Goal: Task Accomplishment & Management: Use online tool/utility

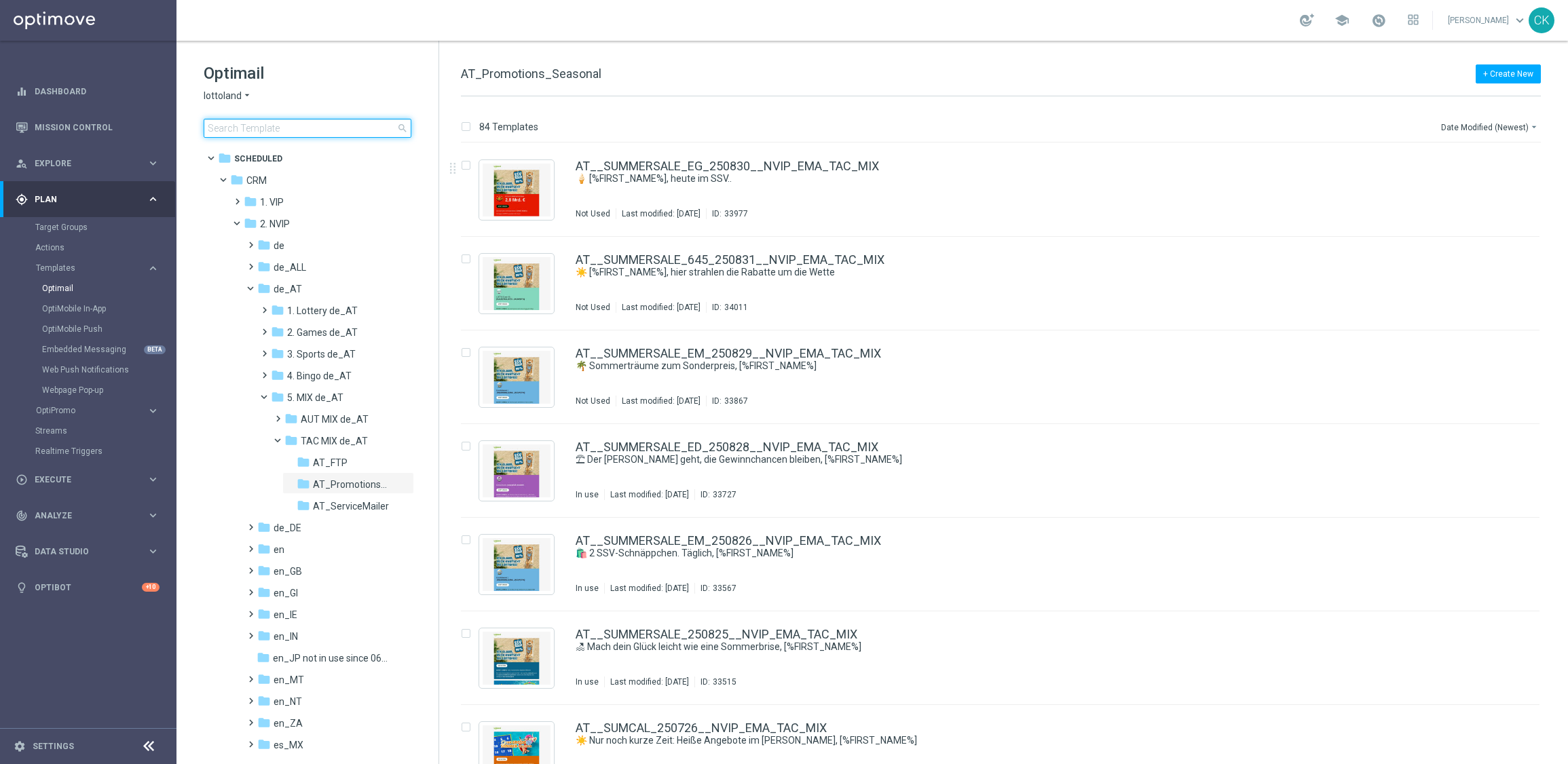
click at [317, 127] on input at bounding box center [307, 128] width 208 height 19
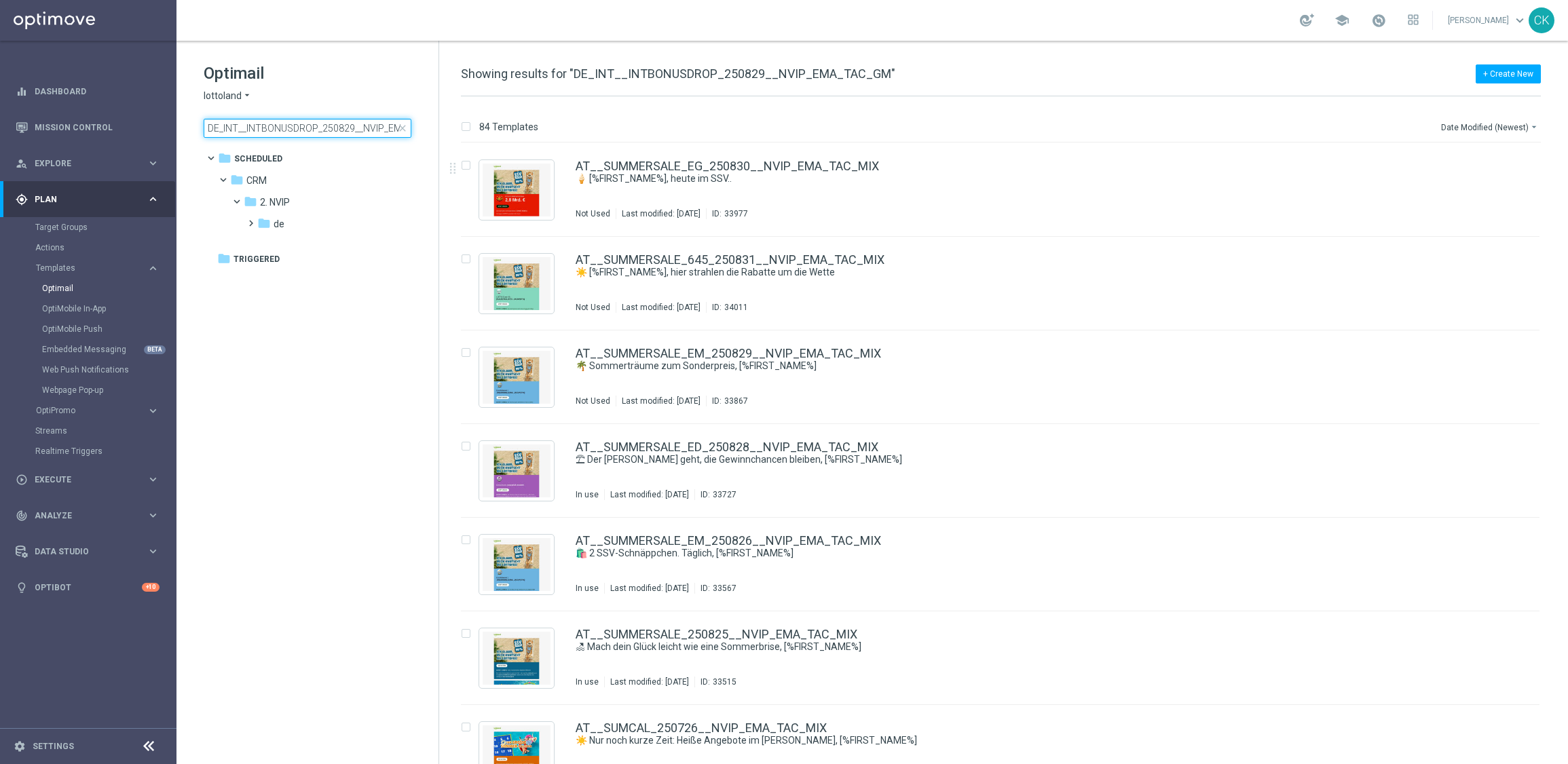
scroll to position [0, 45]
type input "DE_INT__INTBONUSDROP_250829__NVIP_EMA_TAC_GM"
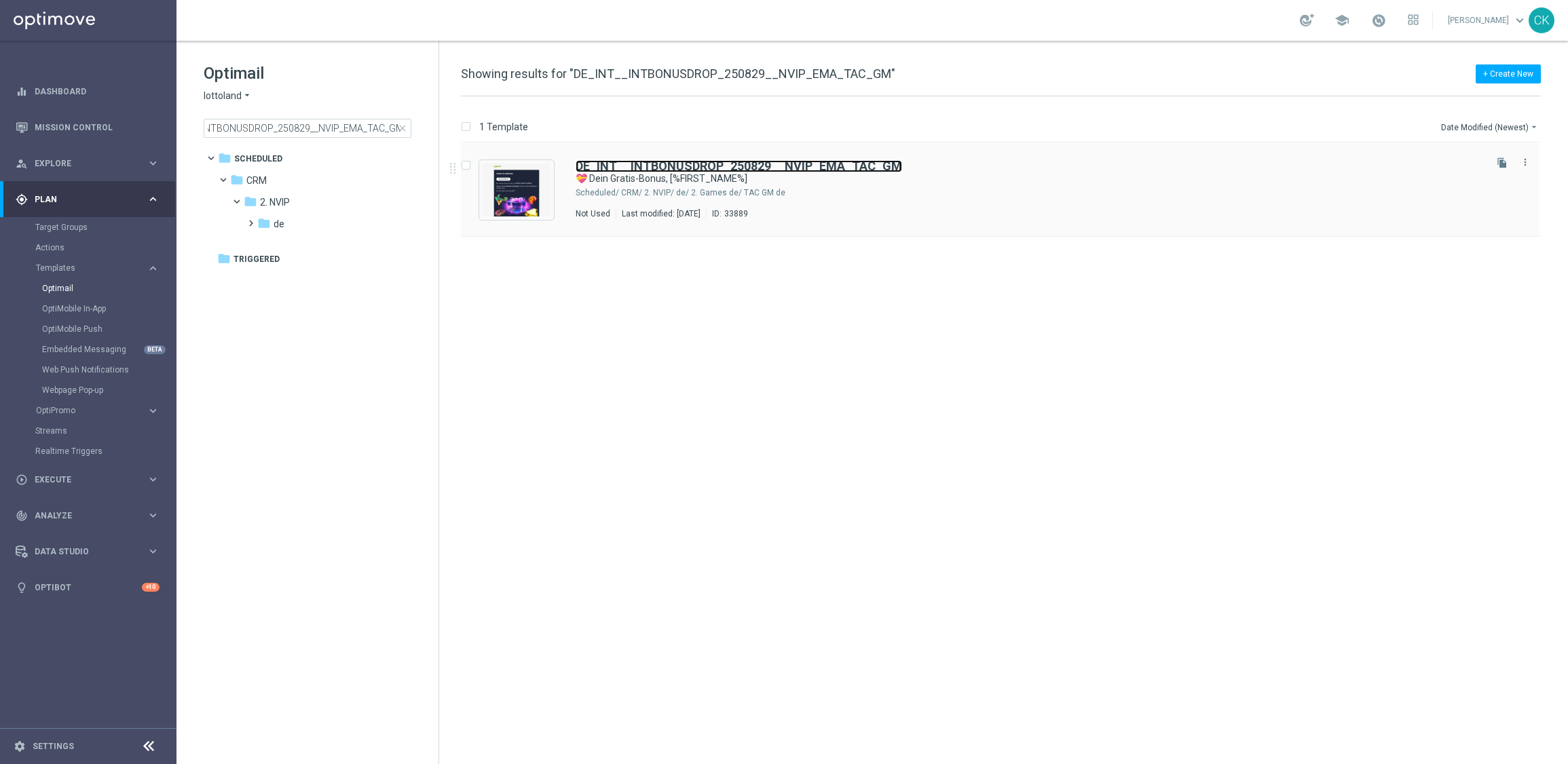
click at [670, 169] on b "DE_INT__INTBONUSDROP_250829__NVIP_EMA_TAC_GM" at bounding box center [739, 165] width 326 height 14
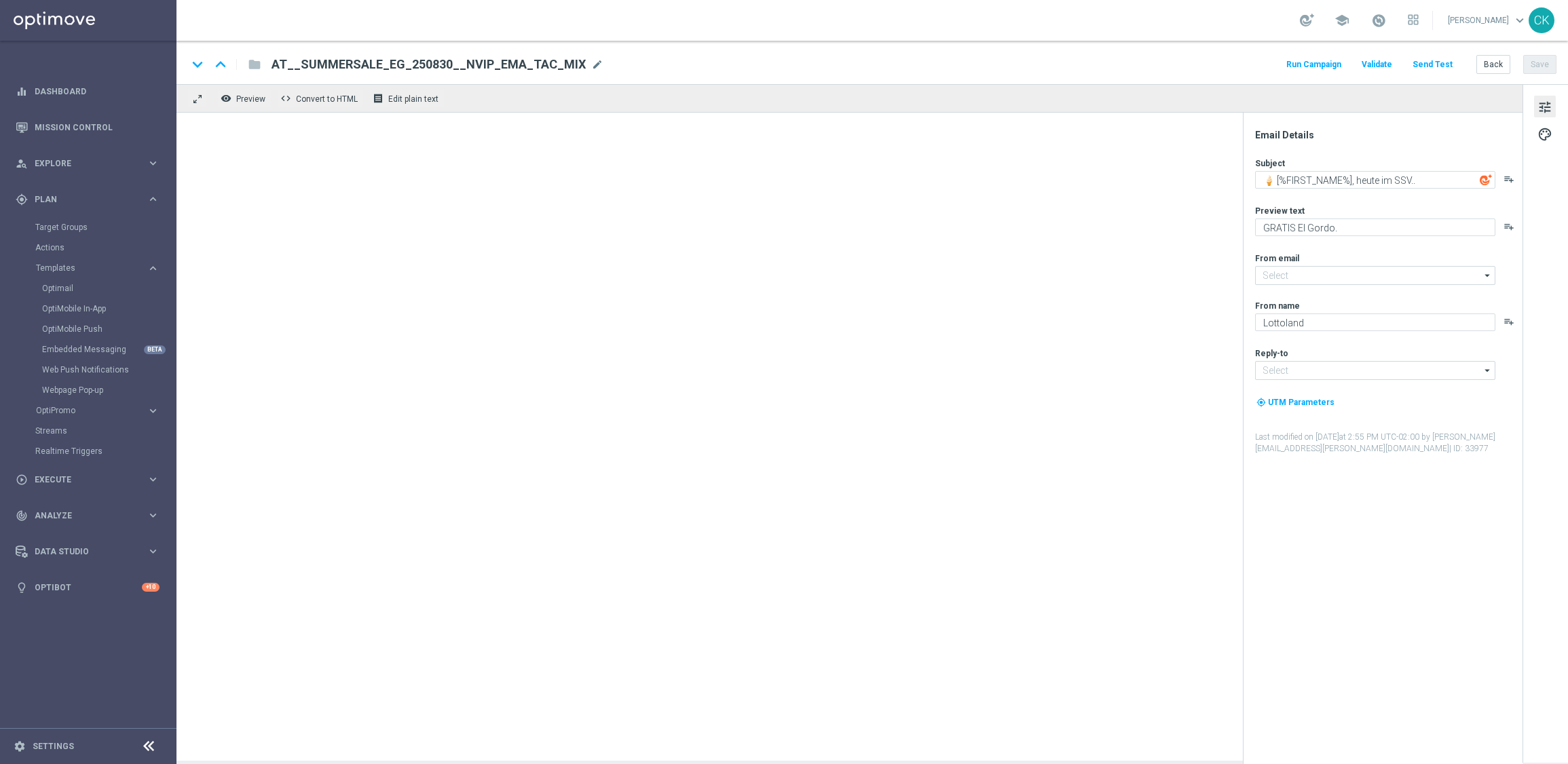
type input "[EMAIL_ADDRESS][DOMAIN_NAME]"
type textarea "💝 Dein Gratis-Bonus, [%FIRST_NAME%]"
type textarea "Ein Geschenk von uns für dich. Du findest in deinem Spielerkonto einen Bonus."
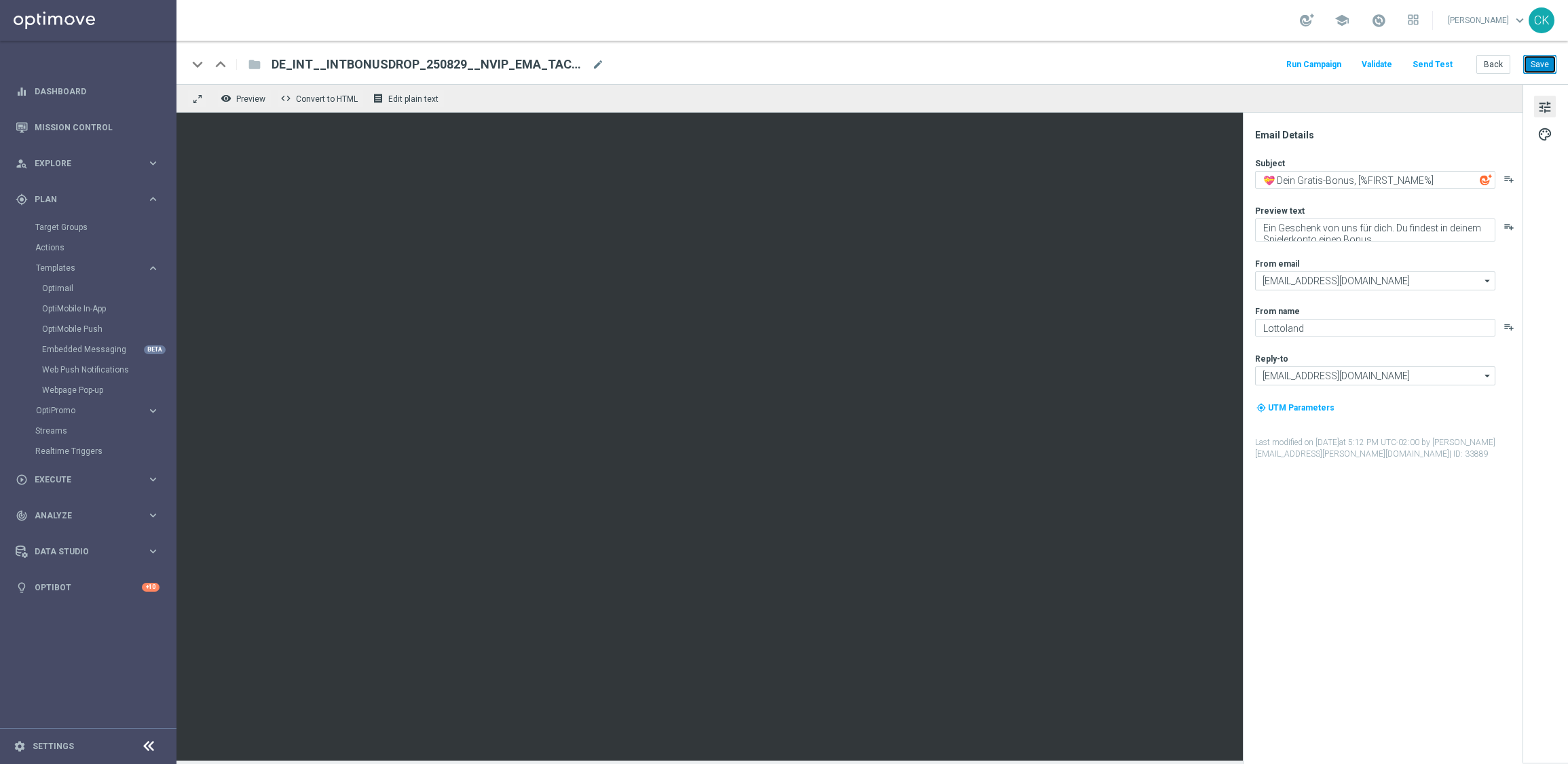
click at [1540, 57] on button "Save" at bounding box center [1539, 65] width 34 height 19
click at [1494, 65] on button "Back" at bounding box center [1494, 65] width 34 height 19
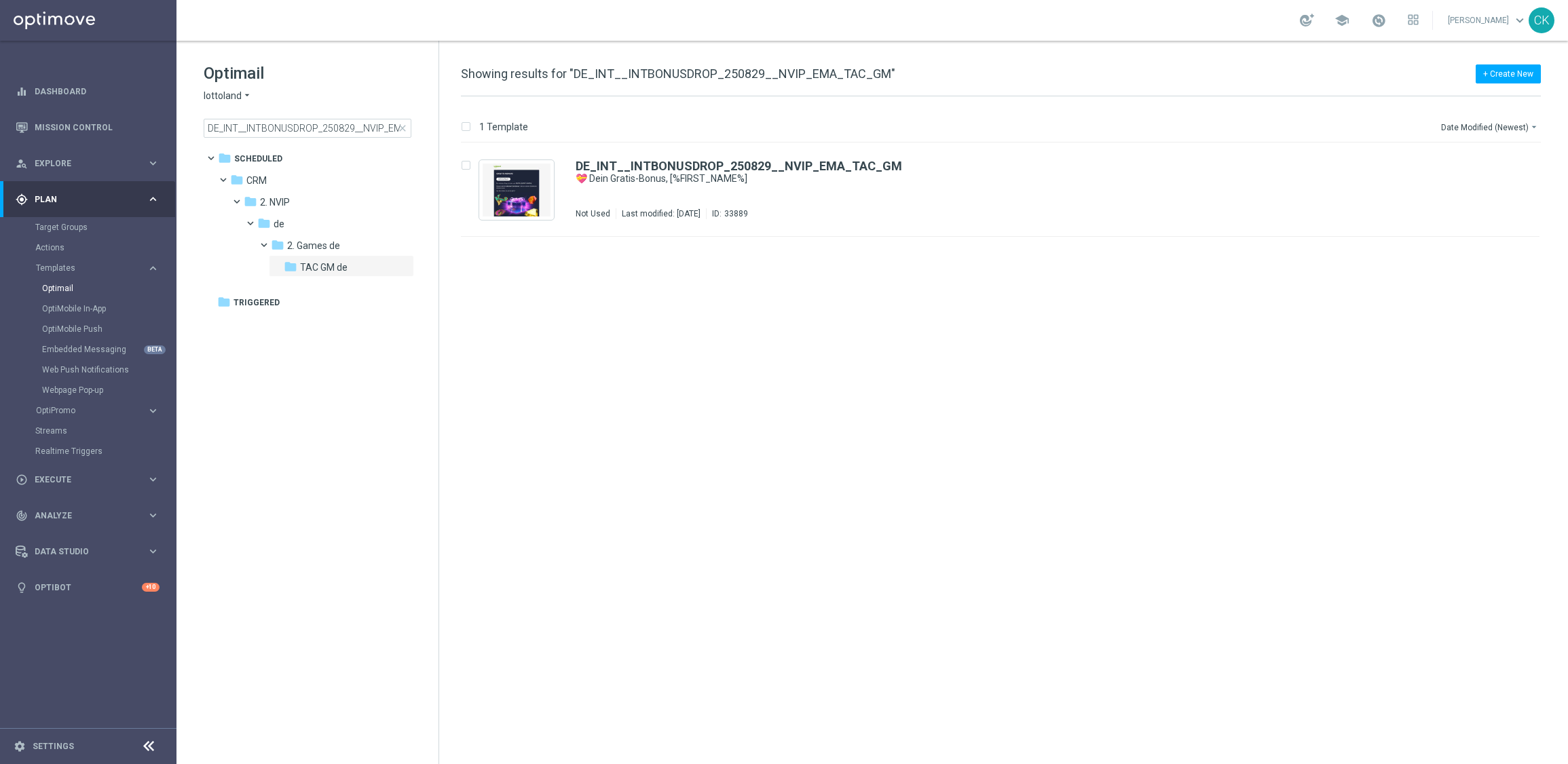
click at [401, 126] on span "close" at bounding box center [402, 128] width 11 height 11
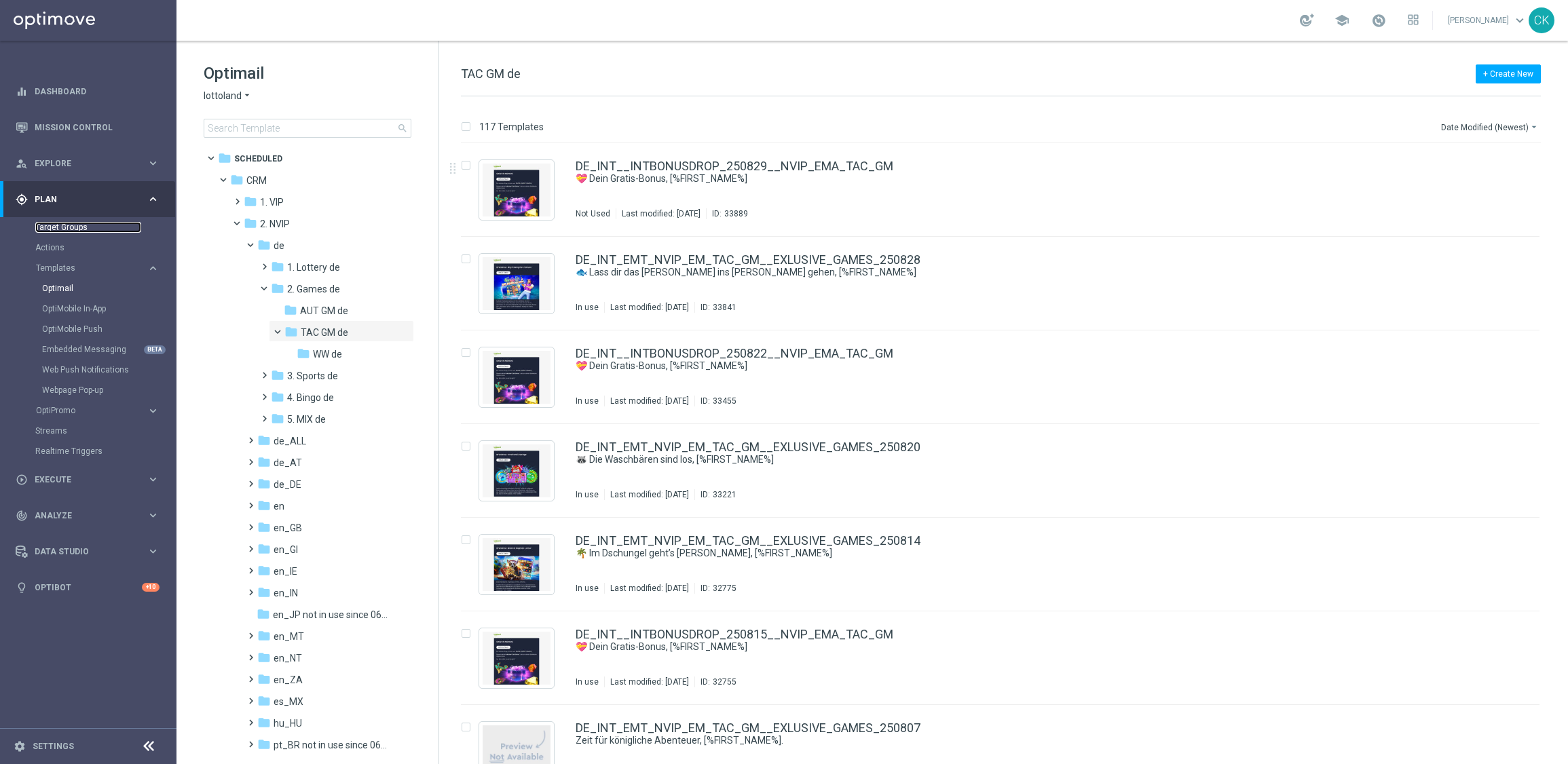
click at [60, 229] on link "Target Groups" at bounding box center [88, 227] width 106 height 11
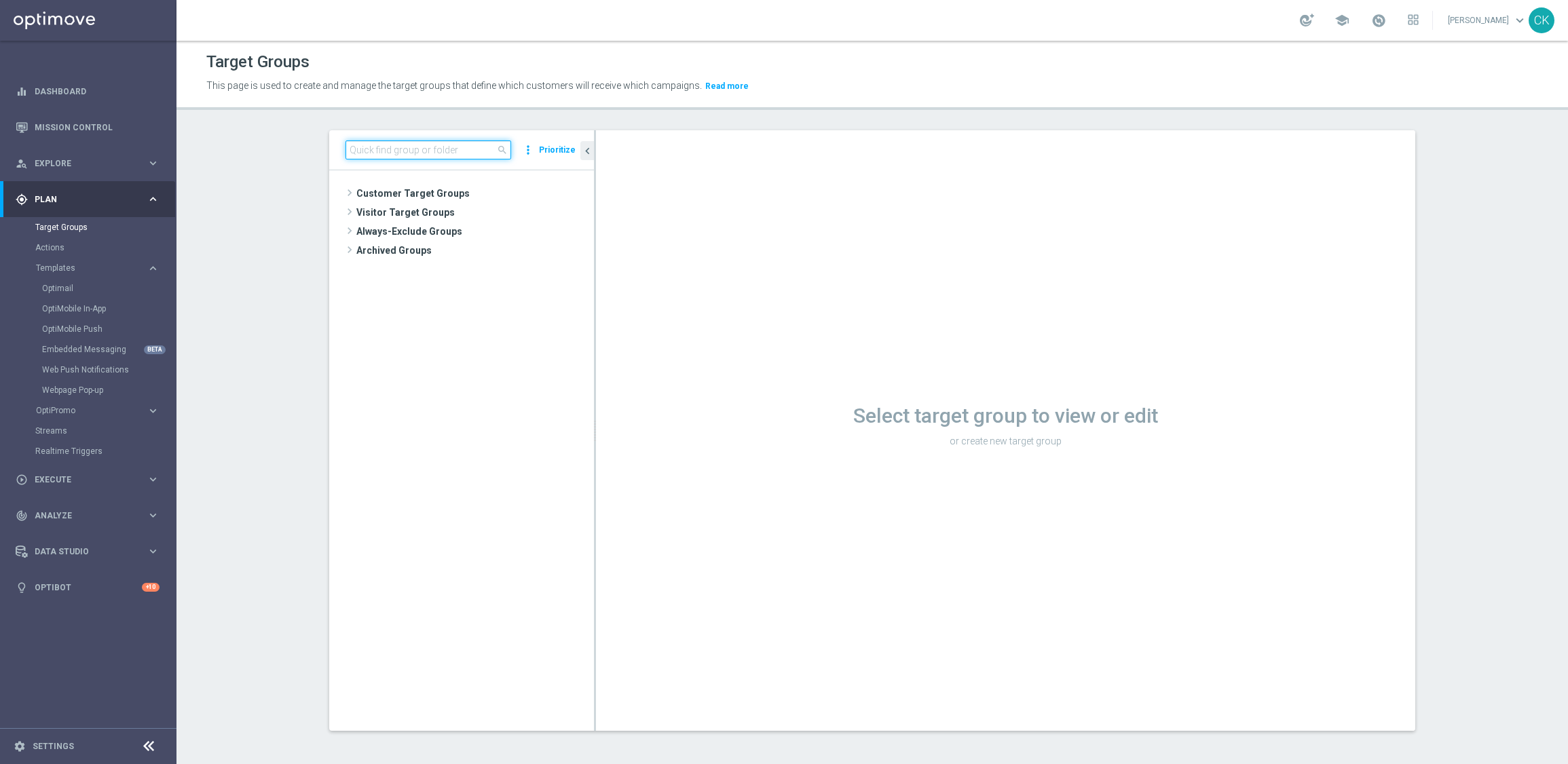
click at [419, 149] on input at bounding box center [428, 150] width 165 height 19
paste input "DE_GAMES_LIST_INT"
type input "DE_GAMES_LIST_INT"
click at [442, 246] on span "DE_GAMES_LIST_INT" at bounding box center [486, 251] width 150 height 11
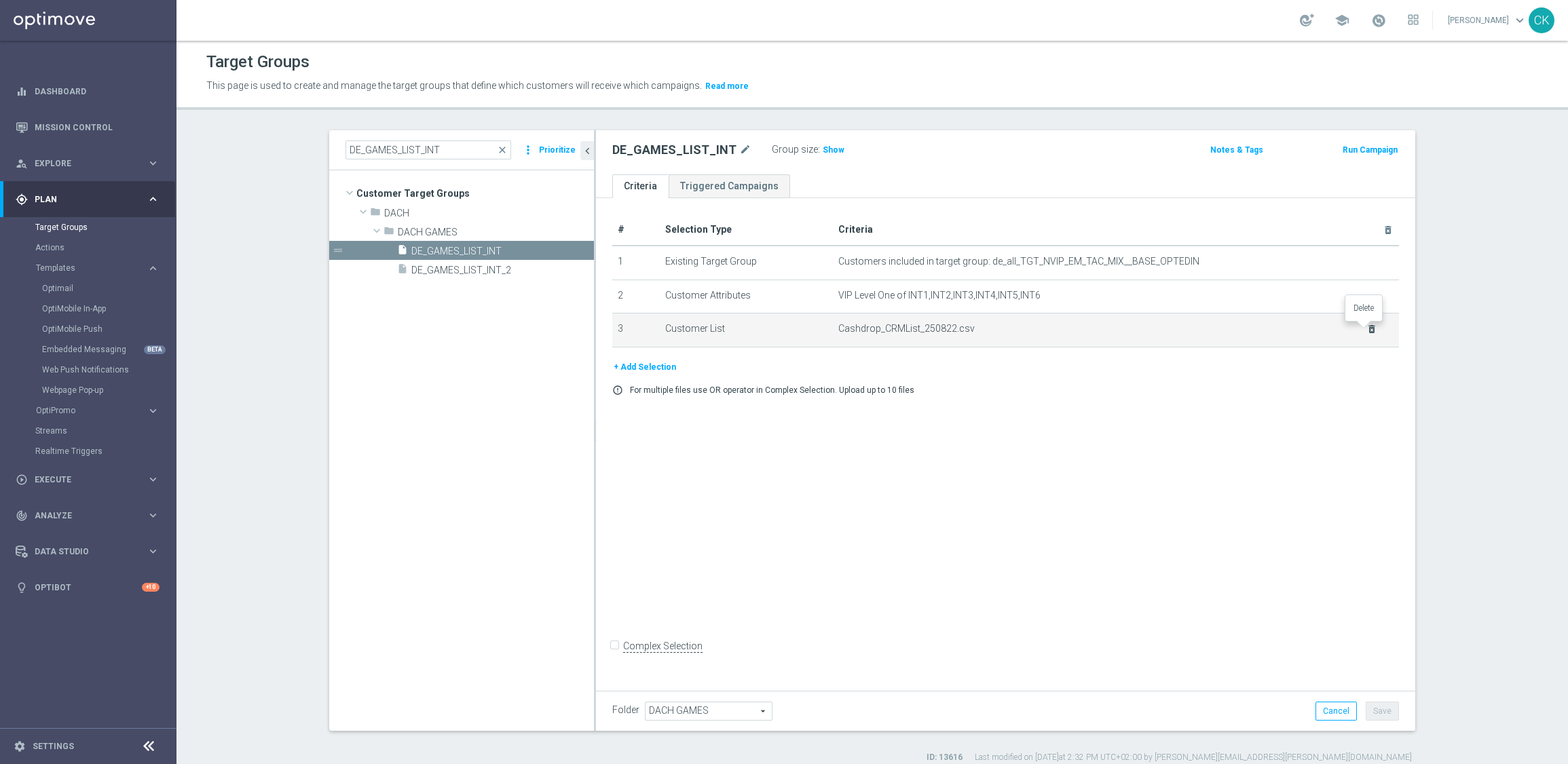
click at [1366, 325] on icon "delete_forever" at bounding box center [1371, 329] width 11 height 11
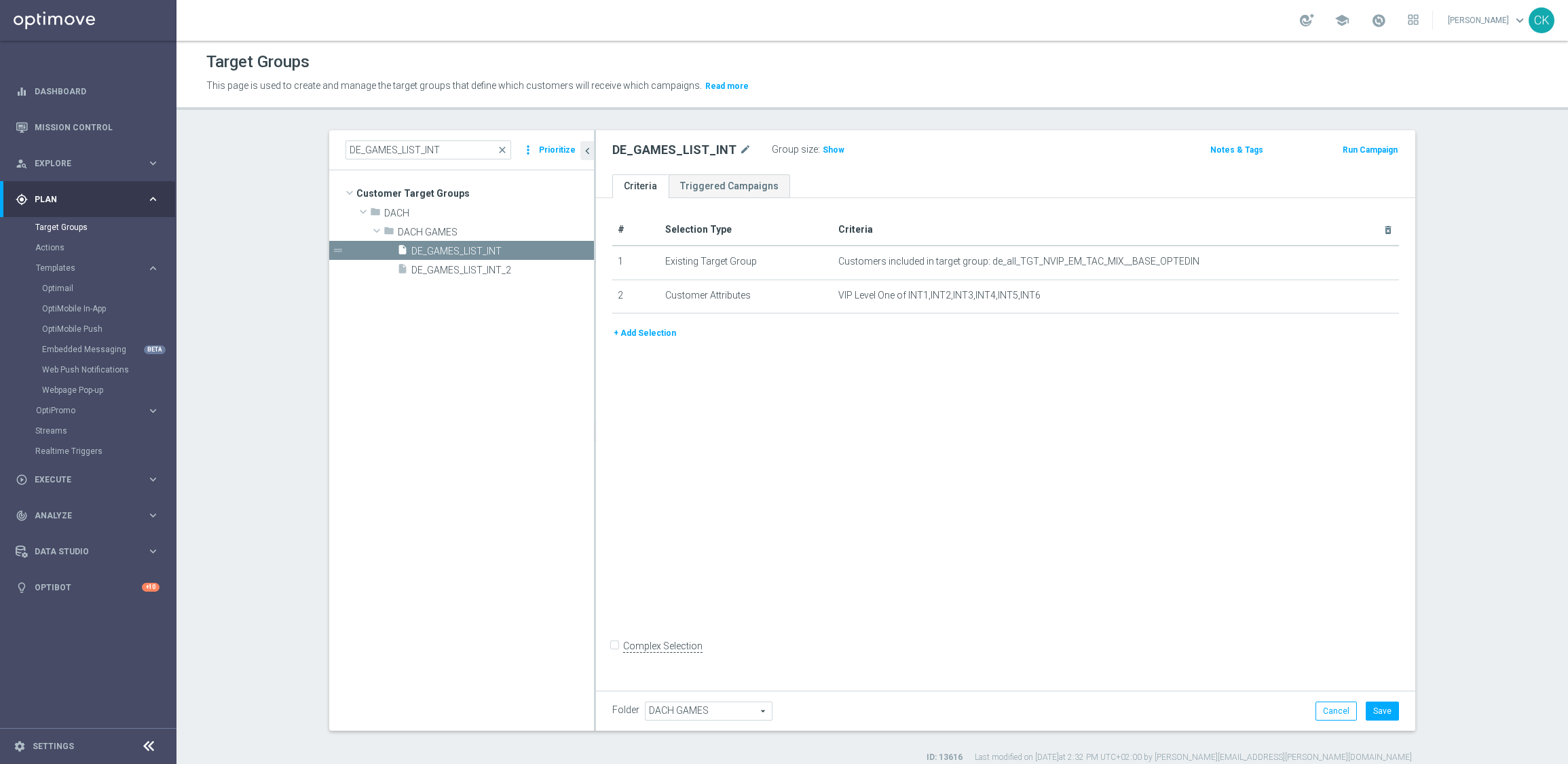
click at [649, 332] on button "+ Add Selection" at bounding box center [644, 333] width 65 height 15
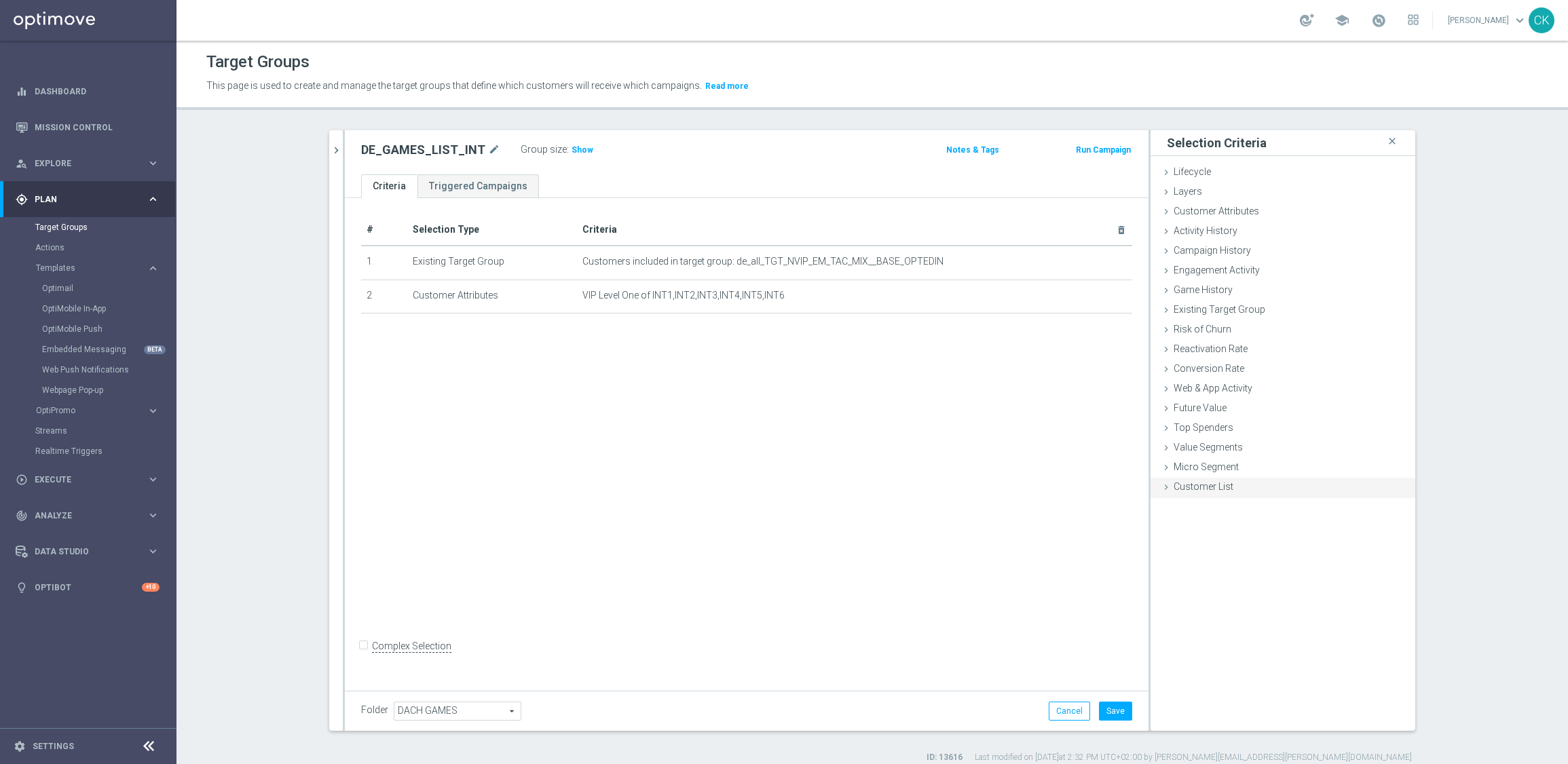
click at [1171, 492] on div "Customer List done" at bounding box center [1282, 487] width 264 height 20
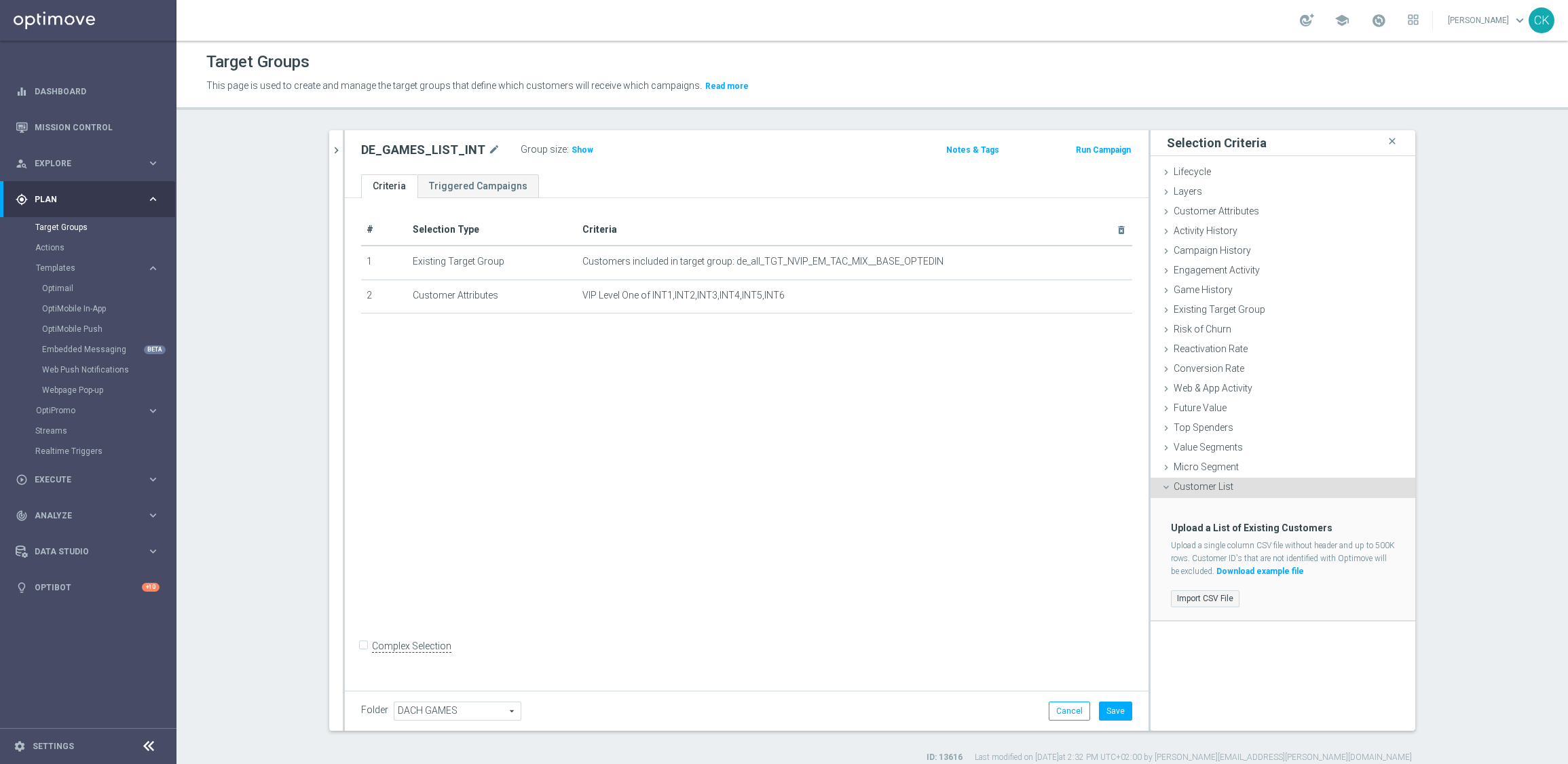
click at [1184, 592] on label "Import CSV File" at bounding box center [1205, 599] width 69 height 17
click at [0, 0] on input "Import CSV File" at bounding box center [0, 0] width 0 height 0
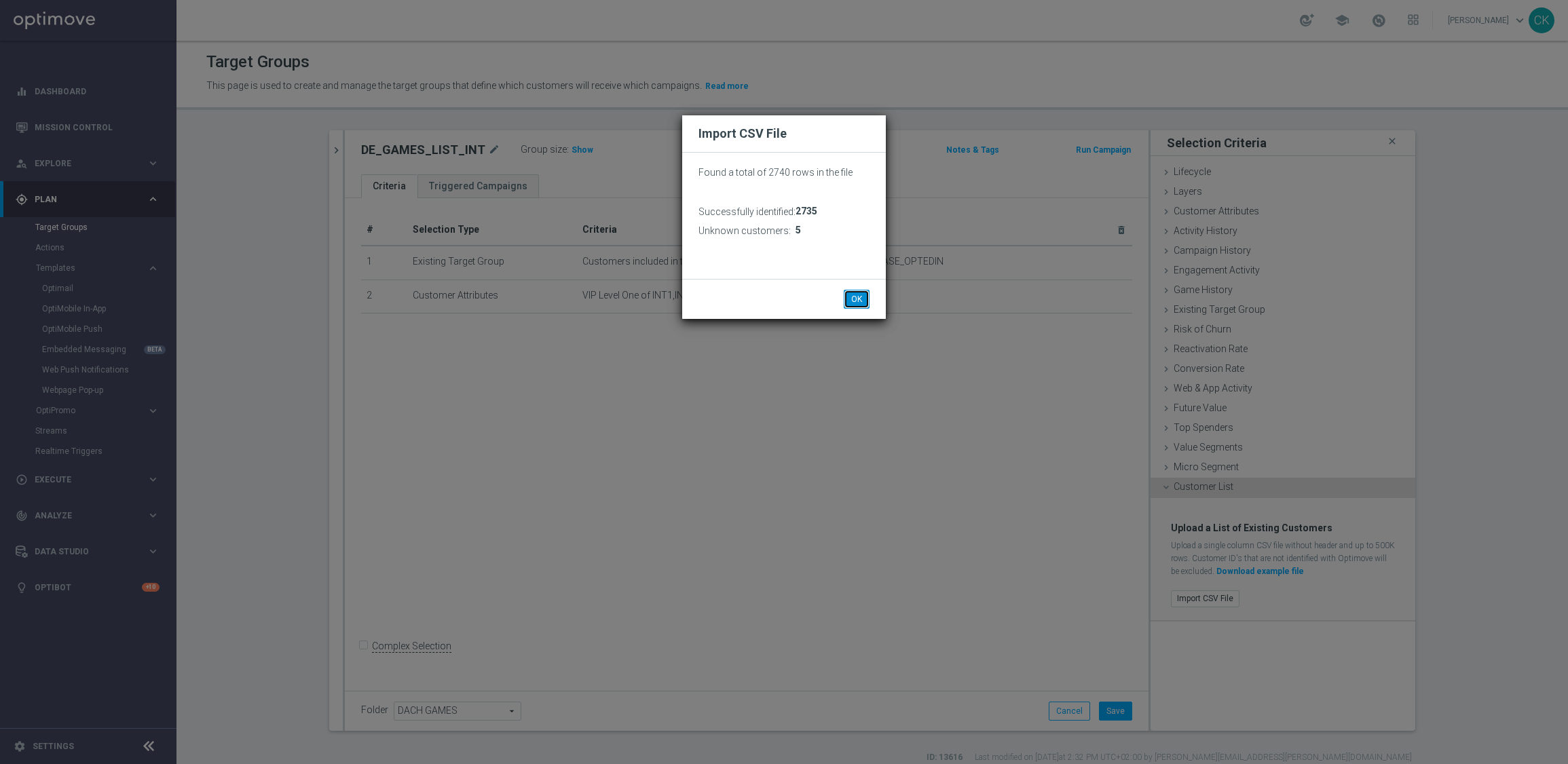
click at [858, 305] on button "OK" at bounding box center [856, 299] width 26 height 19
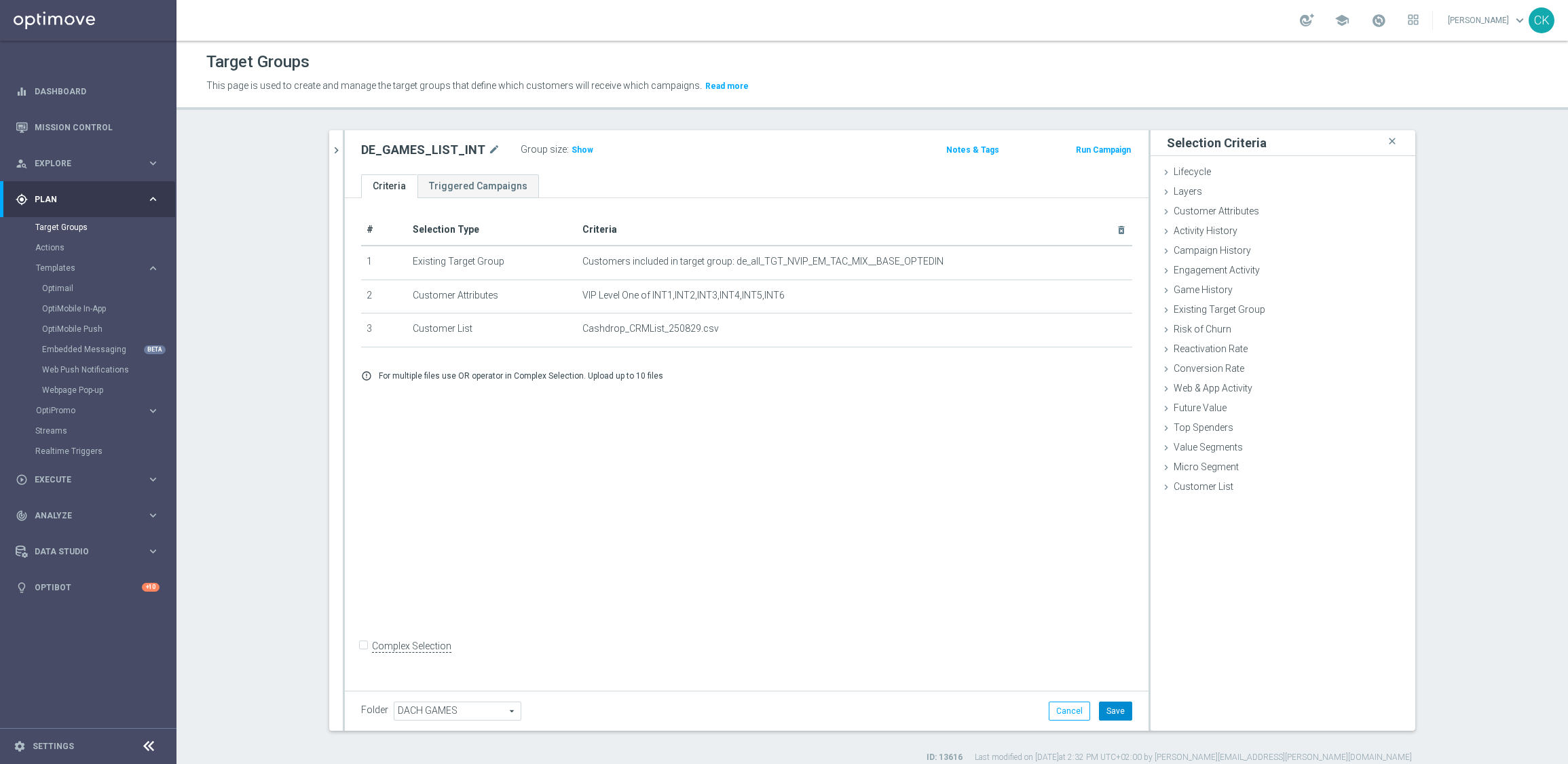
click at [1112, 719] on button "Save" at bounding box center [1115, 711] width 34 height 19
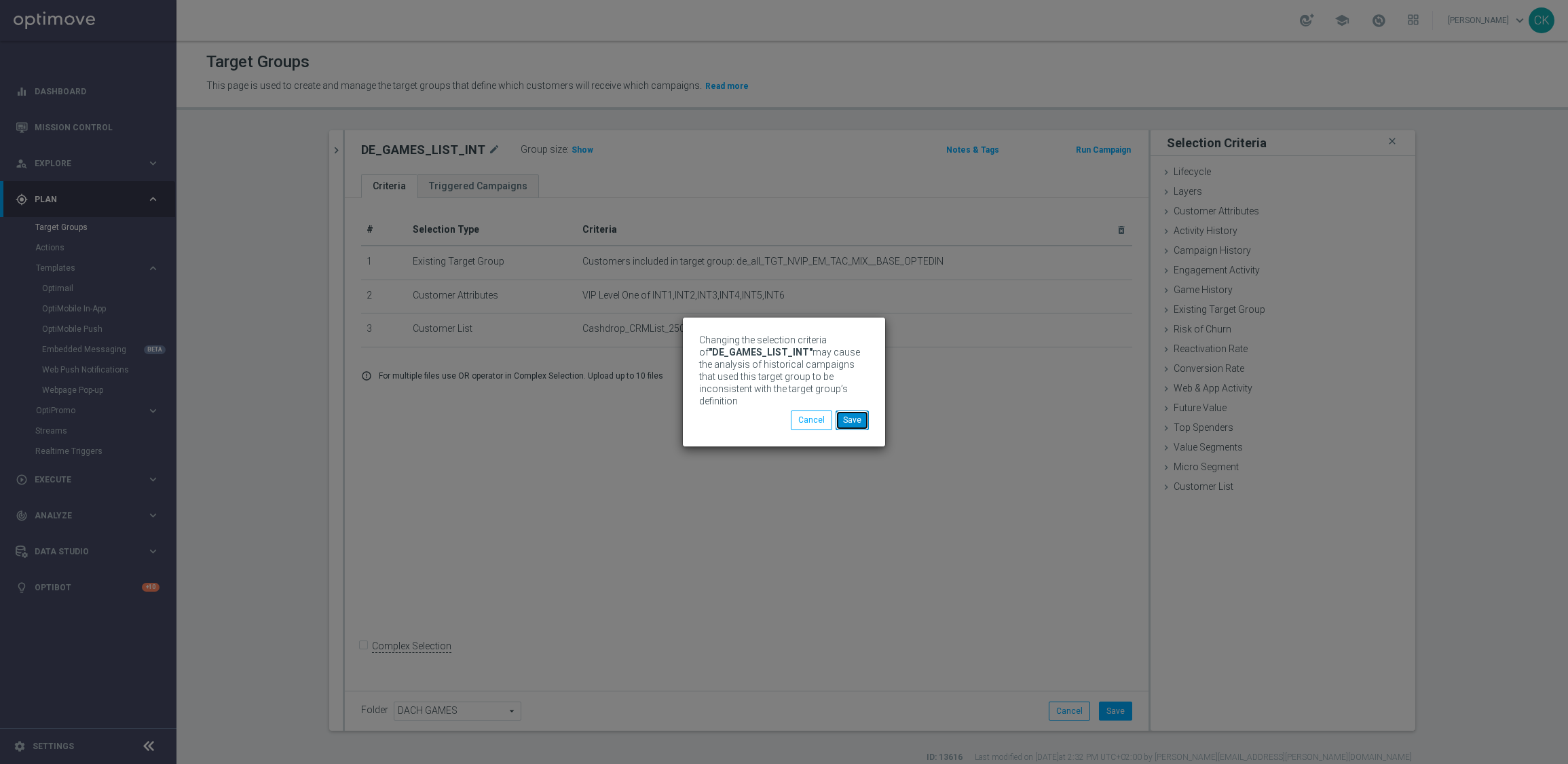
click at [853, 412] on button "Save" at bounding box center [852, 420] width 34 height 19
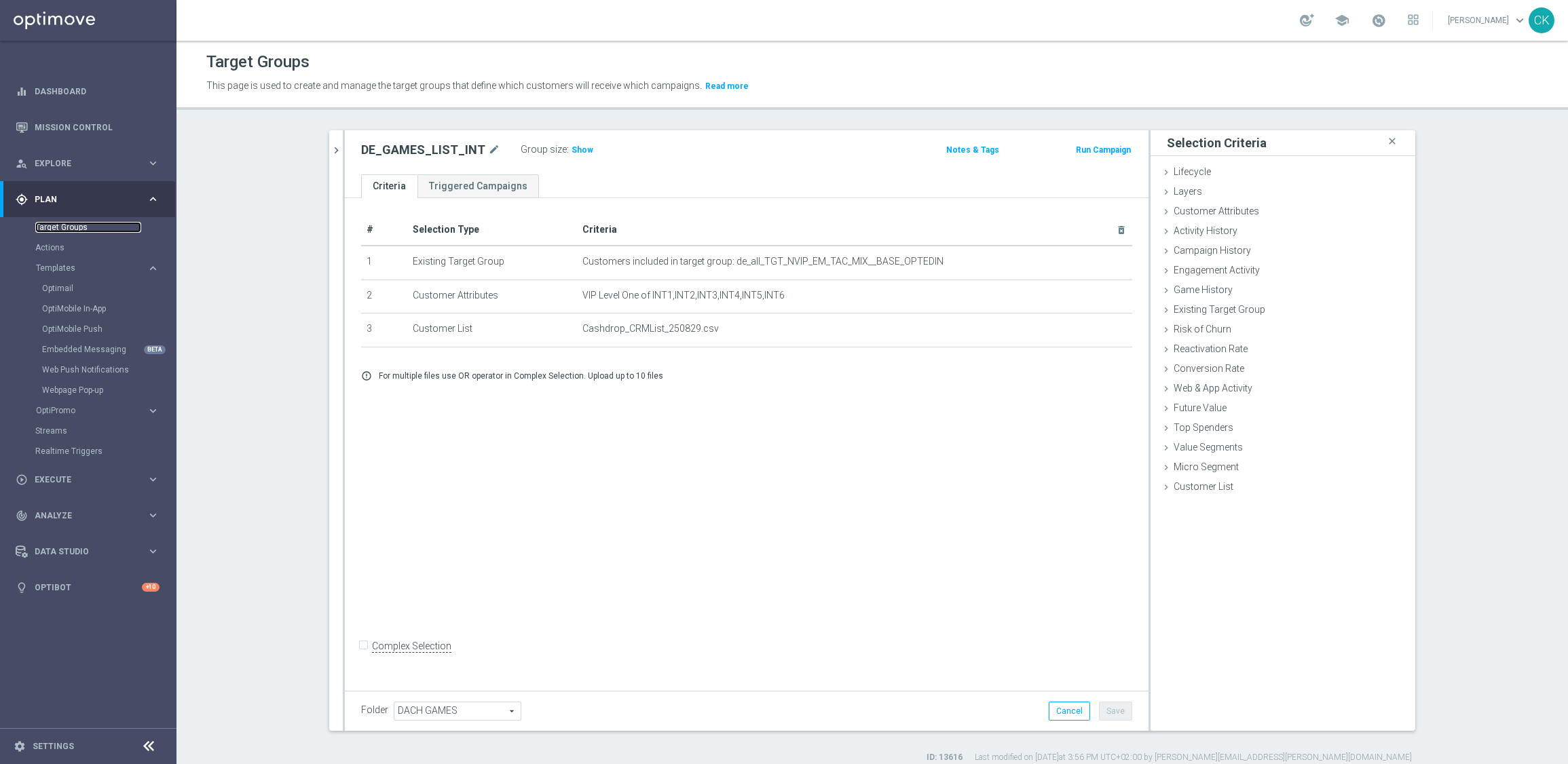
click at [69, 223] on link "Target Groups" at bounding box center [88, 227] width 106 height 11
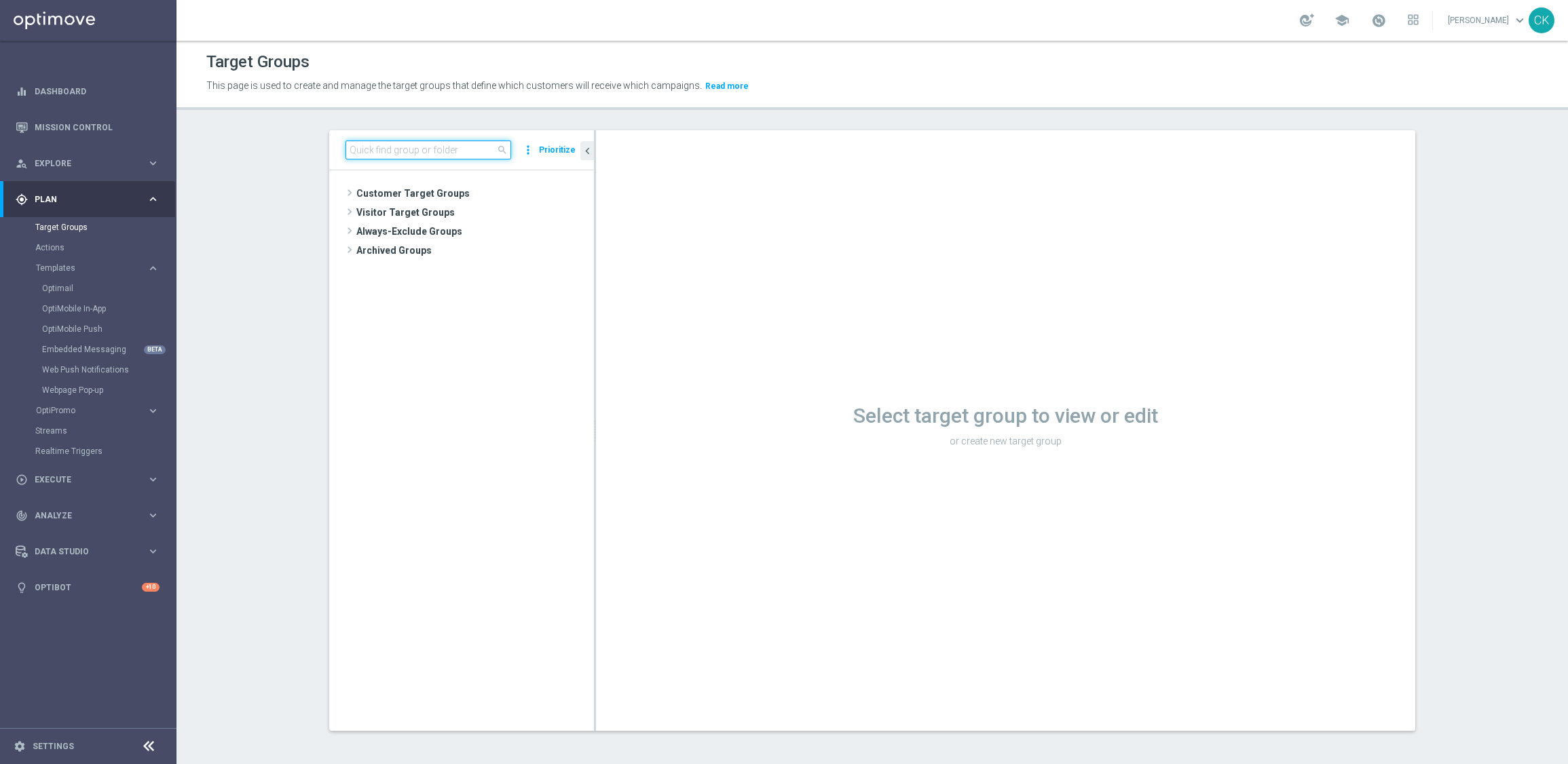
click at [469, 151] on input at bounding box center [428, 150] width 165 height 19
paste input "DE_RI_GAMES_LIST_INT"
type input "DE_RI_GAMES_LIST_INT"
click at [481, 247] on span "DE_RI_GAMES_LIST_INT" at bounding box center [486, 251] width 150 height 11
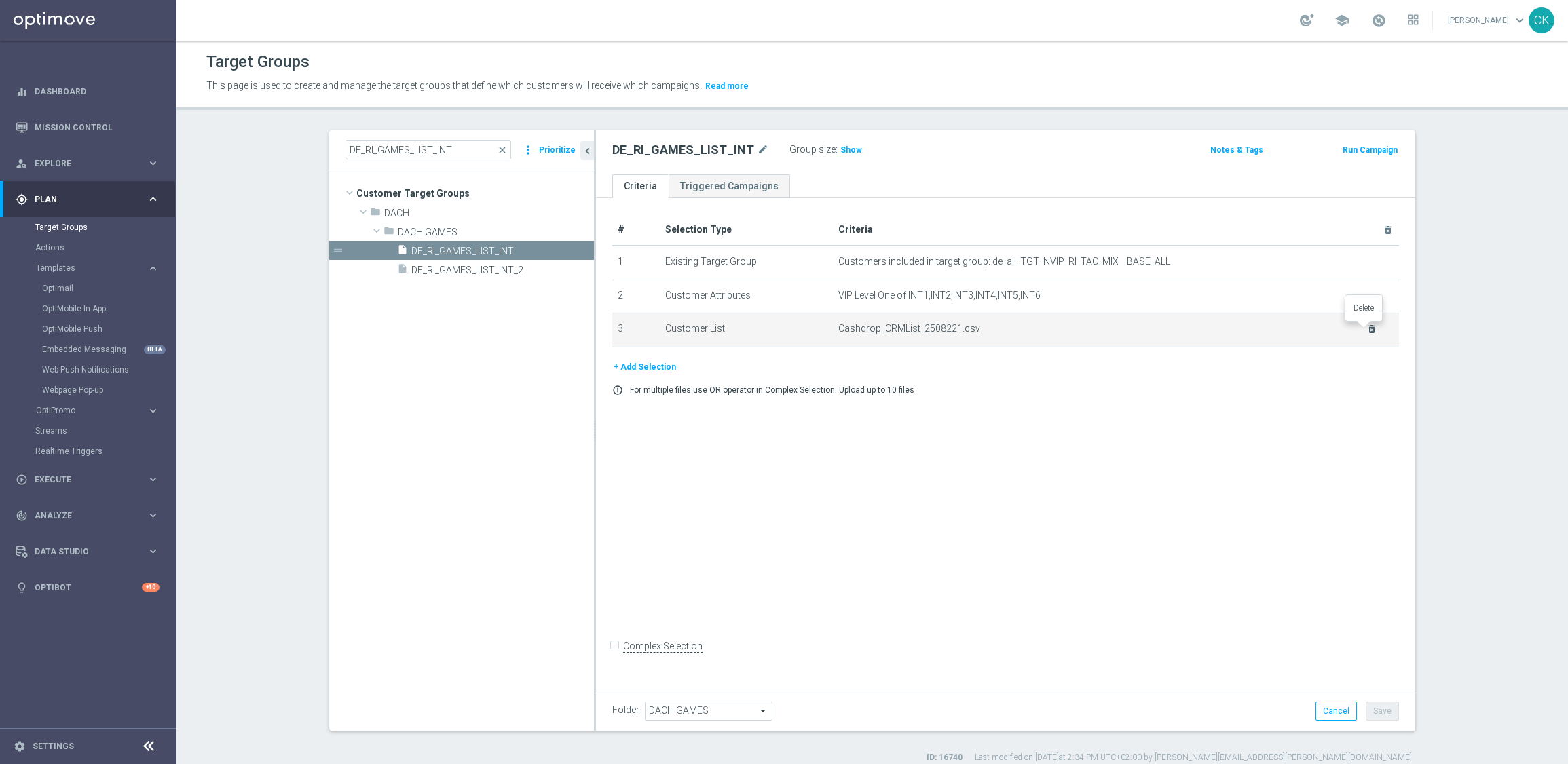
click at [1368, 331] on icon "delete_forever" at bounding box center [1371, 329] width 11 height 11
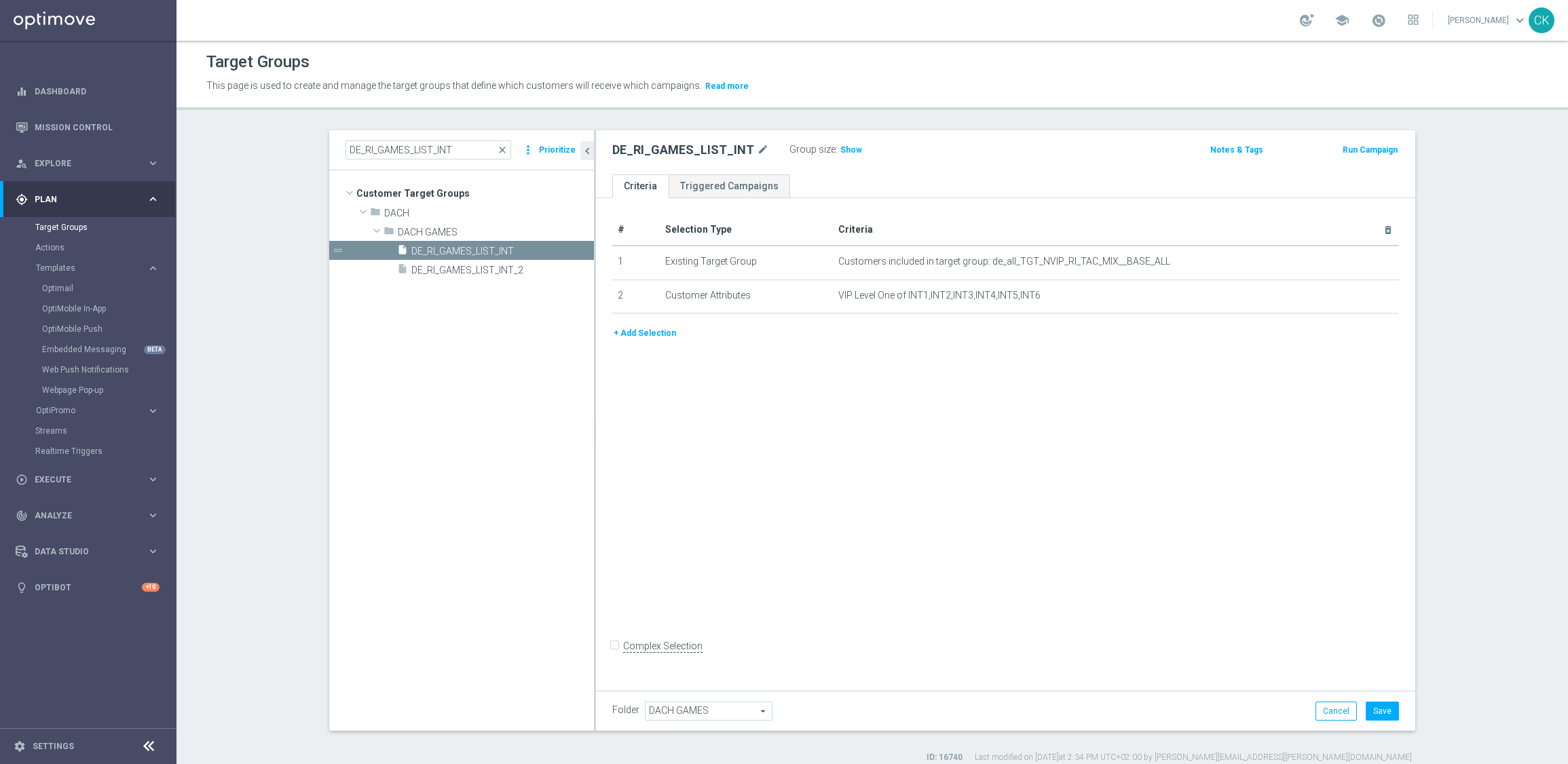
click at [641, 331] on button "+ Add Selection" at bounding box center [644, 333] width 65 height 15
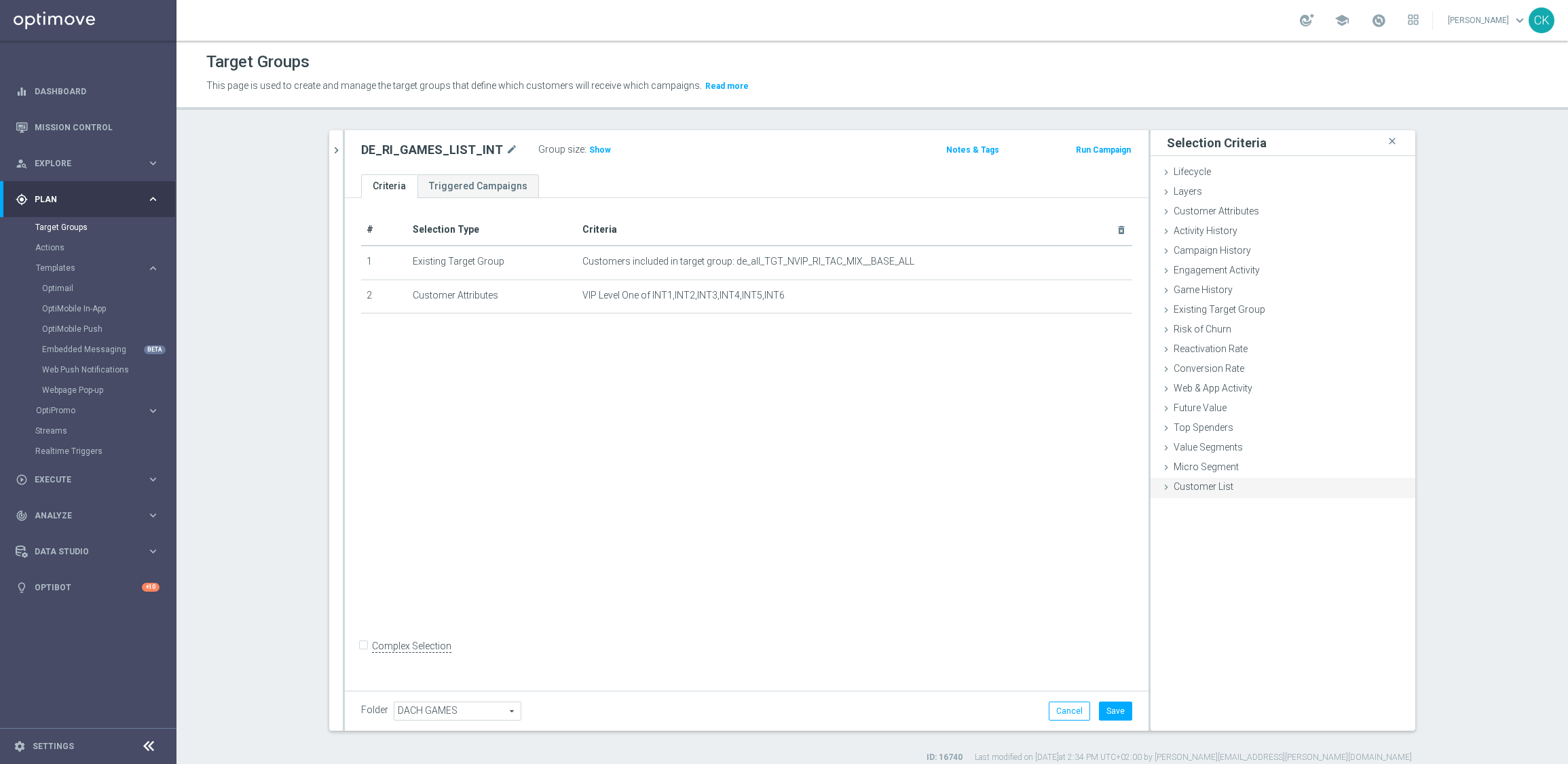
click at [1161, 483] on icon at bounding box center [1166, 487] width 11 height 11
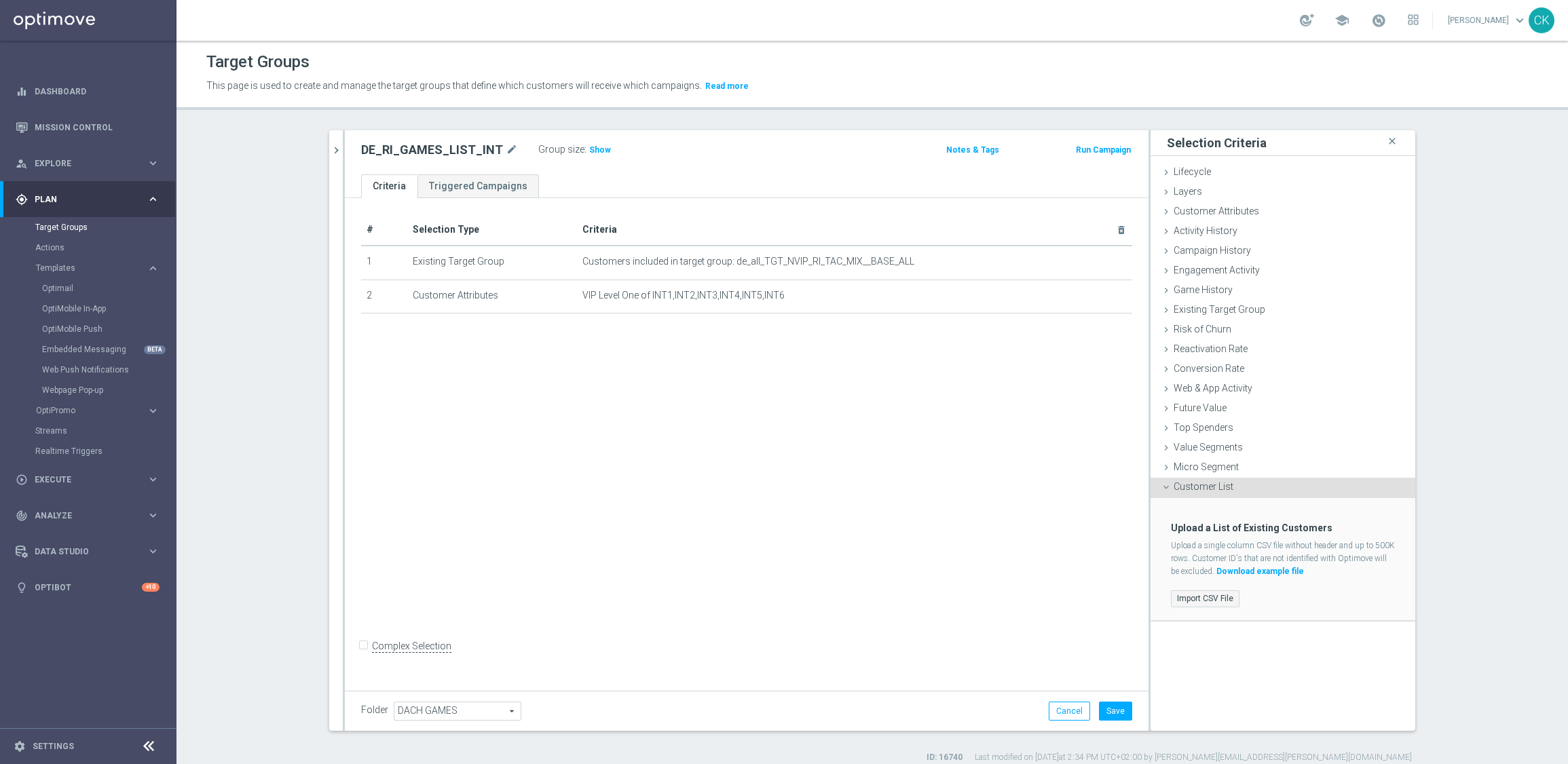
click at [1184, 590] on label "Import CSV File" at bounding box center [1205, 599] width 69 height 17
click at [0, 0] on input "Import CSV File" at bounding box center [0, 0] width 0 height 0
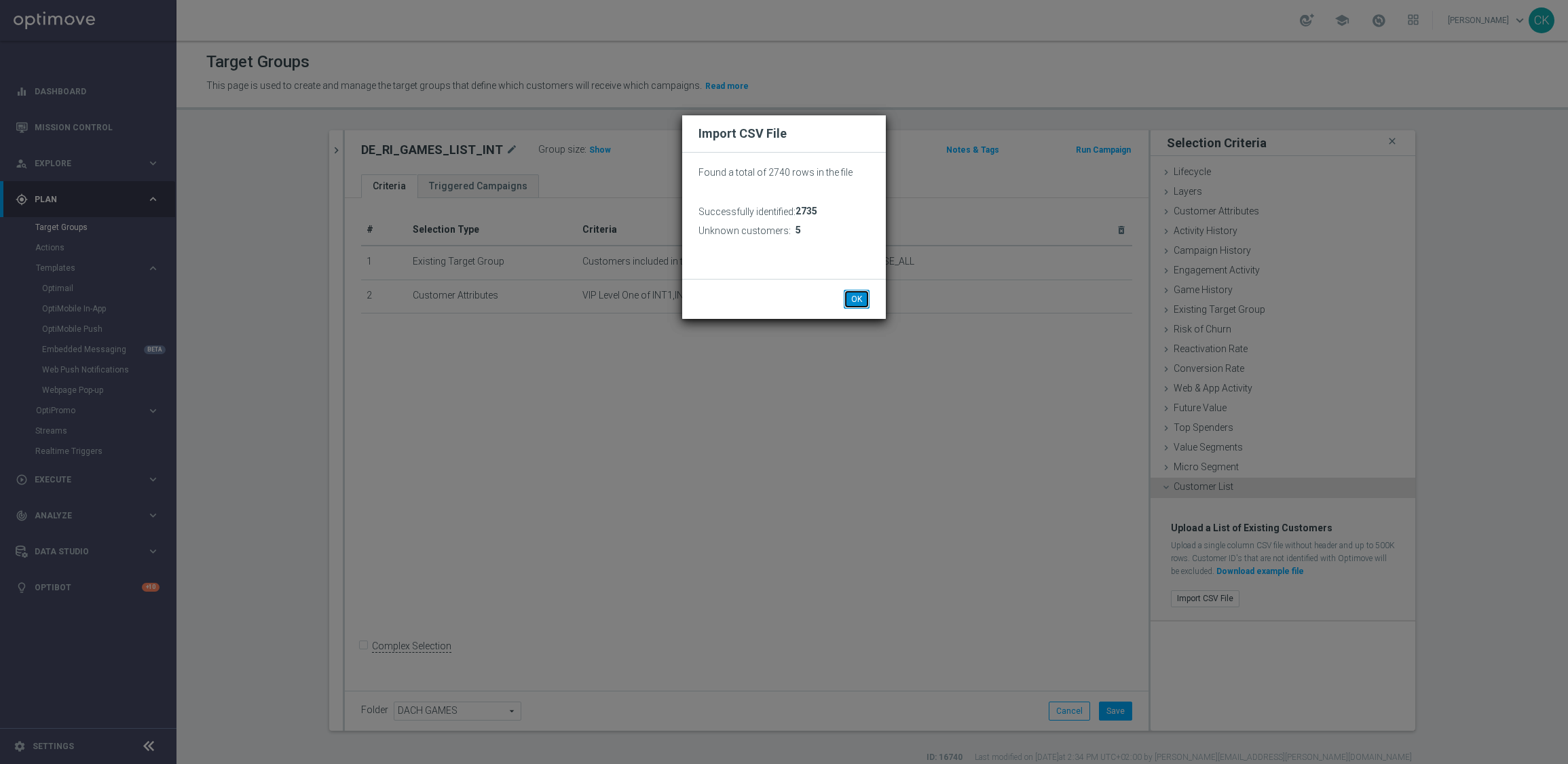
click at [856, 295] on button "OK" at bounding box center [856, 299] width 26 height 19
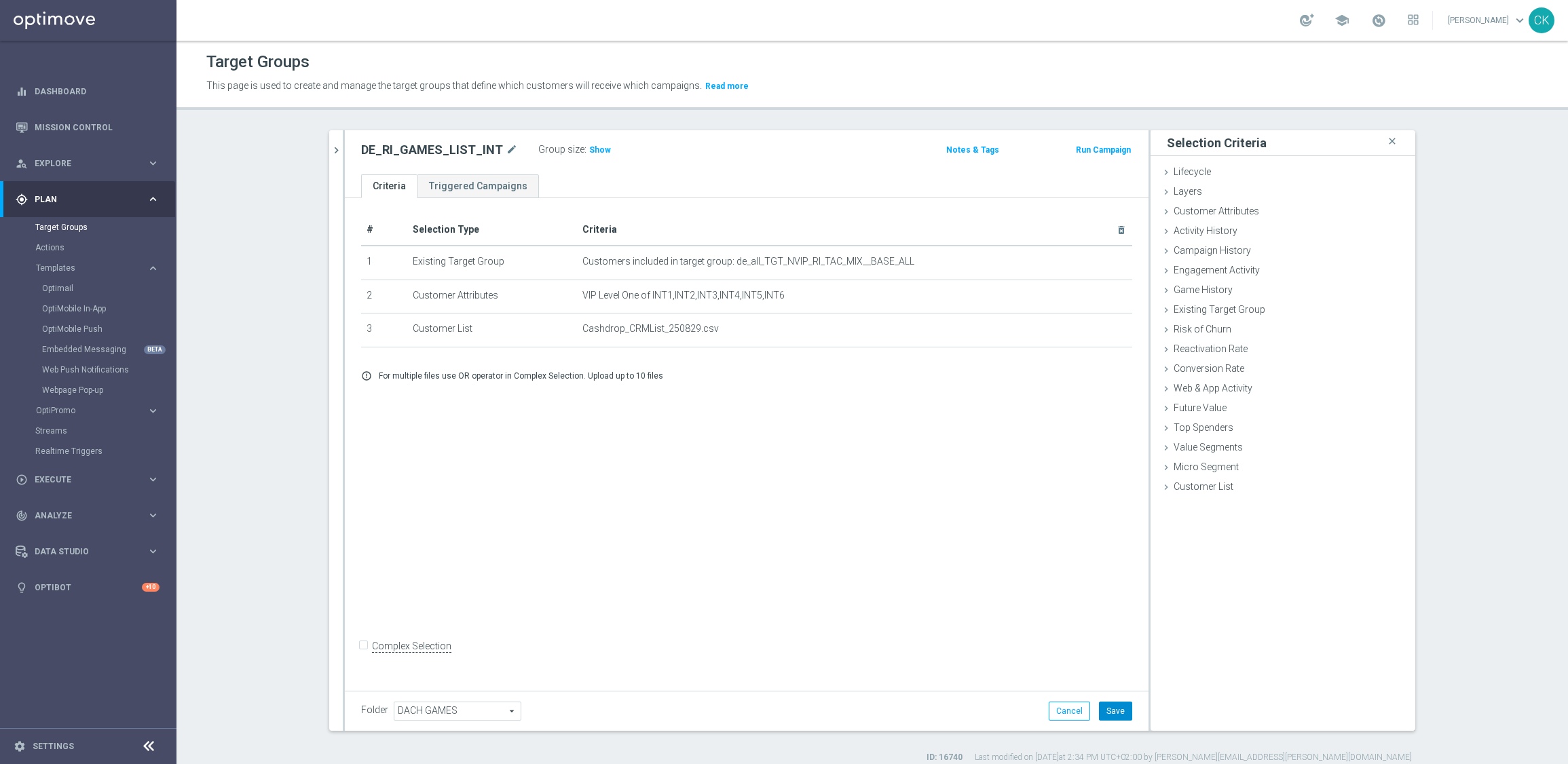
click at [1108, 706] on button "Save" at bounding box center [1115, 711] width 34 height 19
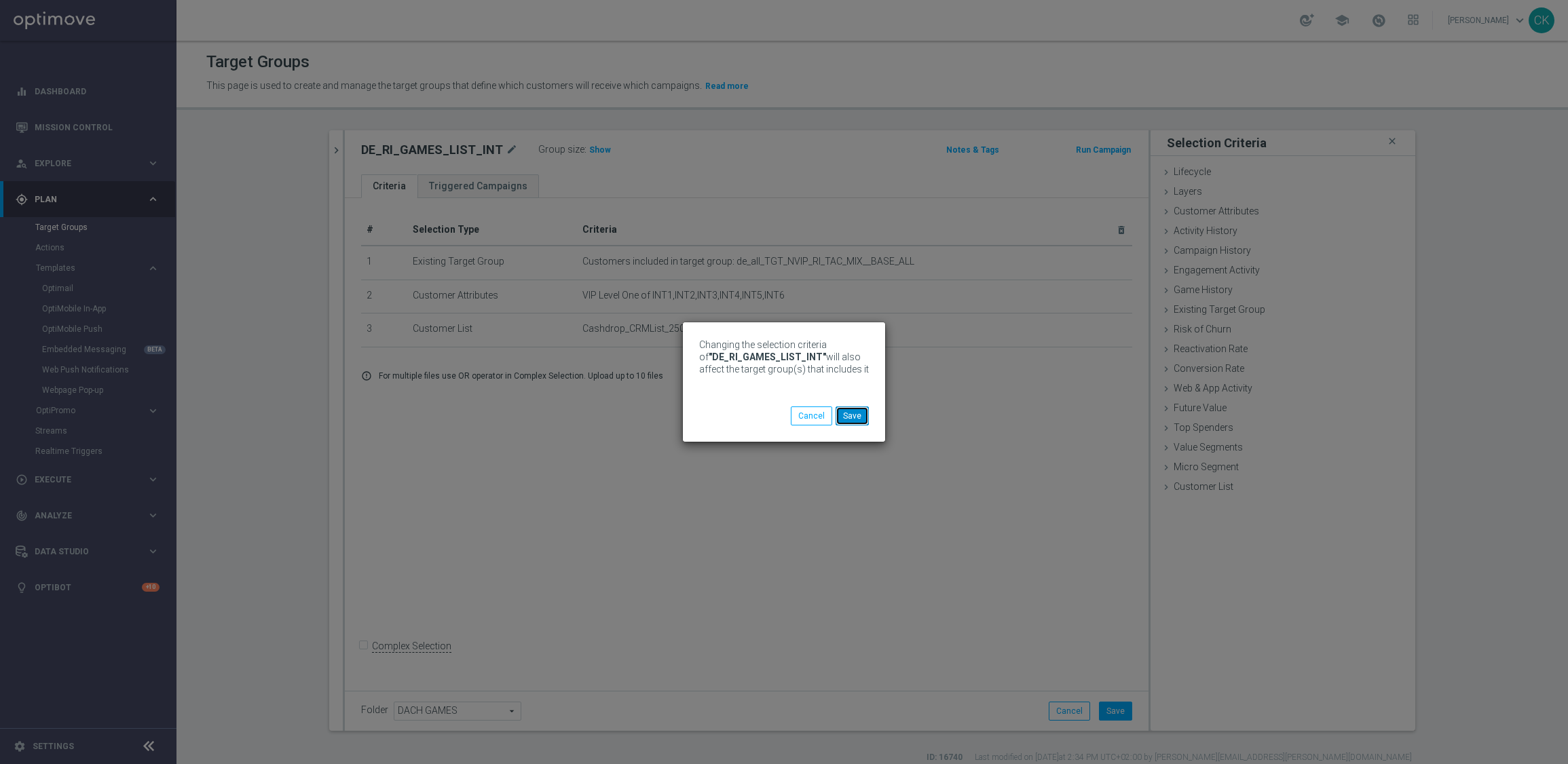
click at [856, 416] on button "Save" at bounding box center [852, 416] width 34 height 19
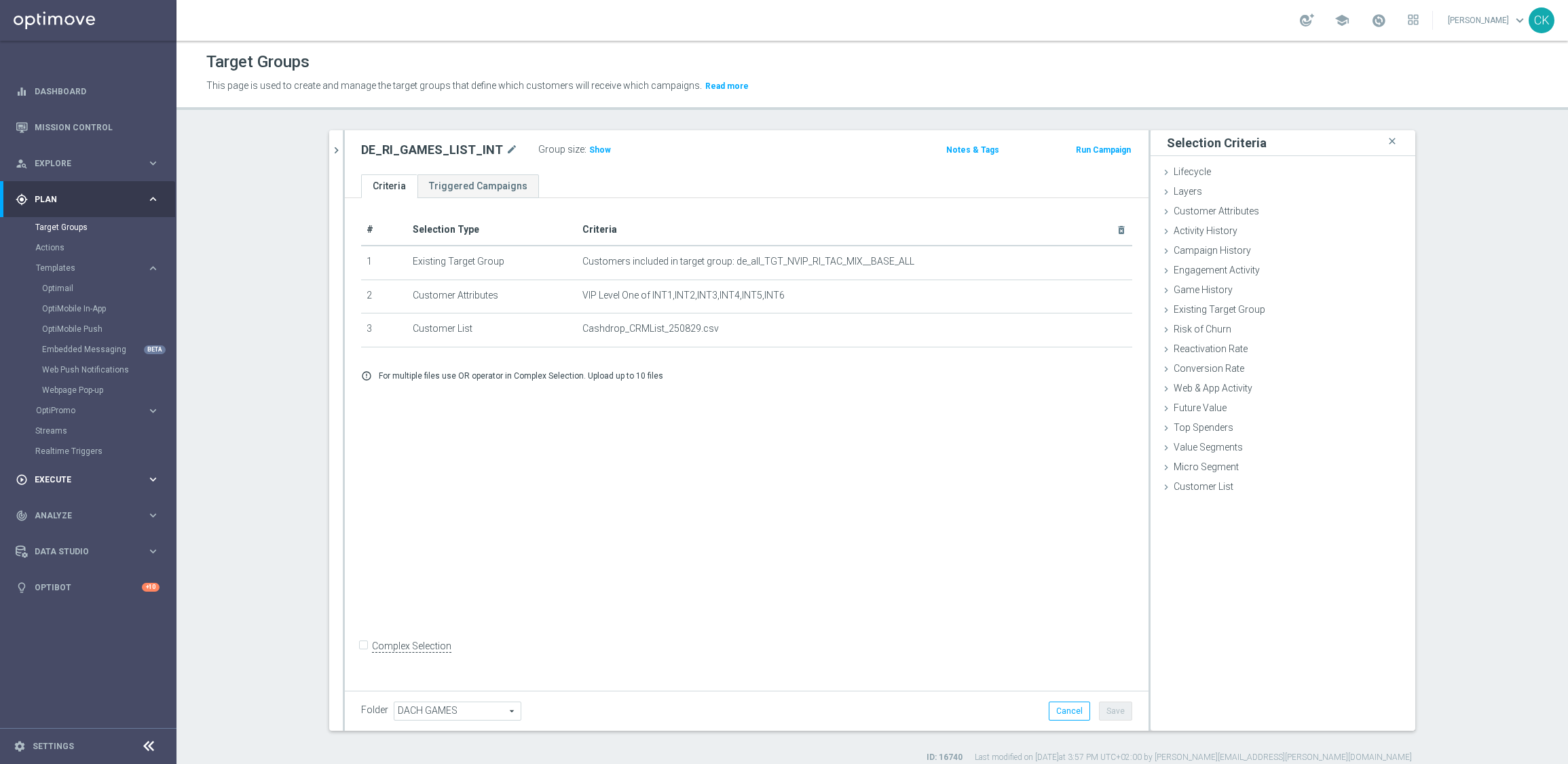
click at [53, 474] on div "play_circle_outline Execute" at bounding box center [81, 480] width 131 height 12
click at [88, 264] on link "Campaign Builder" at bounding box center [88, 263] width 106 height 11
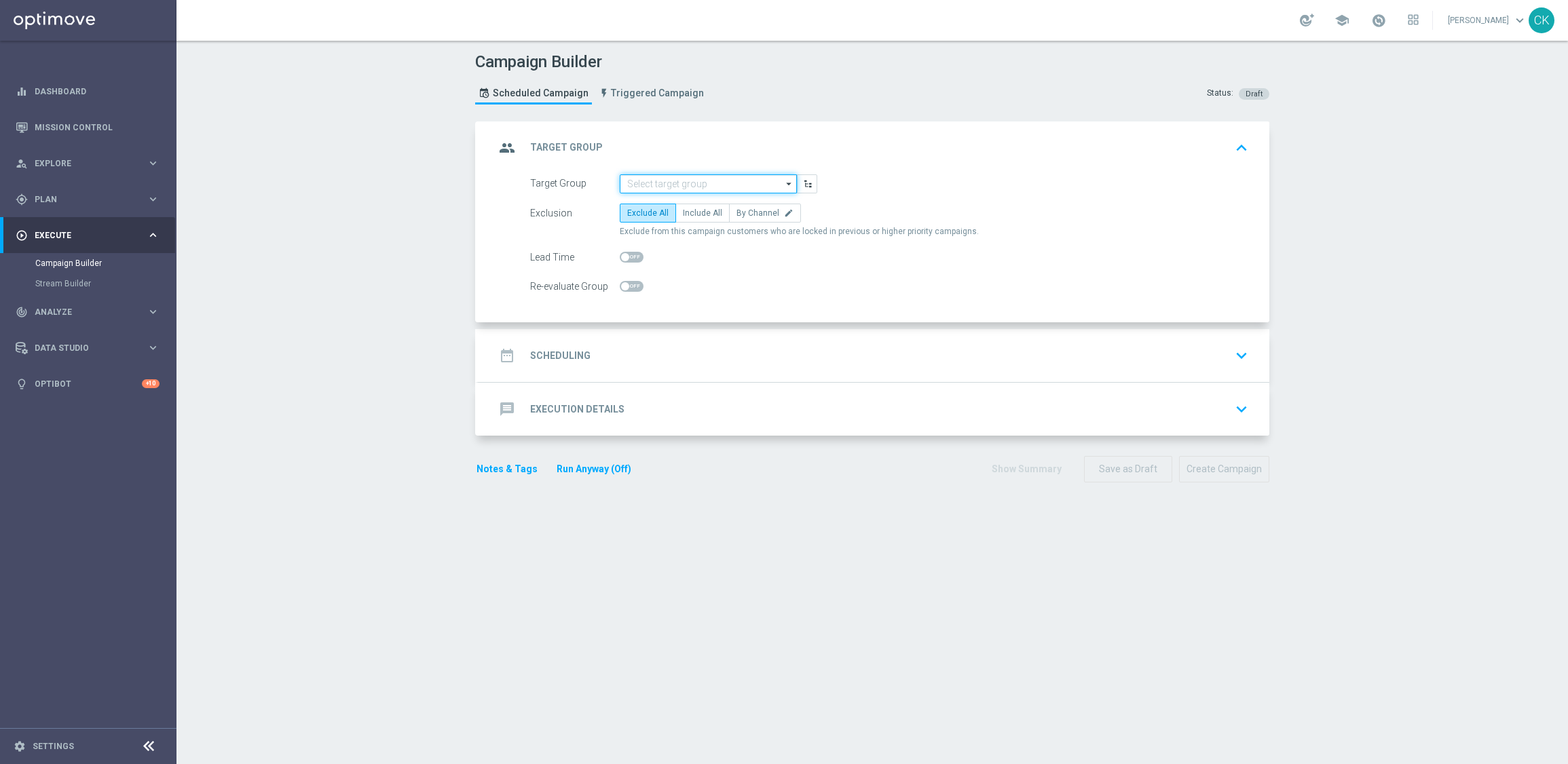
click at [685, 180] on input at bounding box center [708, 184] width 177 height 19
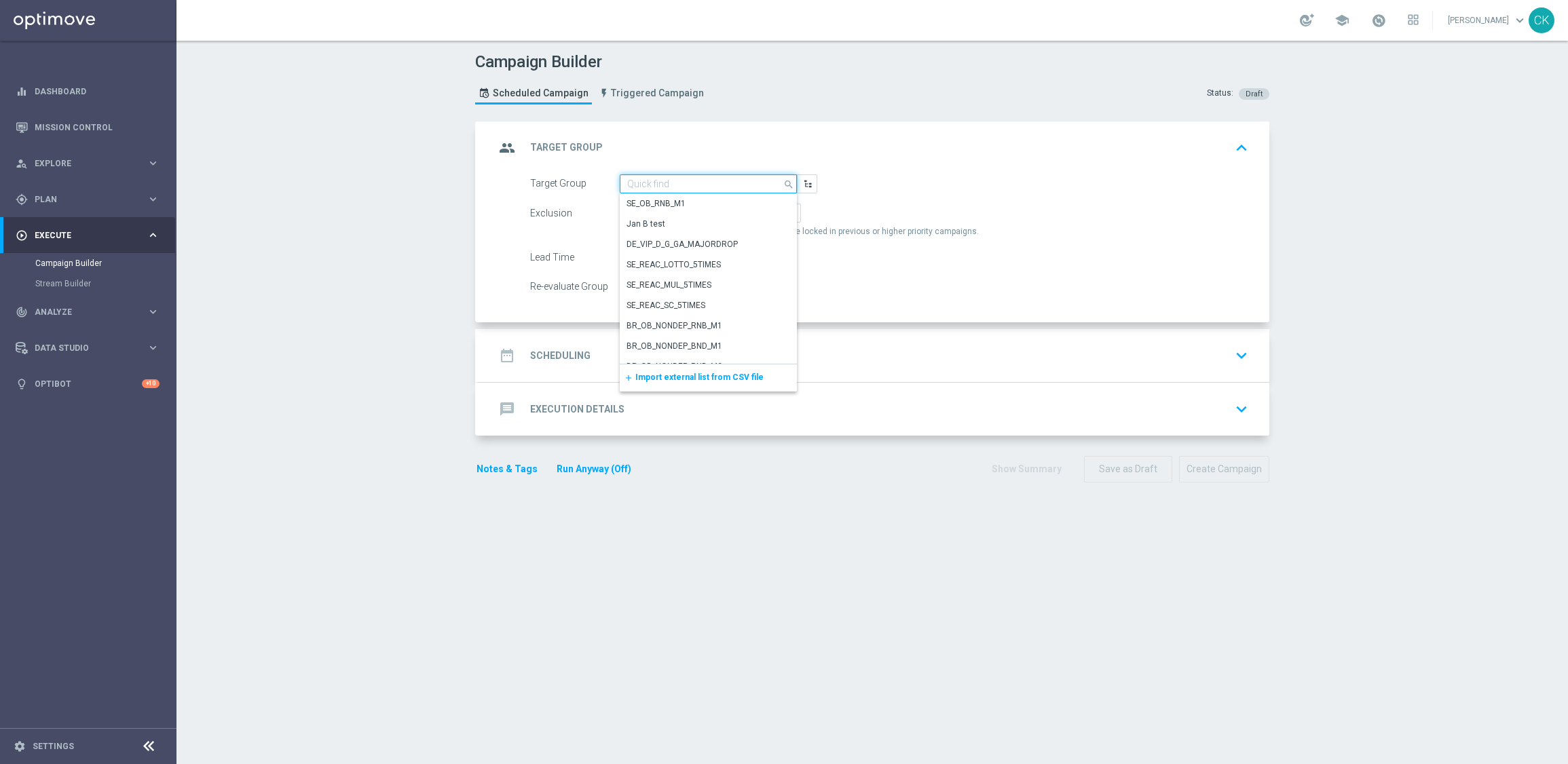
paste input "DE_GAMES_LIST_INT"
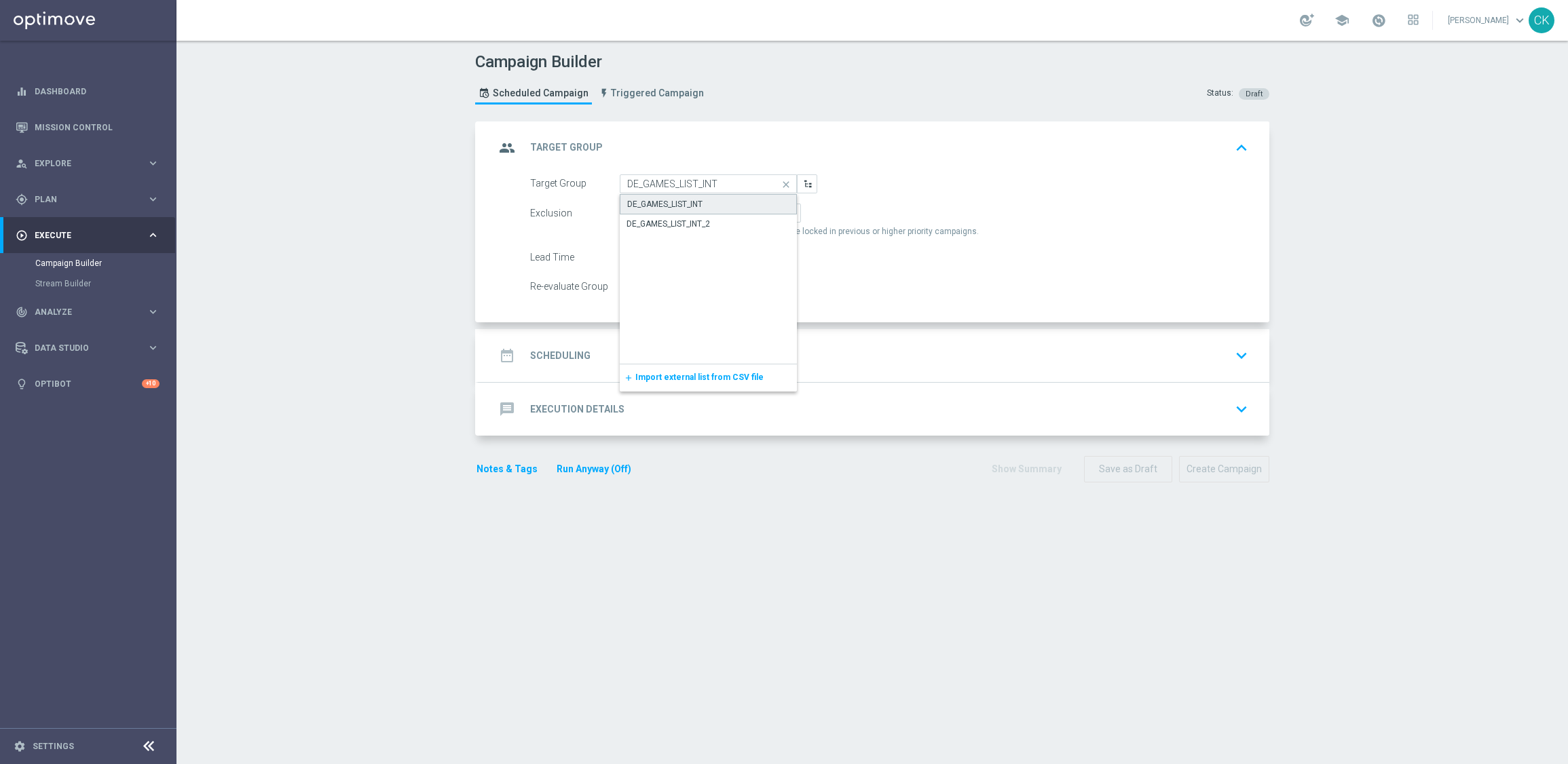
click at [685, 200] on div "DE_GAMES_LIST_INT" at bounding box center [664, 204] width 75 height 12
type input "DE_GAMES_LIST_INT"
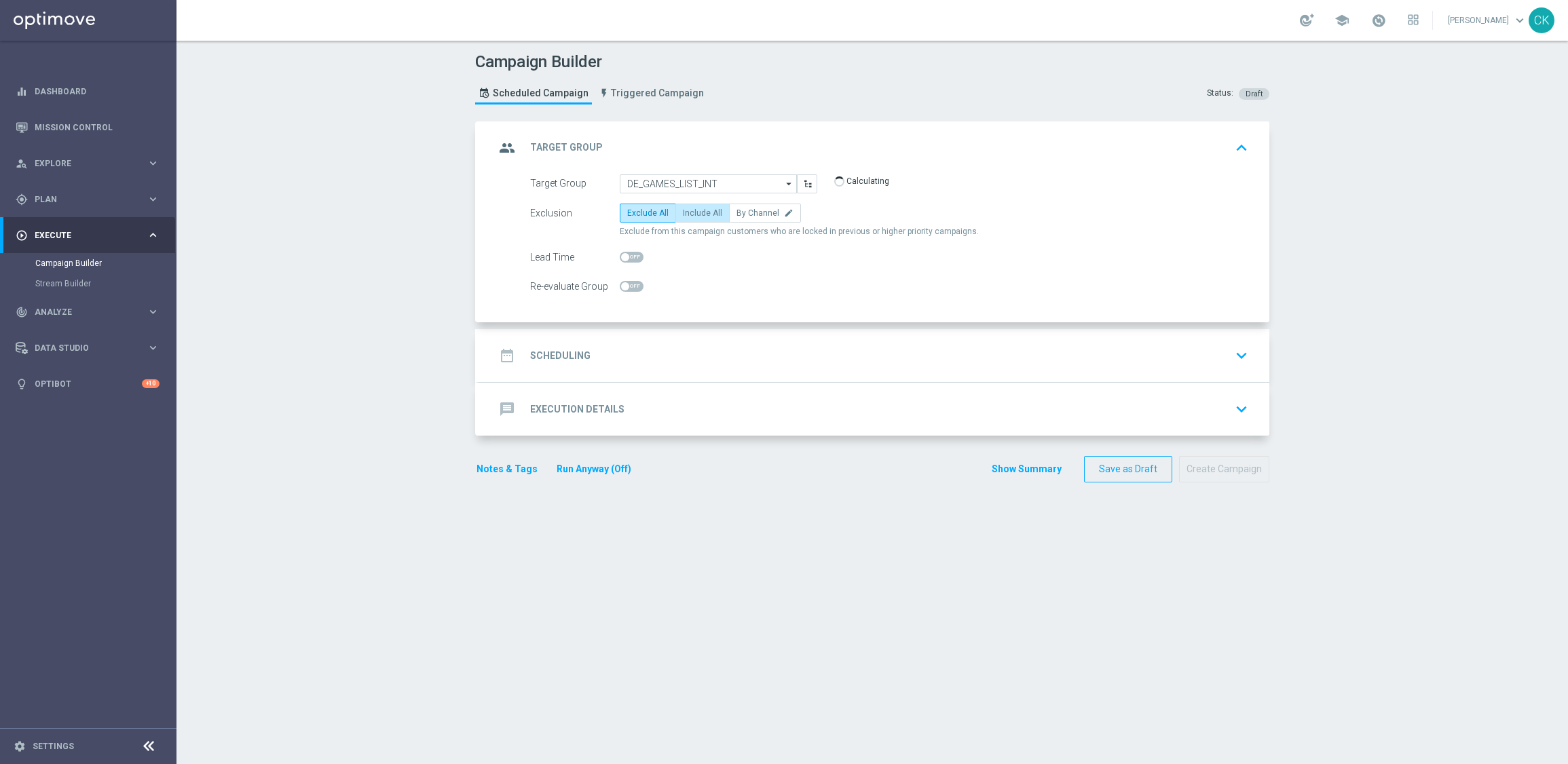
click at [691, 209] on span "Include All" at bounding box center [702, 213] width 39 height 10
click at [691, 211] on input "Include All" at bounding box center [688, 215] width 9 height 9
radio input "true"
click at [621, 256] on span at bounding box center [625, 257] width 8 height 8
click at [620, 256] on input "checkbox" at bounding box center [632, 257] width 24 height 11
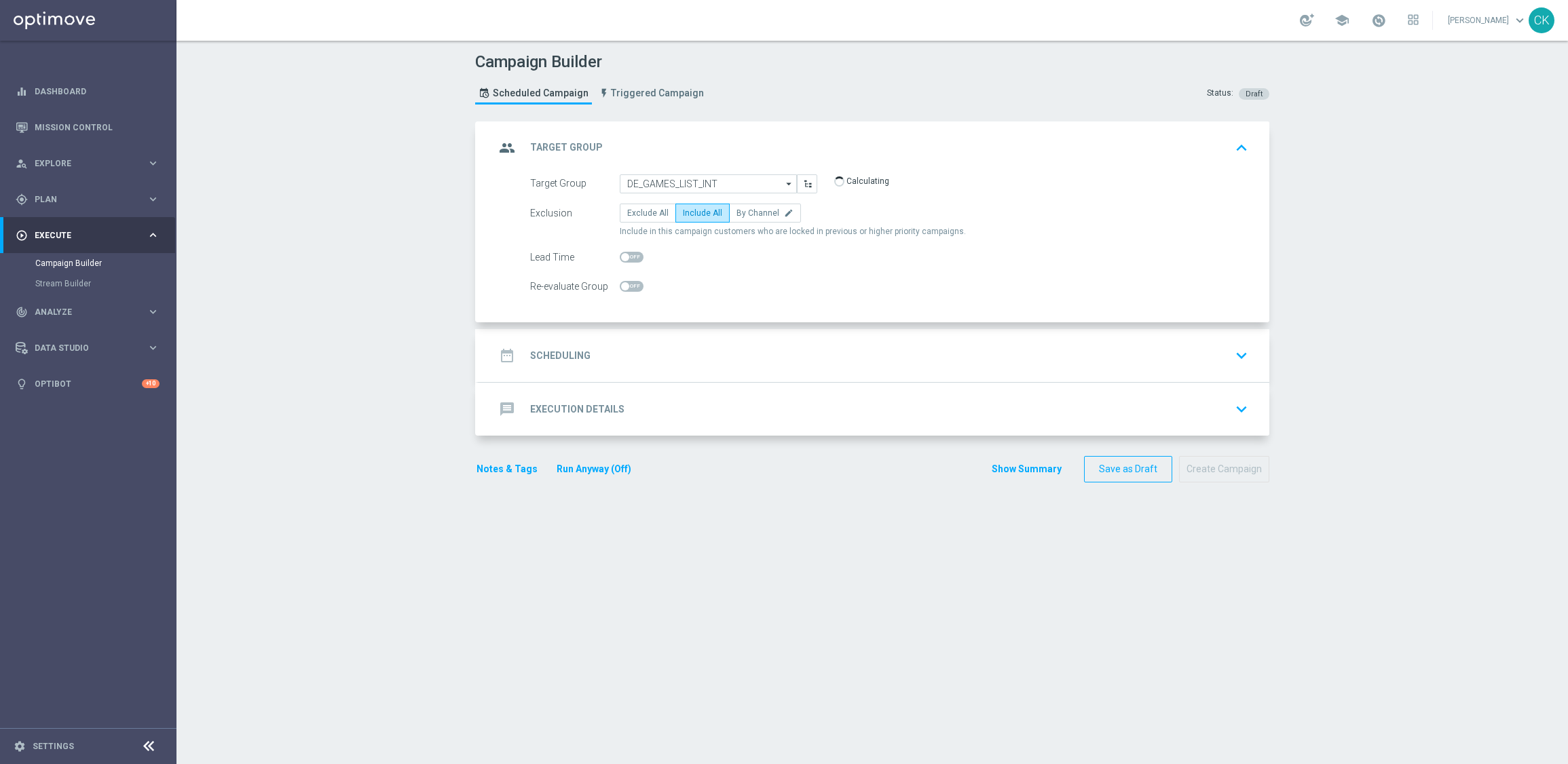
checkbox input "true"
click at [553, 351] on h2 "Scheduling" at bounding box center [560, 355] width 60 height 13
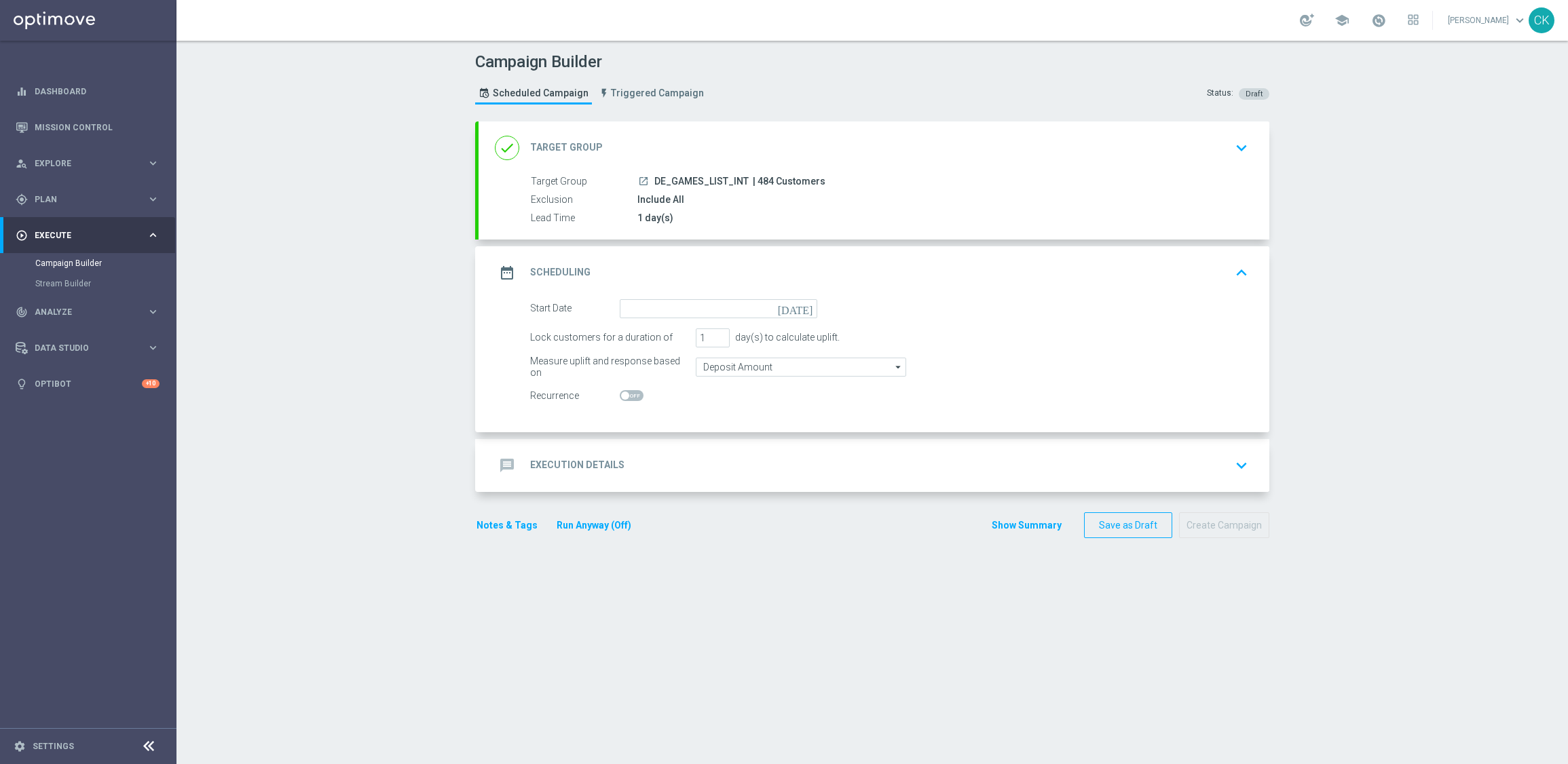
click at [647, 297] on div "date_range Scheduling keyboard_arrow_up" at bounding box center [873, 273] width 790 height 53
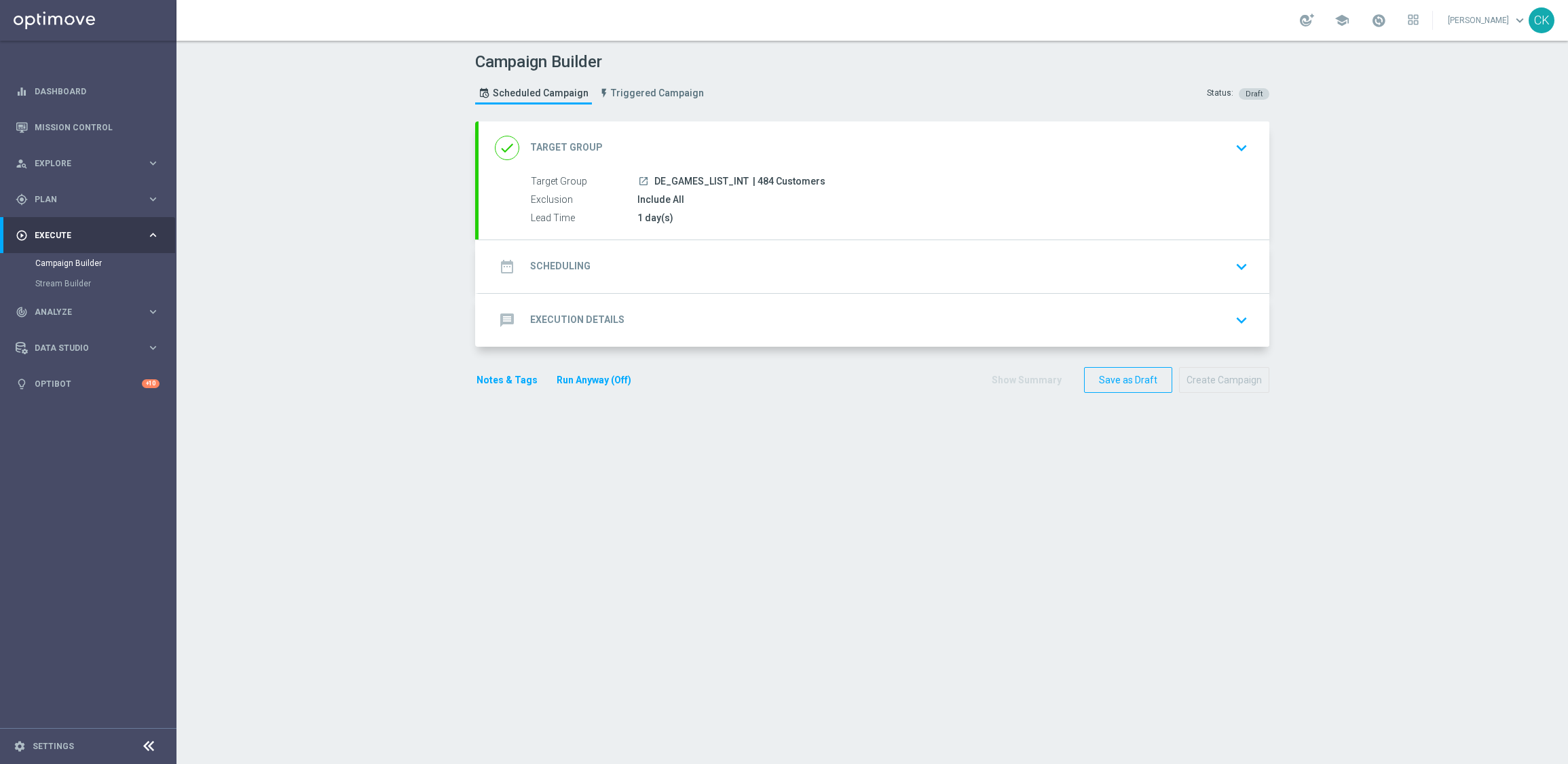
click at [658, 258] on div "date_range Scheduling keyboard_arrow_down" at bounding box center [874, 267] width 758 height 26
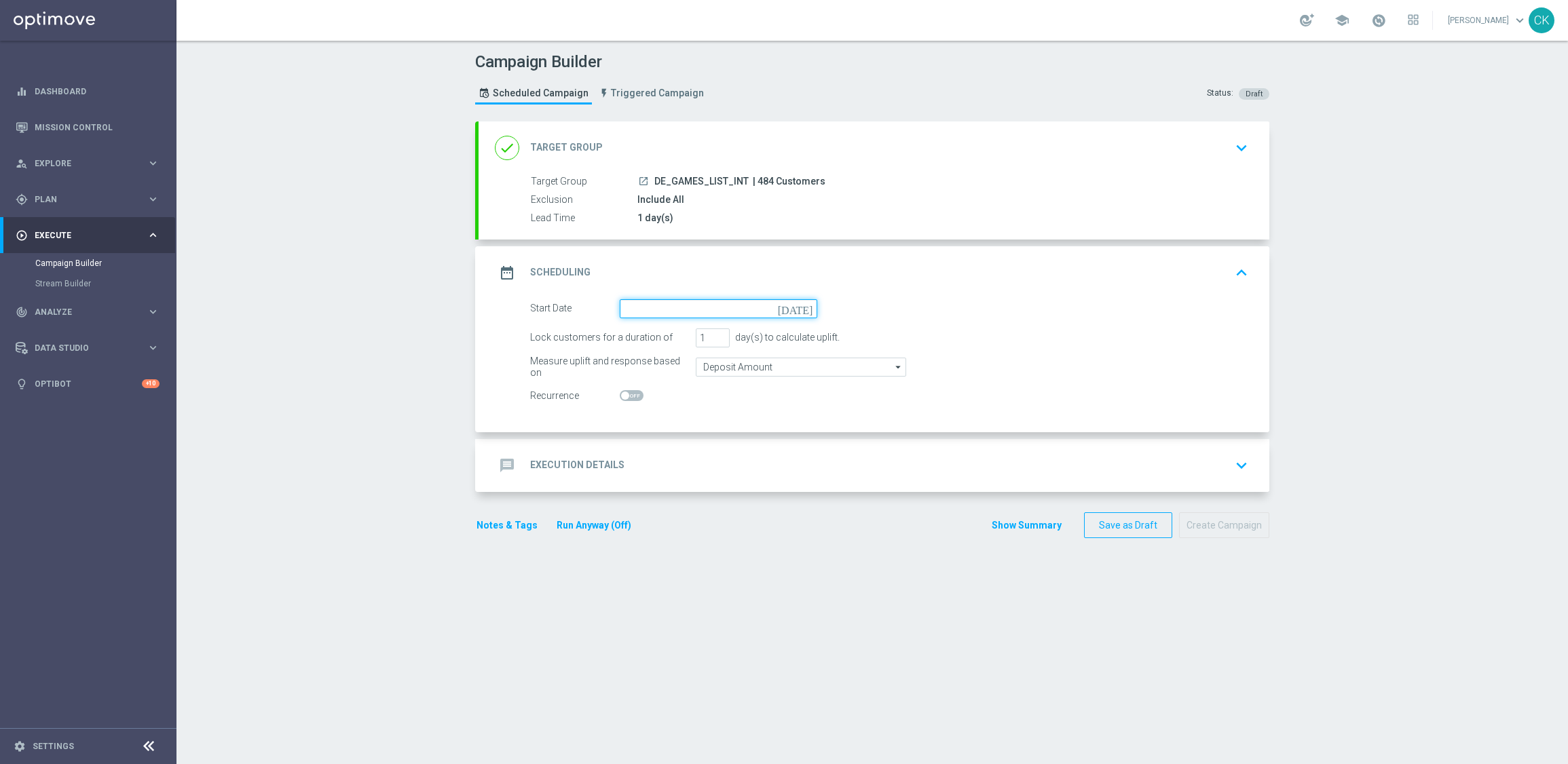
click at [667, 313] on input at bounding box center [718, 309] width 197 height 19
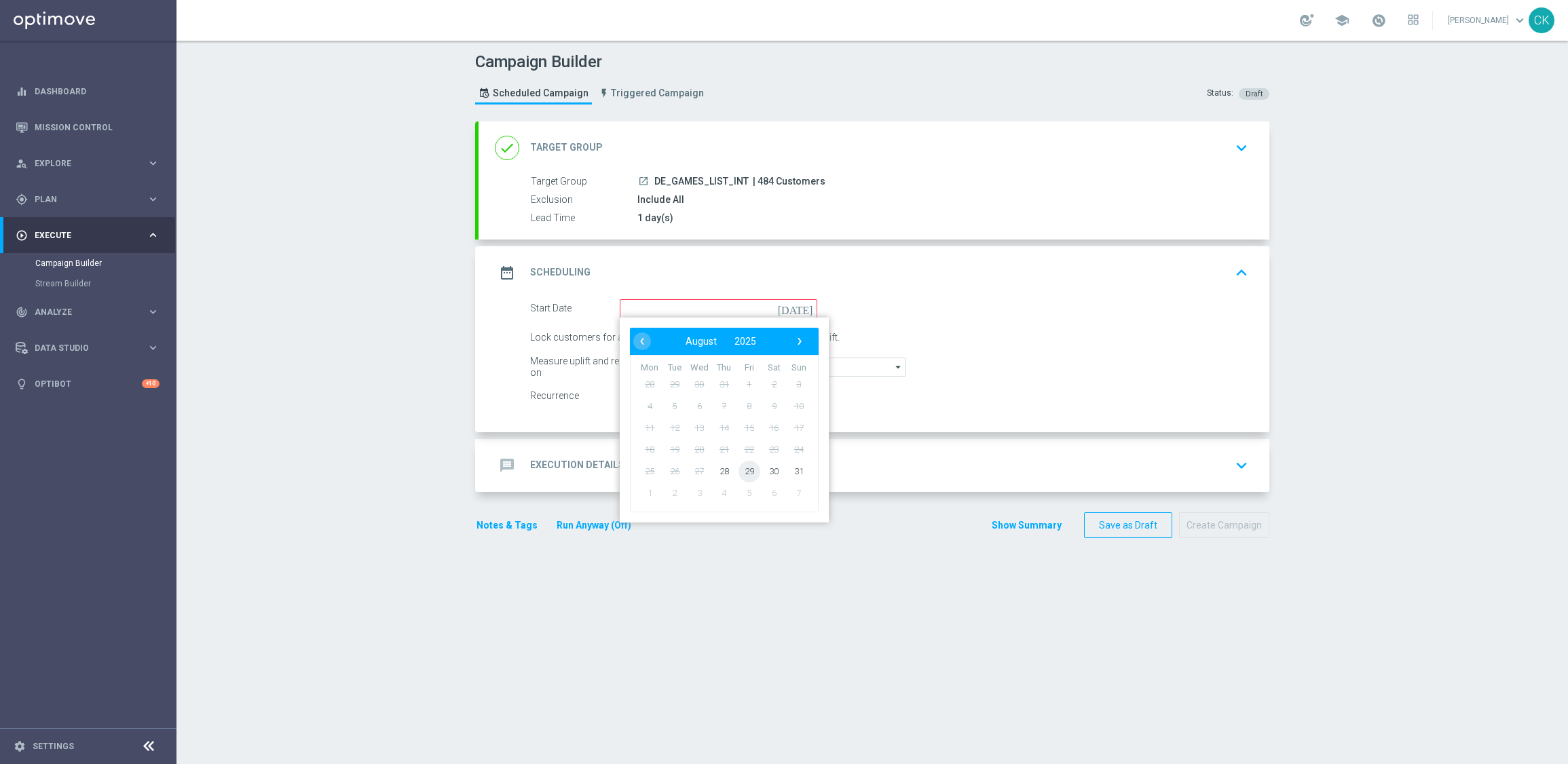
click at [744, 465] on span "29" at bounding box center [749, 471] width 22 height 22
type input "[DATE]"
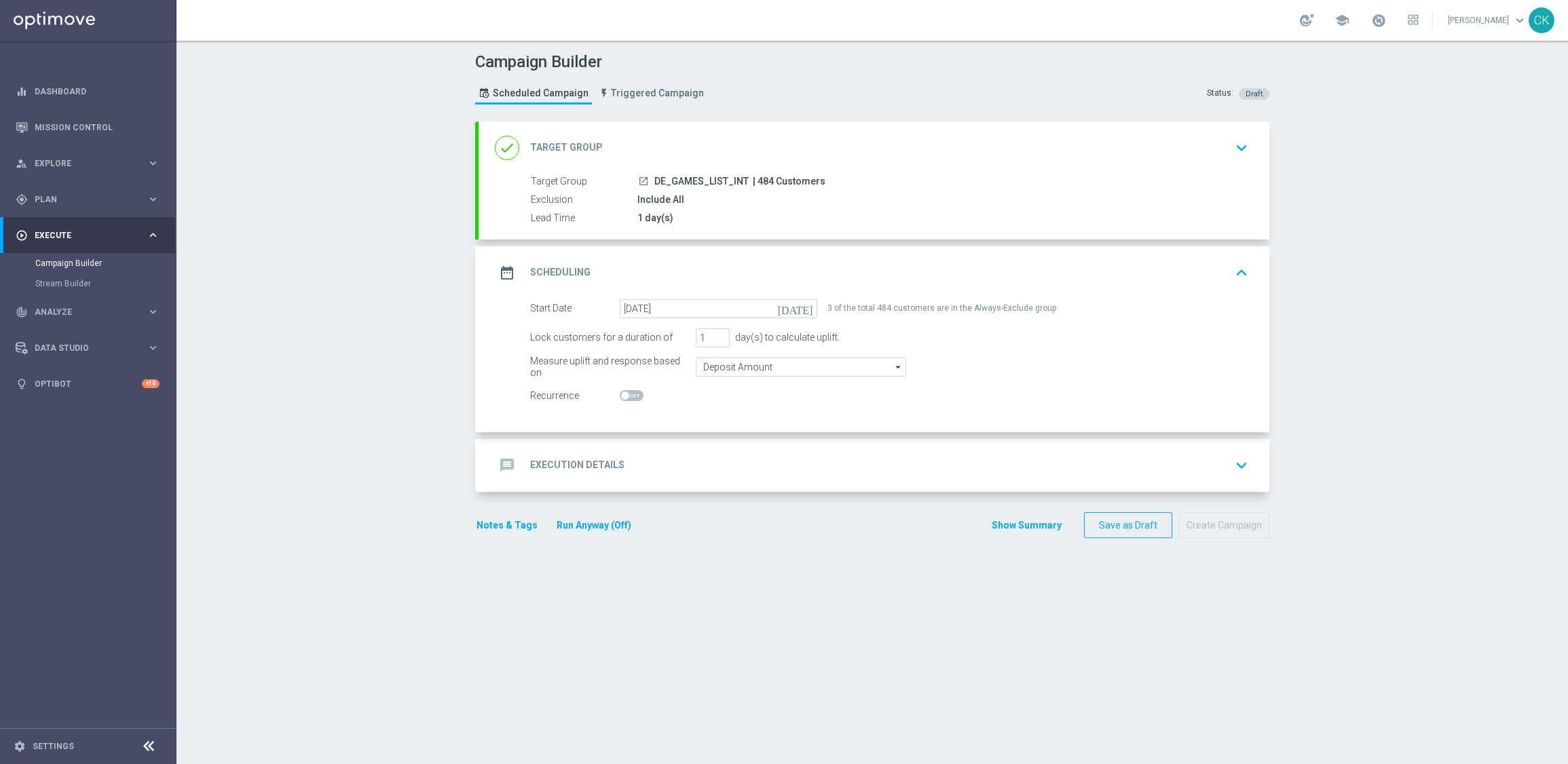
click at [556, 459] on h2 "Execution Details" at bounding box center [577, 465] width 95 height 13
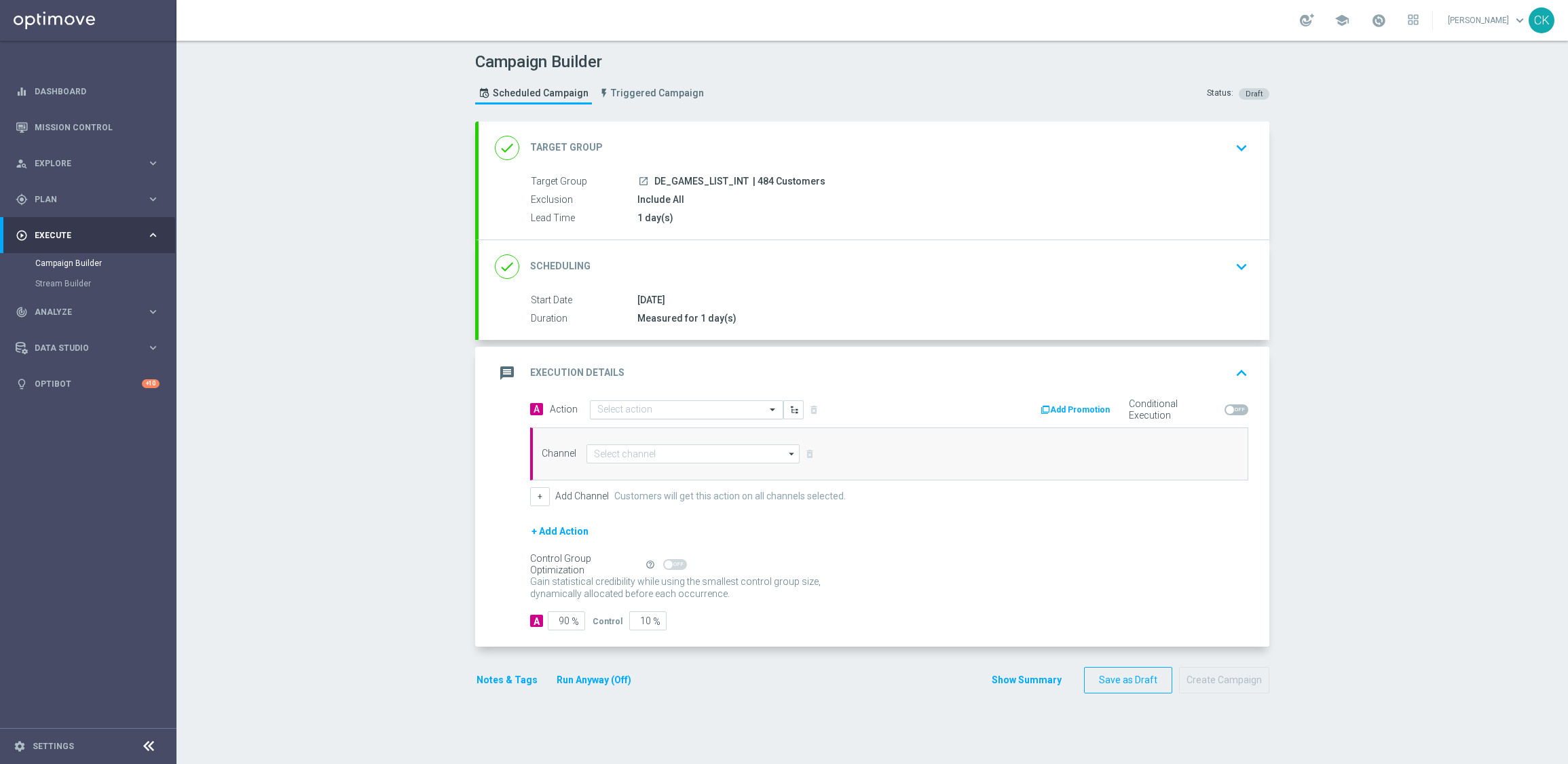
click at [636, 401] on div "Select action" at bounding box center [687, 410] width 194 height 19
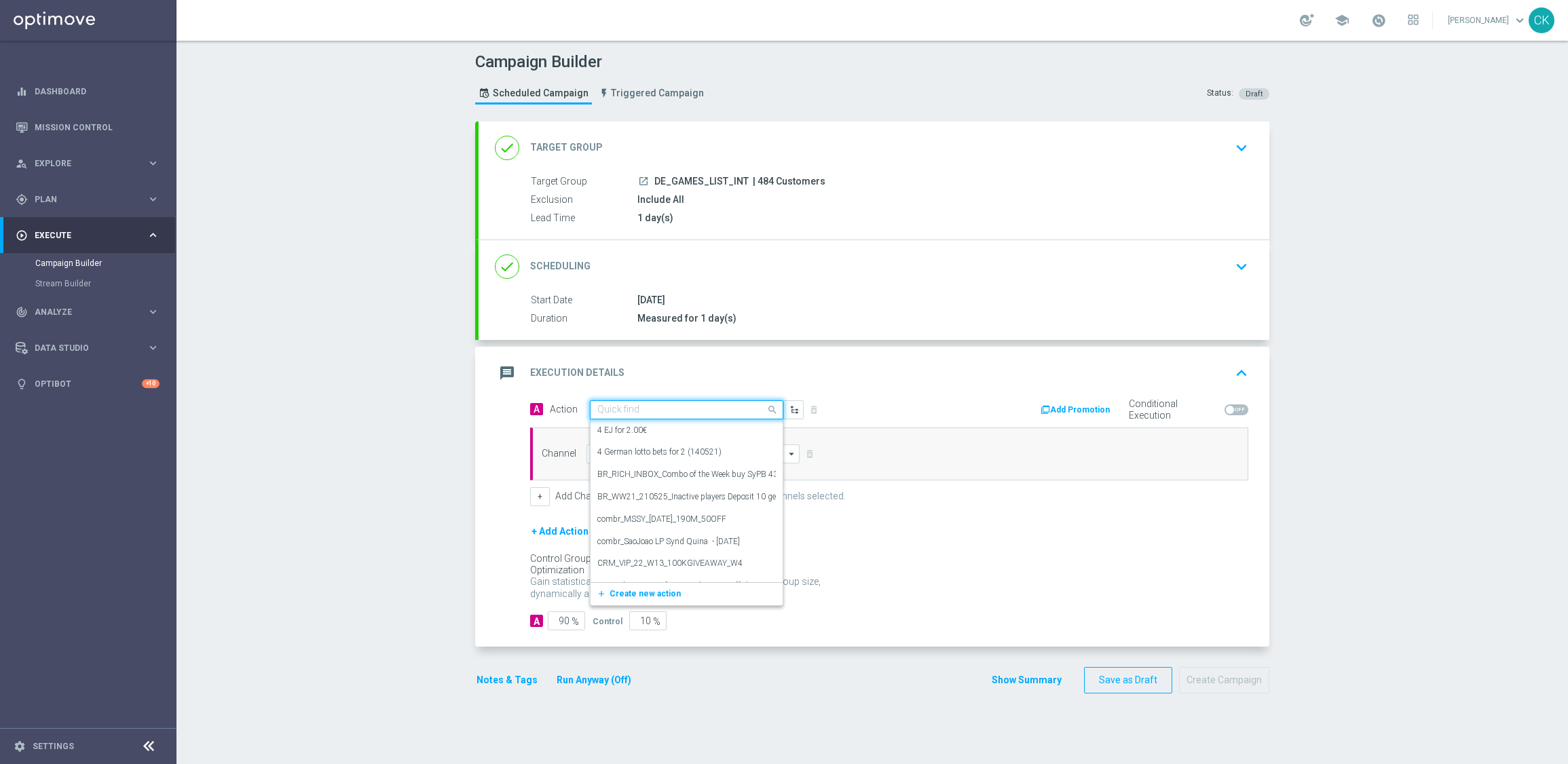
paste input "Bonus Drop"
type input "Bonus Drop"
click at [634, 516] on div "Bonus Drop edit" at bounding box center [687, 519] width 179 height 22
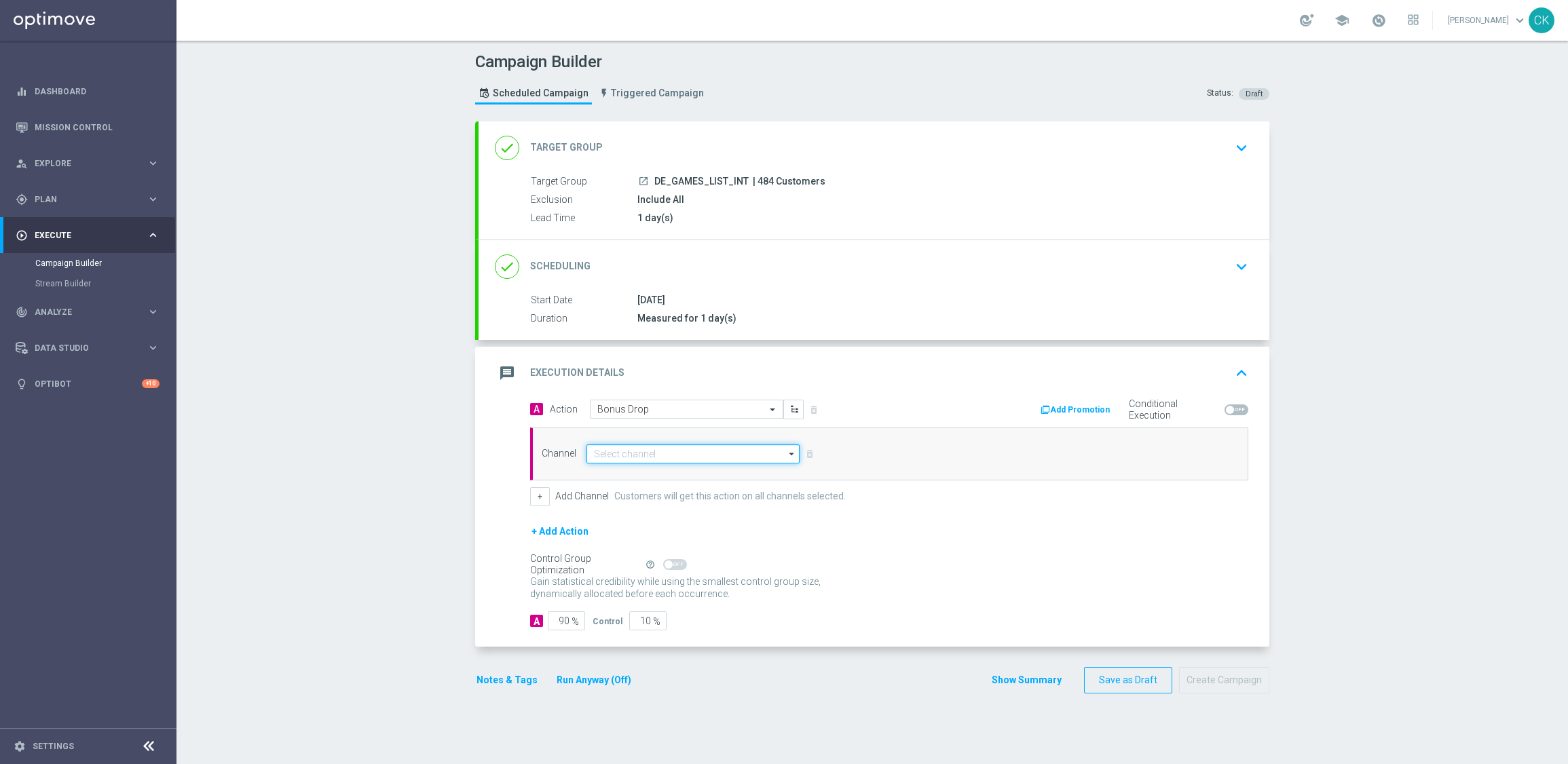
click at [689, 448] on input at bounding box center [693, 454] width 213 height 19
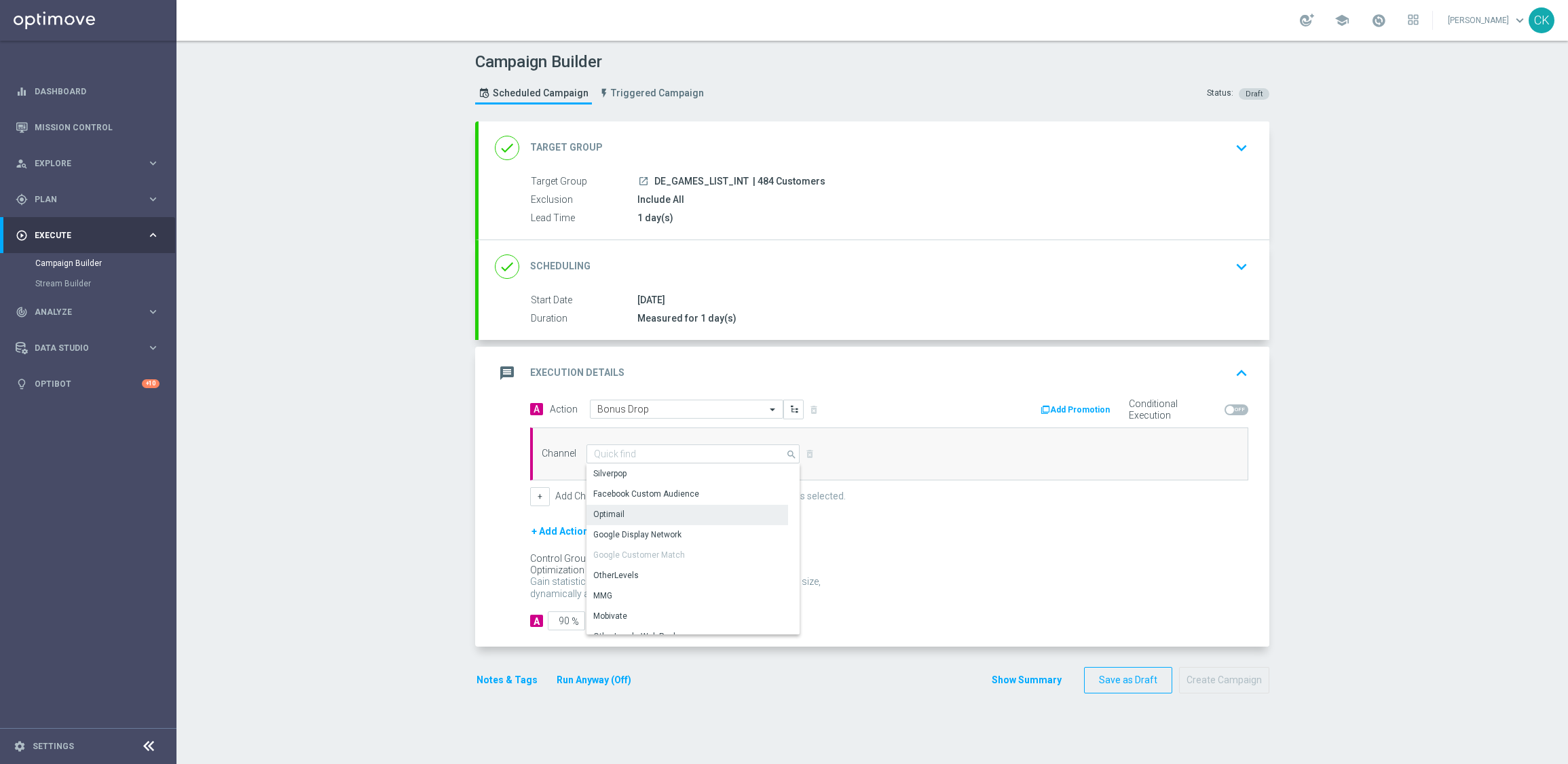
click at [645, 512] on div "Optimail" at bounding box center [687, 515] width 202 height 19
type input "Optimail"
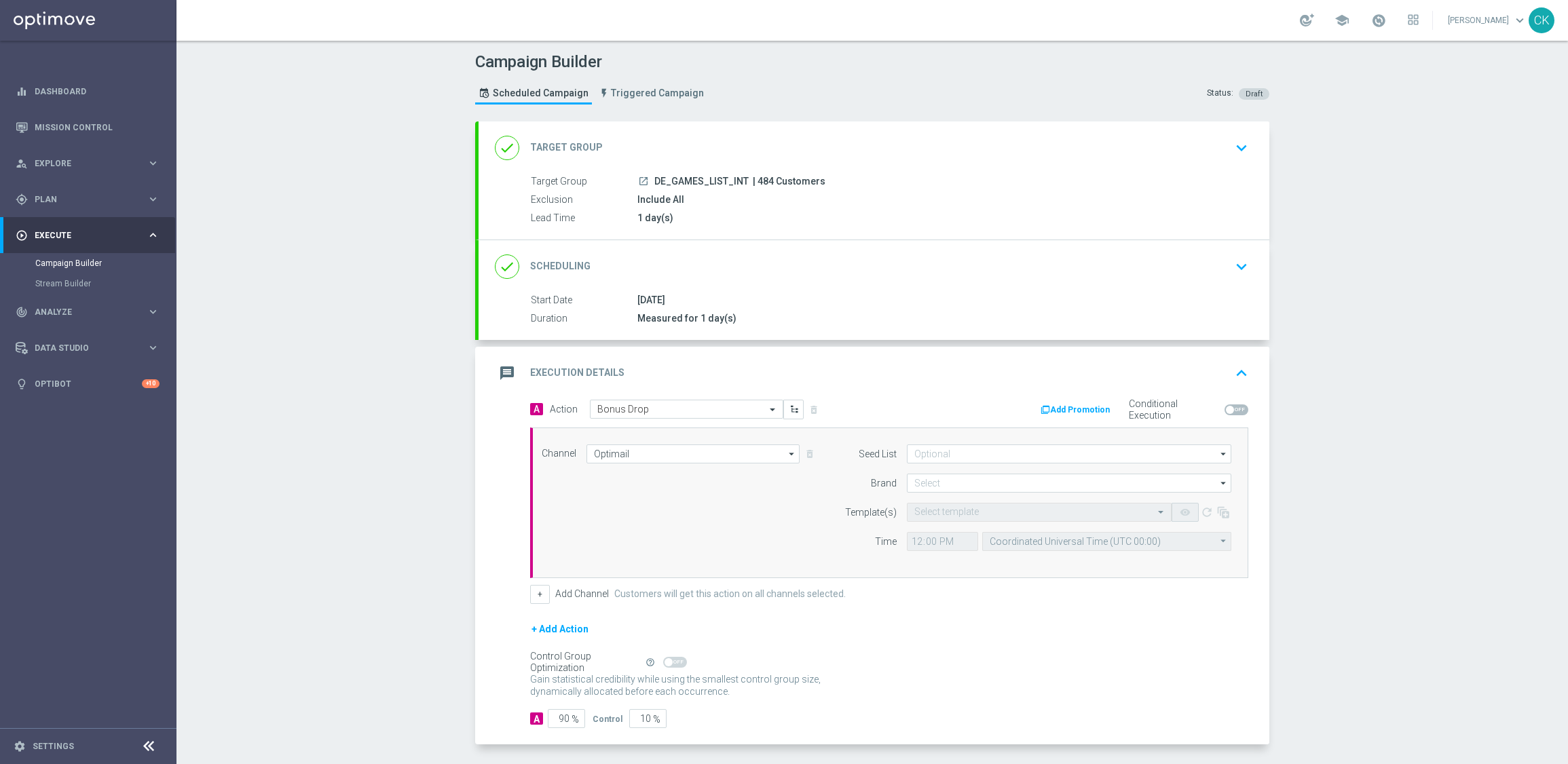
scroll to position [56, 0]
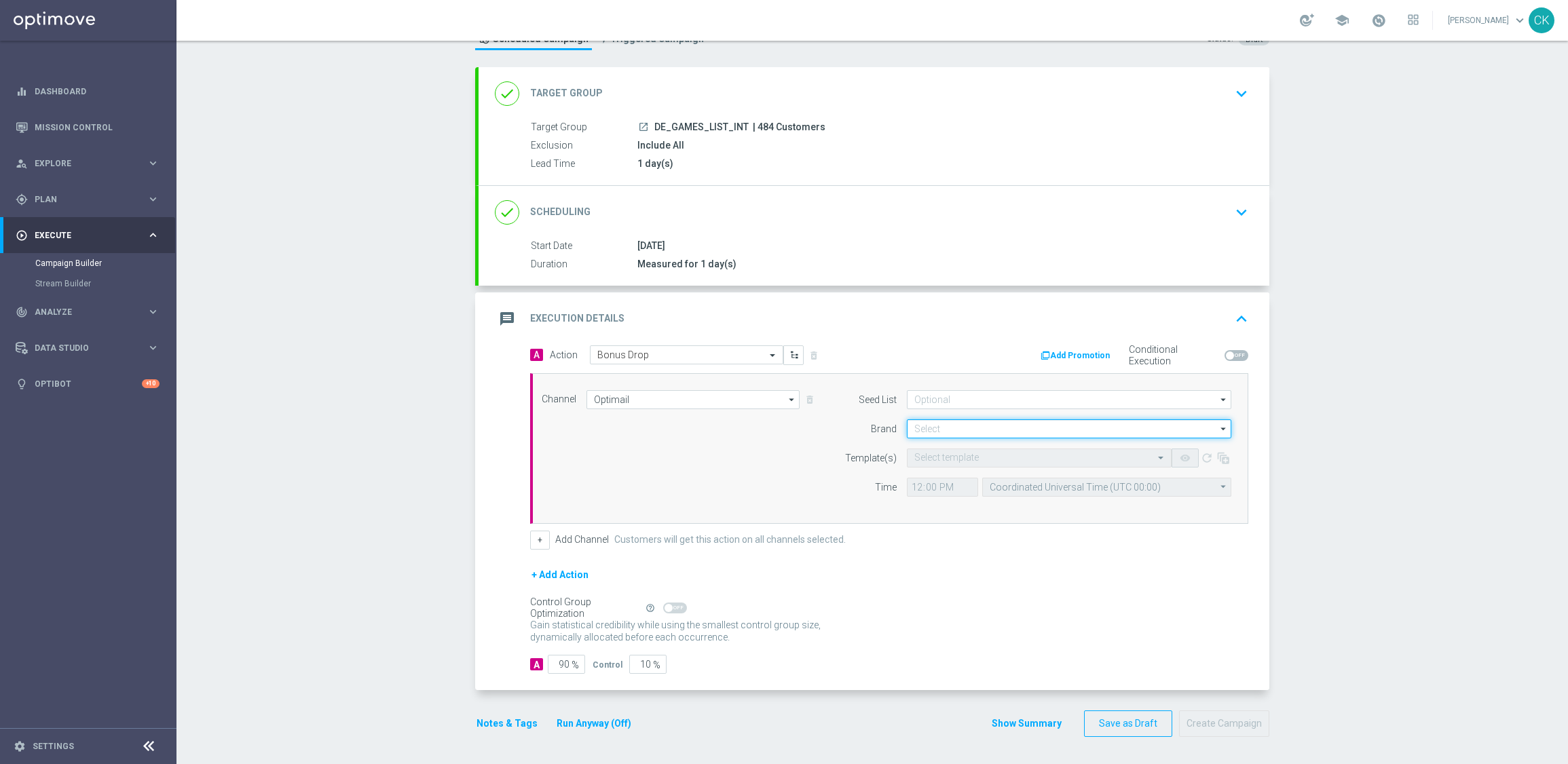
click at [930, 427] on input at bounding box center [1068, 429] width 324 height 19
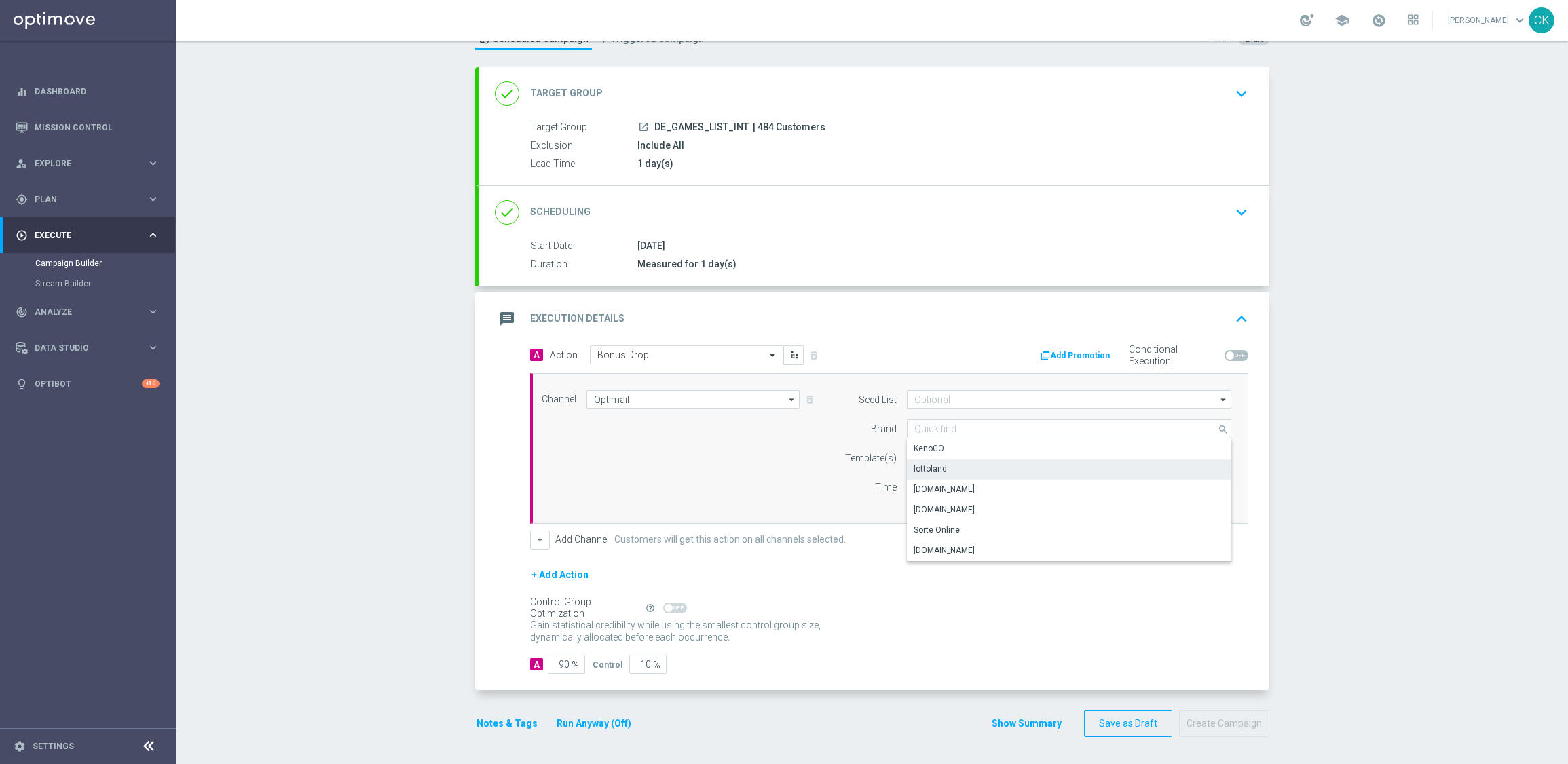
click at [942, 462] on div "lottoland" at bounding box center [1068, 469] width 324 height 19
type input "lottoland"
click at [927, 453] on input "text" at bounding box center [1025, 458] width 223 height 11
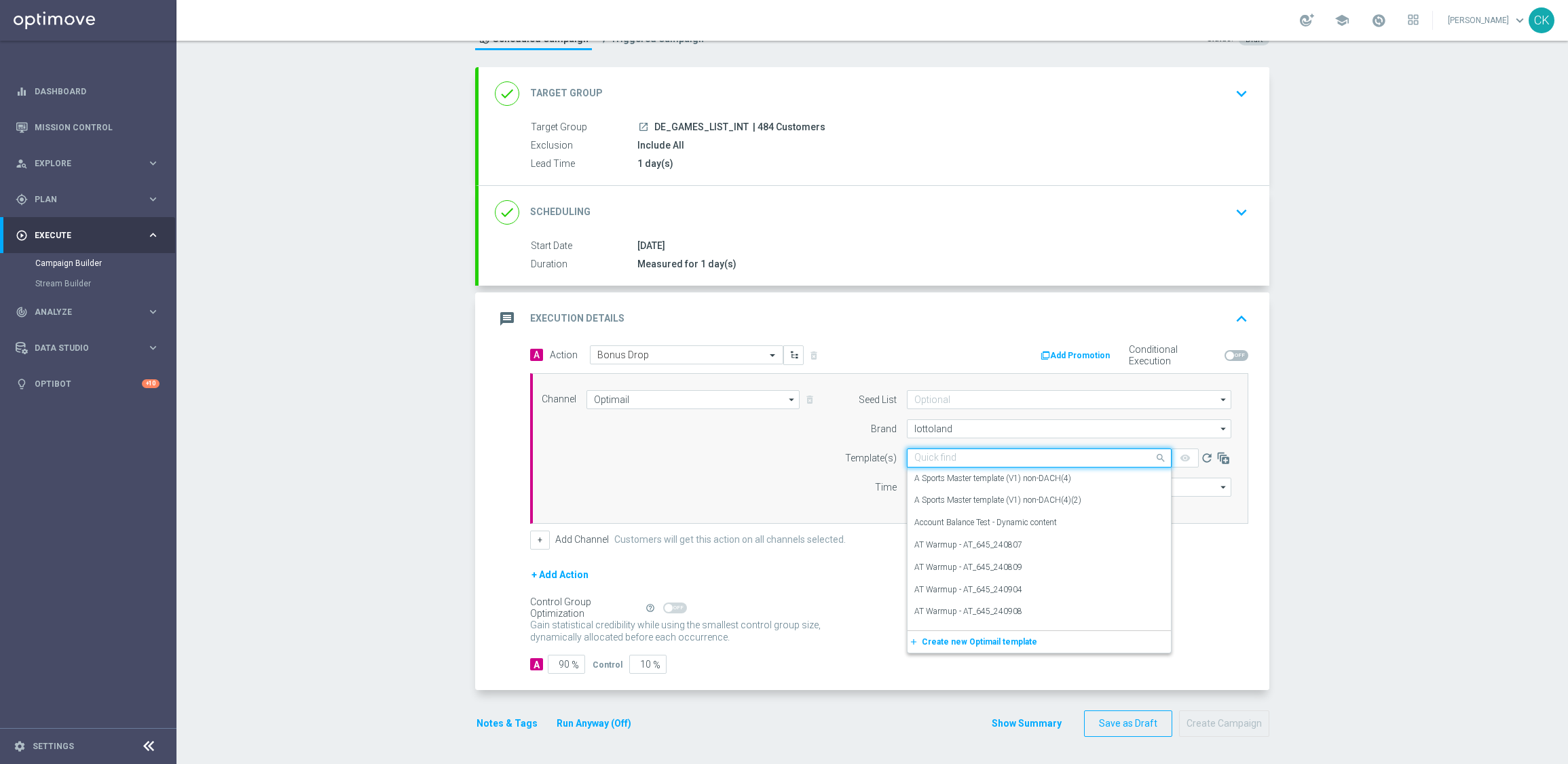
paste input "DE_INT__INTBONUSDROP_250829__NVIP_EMA_TAC_GM"
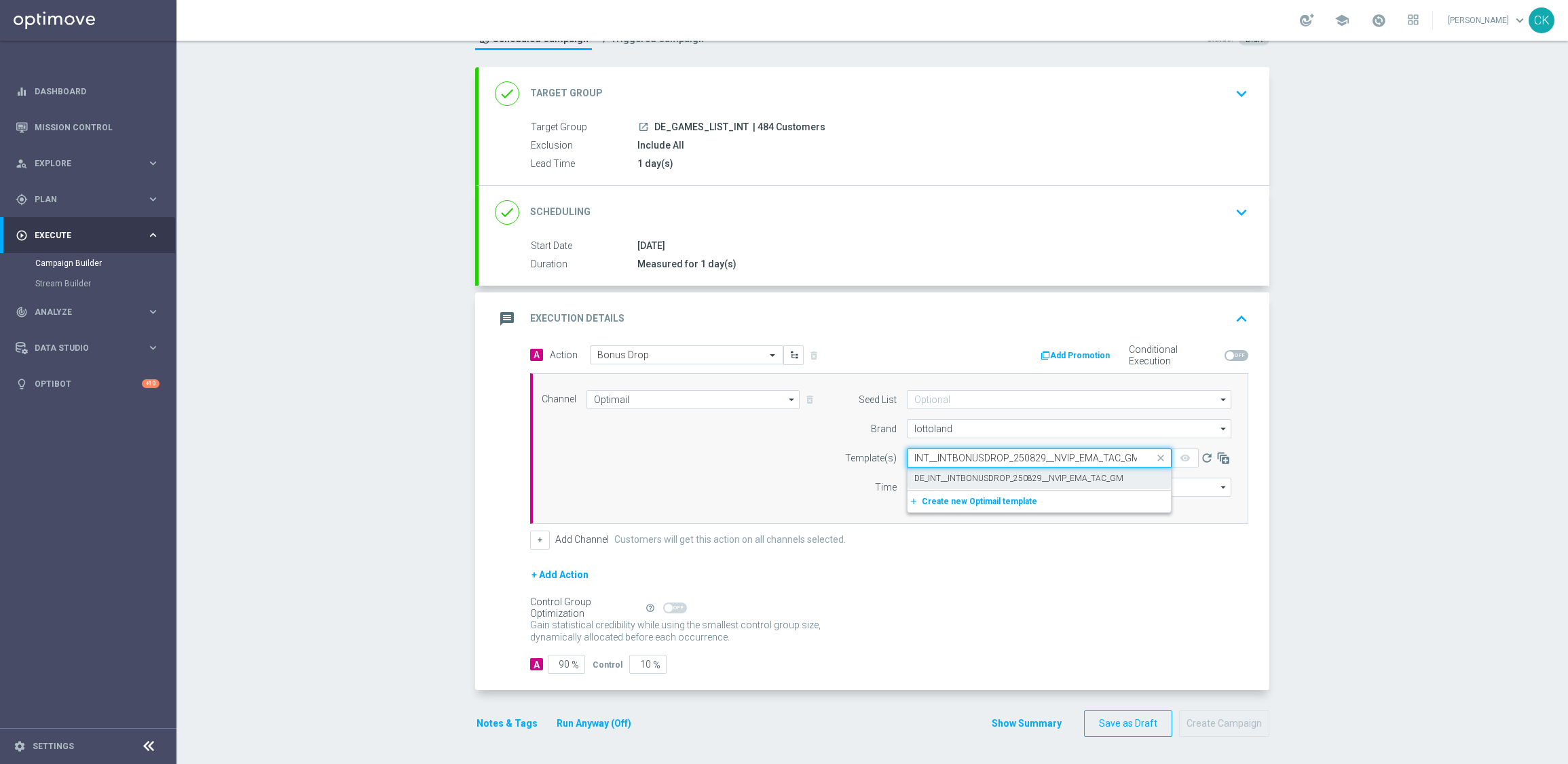
click at [927, 469] on div "DE_INT__INTBONUSDROP_250829__NVIP_EMA_TAC_GM" at bounding box center [1038, 479] width 250 height 22
type input "DE_INT__INTBONUSDROP_250829__NVIP_EMA_TAC_GM"
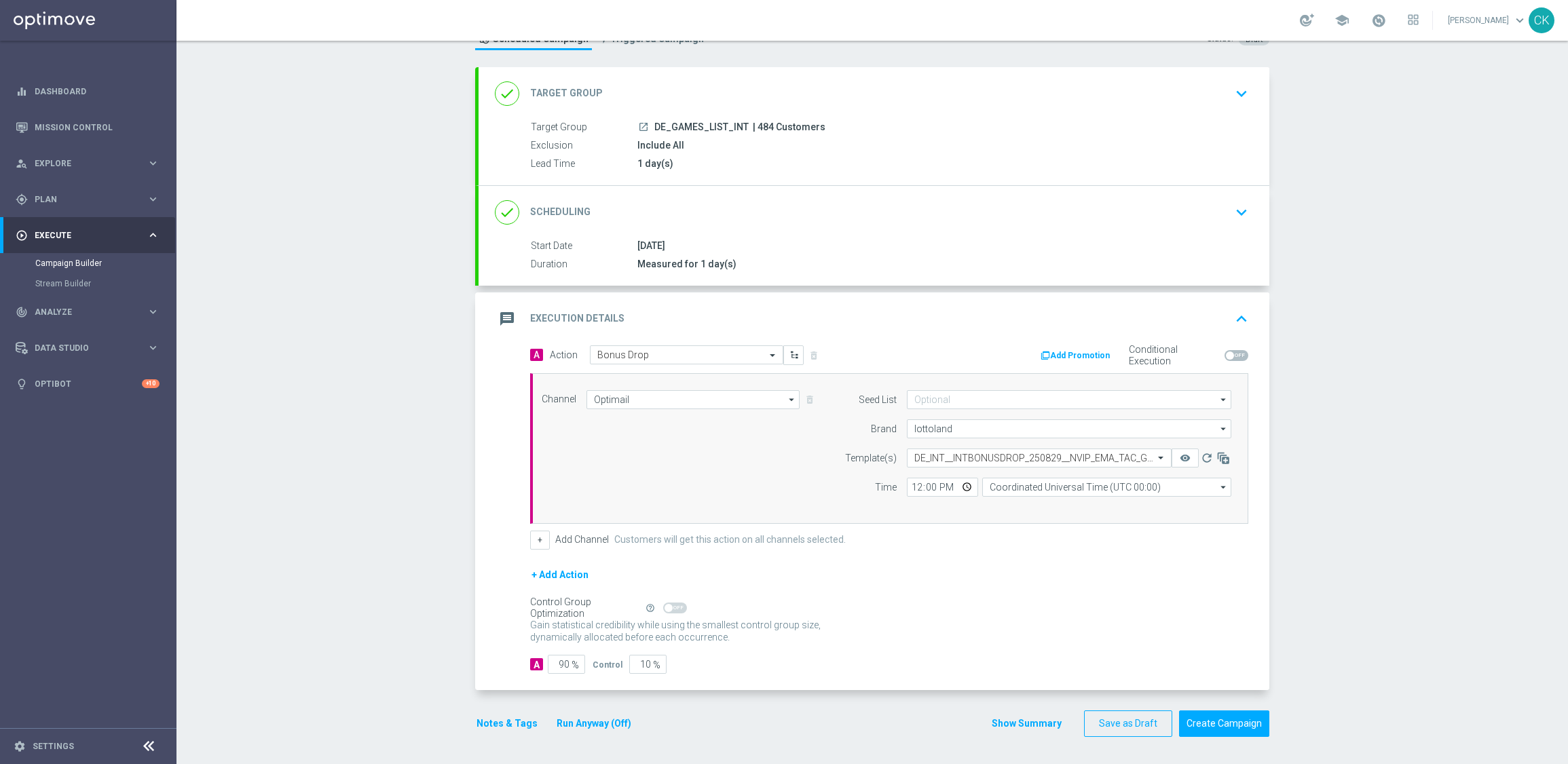
scroll to position [0, 0]
click at [915, 488] on input "12:00" at bounding box center [942, 487] width 72 height 19
type input "14:30"
click at [1003, 558] on form "A Action Select action Bonus Drop delete_forever Add Promotion Conditional Exec…" at bounding box center [889, 510] width 718 height 329
click at [1117, 480] on input "Coordinated Universal Time (UTC 00:00)" at bounding box center [1106, 487] width 249 height 19
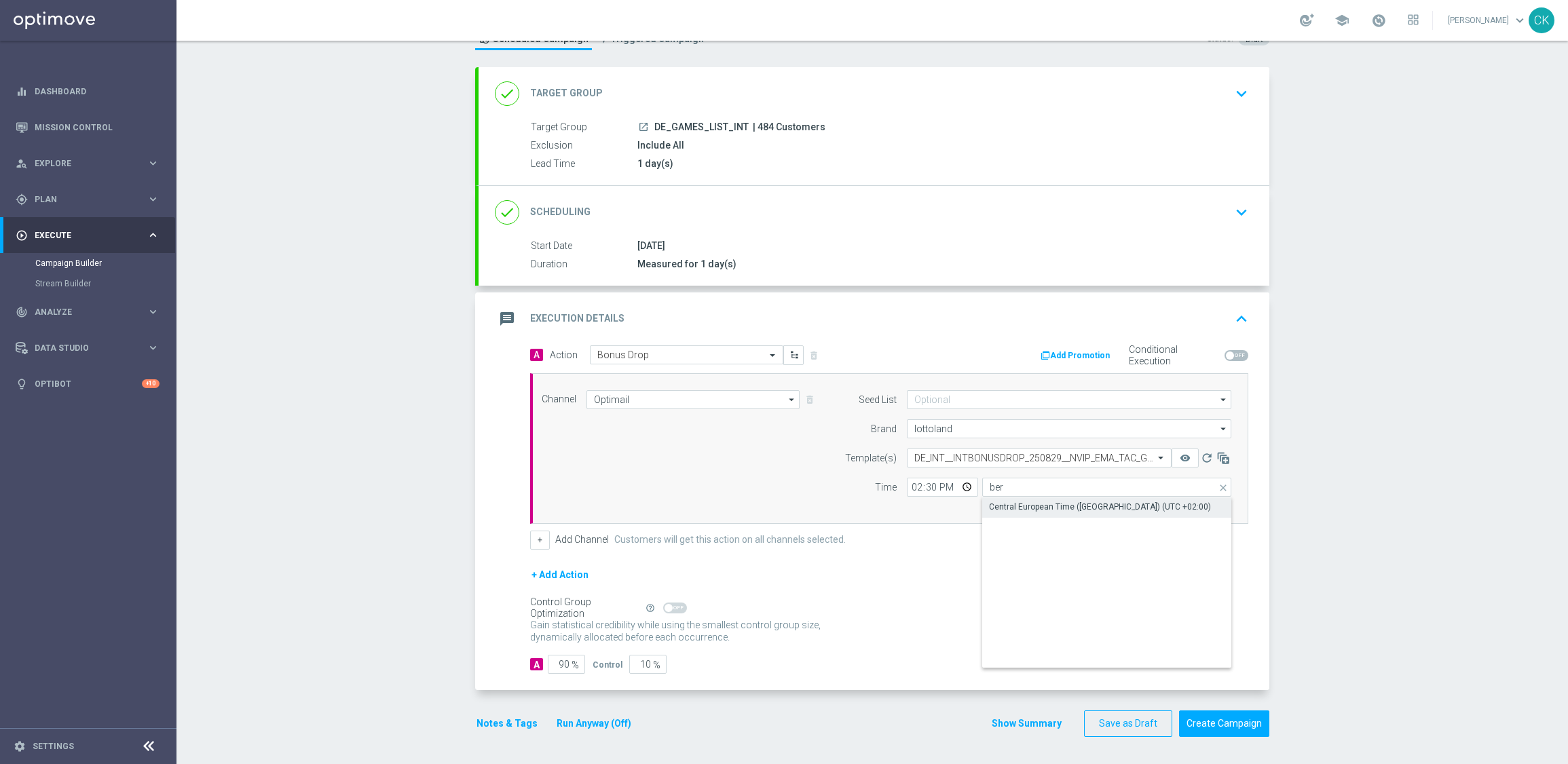
click at [1070, 508] on div "Central European Time ([GEOGRAPHIC_DATA]) (UTC +02:00)" at bounding box center [1099, 506] width 222 height 12
type input "Central European Time ([GEOGRAPHIC_DATA]) (UTC +02:00)"
click at [557, 663] on input "90" at bounding box center [566, 664] width 37 height 19
type input "0"
type input "100"
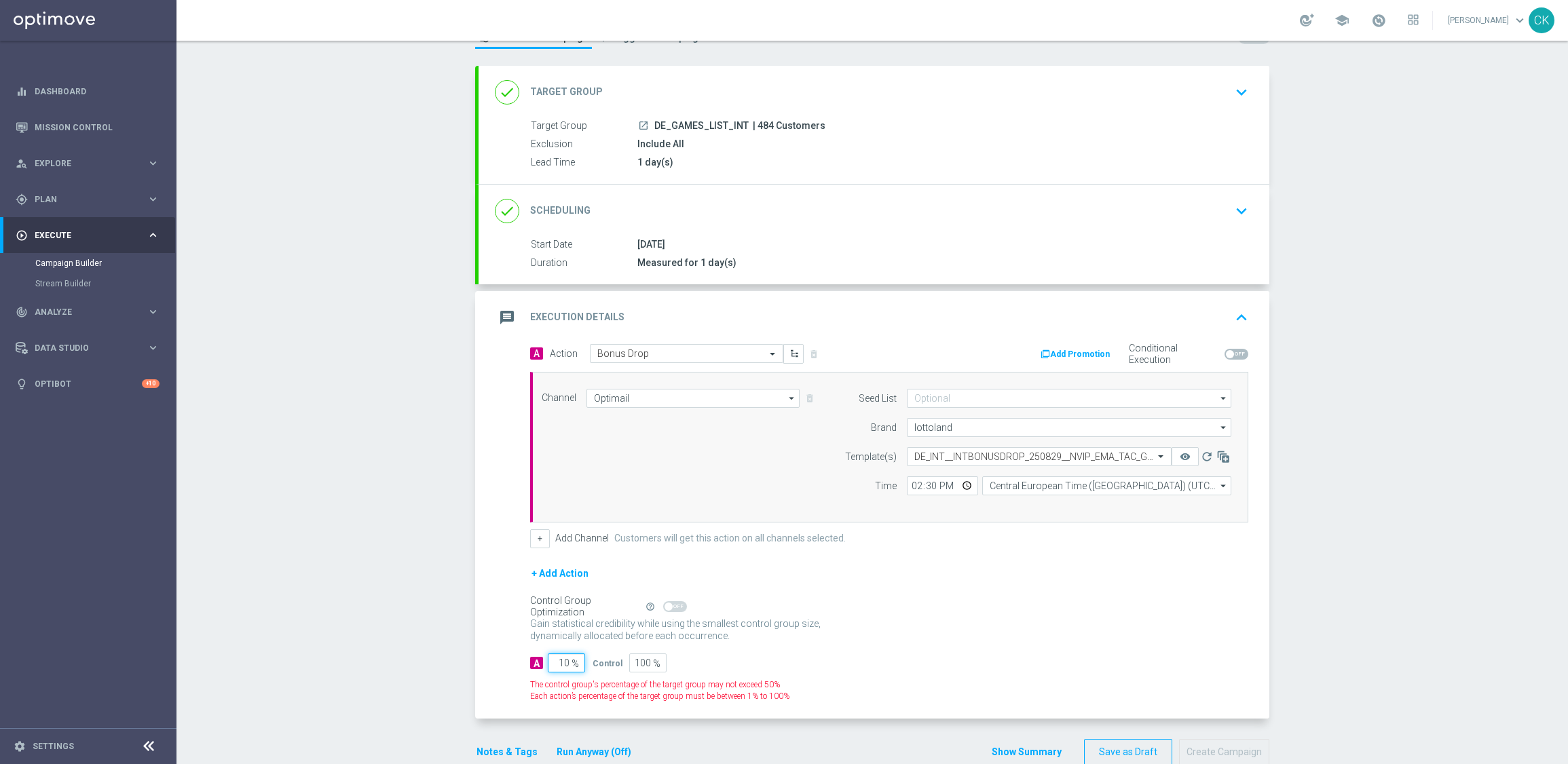
type input "100"
type input "0"
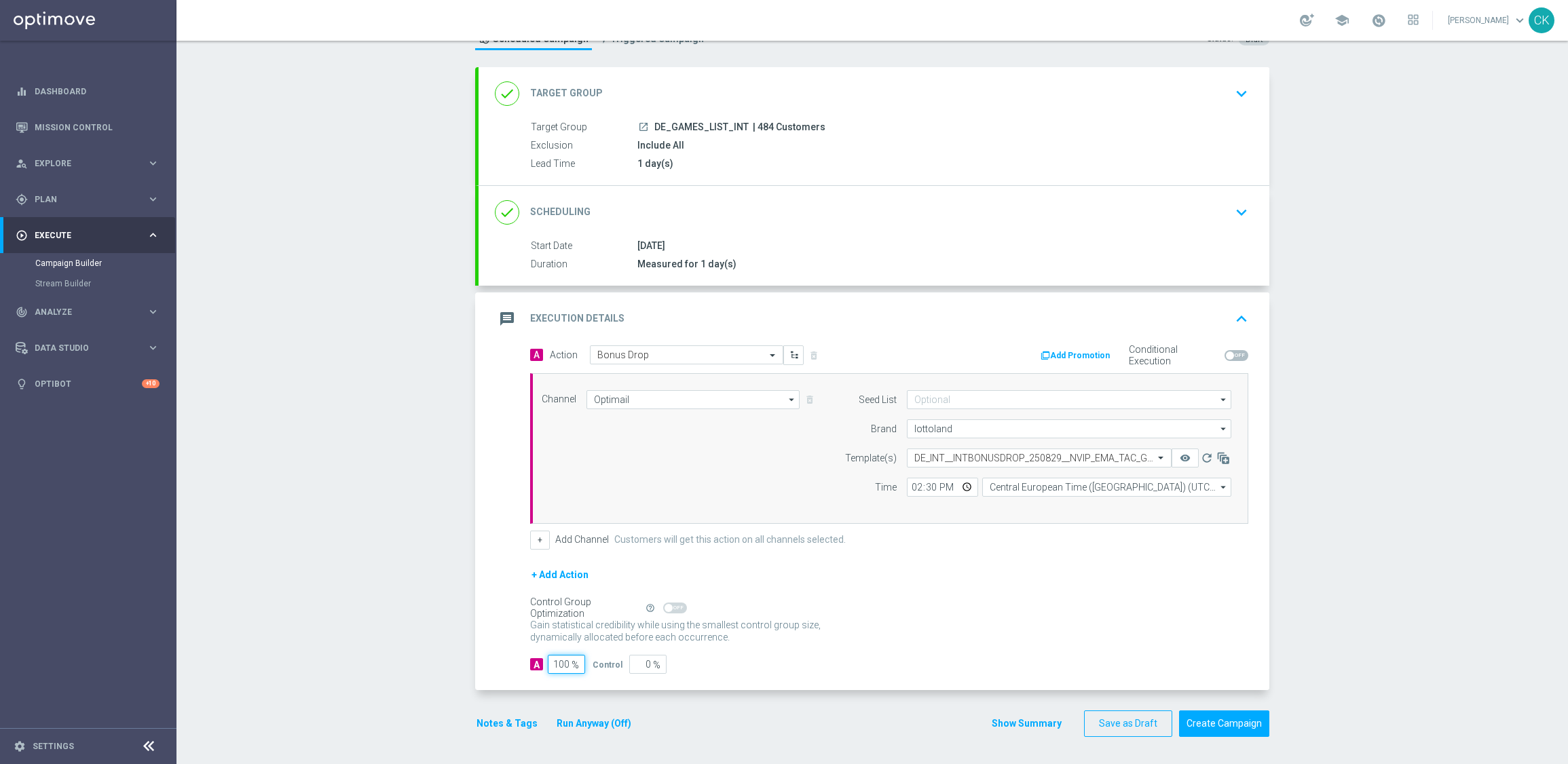
type input "100"
click at [727, 666] on div "A 100 % Control 0 %" at bounding box center [889, 664] width 718 height 19
click at [505, 716] on button "Notes & Tags" at bounding box center [507, 723] width 64 height 17
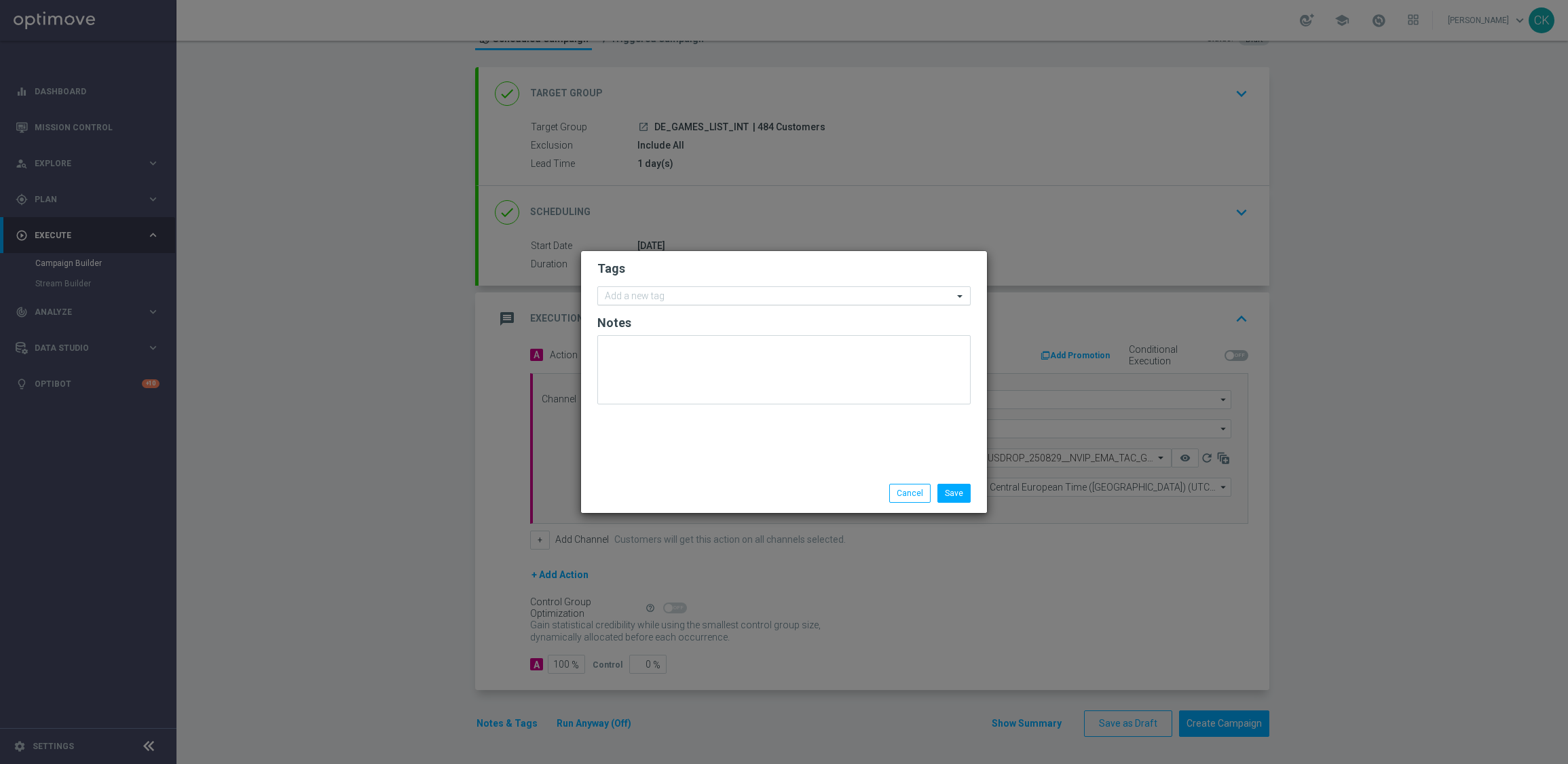
click at [691, 297] on input "text" at bounding box center [778, 296] width 348 height 11
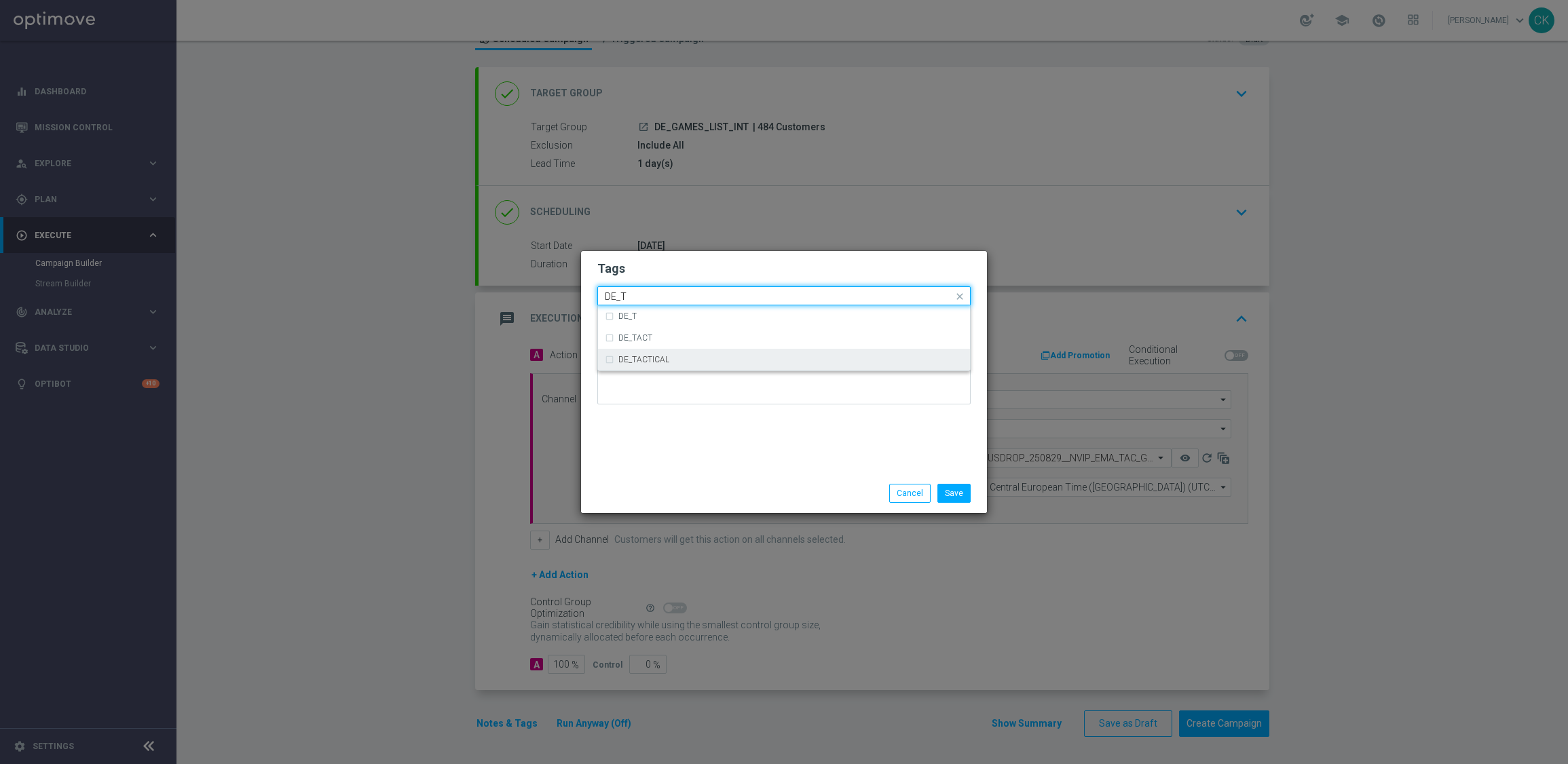
click at [677, 355] on div "DE_TACTICAL" at bounding box center [790, 359] width 345 height 8
type input "DE_T"
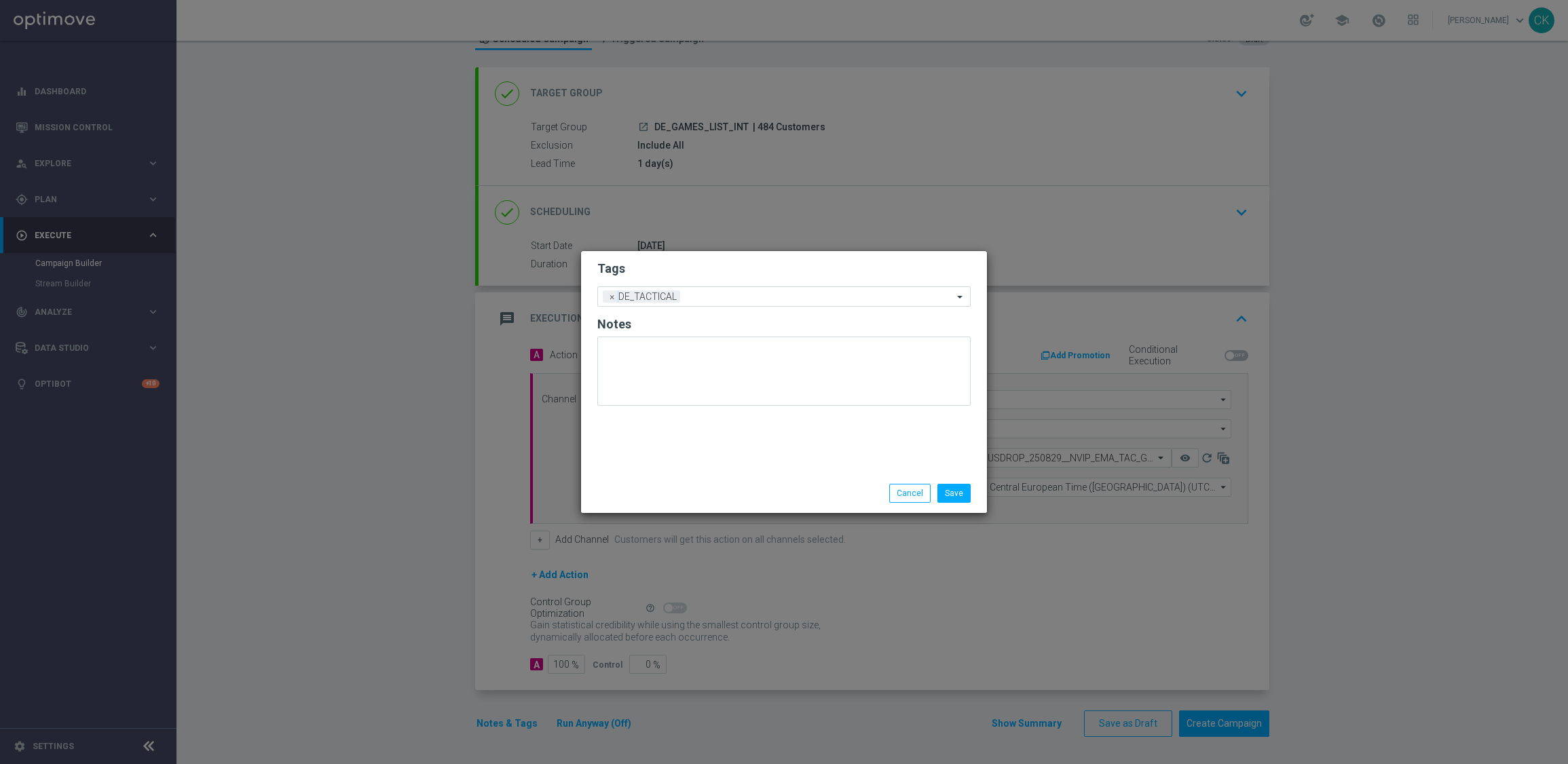
click at [683, 430] on div "Tags Add a new tag × DE_TACTICAL Notes" at bounding box center [784, 362] width 406 height 223
click at [953, 495] on button "Save" at bounding box center [953, 494] width 34 height 19
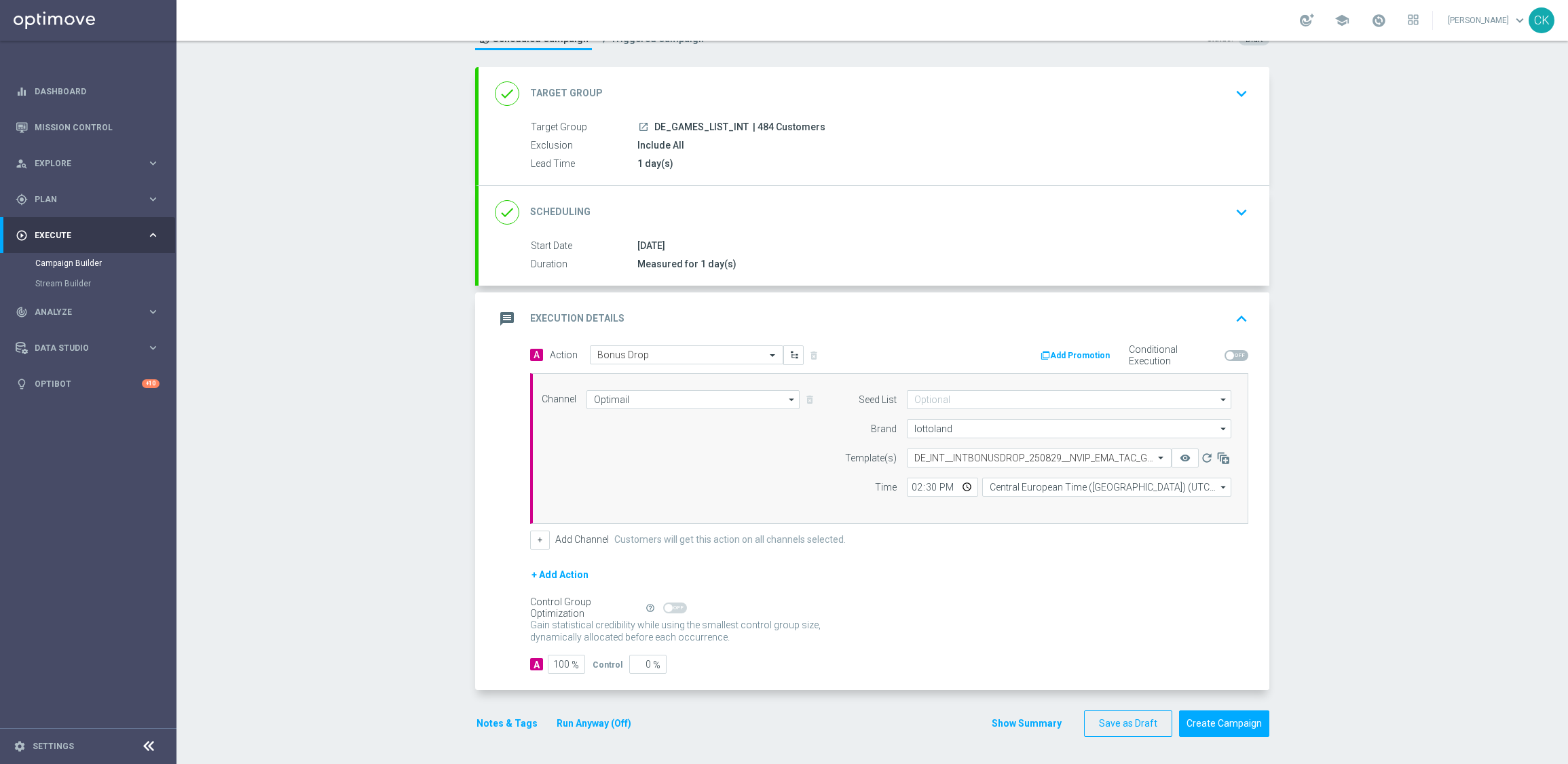
click at [480, 723] on button "Notes & Tags" at bounding box center [507, 723] width 64 height 17
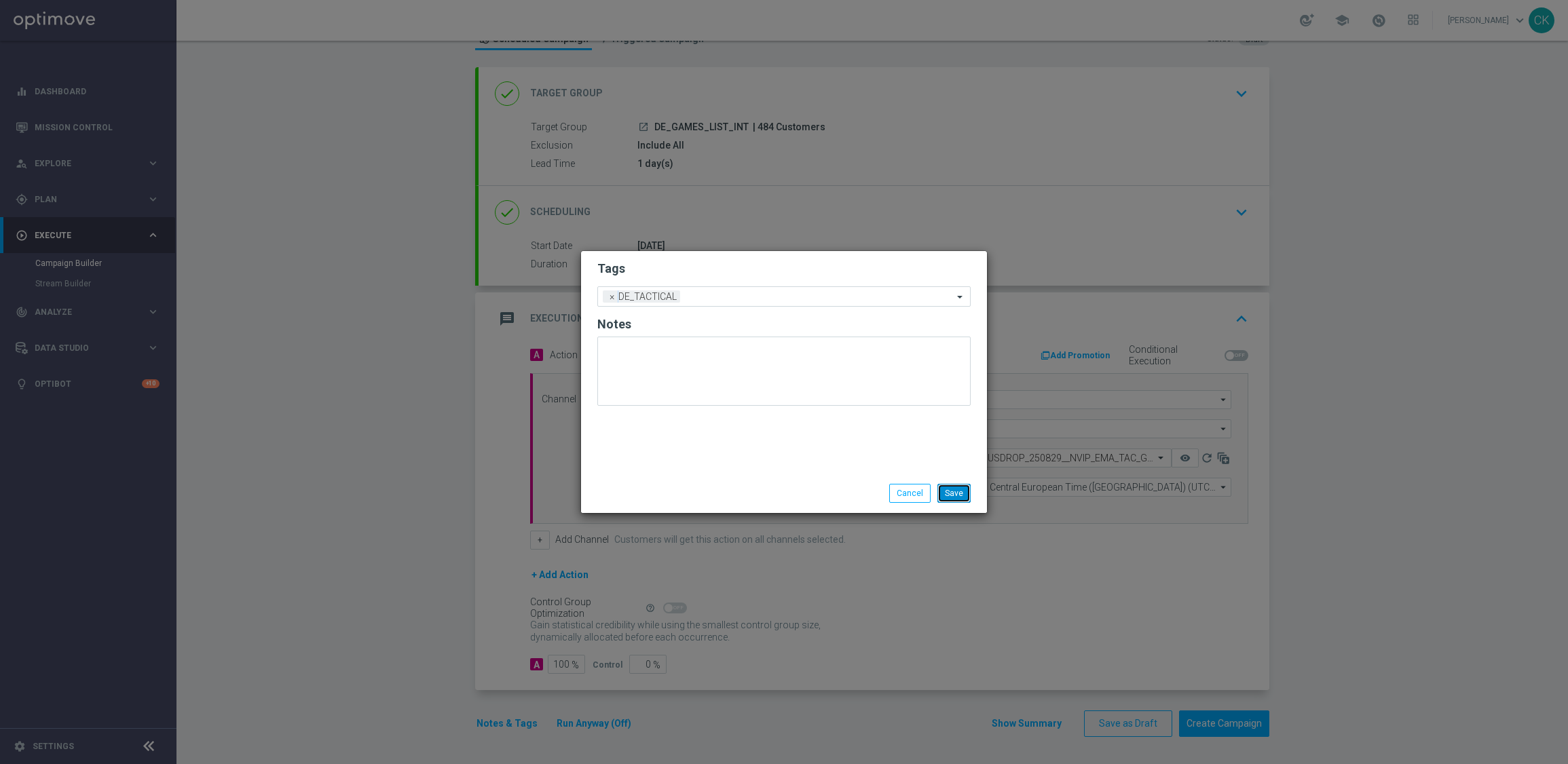
click at [954, 490] on button "Save" at bounding box center [953, 494] width 34 height 19
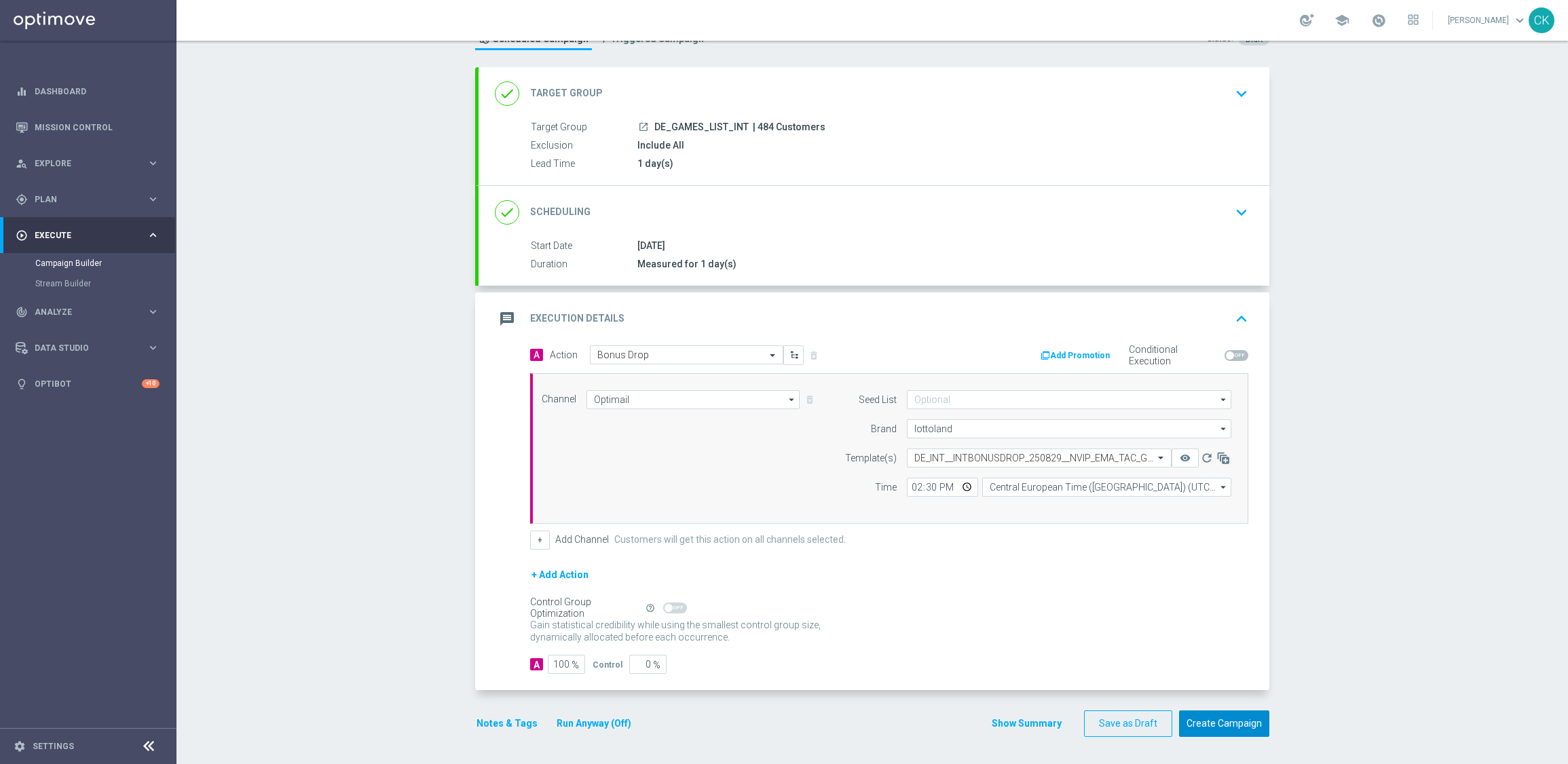
click at [1220, 721] on button "Create Campaign" at bounding box center [1224, 724] width 90 height 27
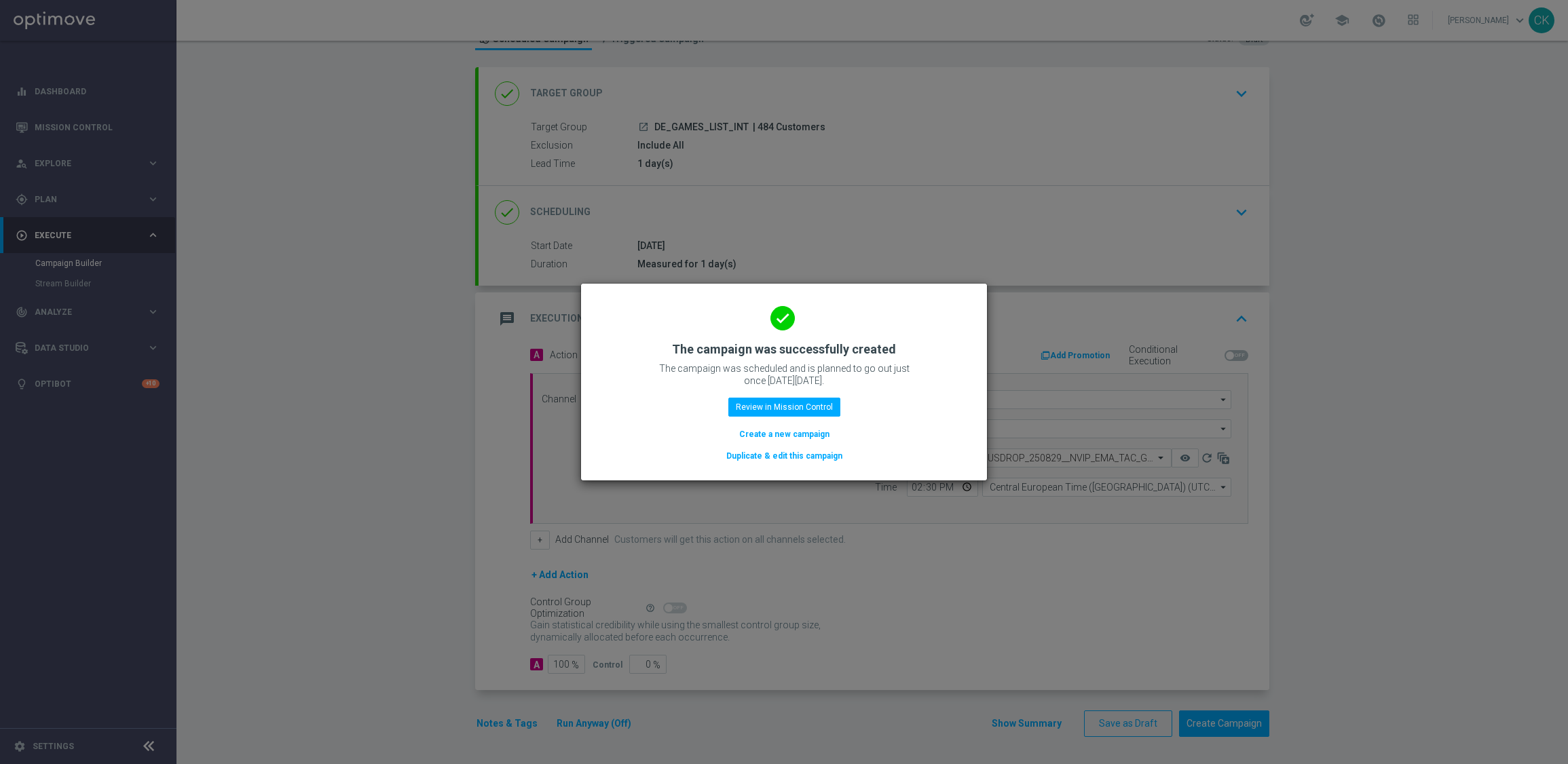
click at [753, 433] on button "Create a new campaign" at bounding box center [784, 434] width 93 height 15
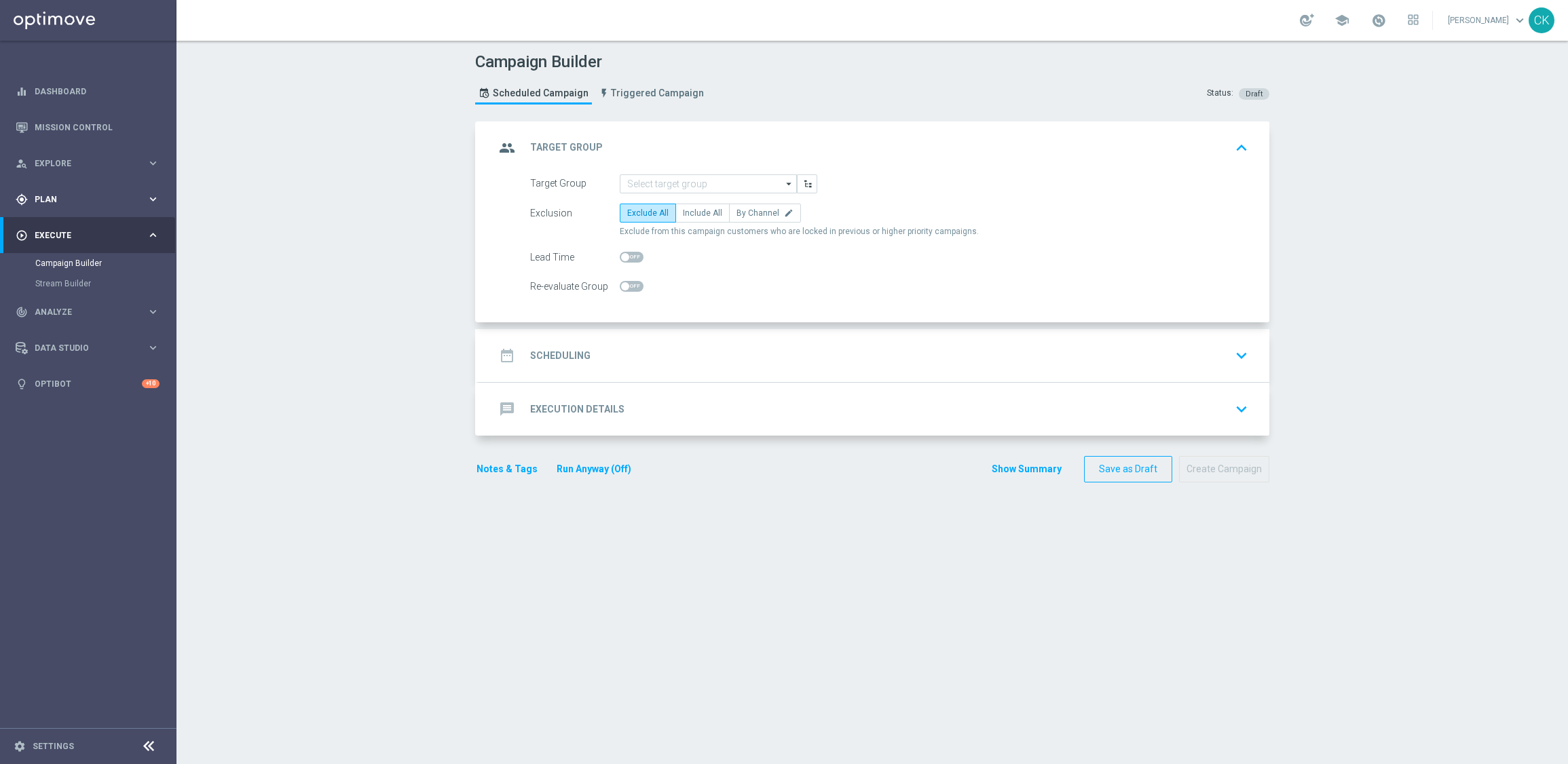
click at [60, 195] on span "Plan" at bounding box center [90, 199] width 112 height 8
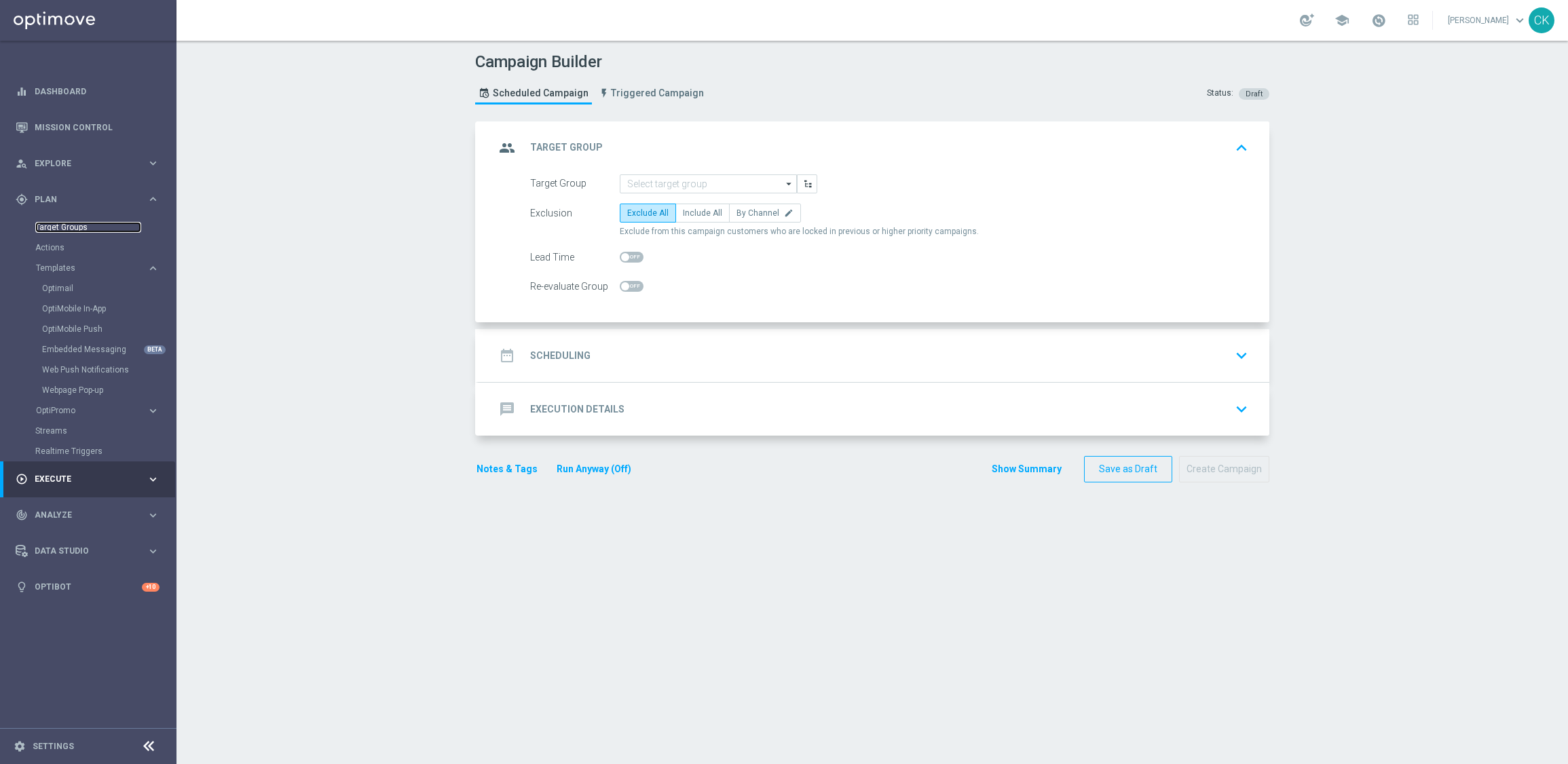
click at [60, 226] on link "Target Groups" at bounding box center [88, 227] width 106 height 11
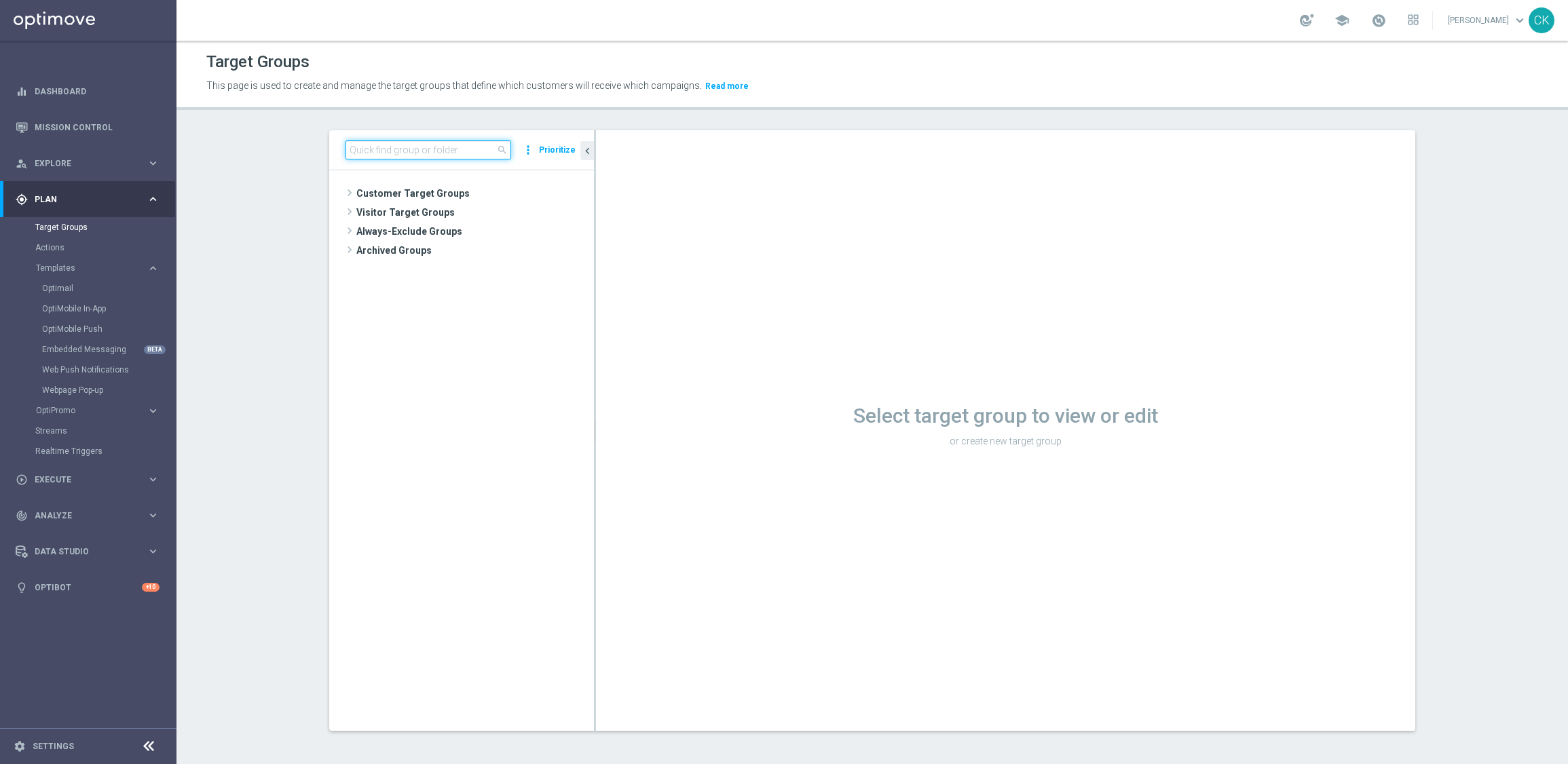
click at [434, 150] on input at bounding box center [428, 150] width 165 height 19
paste input "DE_RI_GAMES_LIST_INT"
type input "DE_RI_GAMES_LIST_INT"
click at [481, 246] on span "DE_RI_GAMES_LIST_INT" at bounding box center [486, 251] width 150 height 11
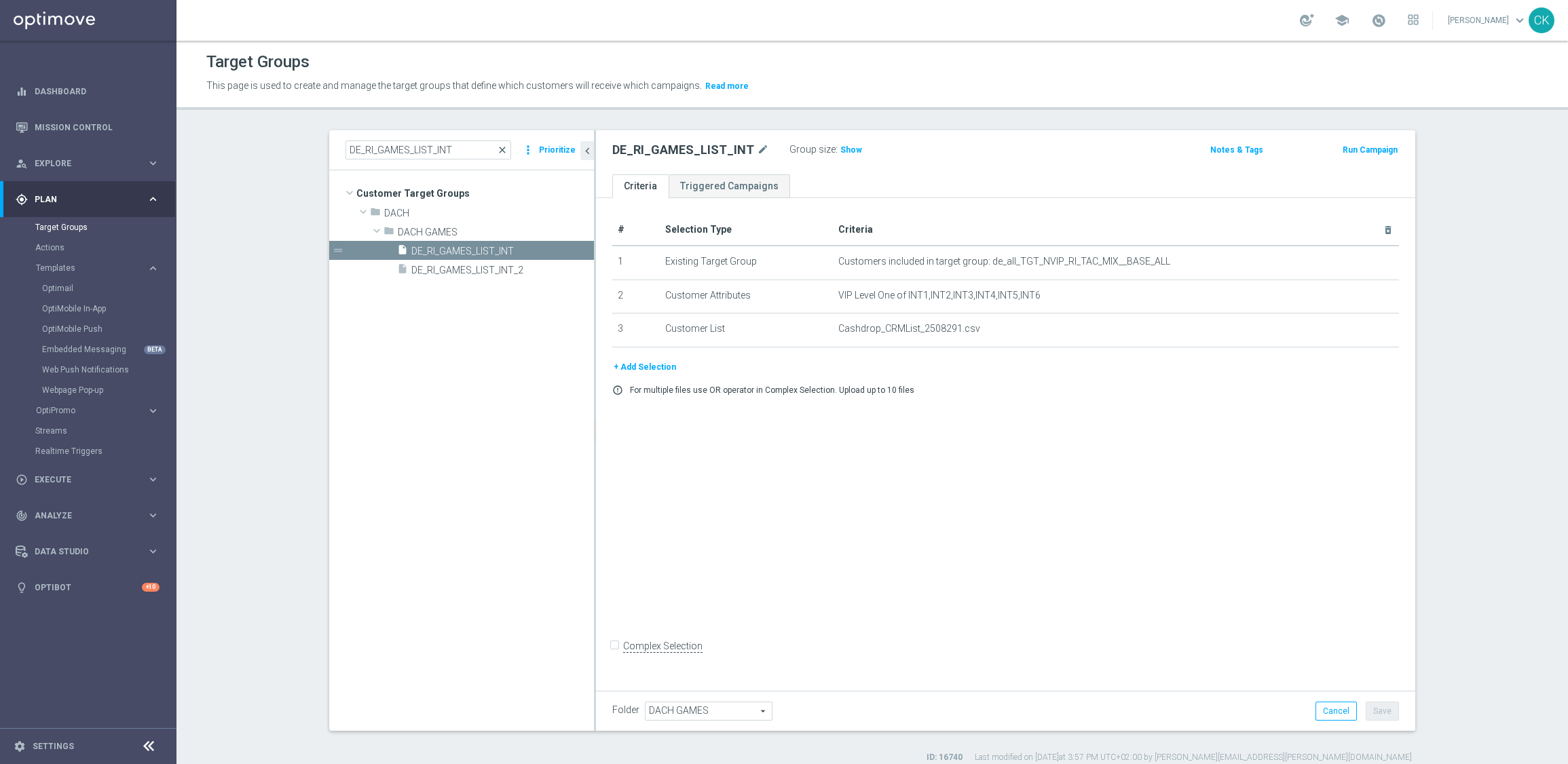
click at [501, 148] on span "close" at bounding box center [502, 150] width 11 height 11
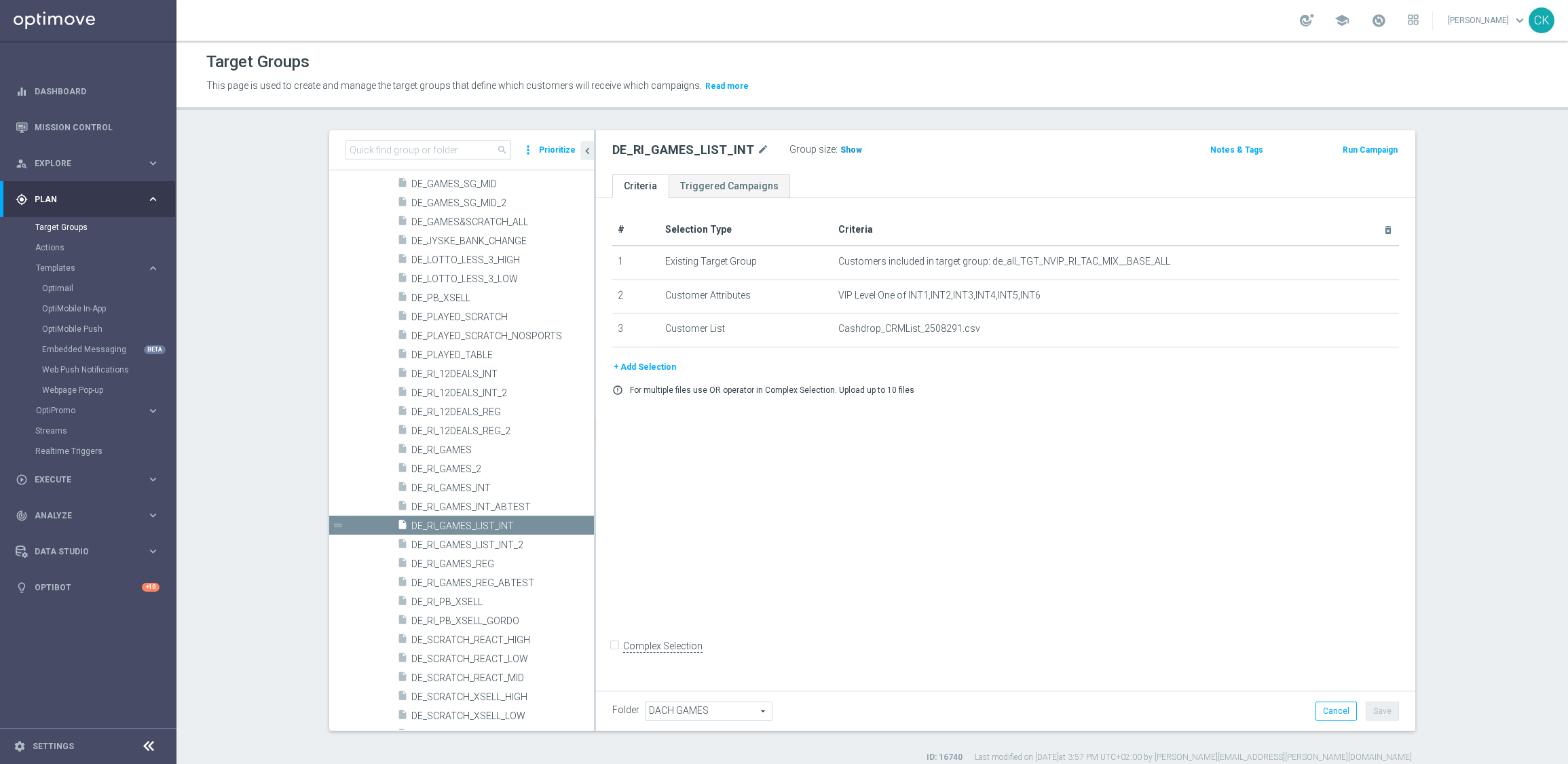
click at [840, 151] on span "Show" at bounding box center [851, 150] width 22 height 10
click at [82, 124] on link "Mission Control" at bounding box center [97, 127] width 125 height 36
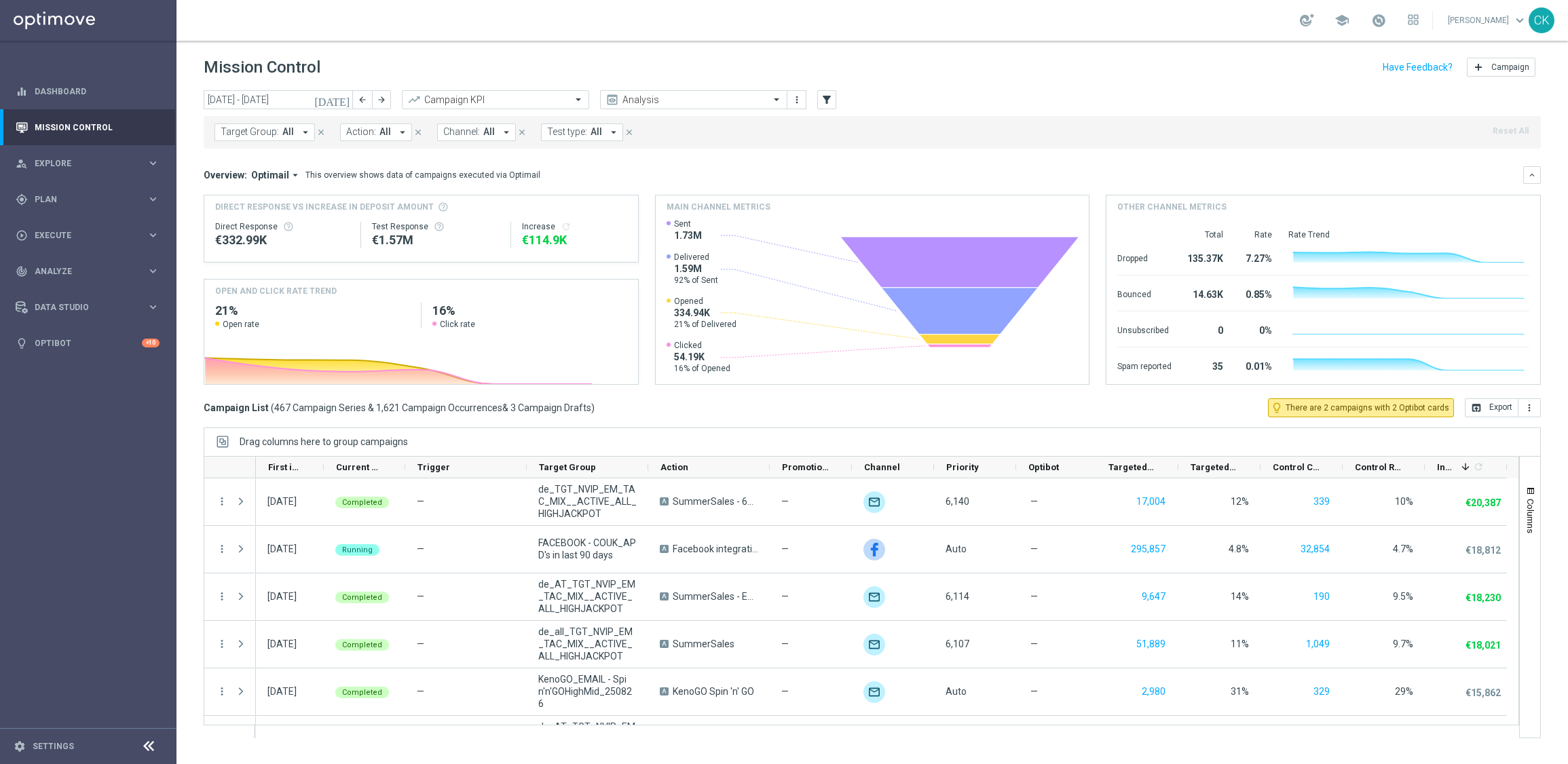
click at [302, 128] on icon "arrow_drop_down" at bounding box center [305, 132] width 12 height 12
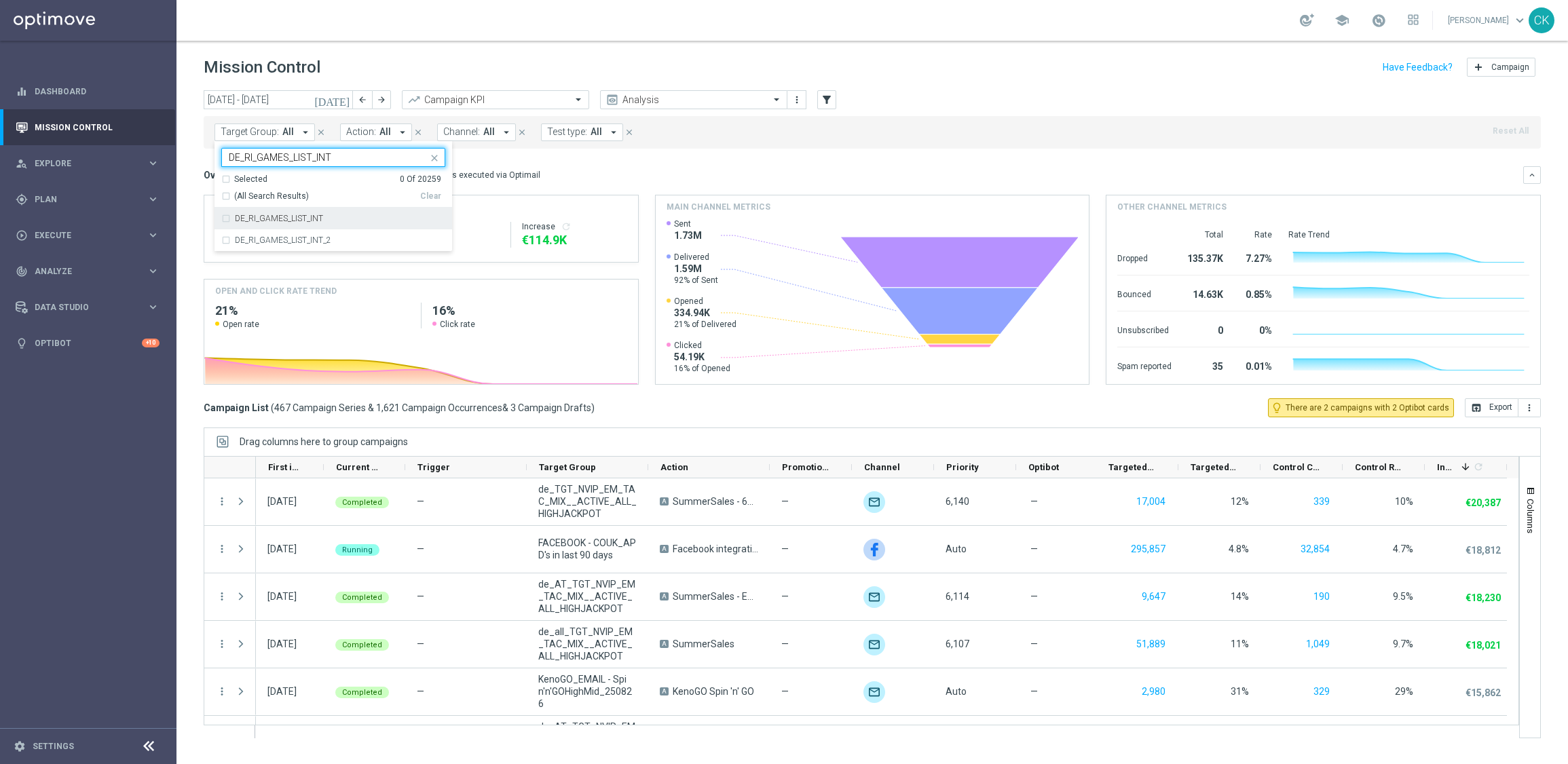
click at [291, 218] on label "DE_RI_GAMES_LIST_INT" at bounding box center [279, 218] width 88 height 8
type input "DE_RI_GAMES_LIST_INT"
click at [633, 171] on div "Overview: Optimail arrow_drop_down This overview shows data of campaigns execut…" at bounding box center [863, 175] width 1319 height 12
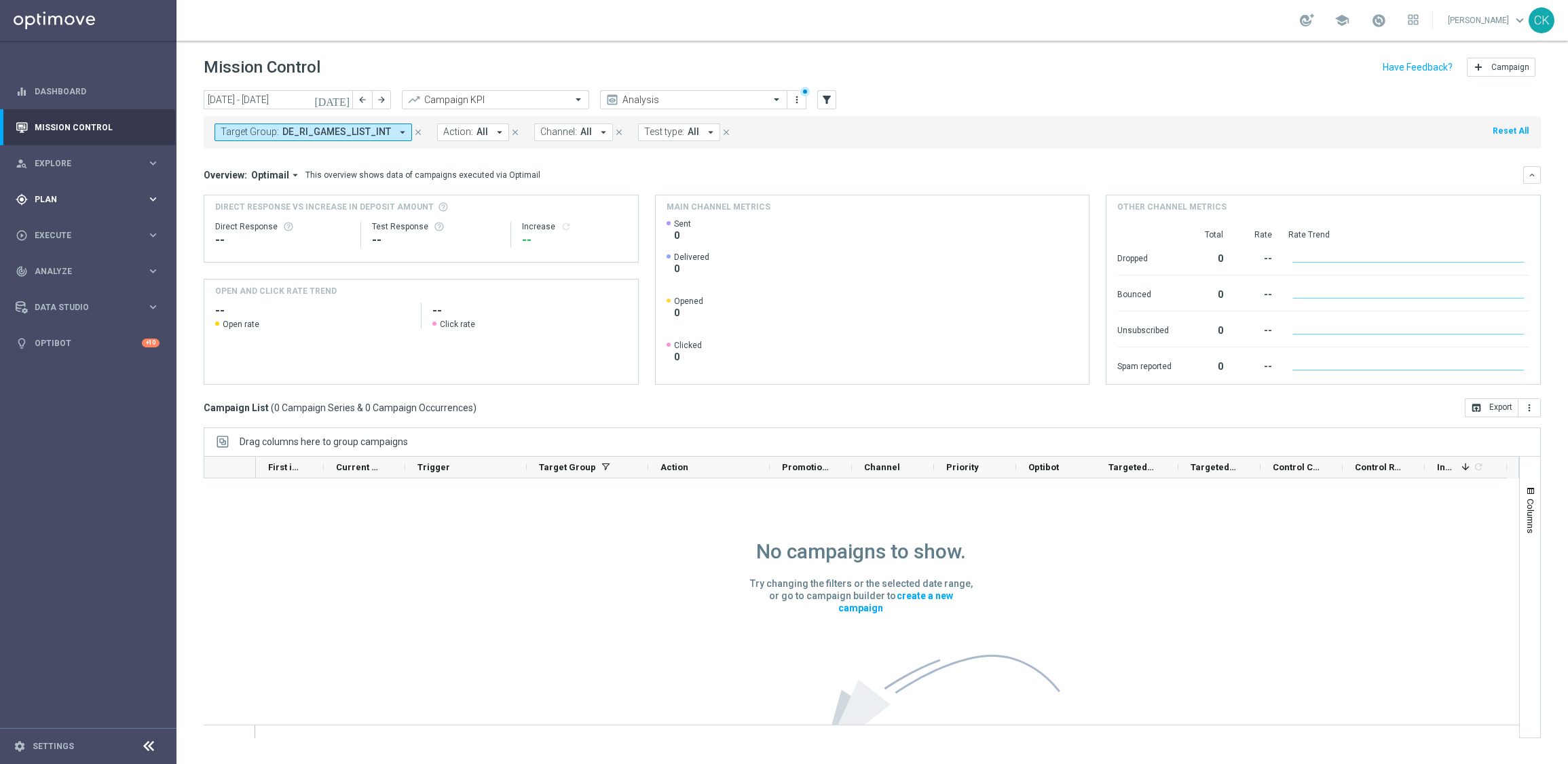
click at [41, 203] on span "Plan" at bounding box center [90, 199] width 112 height 8
click at [71, 222] on link "Target Groups" at bounding box center [88, 227] width 106 height 11
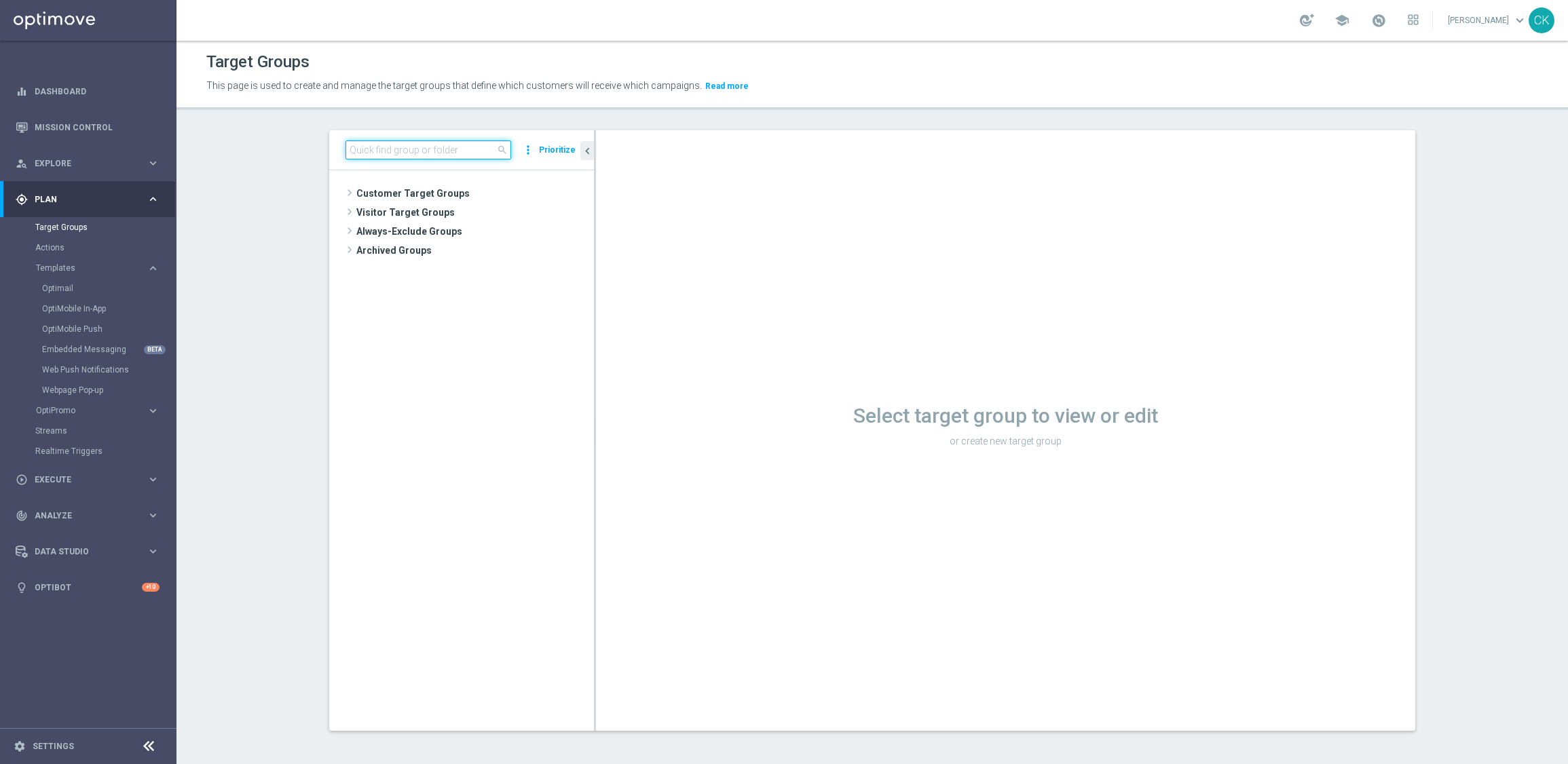
click at [389, 148] on input at bounding box center [428, 150] width 165 height 19
paste input "DE_RI_GAMES_LIST_INT"
type input "DE_RI_GAMES_LIST_INT"
click at [469, 244] on div "insert_drive_file DE_RI_GAMES_LIST_INT" at bounding box center [479, 250] width 164 height 19
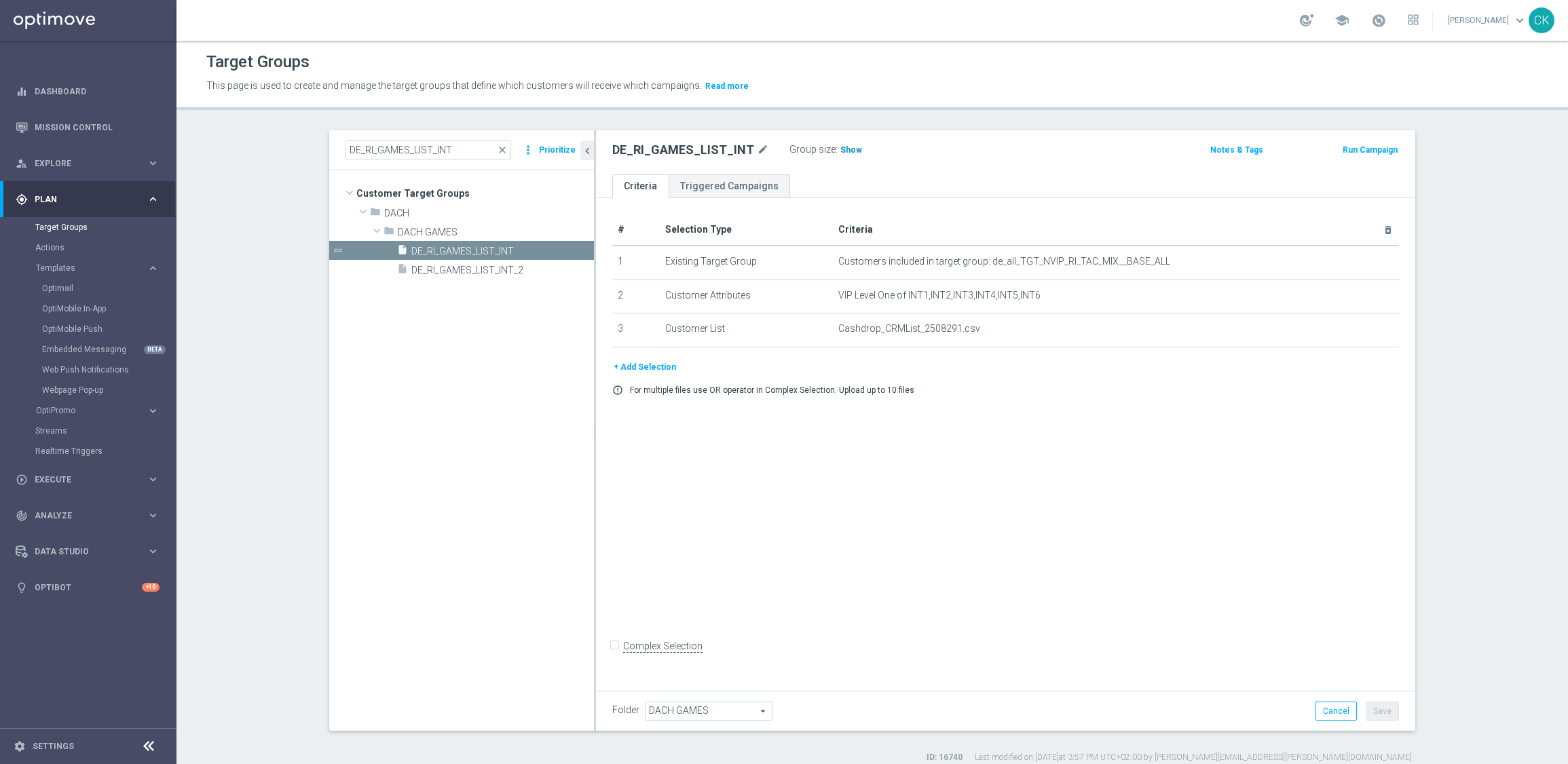
click at [840, 149] on span "Show" at bounding box center [851, 150] width 22 height 10
click at [841, 147] on span "595" at bounding box center [849, 151] width 17 height 13
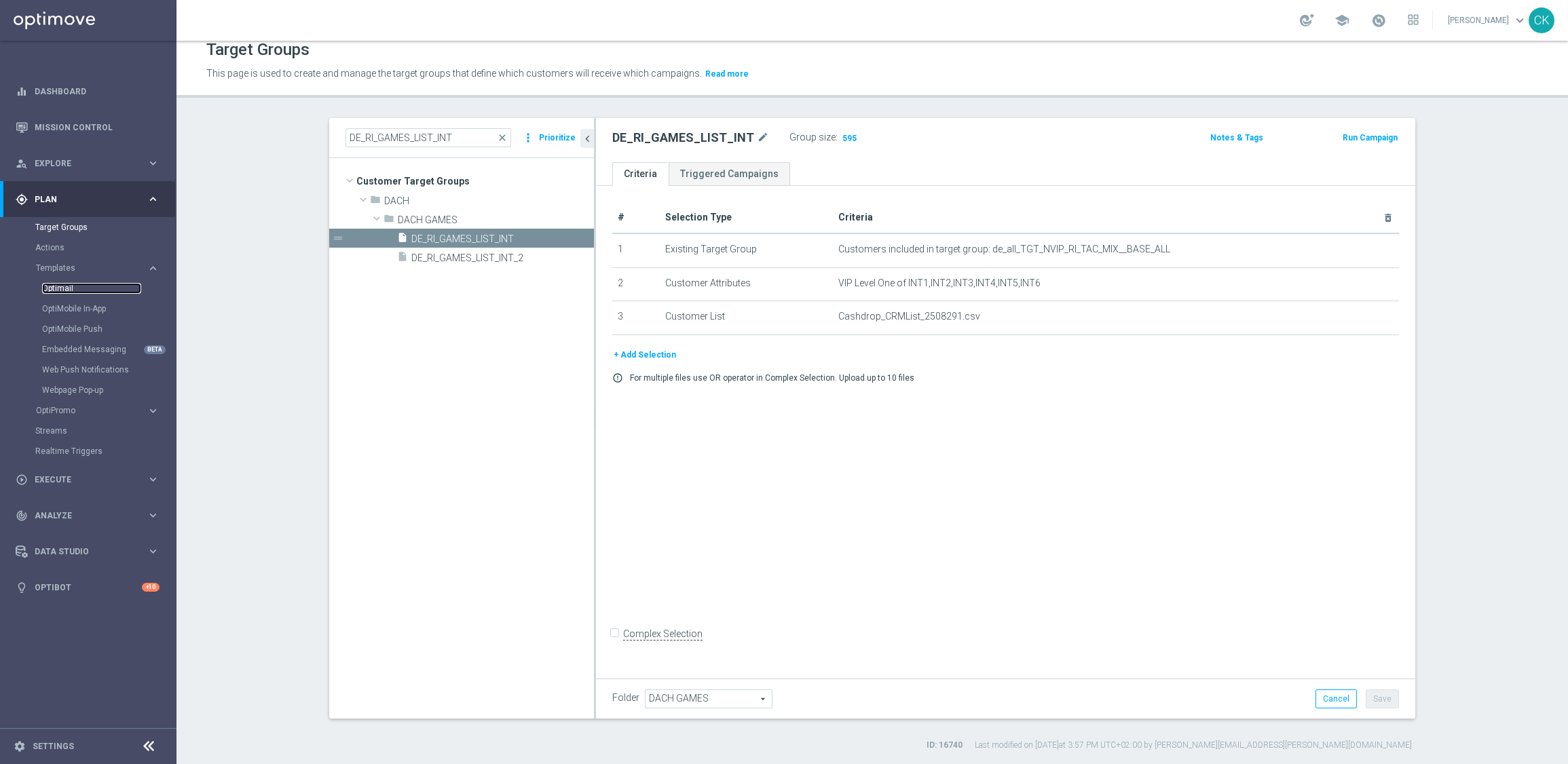
click at [63, 286] on link "Optimail" at bounding box center [91, 288] width 99 height 11
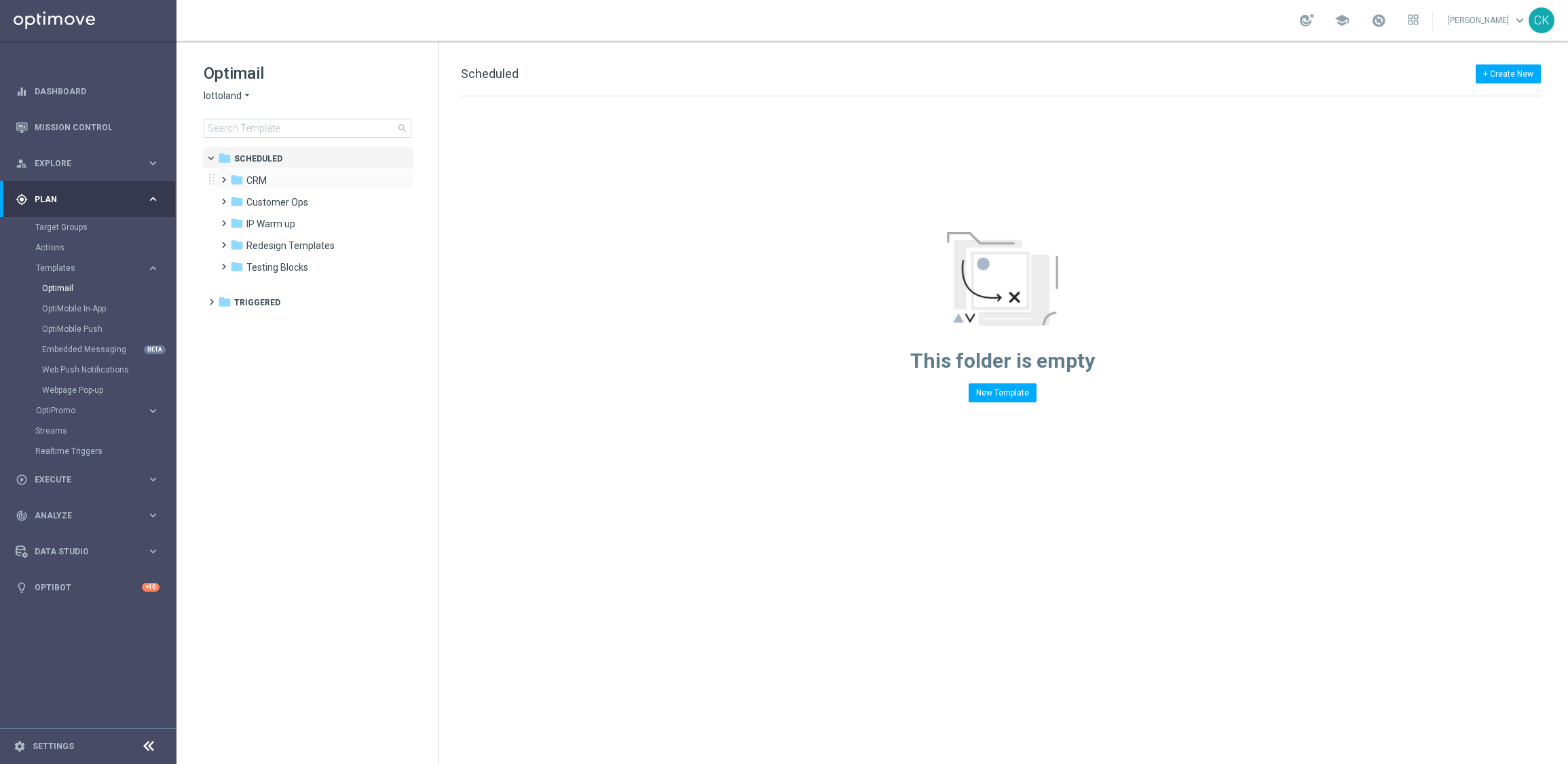
click at [221, 176] on span at bounding box center [220, 174] width 6 height 5
click at [234, 220] on span at bounding box center [235, 217] width 6 height 5
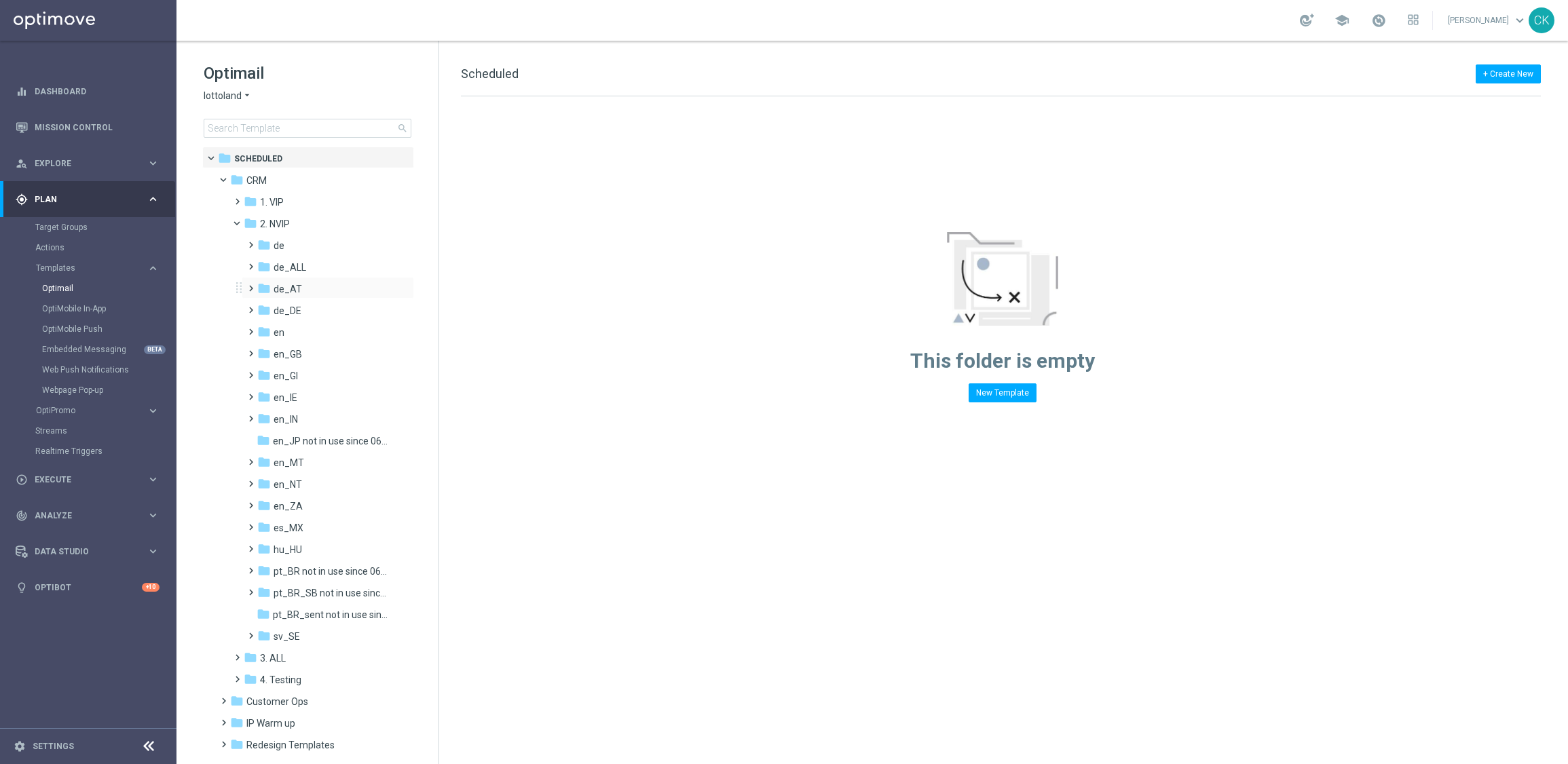
click at [250, 285] on span at bounding box center [248, 281] width 6 height 5
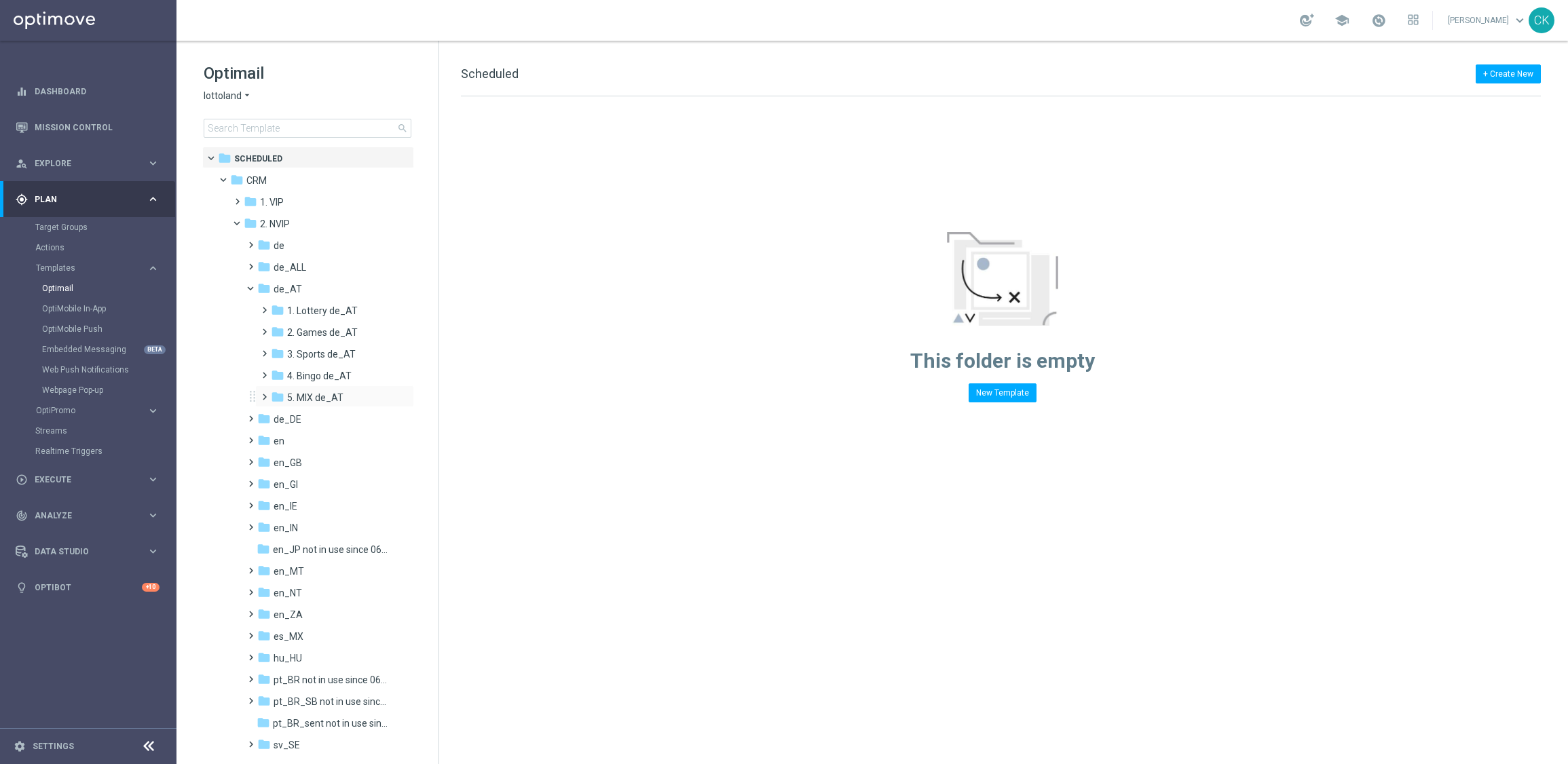
click at [264, 393] on span at bounding box center [261, 390] width 6 height 5
click at [279, 436] on span at bounding box center [275, 433] width 6 height 5
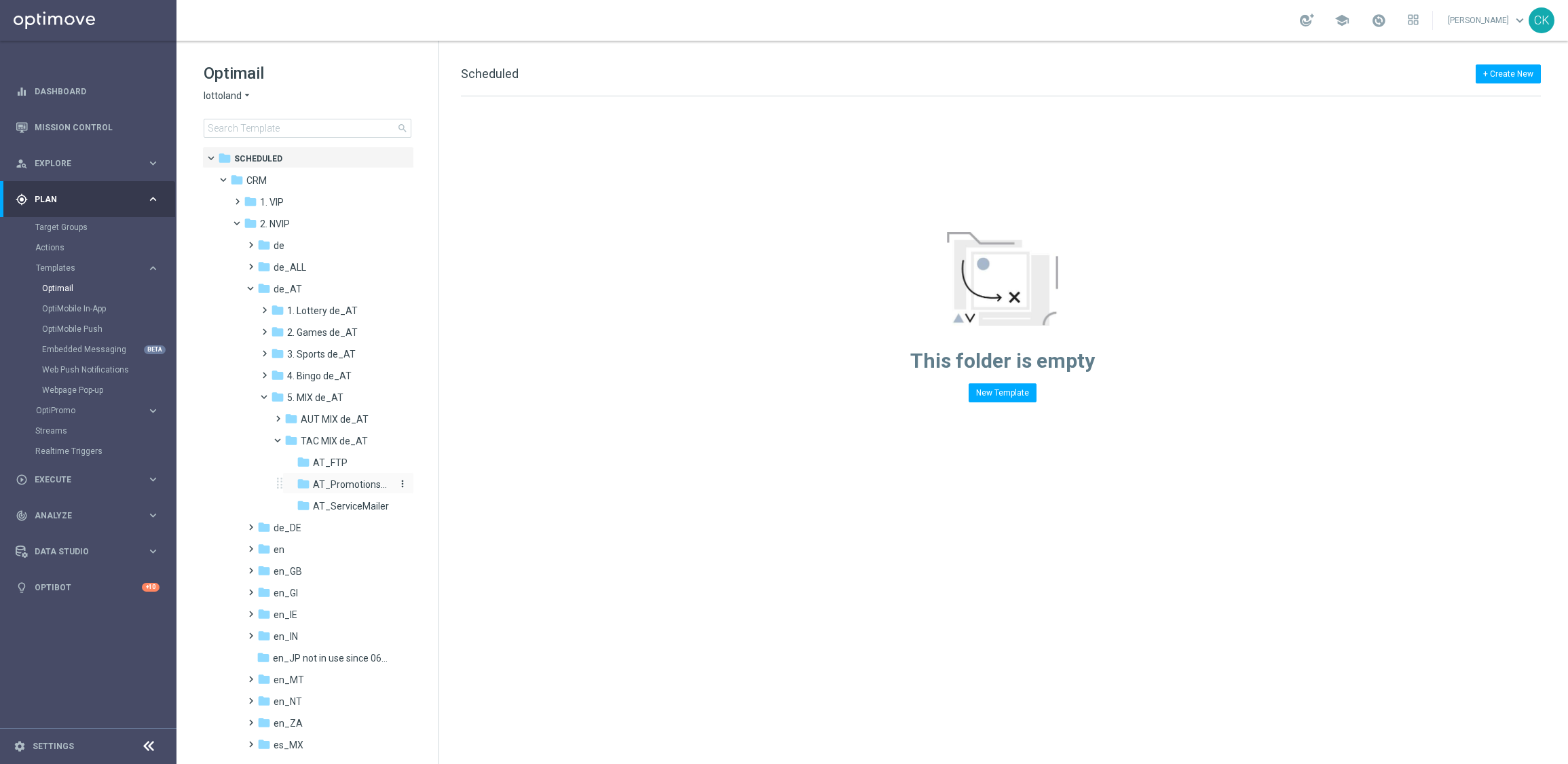
click at [361, 484] on span "AT_Promotions_Seasonal" at bounding box center [352, 484] width 79 height 12
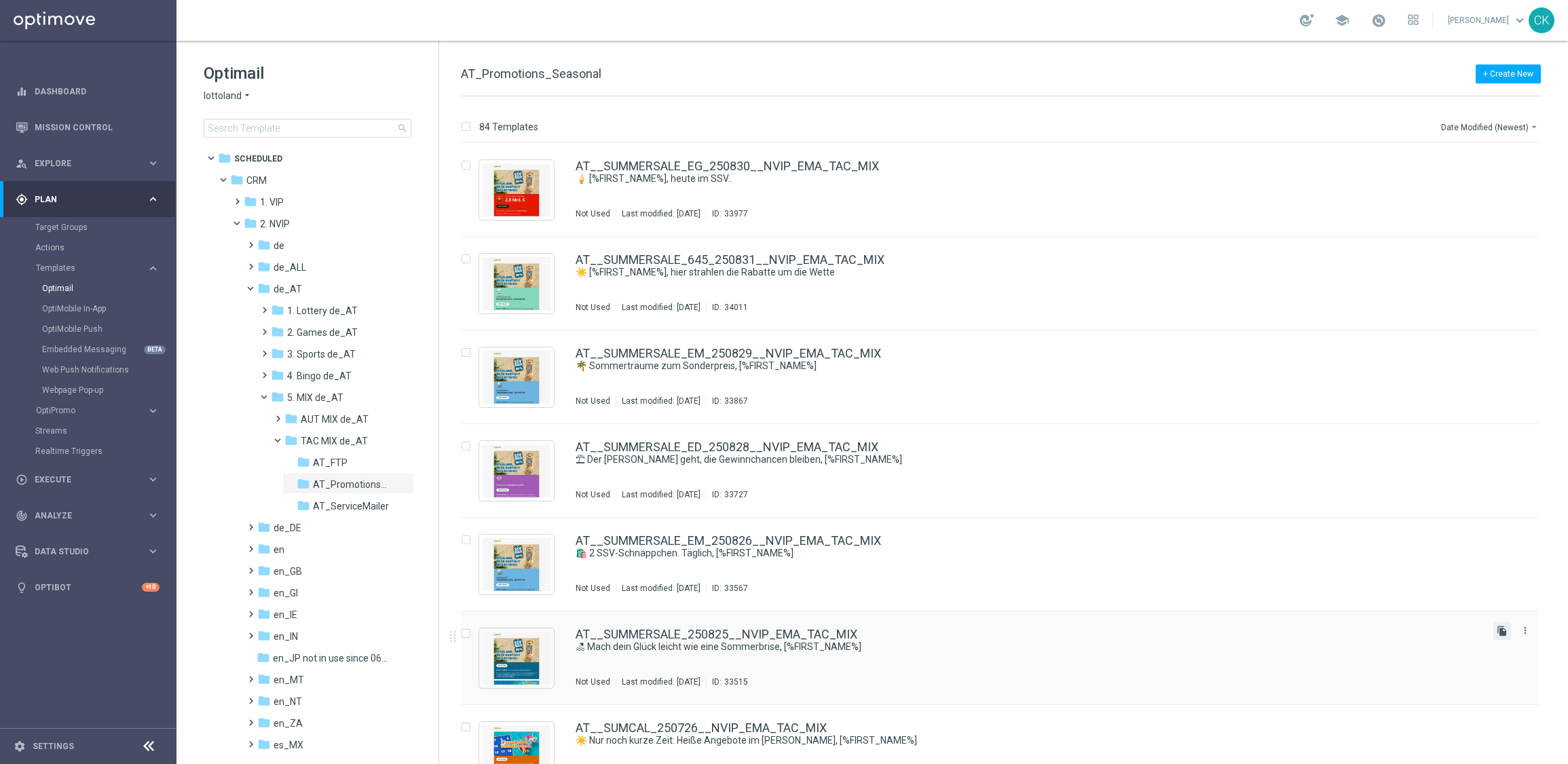
click at [1502, 634] on icon "file_copy" at bounding box center [1502, 631] width 11 height 11
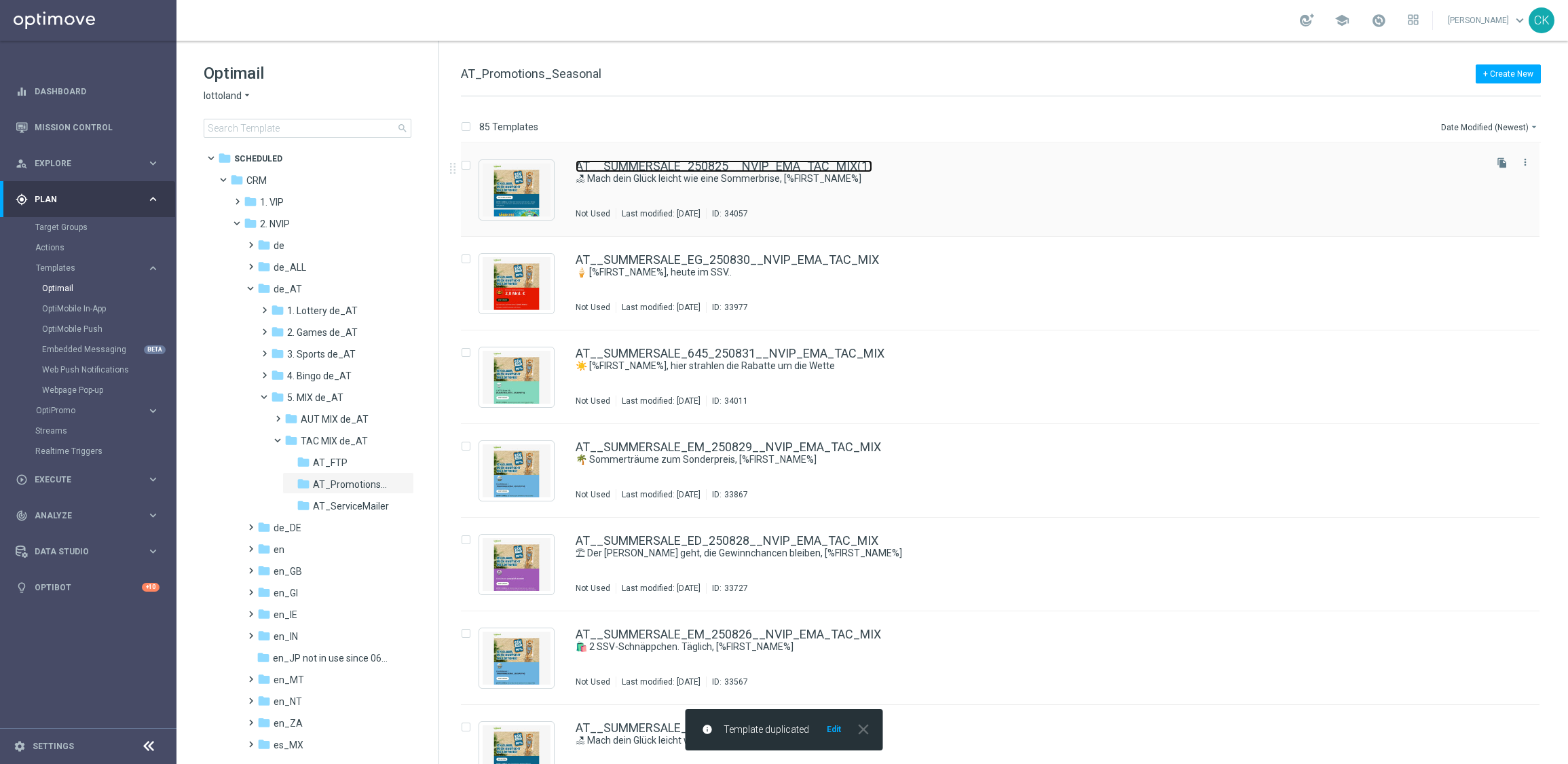
click at [775, 164] on link "AT__SUMMERSALE_250825__NVIP_EMA_TAC_MIX(1)" at bounding box center [724, 166] width 296 height 12
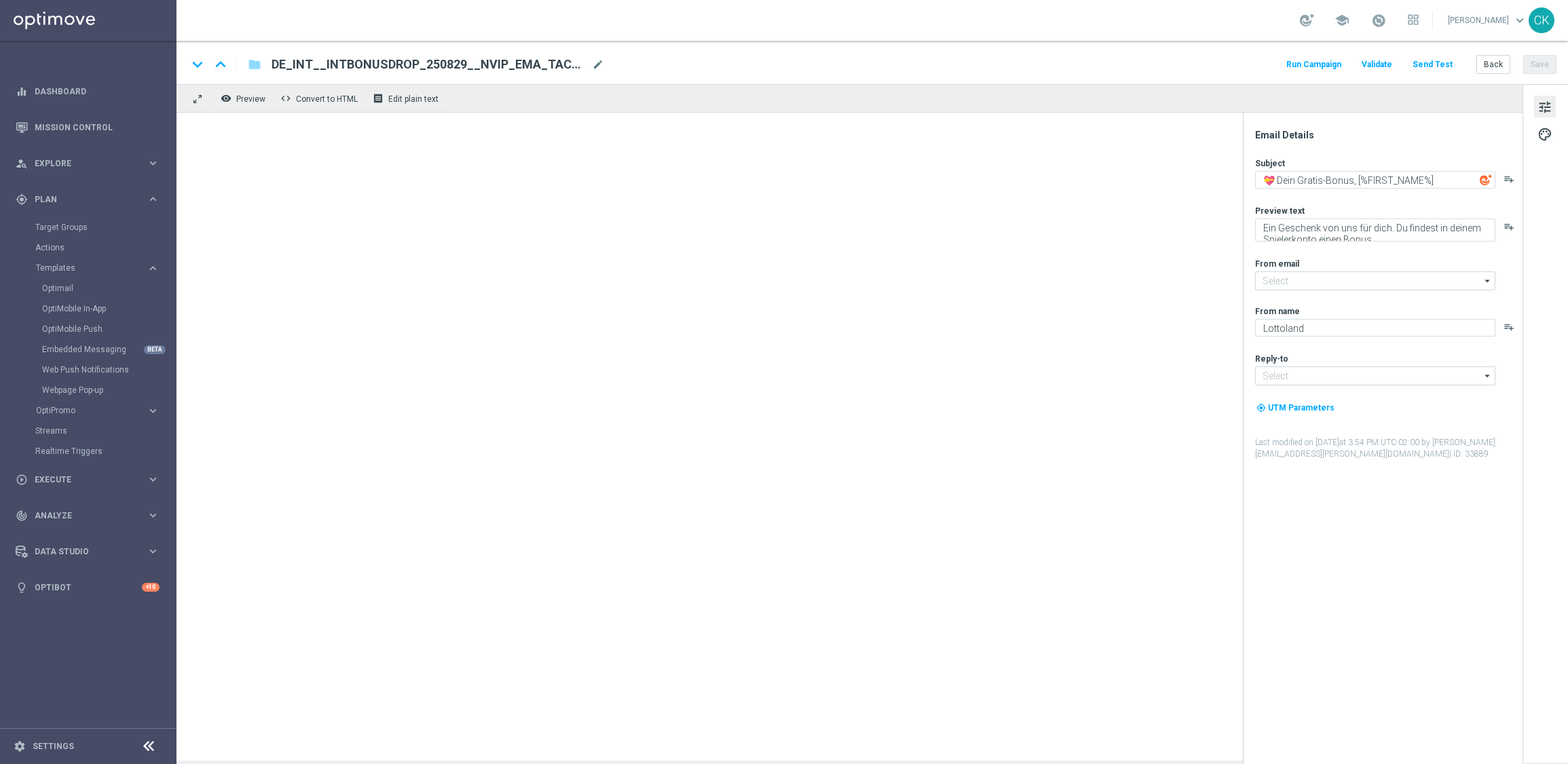
type input "[EMAIL_ADDRESS][DOMAIN_NAME]"
type textarea "🏖 Mach dein Glück leicht wie eine Sommerbrise, [%FIRST_NAME%]"
type textarea "[PERSON_NAME] geht. Sale kommt."
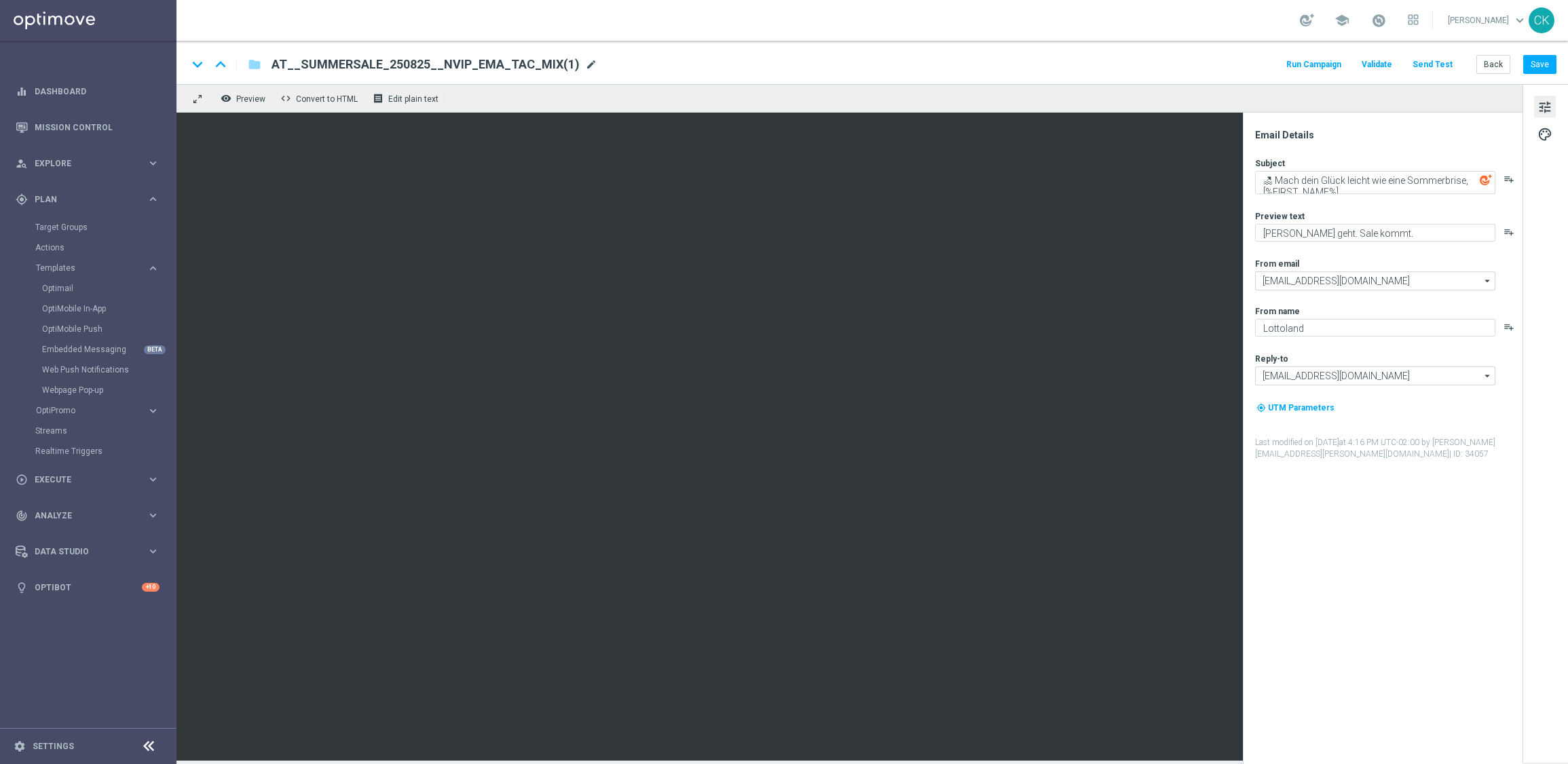
click at [585, 60] on span "mode_edit" at bounding box center [591, 64] width 12 height 12
click at [560, 60] on input "AT__SUMMERSALE_250825__NVIP_EMA_TAC_MIX(1)" at bounding box center [439, 65] width 337 height 18
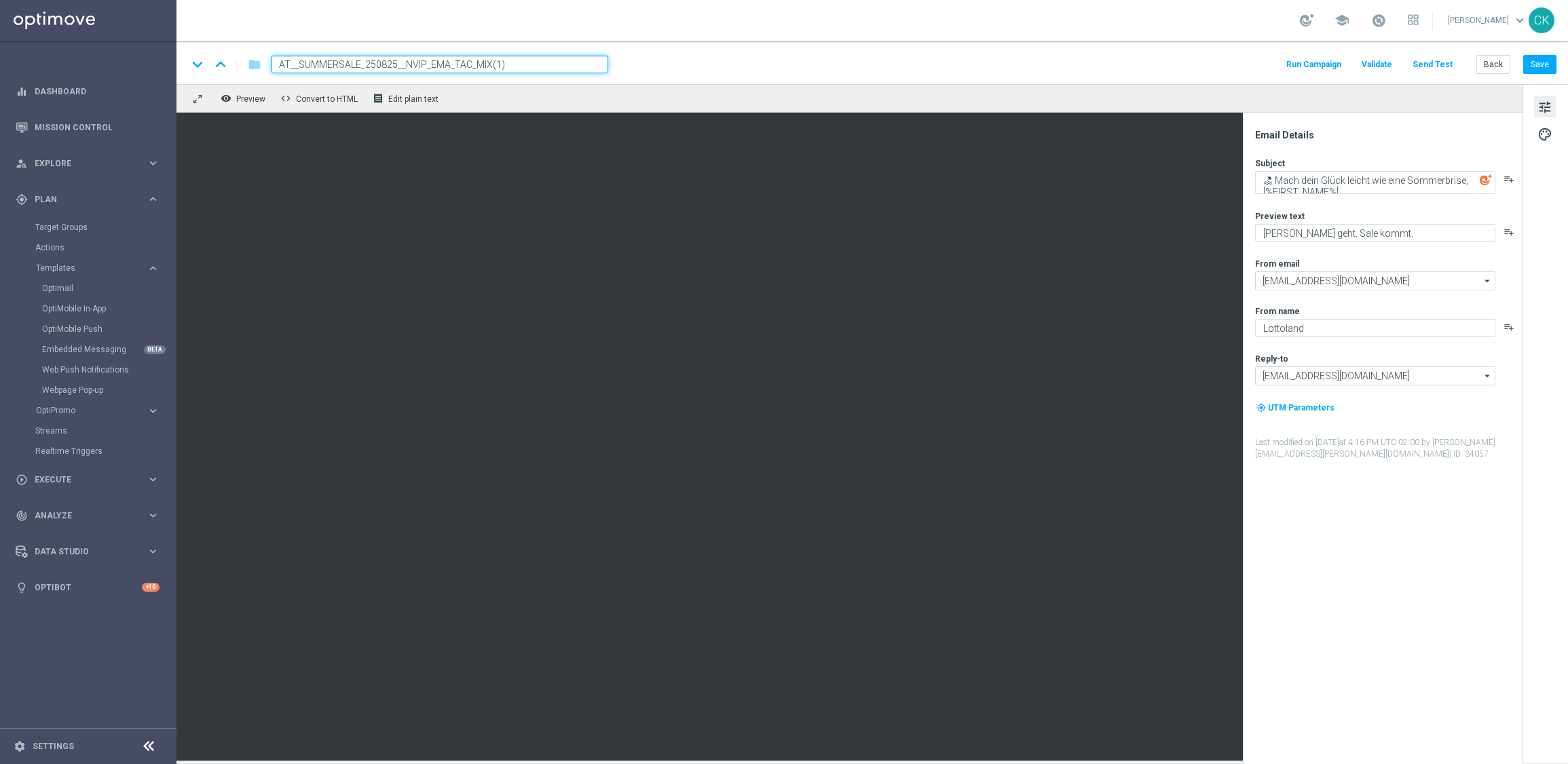
paste input "901__NVIP_EMA_TAC_MIX"
type input "AT__SUMMERSALE_250901__NVIP_EMA_TAC_MIX"
click at [670, 58] on div "keyboard_arrow_down keyboard_arrow_up folder AT__SUMMERSALE_250901__NVIP_EMA_TA…" at bounding box center [872, 65] width 1369 height 18
click at [1353, 179] on textarea "🏖 Mach dein Glück leicht wie eine Sommerbrise, [%FIRST_NAME%]" at bounding box center [1375, 182] width 241 height 23
drag, startPoint x: 1469, startPoint y: 182, endPoint x: 1260, endPoint y: 175, distance: 209.1
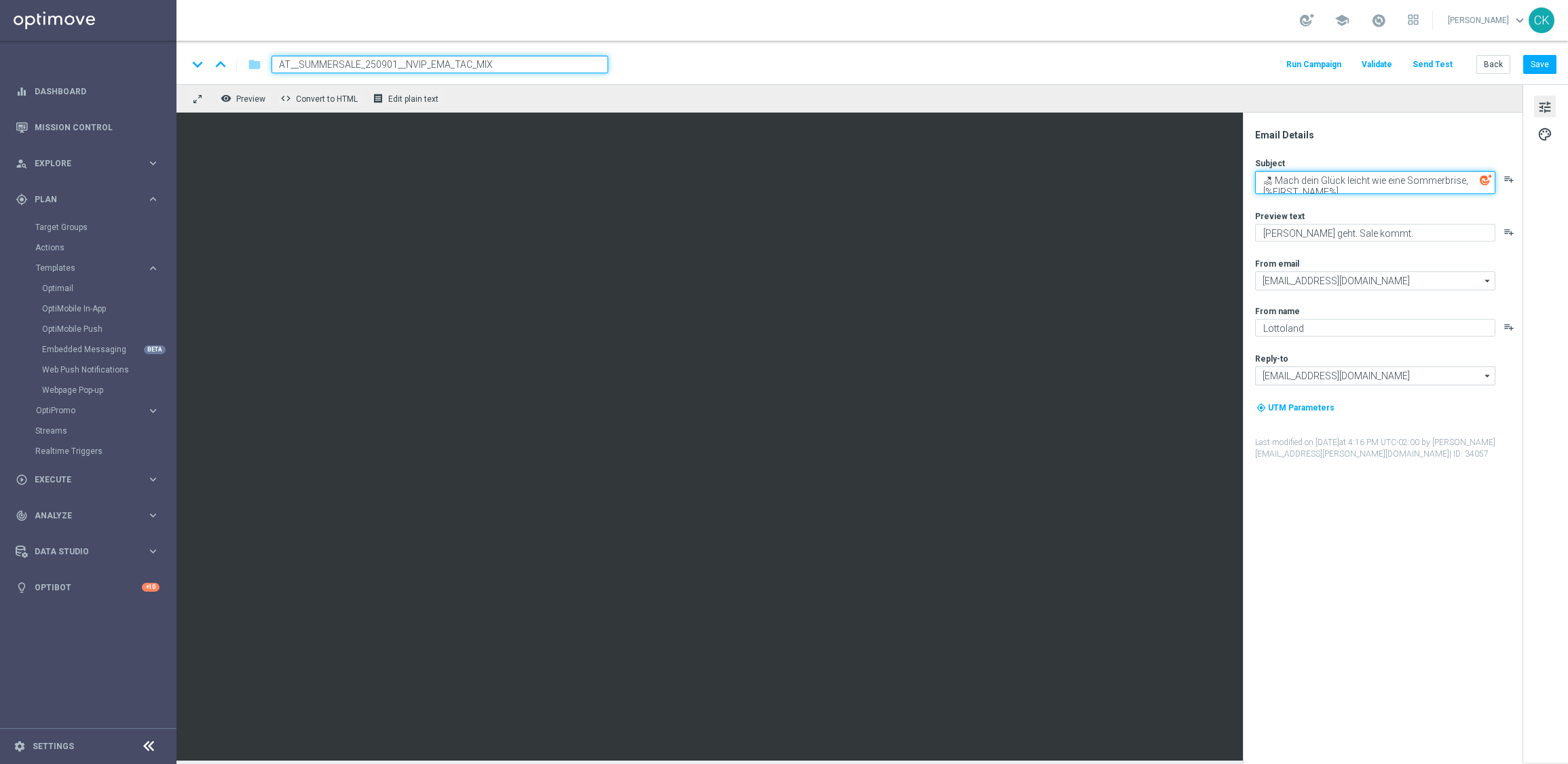
click at [1260, 175] on textarea "🏖 Mach dein Glück leicht wie eine Sommerbrise, [%FIRST_NAME%]" at bounding box center [1375, 182] width 241 height 23
paste textarea "Was lässt dein Herz höherschlagen,"
click at [1450, 177] on textarea "💗 Was lässt dein [PERSON_NAME] höherschlagen, [%FIRST_NAME%]" at bounding box center [1375, 180] width 241 height 18
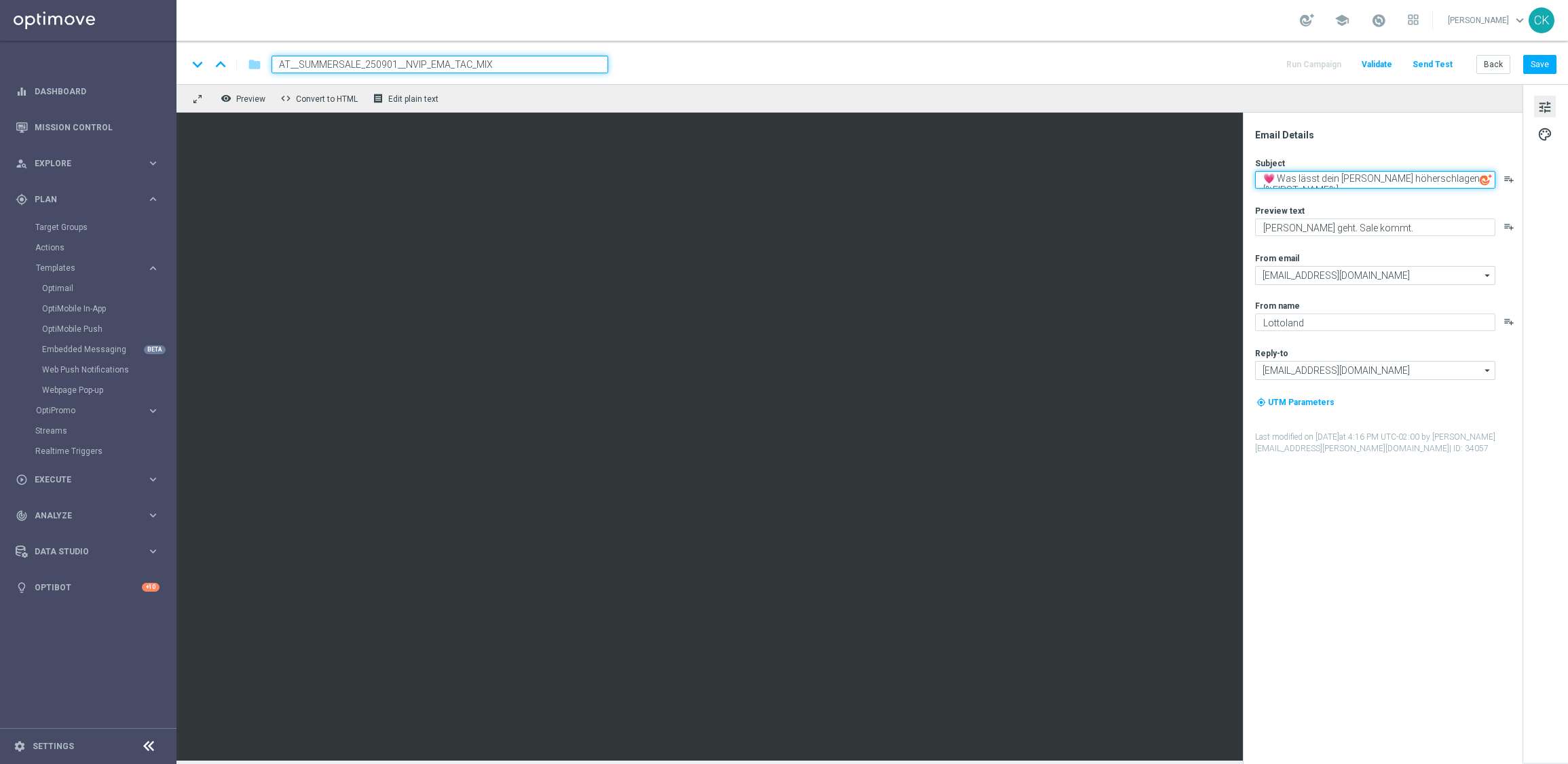
click at [1450, 177] on textarea "💗 Was lässt dein [PERSON_NAME] höherschlagen, [%FIRST_NAME%]" at bounding box center [1375, 180] width 241 height 18
type textarea "💗 Was lässt dein [PERSON_NAME] höherschlagen, [%FIRST_NAME%]"
click at [1417, 232] on textarea "[PERSON_NAME] geht. Sale kommt." at bounding box center [1375, 227] width 241 height 18
click at [1403, 173] on textarea "💗 Was lässt dein [PERSON_NAME] höherschlagen, [%FIRST_NAME%]" at bounding box center [1375, 180] width 241 height 18
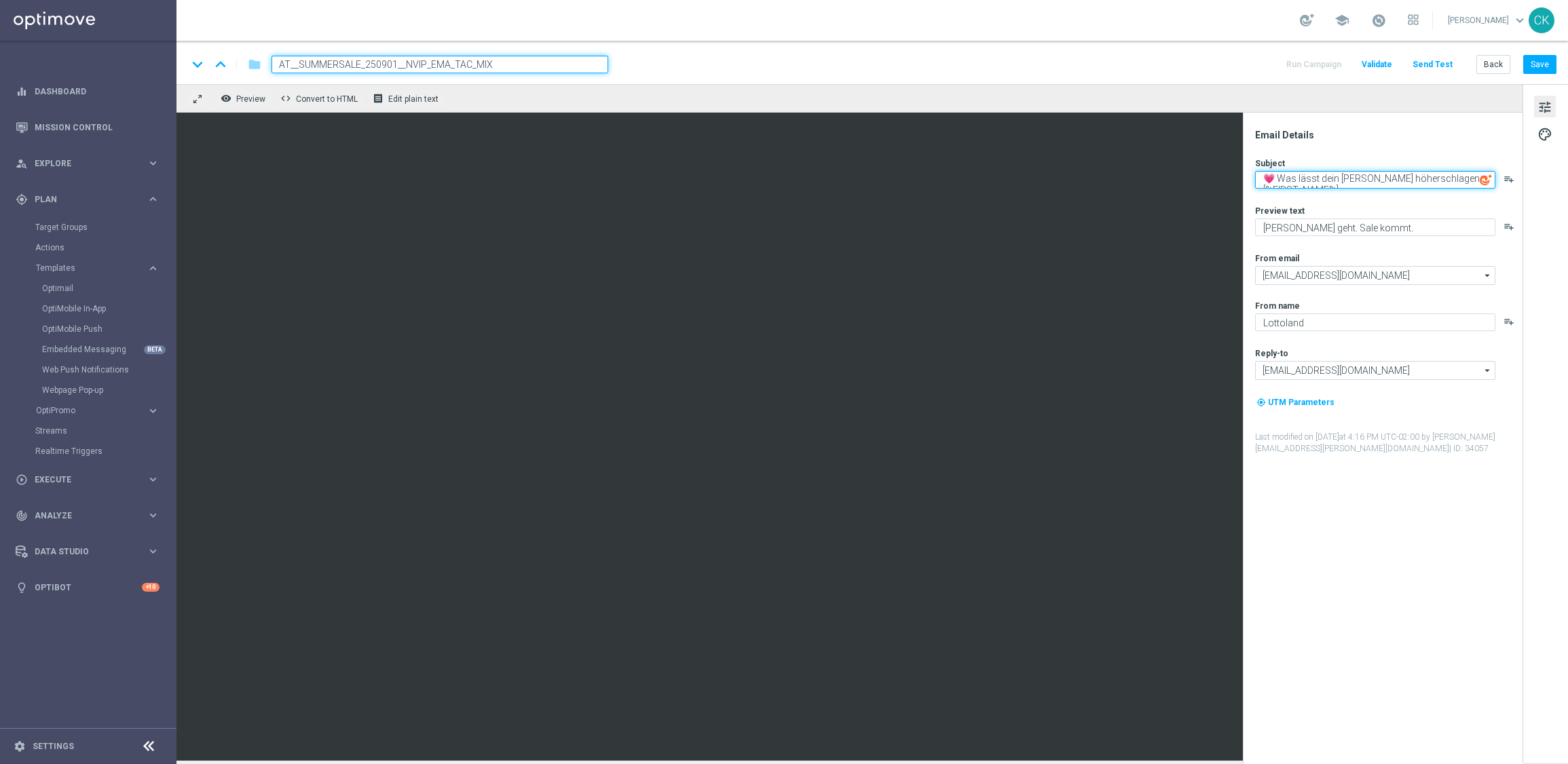
click at [1403, 173] on textarea "💗 Was lässt dein [PERSON_NAME] höherschlagen, [%FIRST_NAME%]" at bounding box center [1375, 180] width 241 height 18
click at [1398, 225] on textarea "[PERSON_NAME] geht. Sale kommt." at bounding box center [1375, 227] width 241 height 18
paste textarea "2 € Gutschein für alle Lotterien"
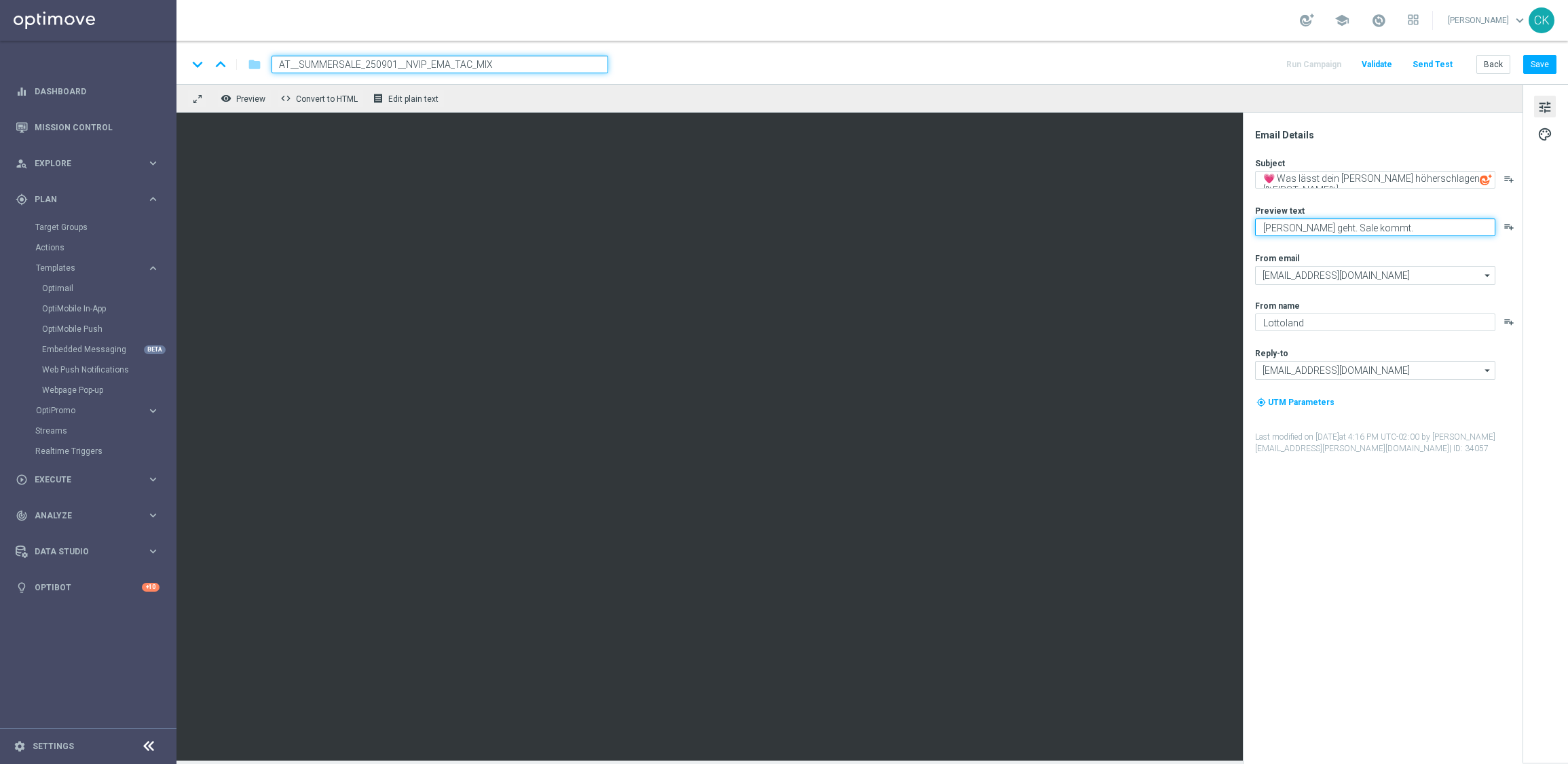
type textarea "2 € Gutschein für alle Lotterien."
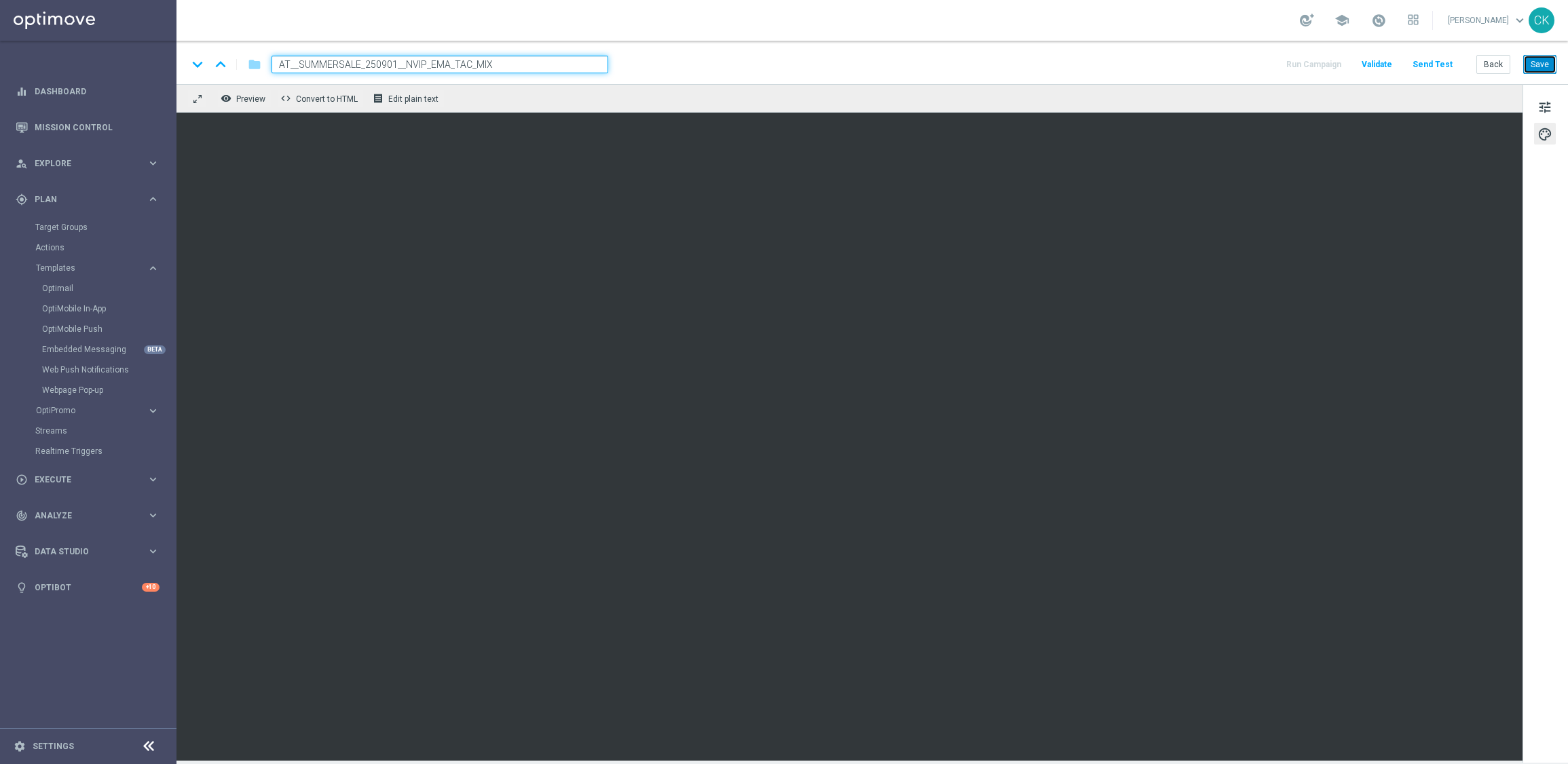
click at [1545, 59] on button "Save" at bounding box center [1539, 65] width 34 height 19
click at [1491, 65] on button "Back" at bounding box center [1494, 65] width 34 height 19
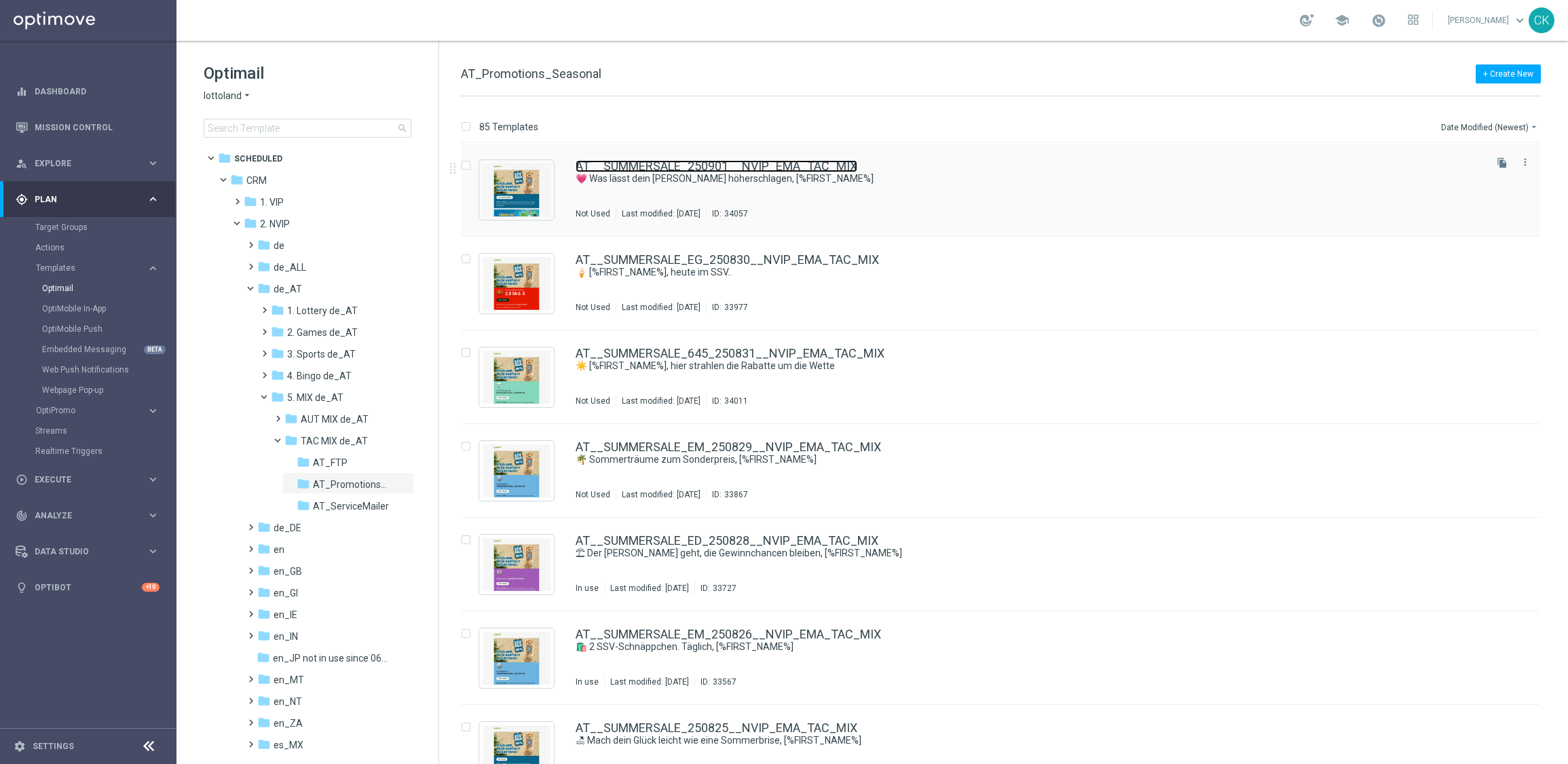
click at [726, 168] on link "AT__SUMMERSALE_250901__NVIP_EMA_TAC_MIX" at bounding box center [717, 166] width 282 height 12
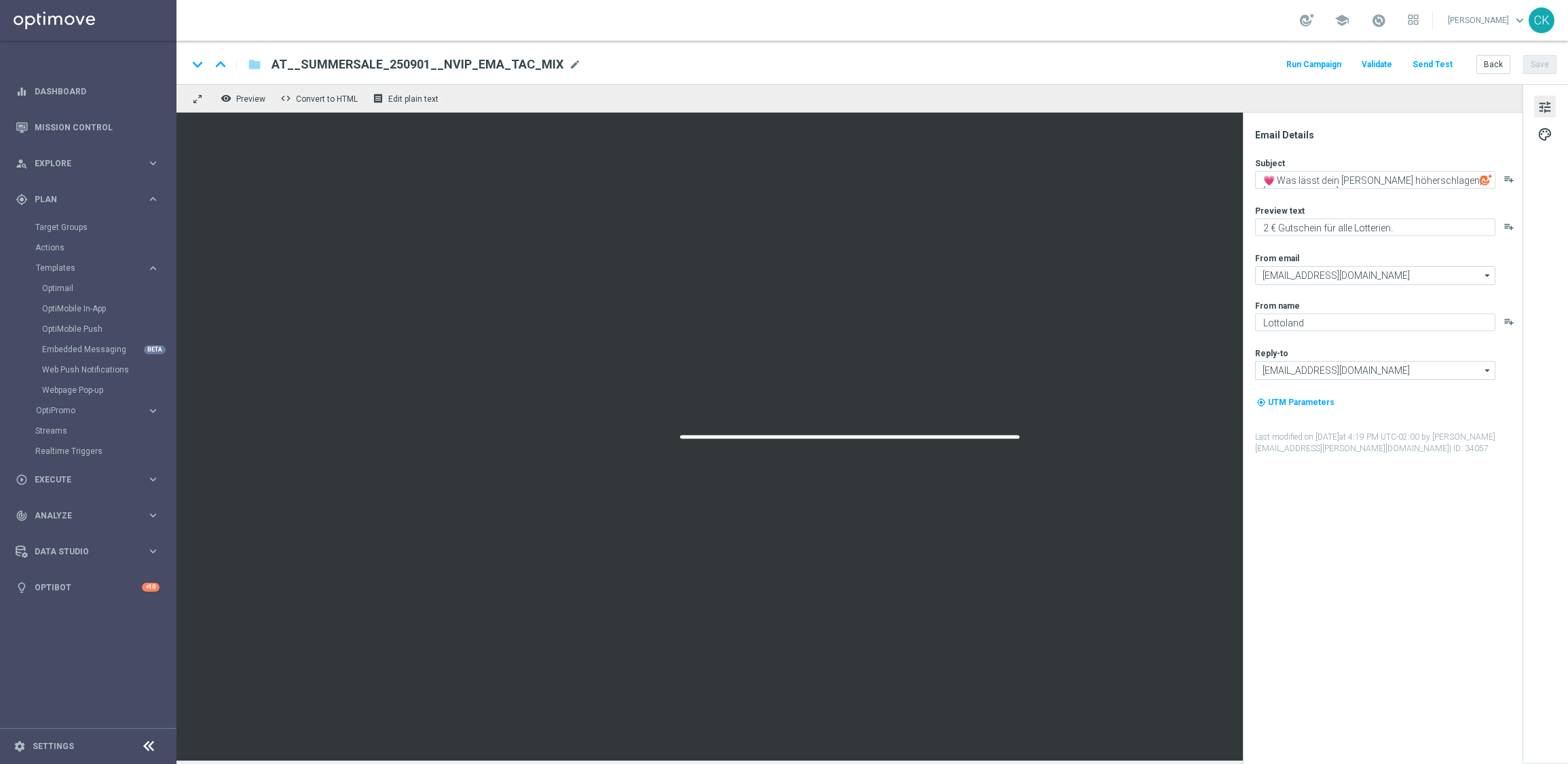
click at [1447, 68] on button "Send Test" at bounding box center [1432, 65] width 44 height 19
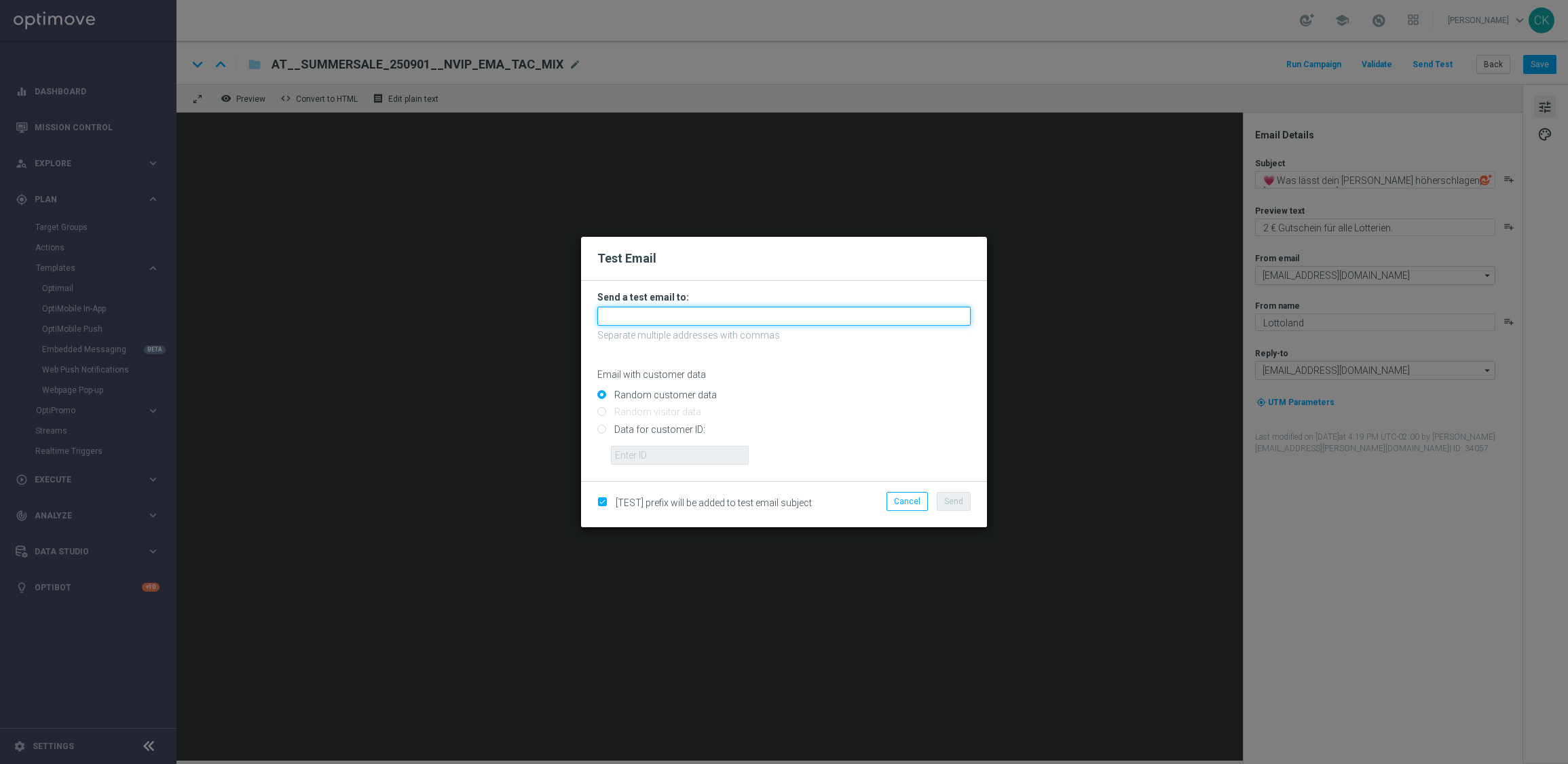
click at [790, 316] on input "text" at bounding box center [784, 316] width 373 height 19
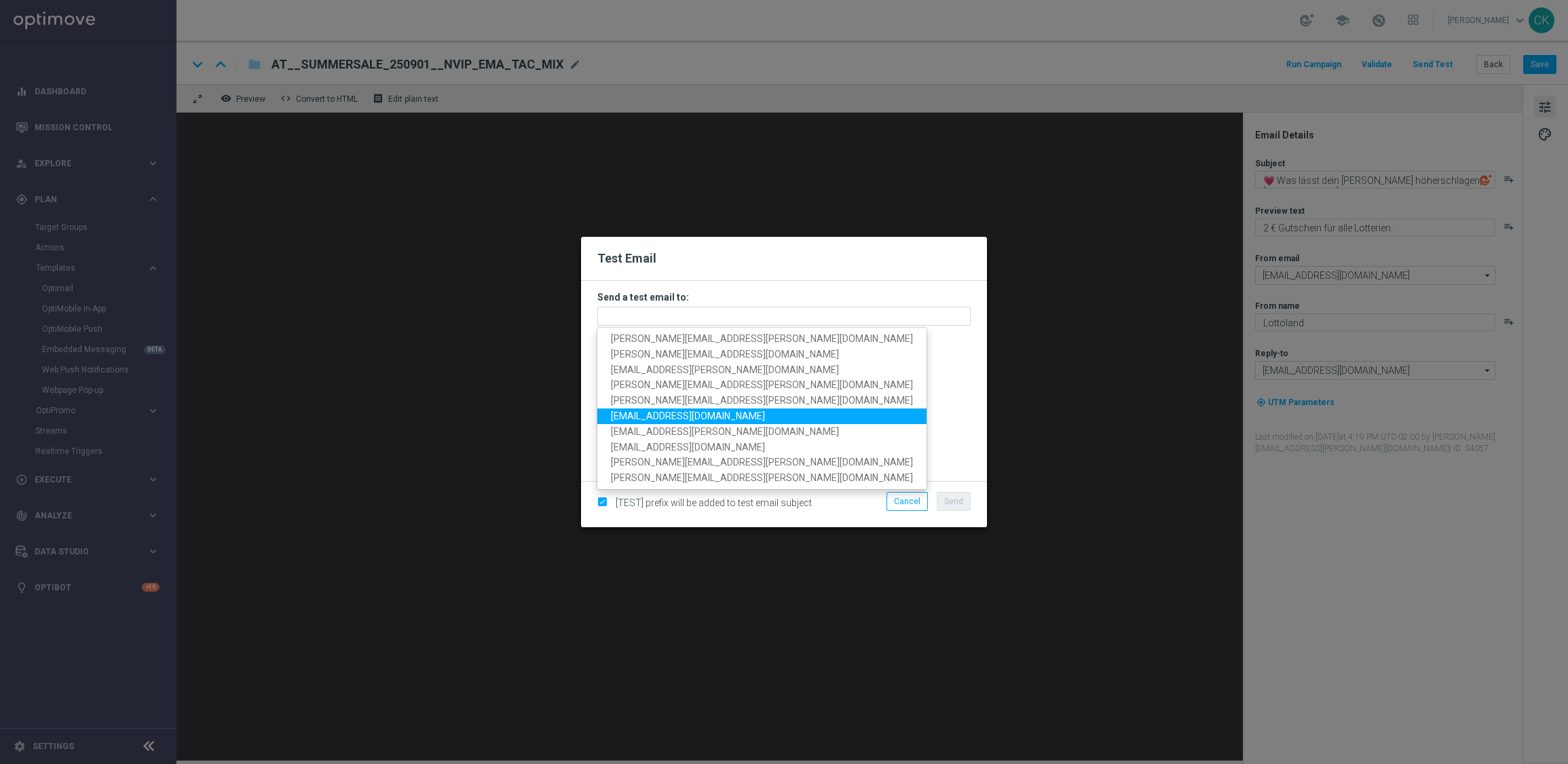
click at [730, 416] on span "[EMAIL_ADDRESS][DOMAIN_NAME]" at bounding box center [688, 416] width 154 height 11
type input "[EMAIL_ADDRESS][DOMAIN_NAME]"
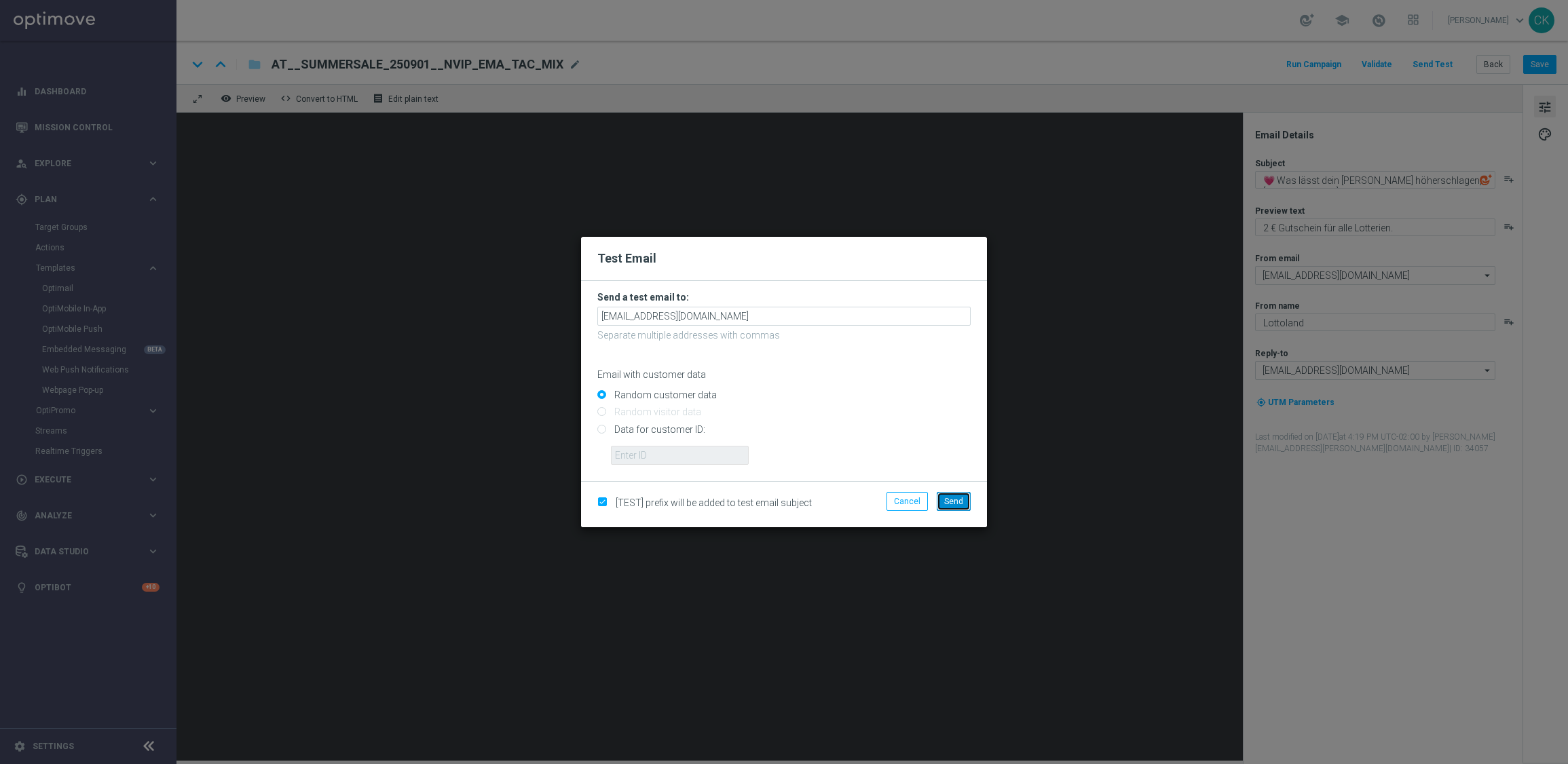
click at [954, 503] on span "Send" at bounding box center [953, 501] width 19 height 10
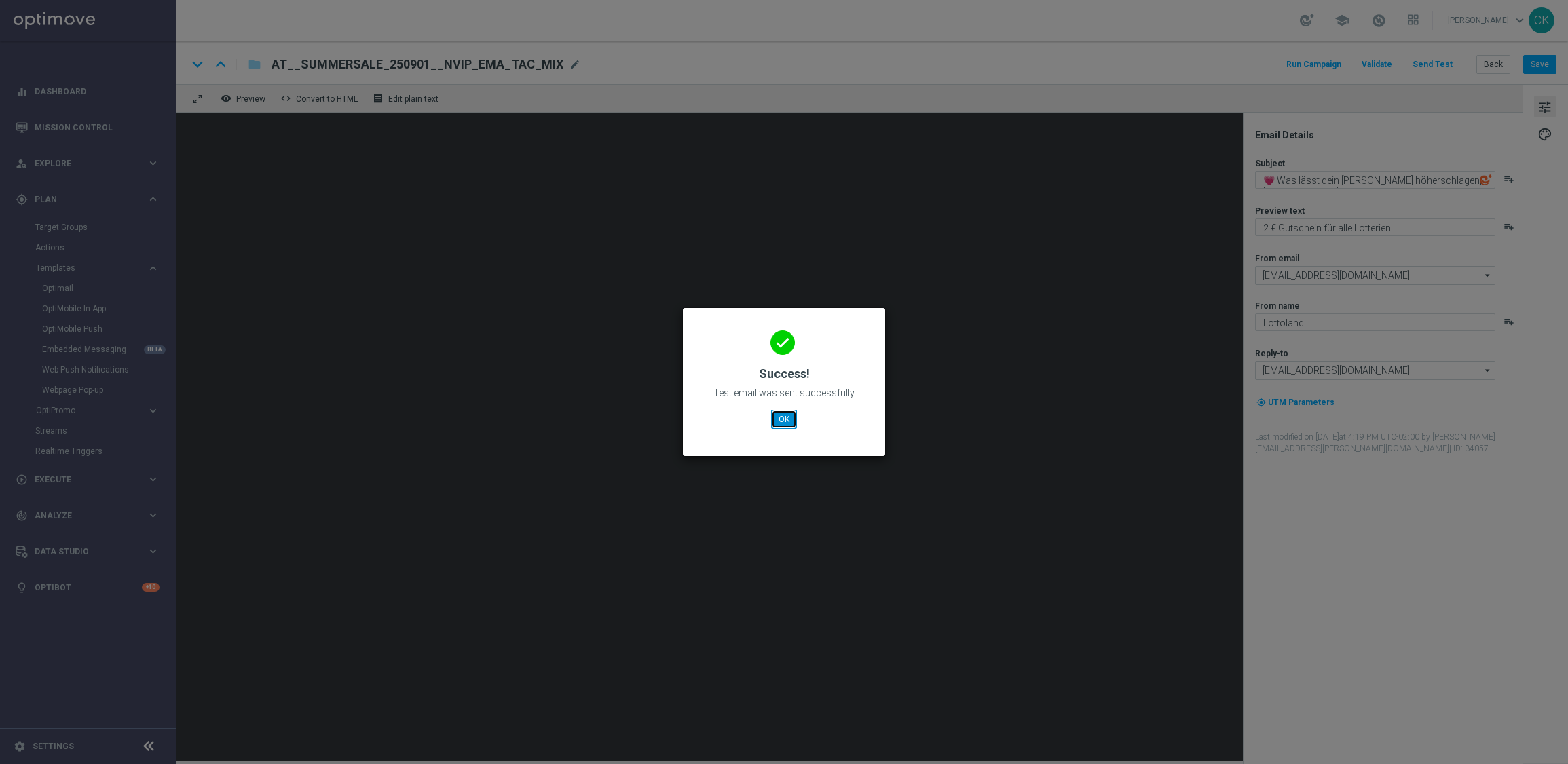
click at [785, 413] on button "OK" at bounding box center [784, 419] width 26 height 19
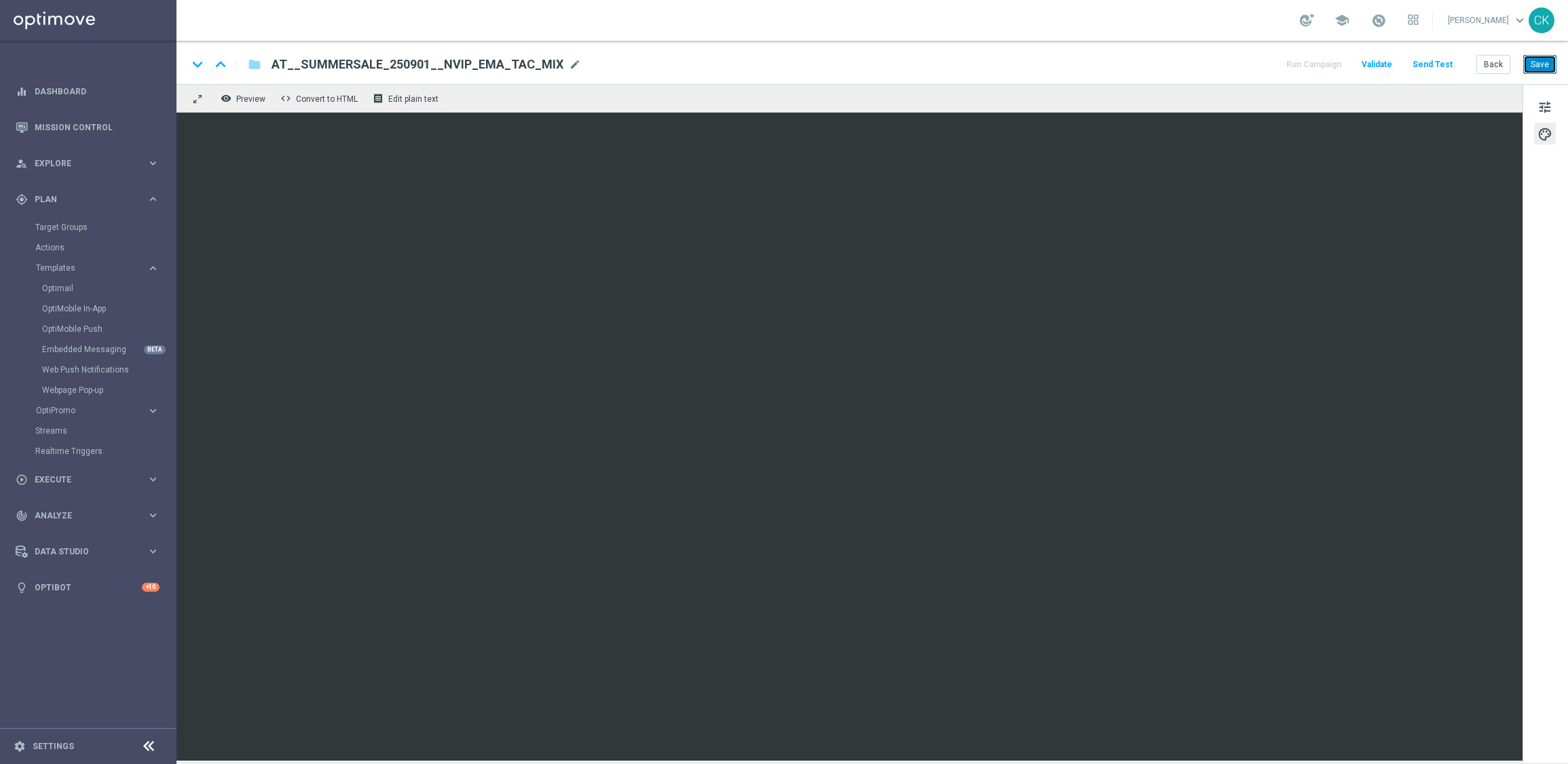
click at [1534, 69] on button "Save" at bounding box center [1539, 65] width 34 height 19
click at [1543, 70] on button "Save" at bounding box center [1539, 65] width 34 height 19
click at [1543, 69] on button "Save" at bounding box center [1539, 65] width 34 height 19
click at [1546, 104] on span "tune" at bounding box center [1545, 107] width 15 height 18
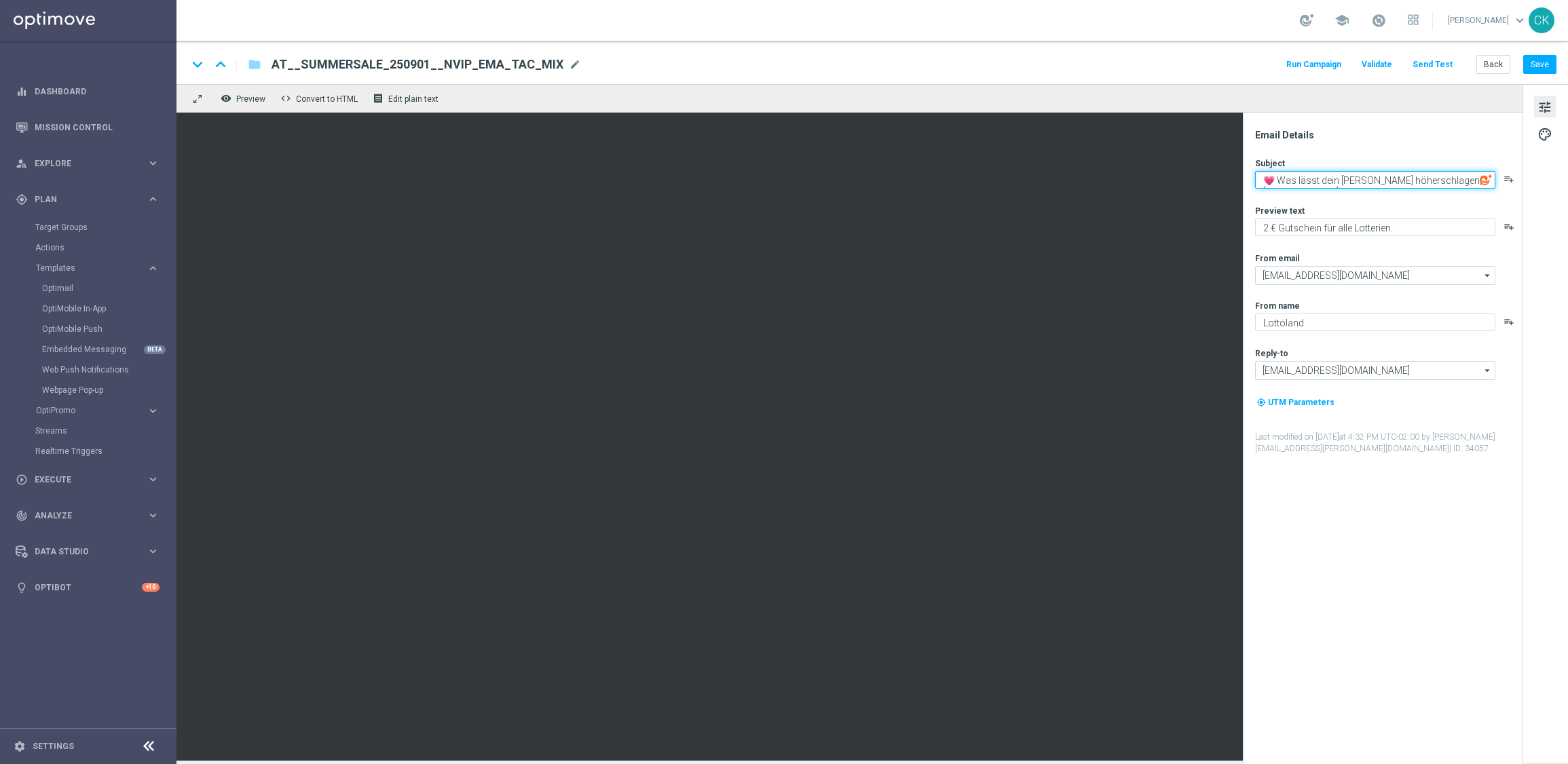
click at [1307, 183] on textarea "💗 Was lässt dein [PERSON_NAME] höherschlagen, [%FIRST_NAME%]" at bounding box center [1375, 180] width 241 height 18
click at [1408, 227] on textarea "2 € Gutschein für alle Lotterien." at bounding box center [1375, 227] width 241 height 18
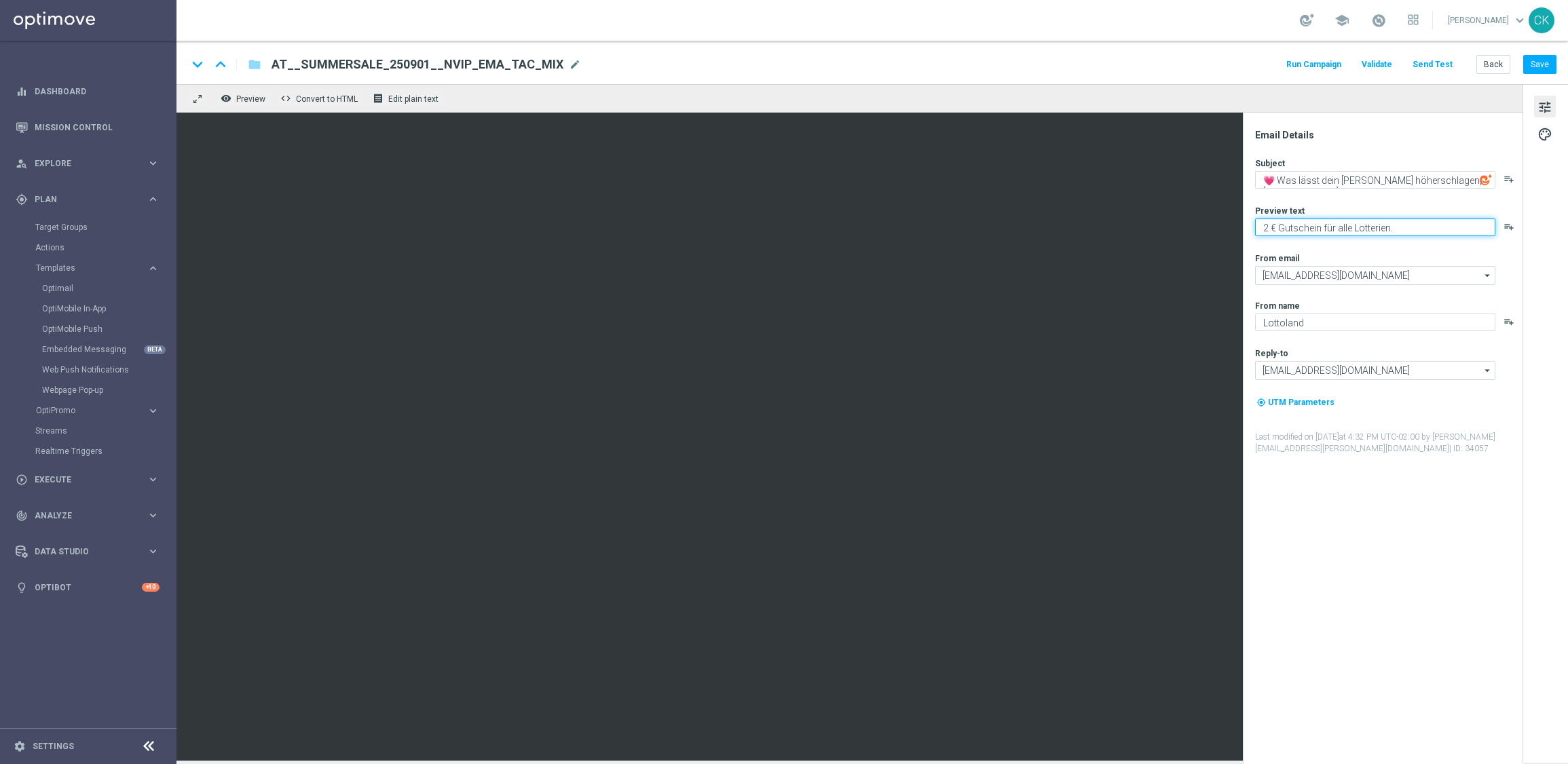
click at [1408, 227] on textarea "2 € Gutschein für alle Lotterien." at bounding box center [1375, 227] width 241 height 18
click at [1541, 63] on button "Save" at bounding box center [1539, 65] width 34 height 19
click at [1441, 60] on button "Send Test" at bounding box center [1432, 65] width 44 height 19
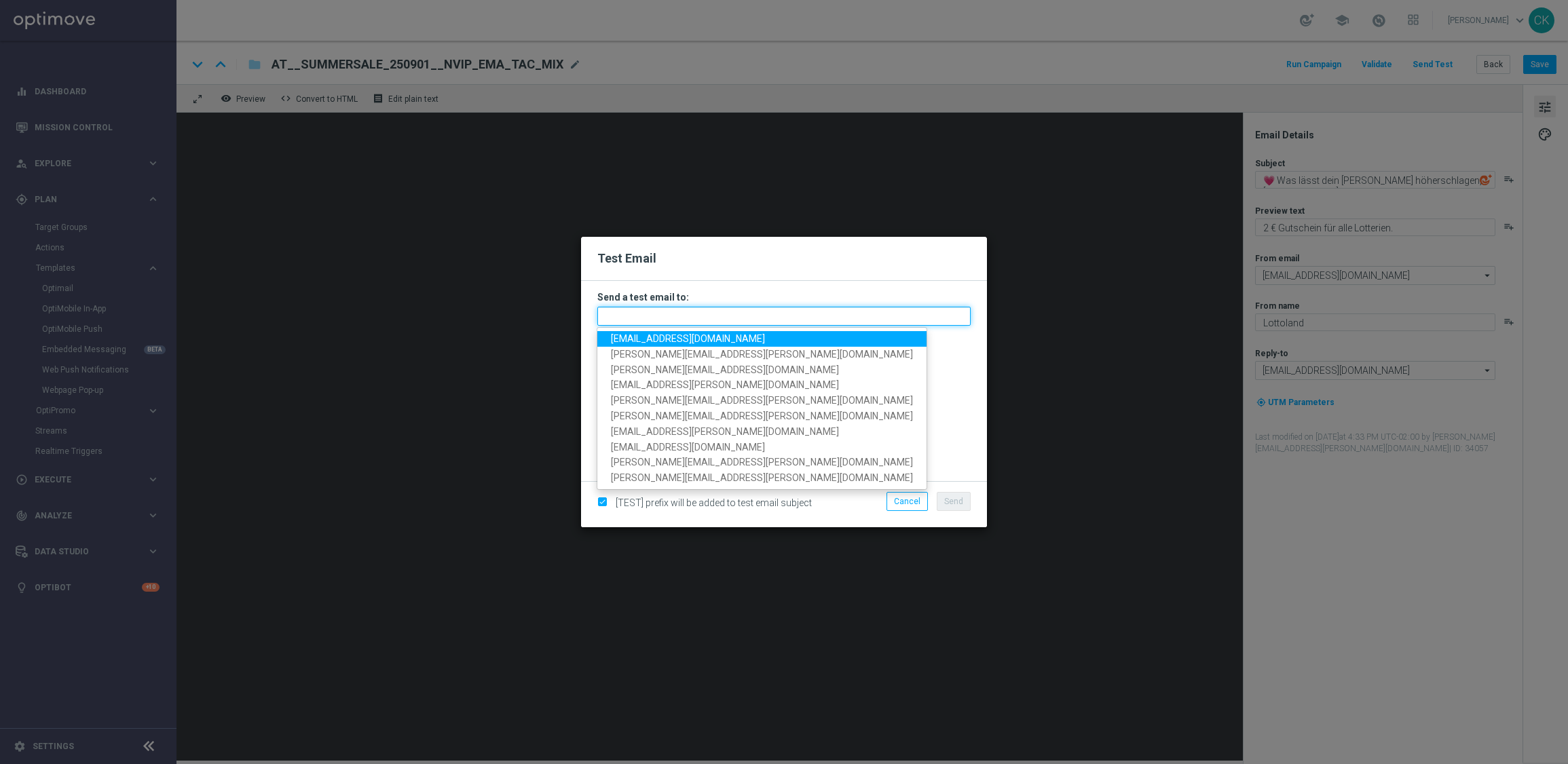
click at [773, 316] on input "text" at bounding box center [784, 316] width 373 height 19
click at [733, 340] on span "[EMAIL_ADDRESS][DOMAIN_NAME]" at bounding box center [688, 338] width 154 height 11
type input "[EMAIL_ADDRESS][DOMAIN_NAME]"
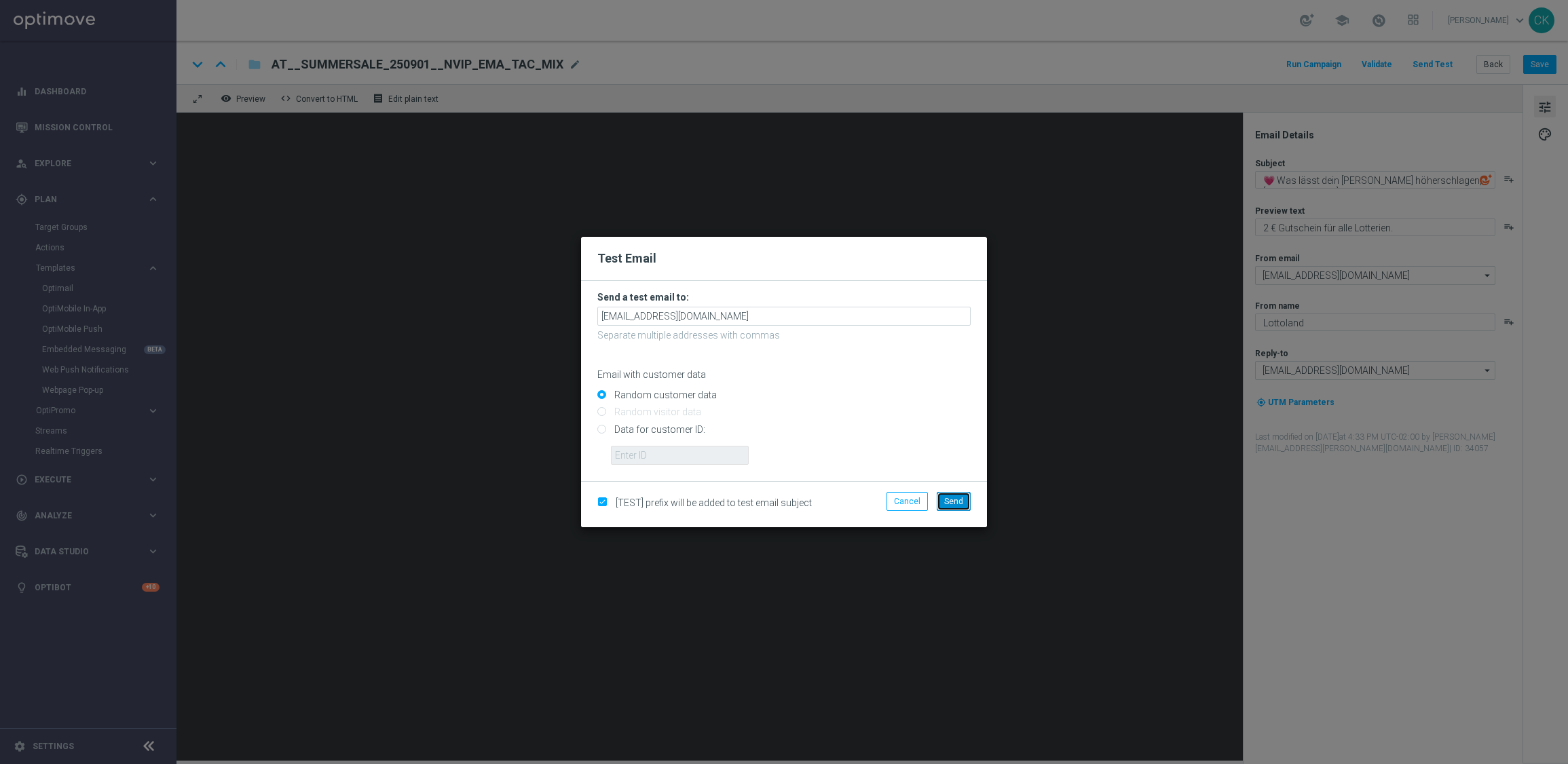
click at [950, 506] on button "Send" at bounding box center [953, 502] width 34 height 19
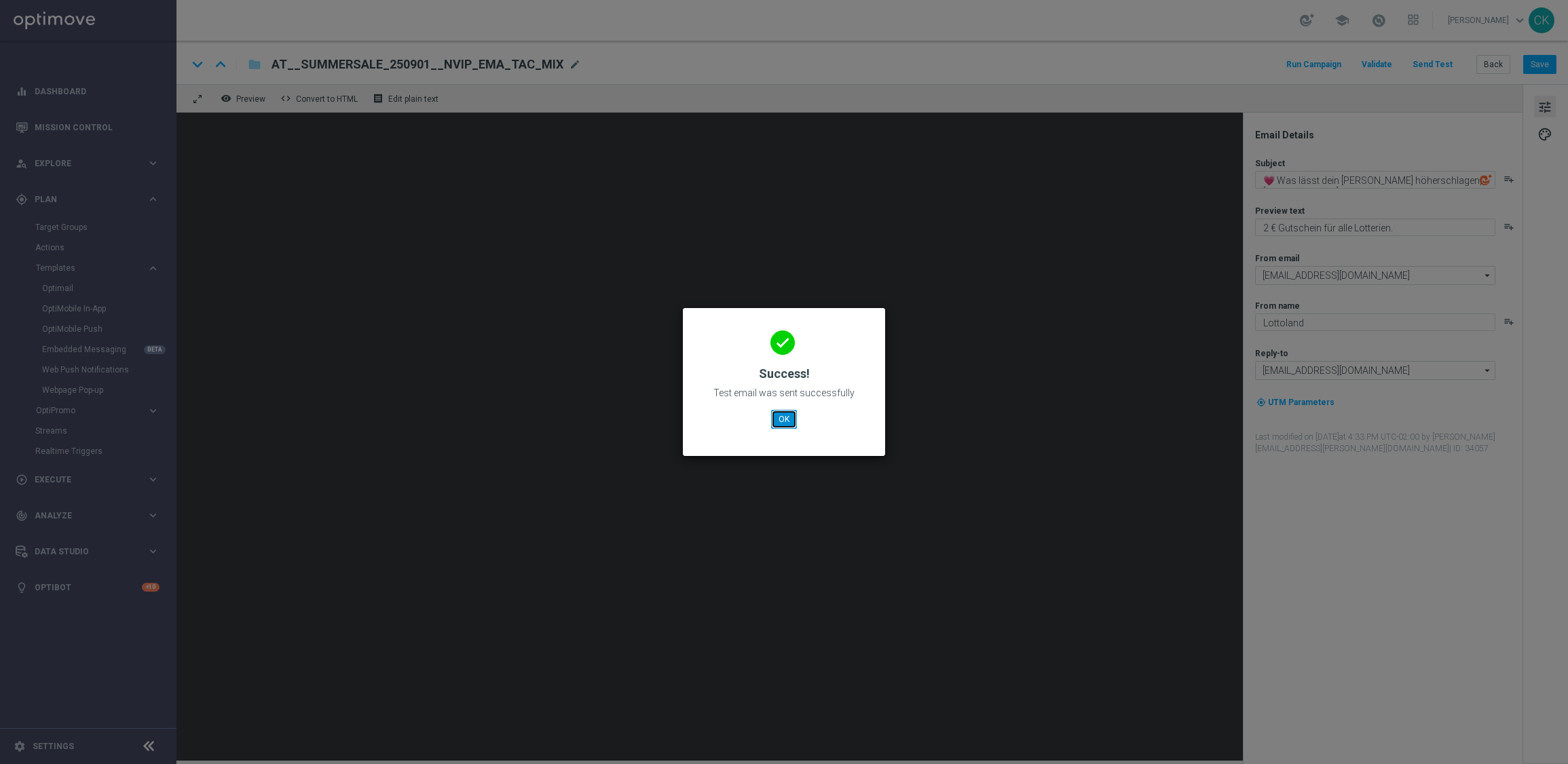
click at [788, 423] on button "OK" at bounding box center [784, 419] width 26 height 19
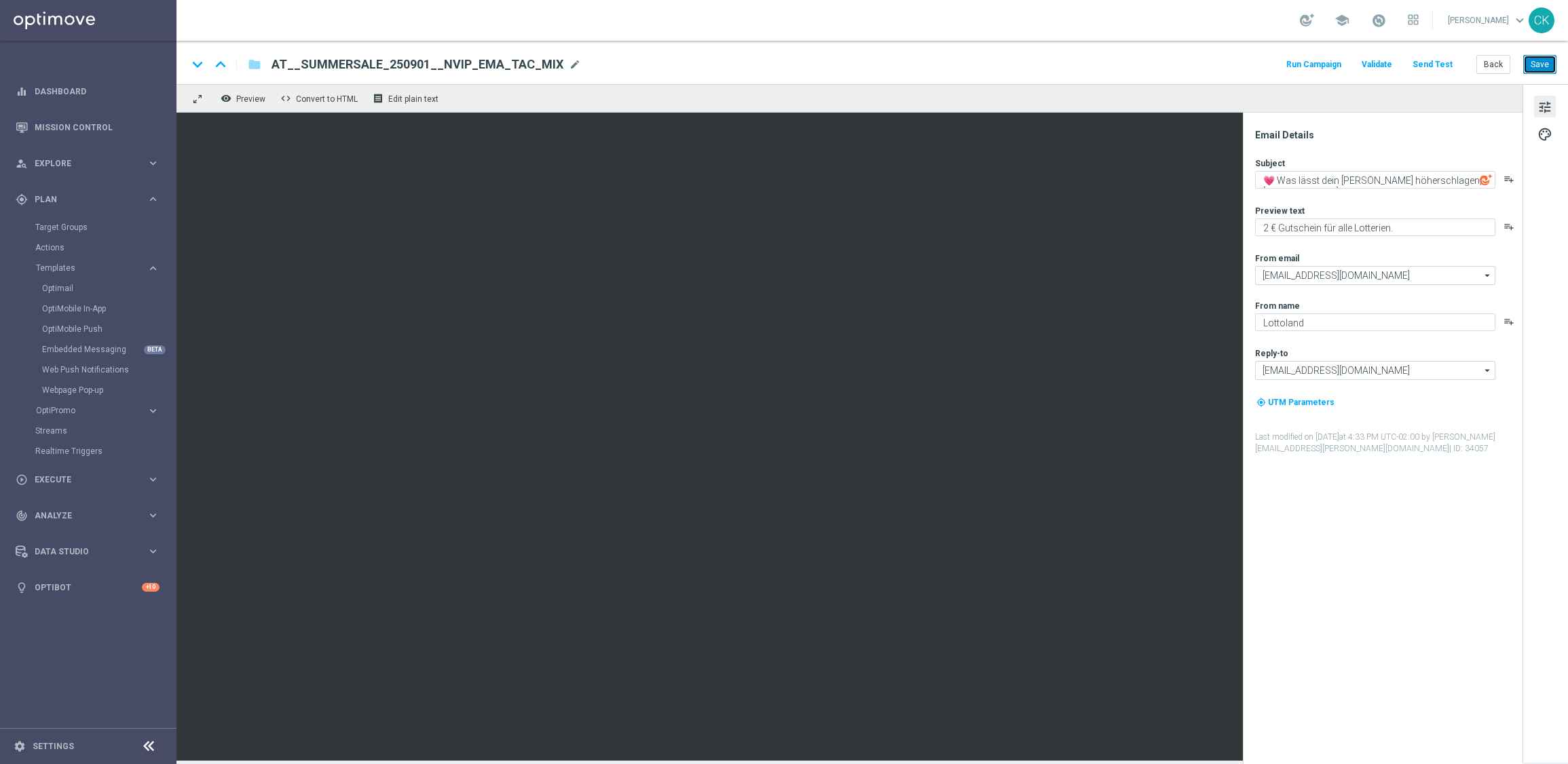
click at [1540, 65] on button "Save" at bounding box center [1539, 65] width 34 height 19
click at [1441, 63] on button "Send Test" at bounding box center [1432, 65] width 44 height 19
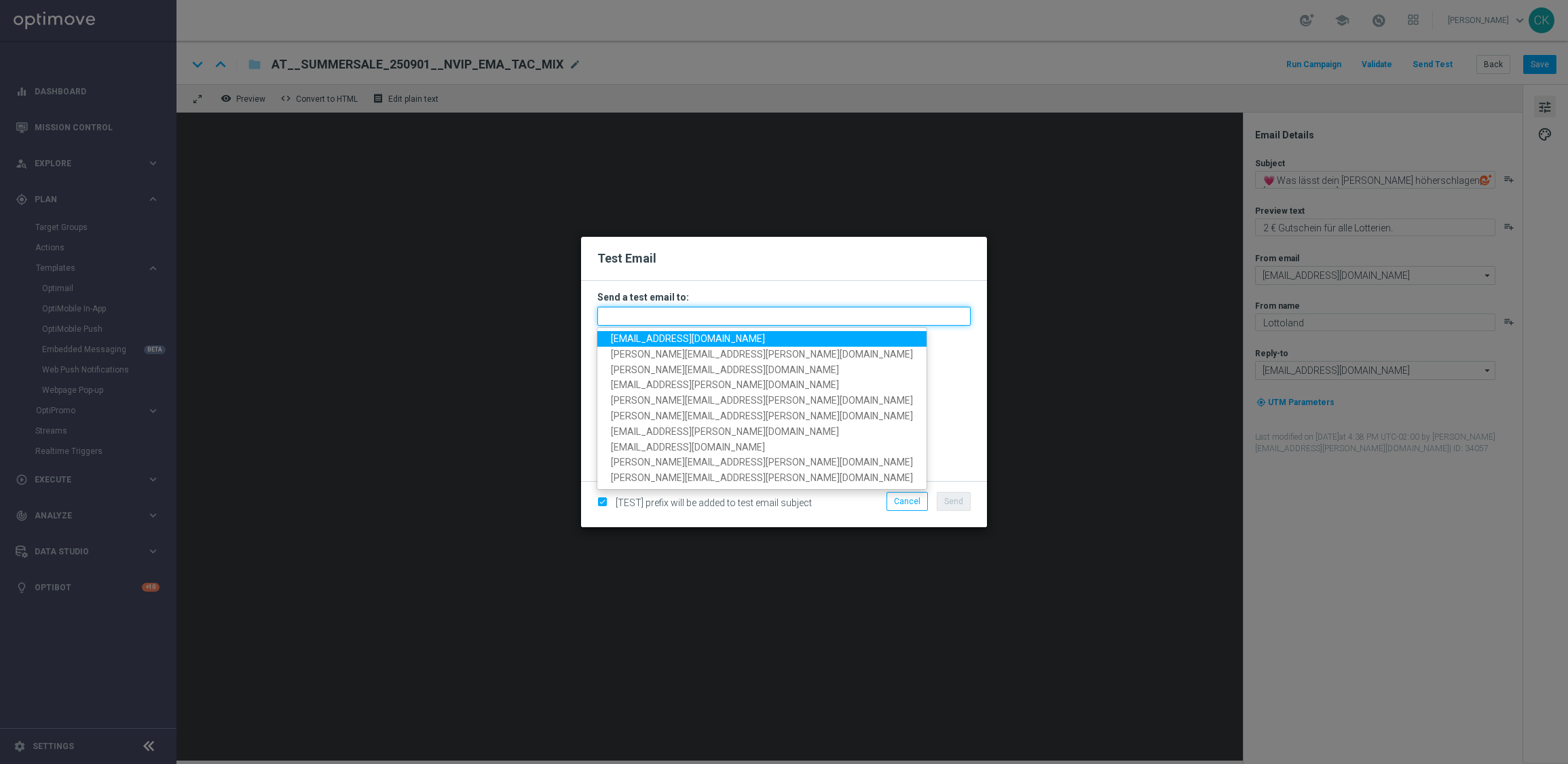
click at [682, 320] on input "text" at bounding box center [784, 316] width 373 height 19
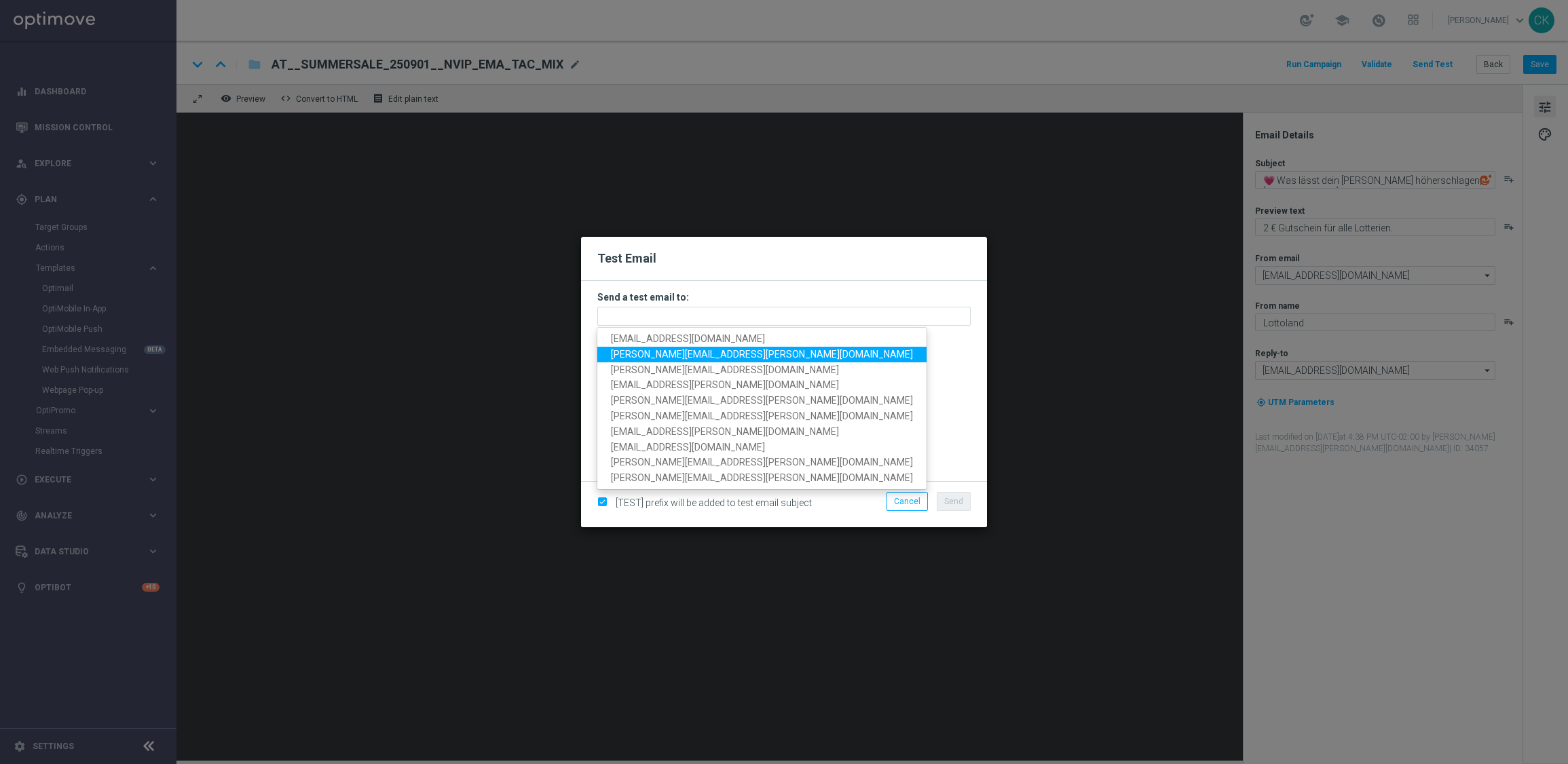
click at [691, 352] on span "[PERSON_NAME][EMAIL_ADDRESS][PERSON_NAME][DOMAIN_NAME]" at bounding box center [761, 354] width 302 height 11
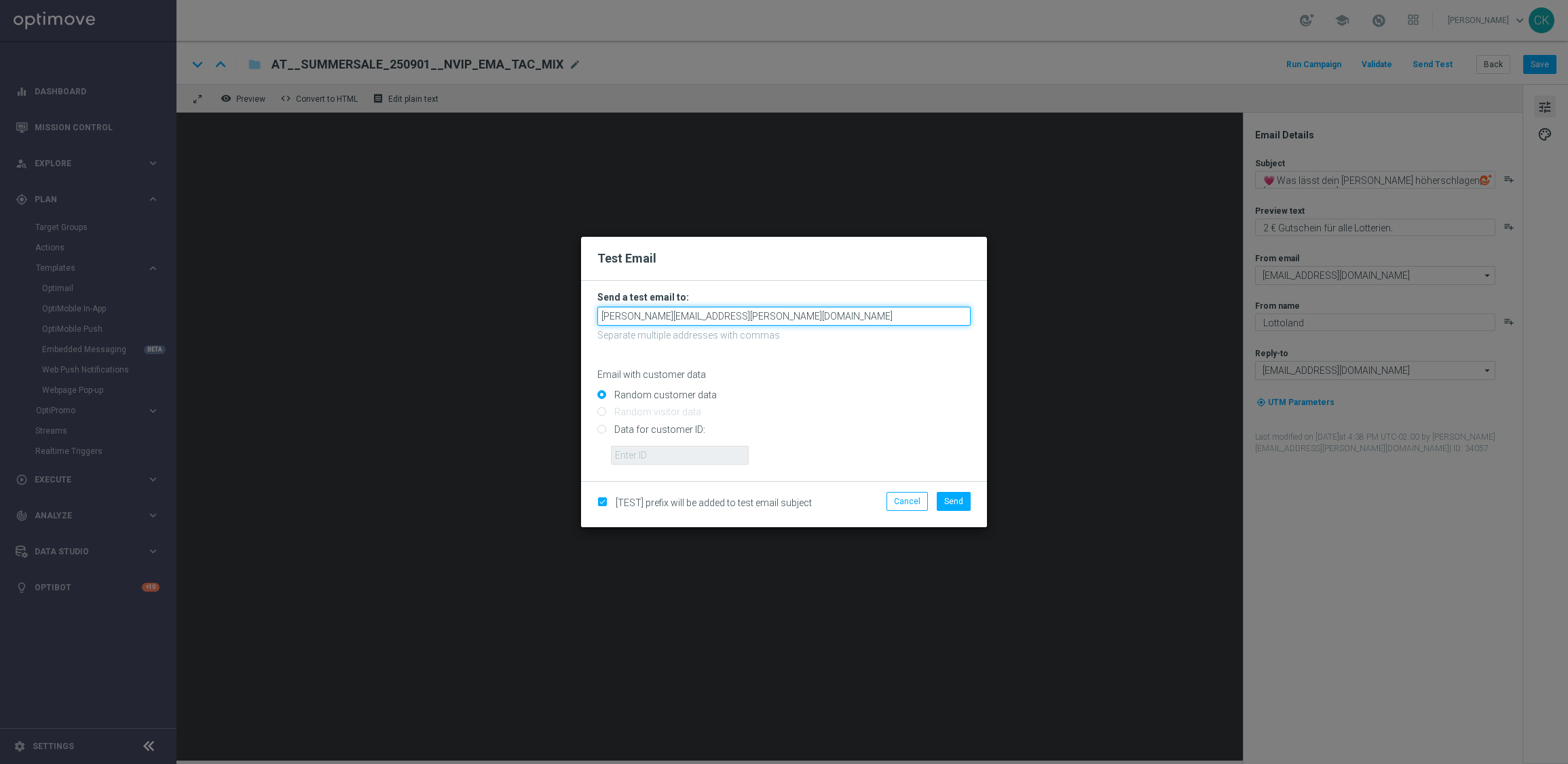
click at [839, 311] on input "[PERSON_NAME][EMAIL_ADDRESS][PERSON_NAME][DOMAIN_NAME]" at bounding box center [784, 316] width 373 height 19
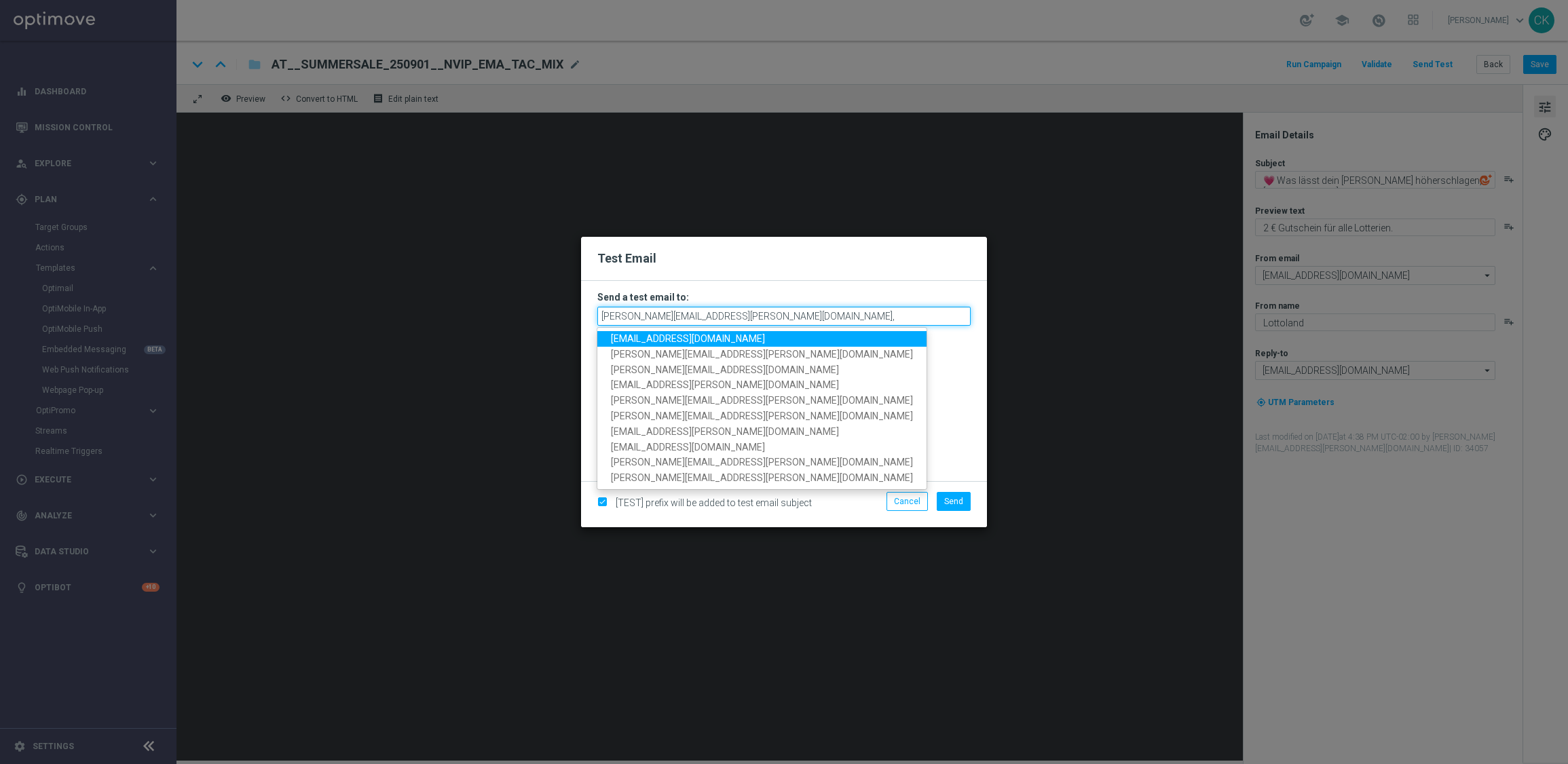
type input "[PERSON_NAME][EMAIL_ADDRESS][PERSON_NAME][DOMAIN_NAME]"
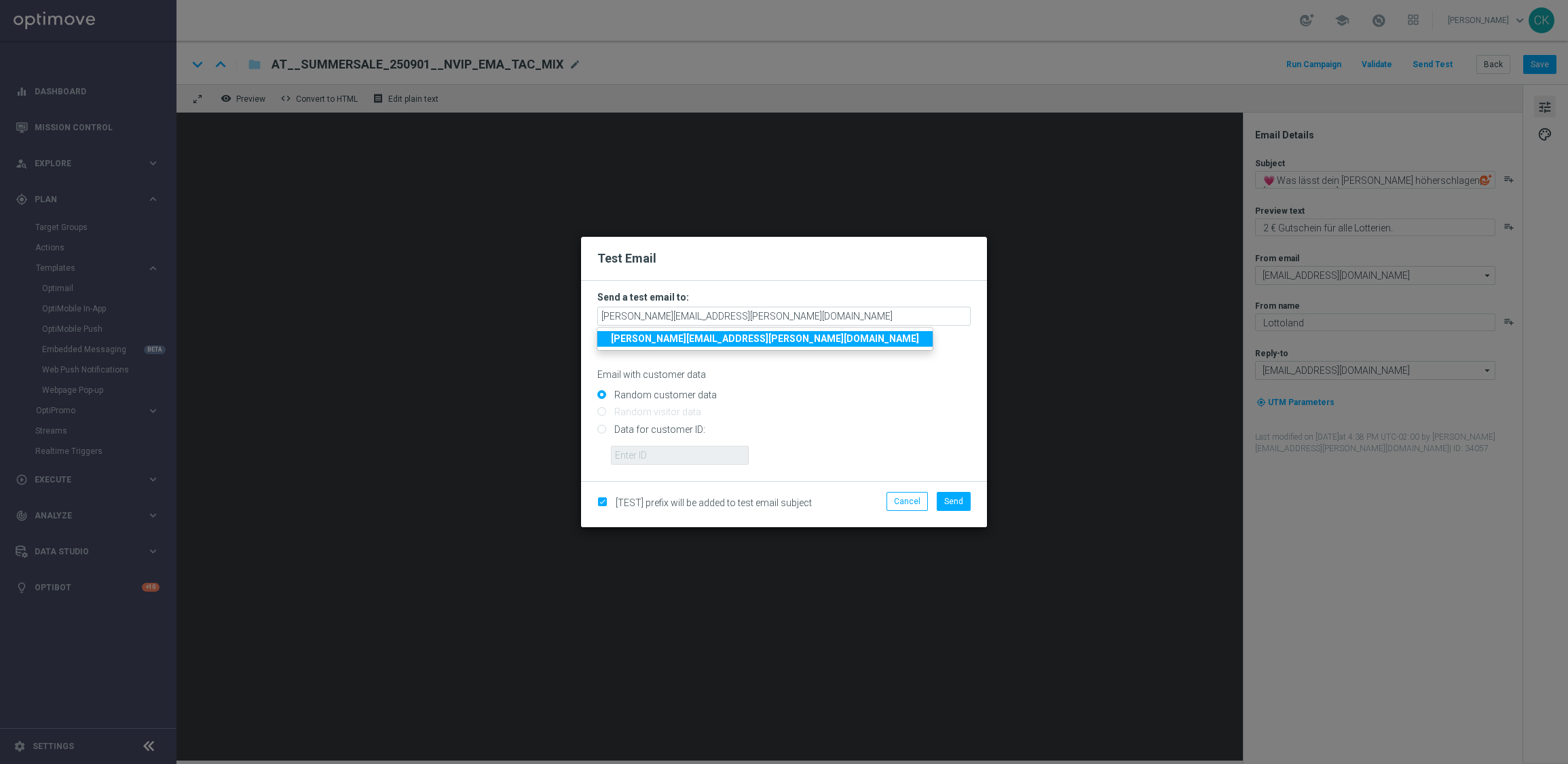
click at [735, 332] on link "[PERSON_NAME][EMAIL_ADDRESS][PERSON_NAME][DOMAIN_NAME]" at bounding box center [765, 339] width 335 height 16
click at [952, 499] on span "Send" at bounding box center [953, 501] width 19 height 10
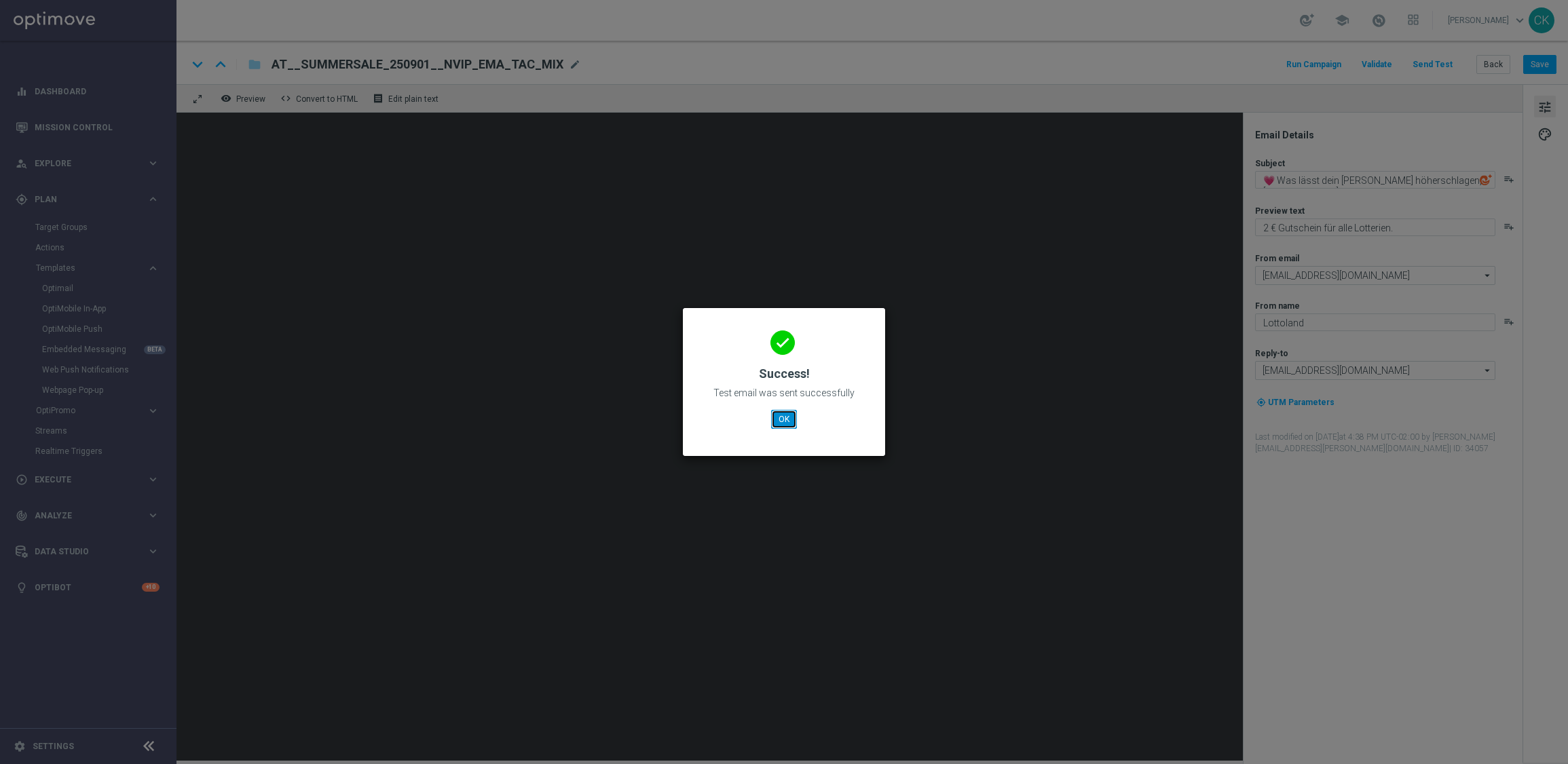
click at [775, 418] on button "OK" at bounding box center [784, 419] width 26 height 19
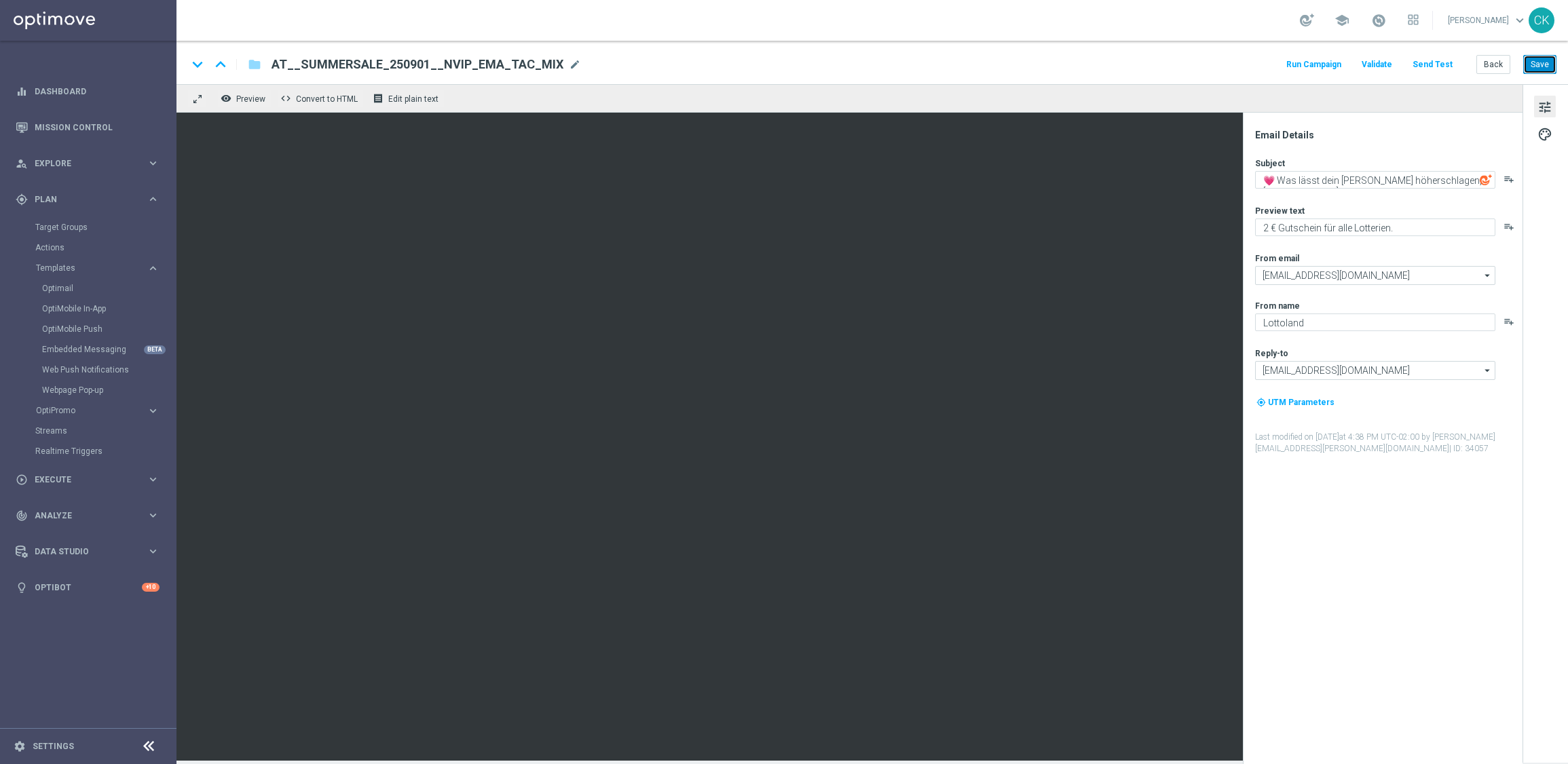
click at [1548, 57] on button "Save" at bounding box center [1539, 65] width 34 height 19
click at [1487, 59] on button "Back" at bounding box center [1494, 65] width 34 height 19
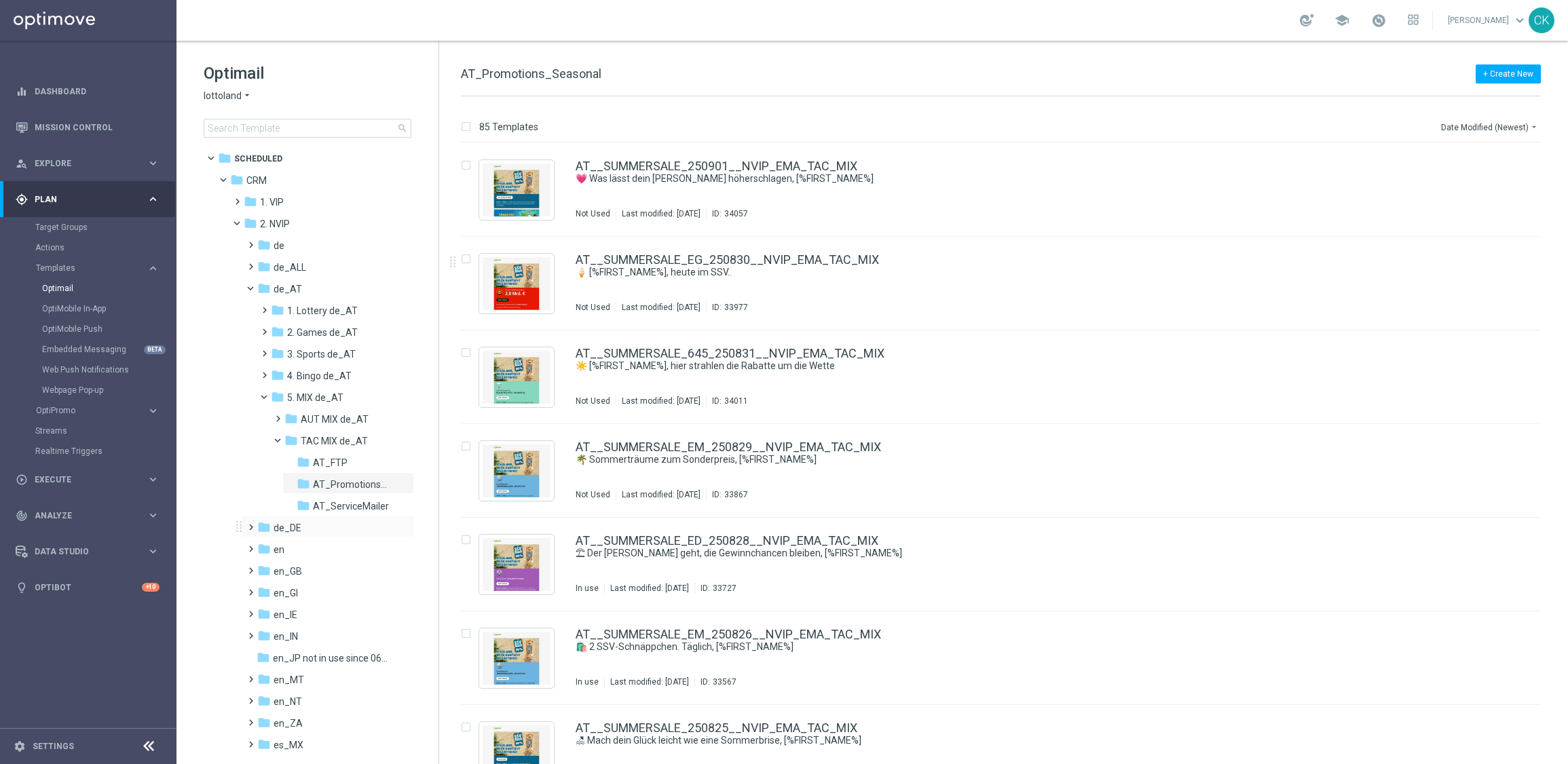
click at [246, 523] on span at bounding box center [248, 521] width 6 height 5
click at [264, 631] on span at bounding box center [261, 629] width 6 height 5
click at [279, 675] on span at bounding box center [275, 672] width 6 height 5
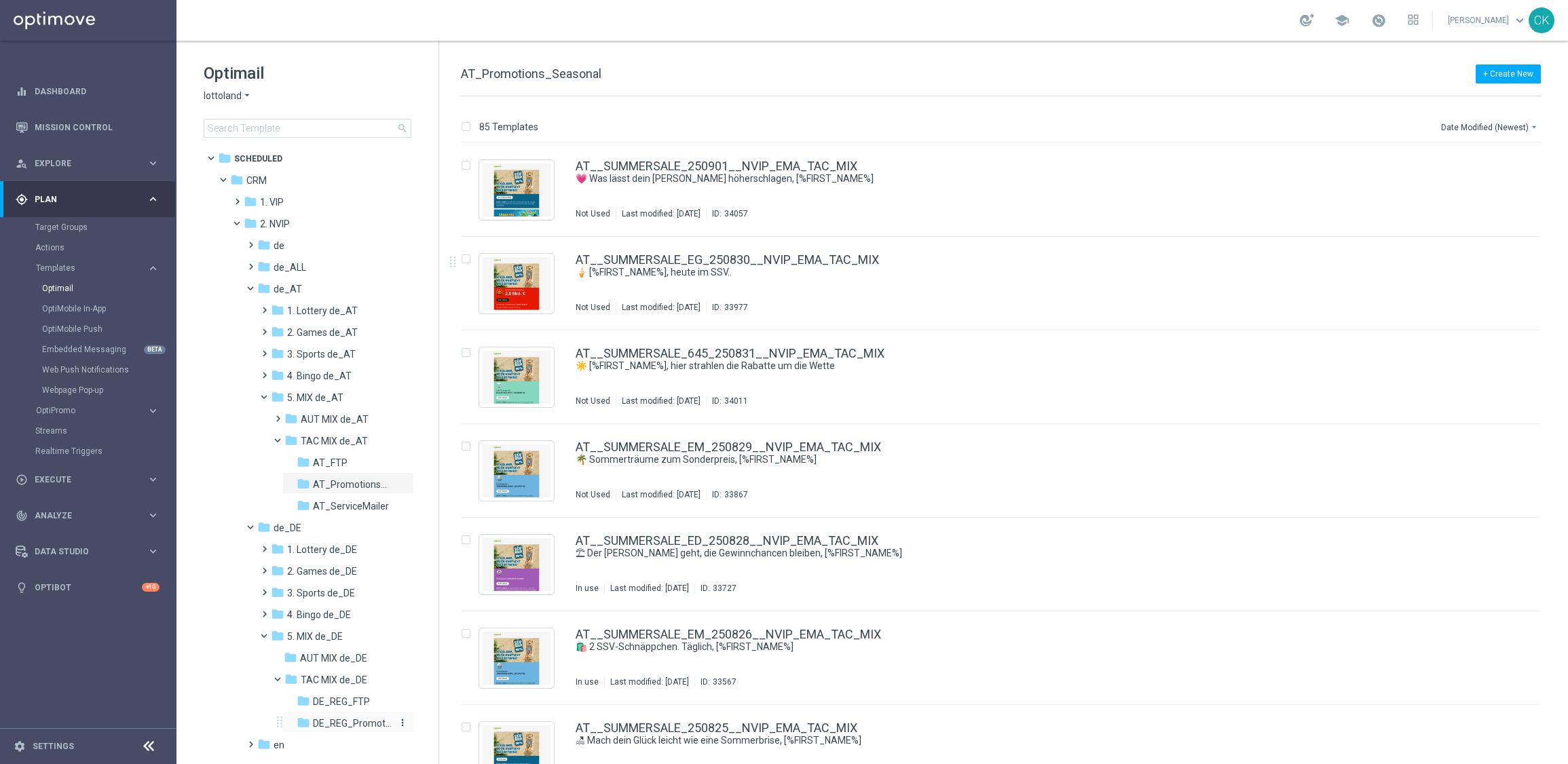
click at [344, 719] on span "DE_REG_Promotions_Seasonal" at bounding box center [352, 723] width 79 height 12
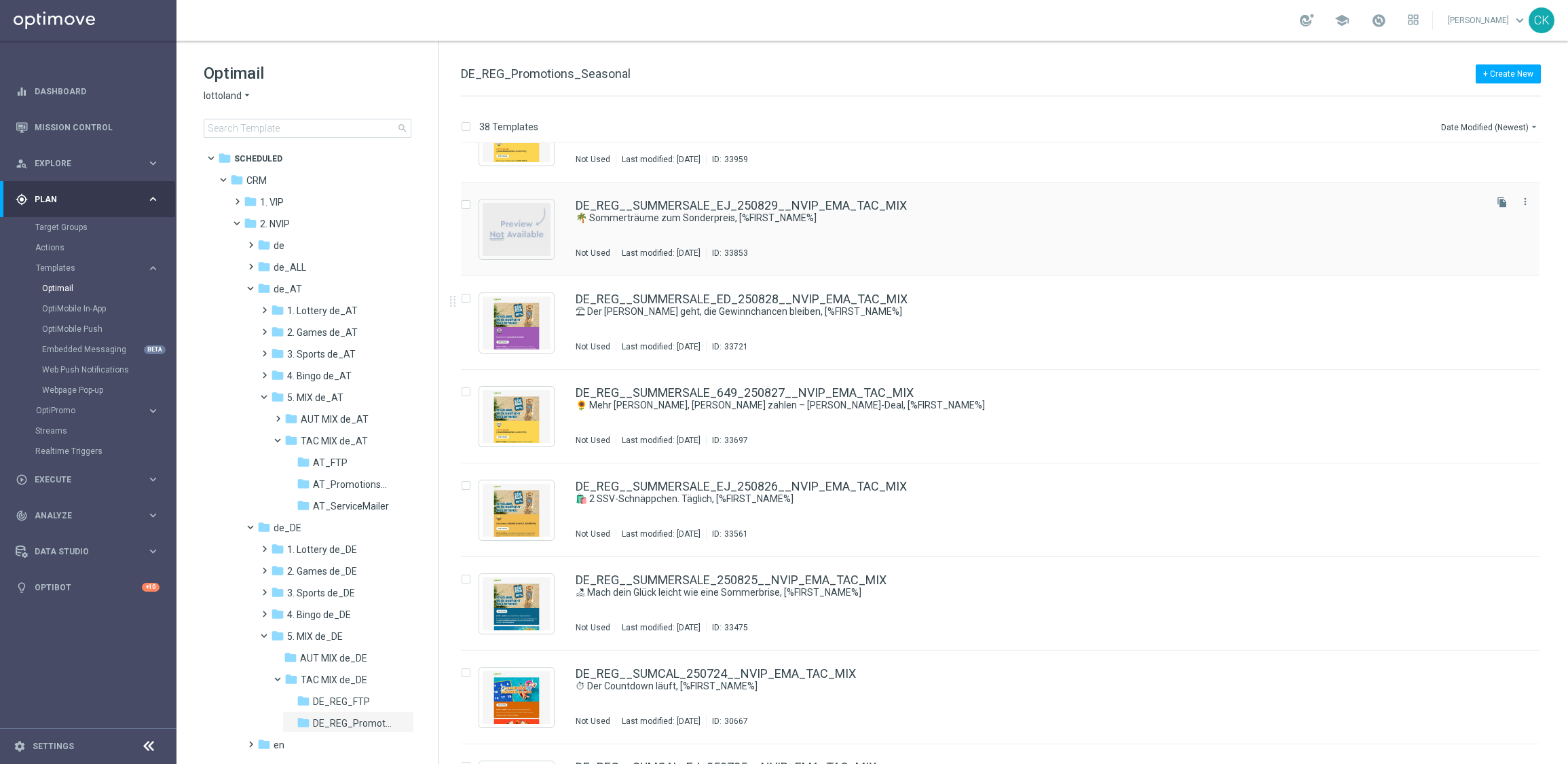
scroll to position [151, 0]
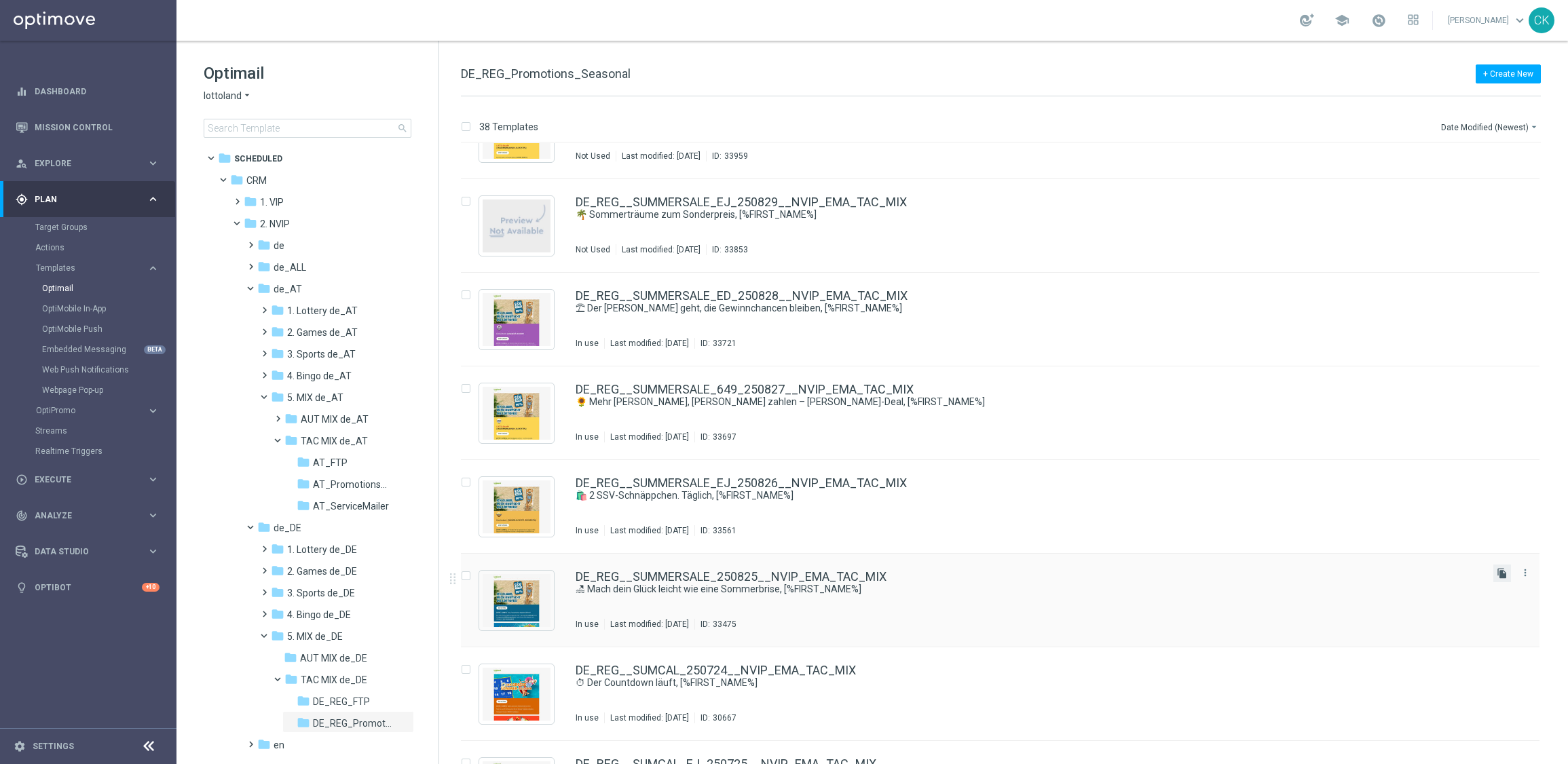
click at [1504, 572] on icon "file_copy" at bounding box center [1502, 573] width 11 height 11
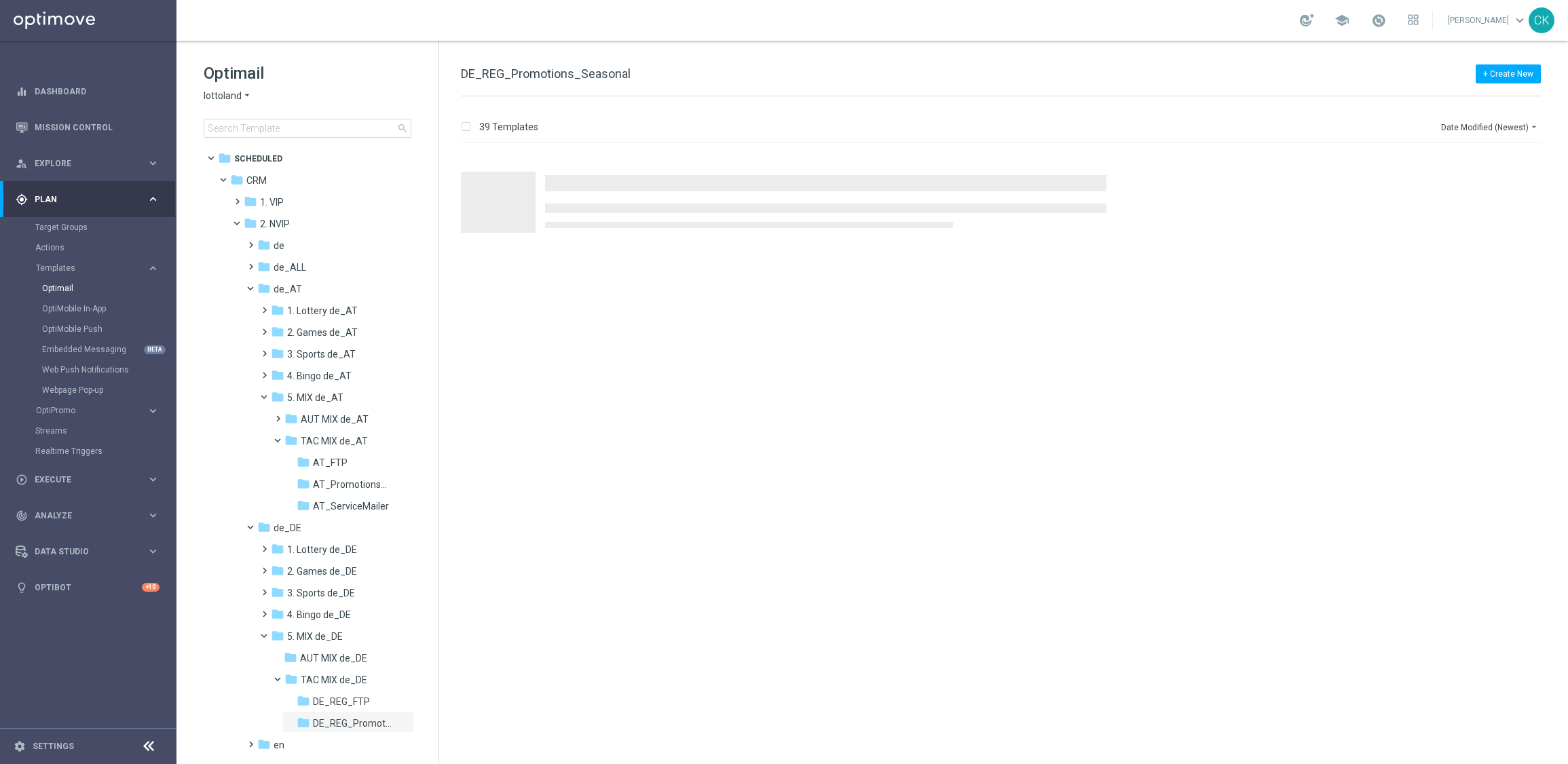
scroll to position [0, 0]
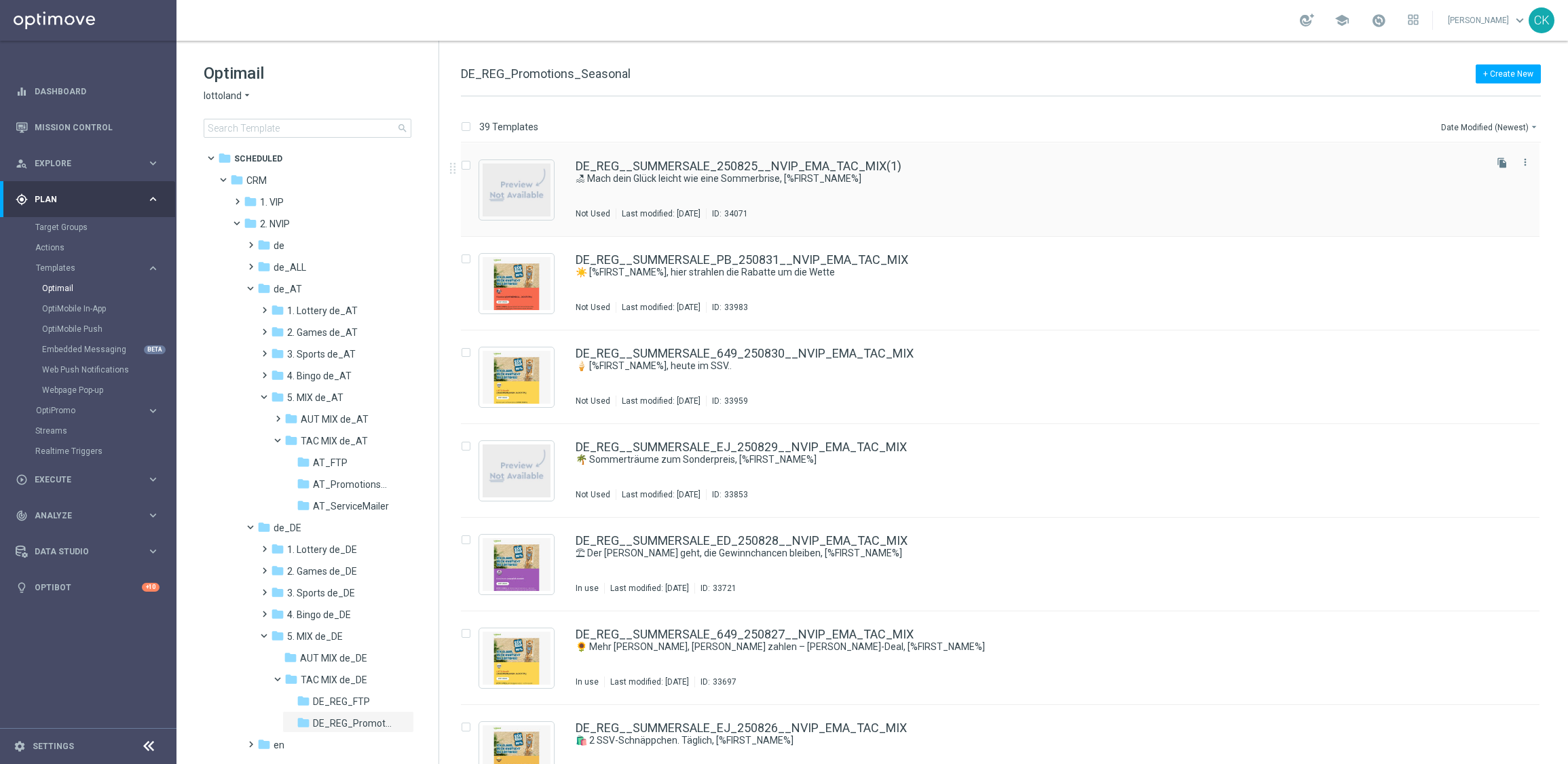
click at [662, 156] on div "DE_REG__SUMMERSALE_250825__NVIP_EMA_TAC_MIX(1) 🏖 Mach dein [PERSON_NAME] [PERSO…" at bounding box center [1000, 190] width 1079 height 94
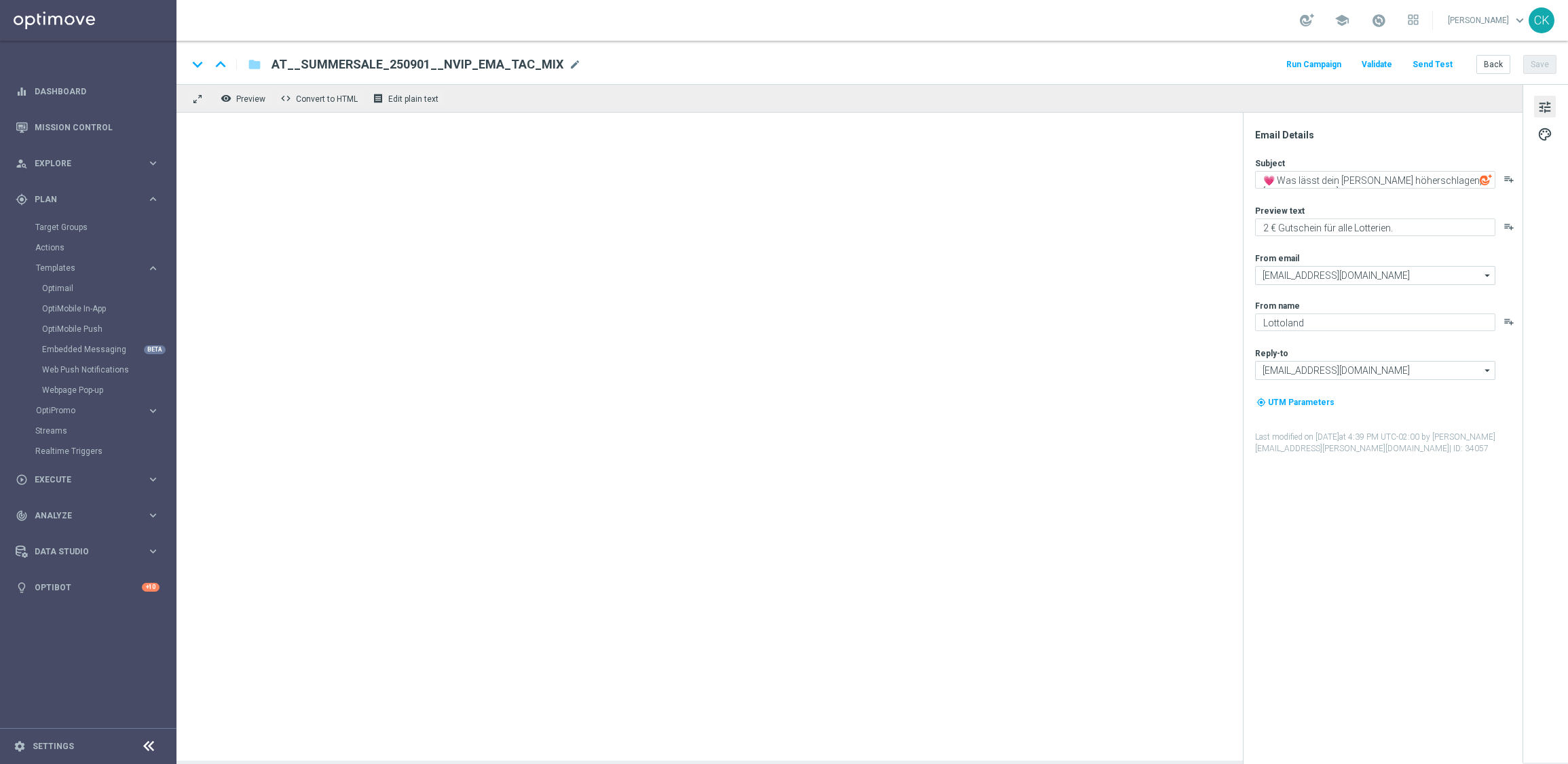
type input "DE_REG__SUMMERSALE_250825__NVIP_EMA_TAC_MIX(1)"
type textarea "🏖 Mach dein Glück leicht wie eine Sommerbrise, [%FIRST_NAME%]"
type textarea "[PERSON_NAME] geht. Sale kommt."
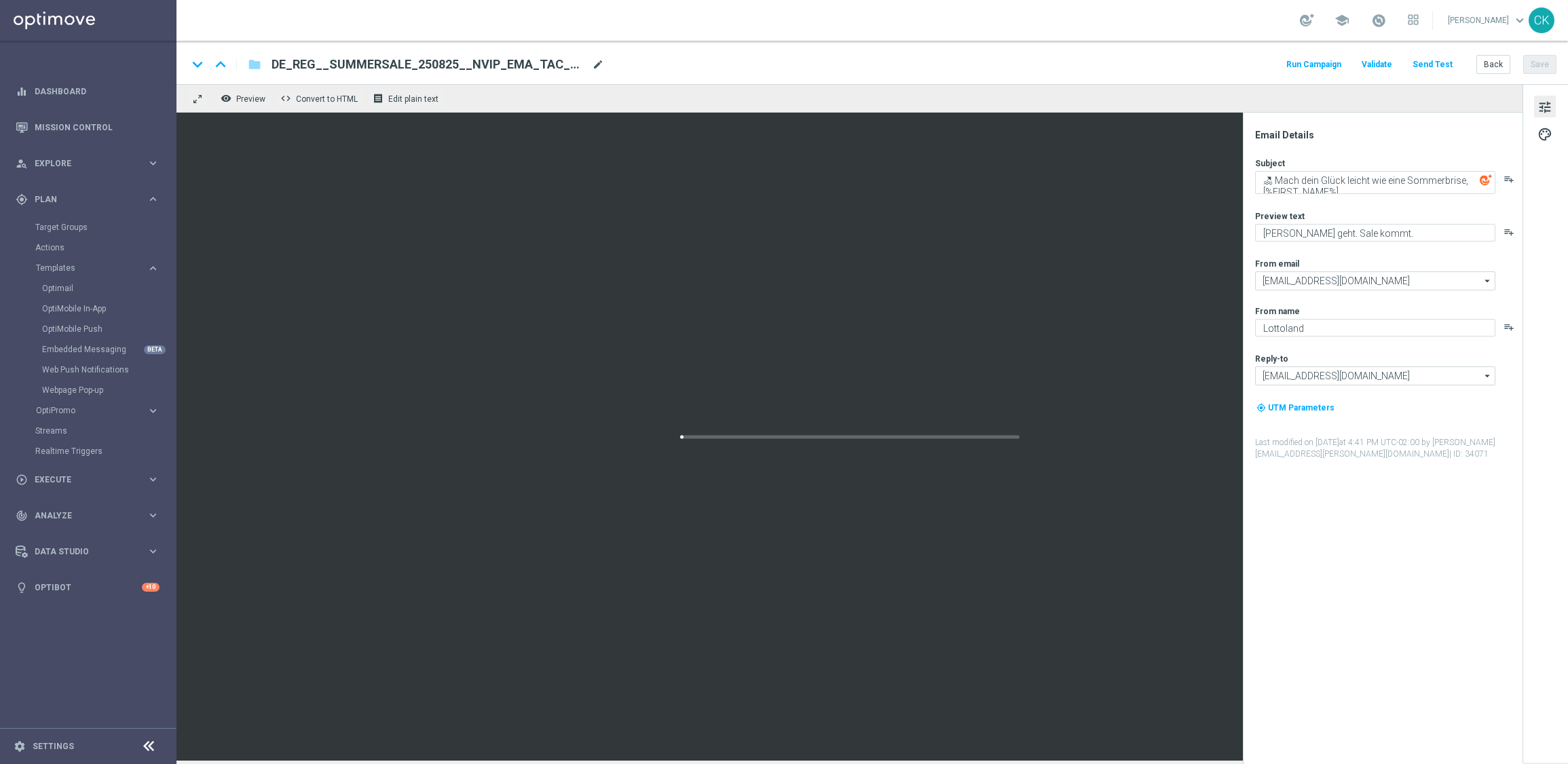
click at [597, 65] on span "mode_edit" at bounding box center [597, 64] width 12 height 12
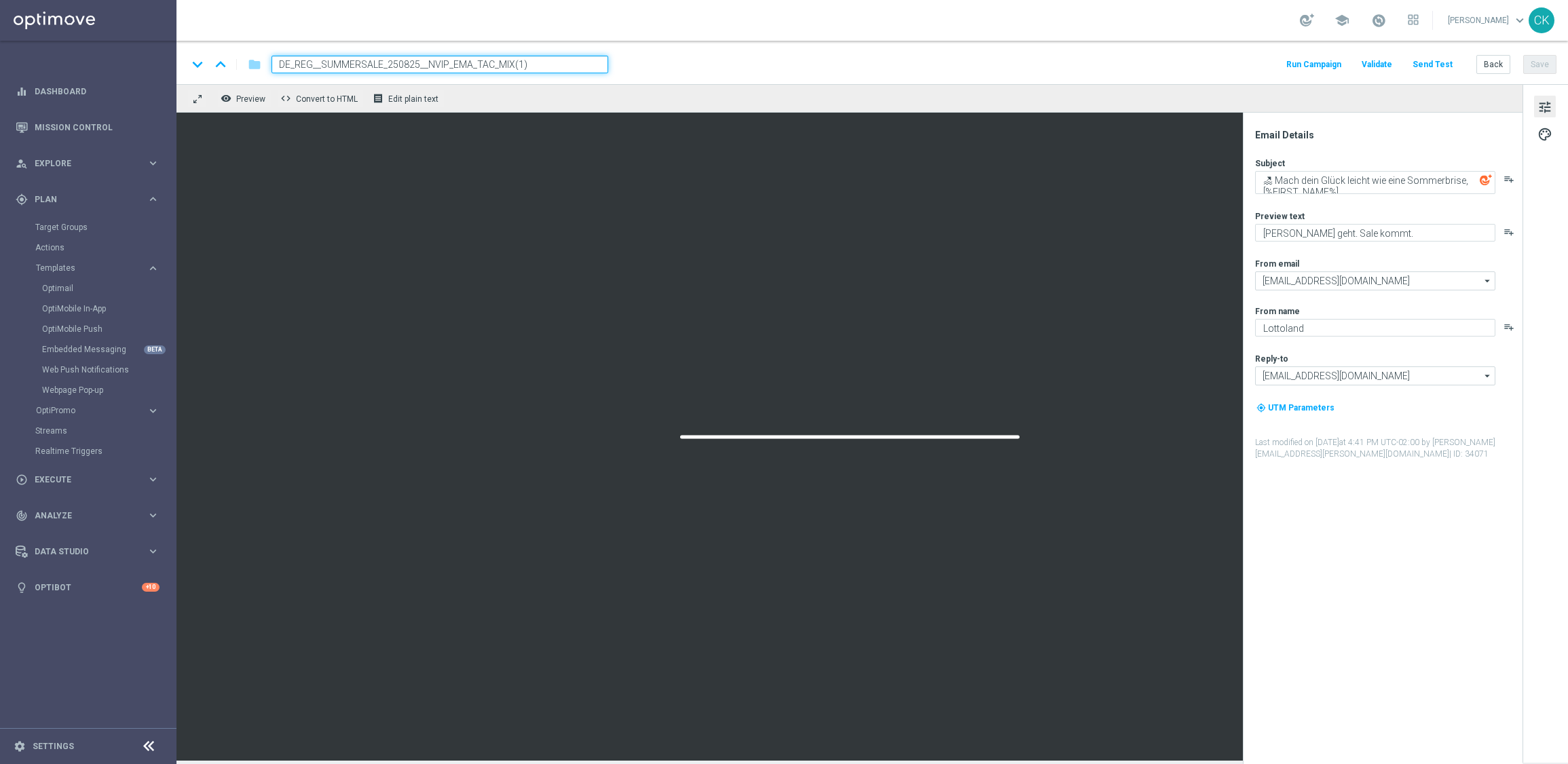
click at [594, 63] on input "DE_REG__SUMMERSALE_250825__NVIP_EMA_TAC_MIX(1)" at bounding box center [439, 65] width 337 height 18
paste input "901__NVIP_EMA_TAC_MIX"
type input "DE_REG__SUMMERSALE_250901__NVIP_EMA_TAC_MIX"
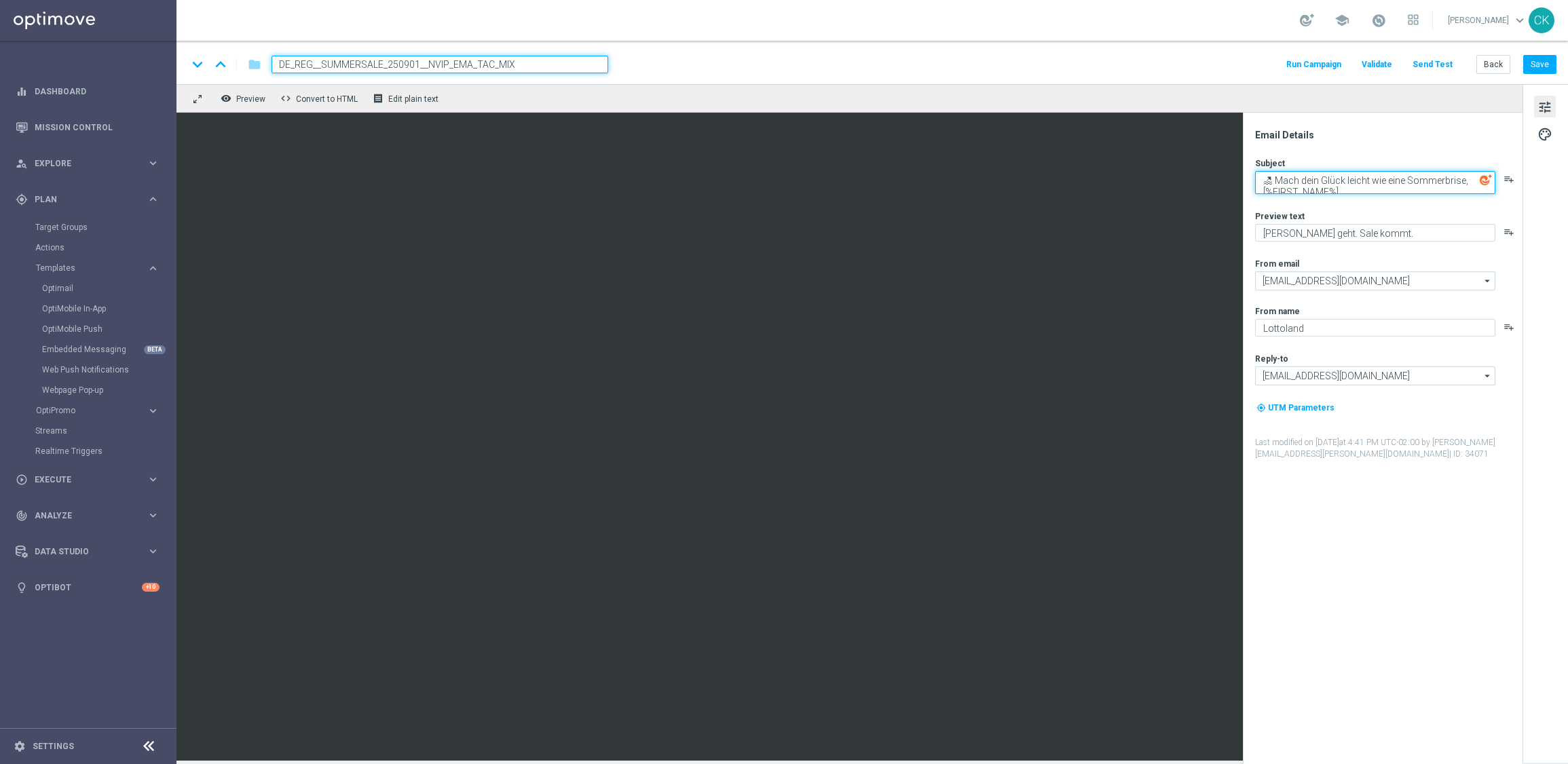
click at [1356, 179] on textarea "🏖 Mach dein Glück leicht wie eine Sommerbrise, [%FIRST_NAME%]" at bounding box center [1375, 182] width 241 height 23
paste textarea "Was lässt dein Herz höherschlagen,"
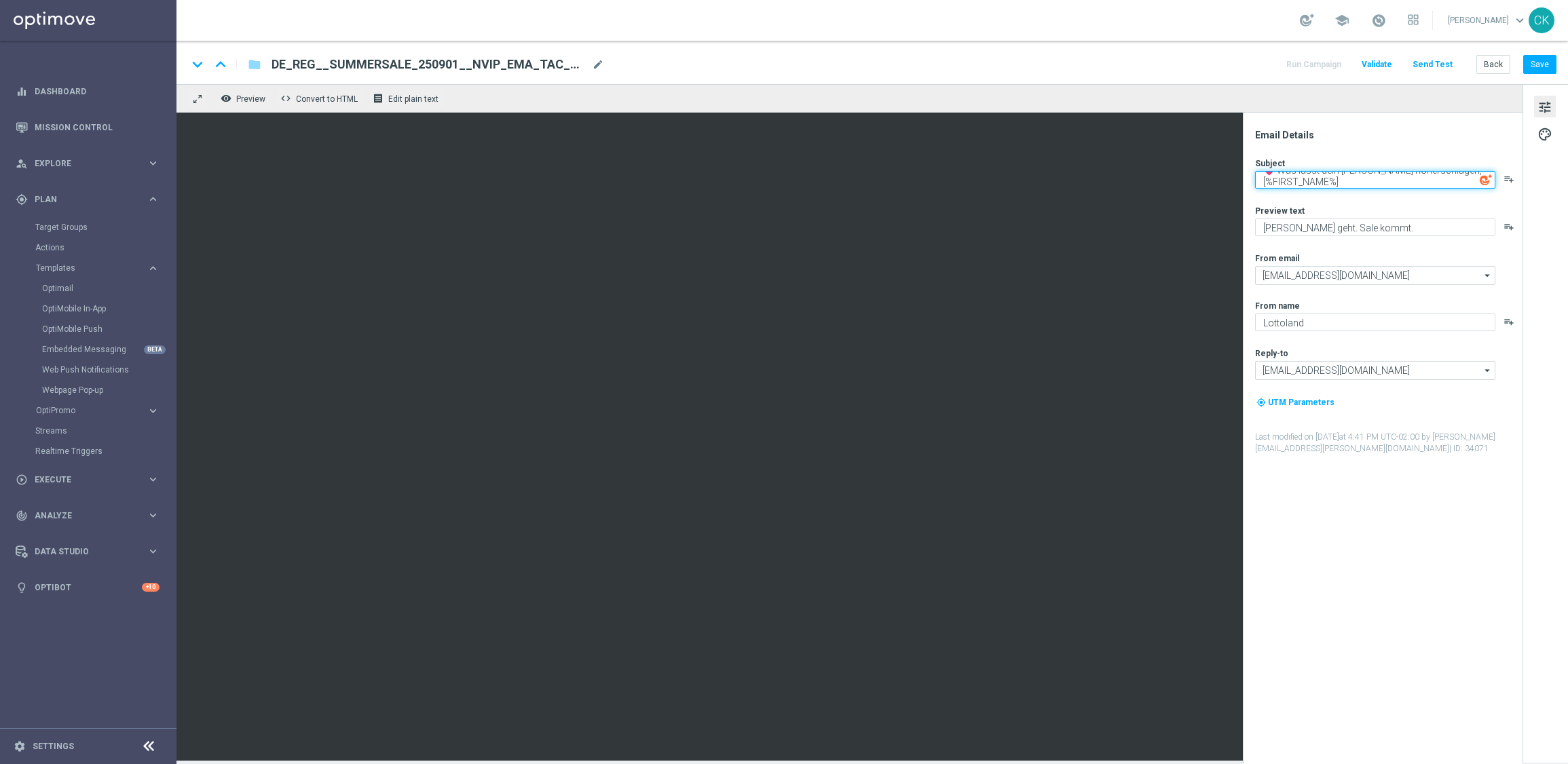
type textarea "💗 Was lässt dein [PERSON_NAME] höherschlagen, [%FIRST_NAME%]"
click at [1409, 223] on textarea "[PERSON_NAME] geht. Sale kommt." at bounding box center [1375, 227] width 241 height 18
paste textarea "2 € Gutschein für alle Lotterien"
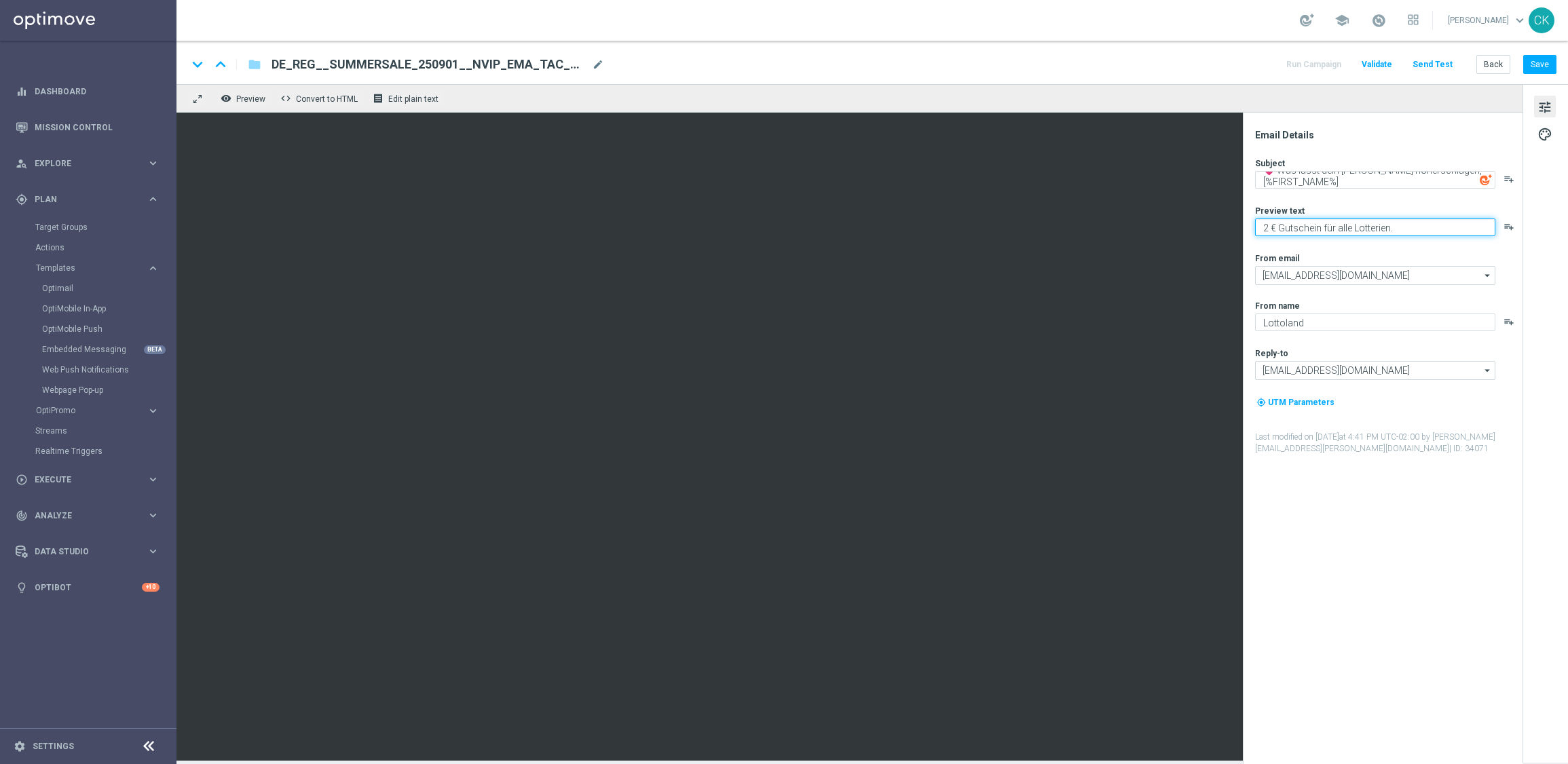
type textarea "2 € Gutschein für alle Lotterien."
click at [1542, 71] on button "Save" at bounding box center [1539, 65] width 34 height 19
click at [1540, 58] on button "Save" at bounding box center [1539, 65] width 34 height 19
click at [1540, 57] on button "Save" at bounding box center [1539, 65] width 34 height 19
click at [1437, 57] on button "Send Test" at bounding box center [1432, 65] width 44 height 19
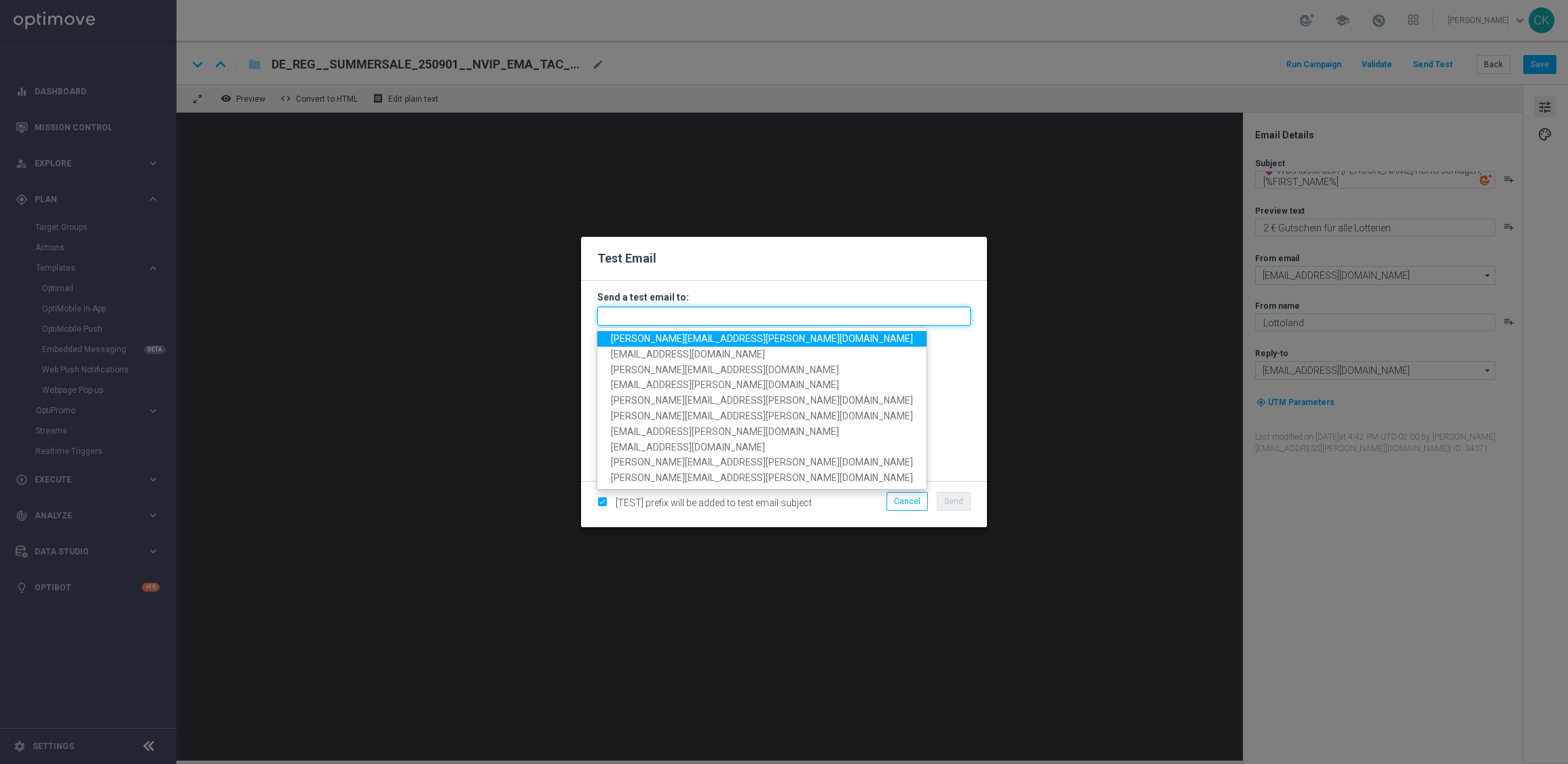
click at [644, 315] on input "text" at bounding box center [784, 316] width 373 height 19
click at [676, 337] on span "[PERSON_NAME][EMAIL_ADDRESS][PERSON_NAME][DOMAIN_NAME]" at bounding box center [761, 338] width 302 height 11
type input "[PERSON_NAME][EMAIL_ADDRESS][PERSON_NAME][DOMAIN_NAME]"
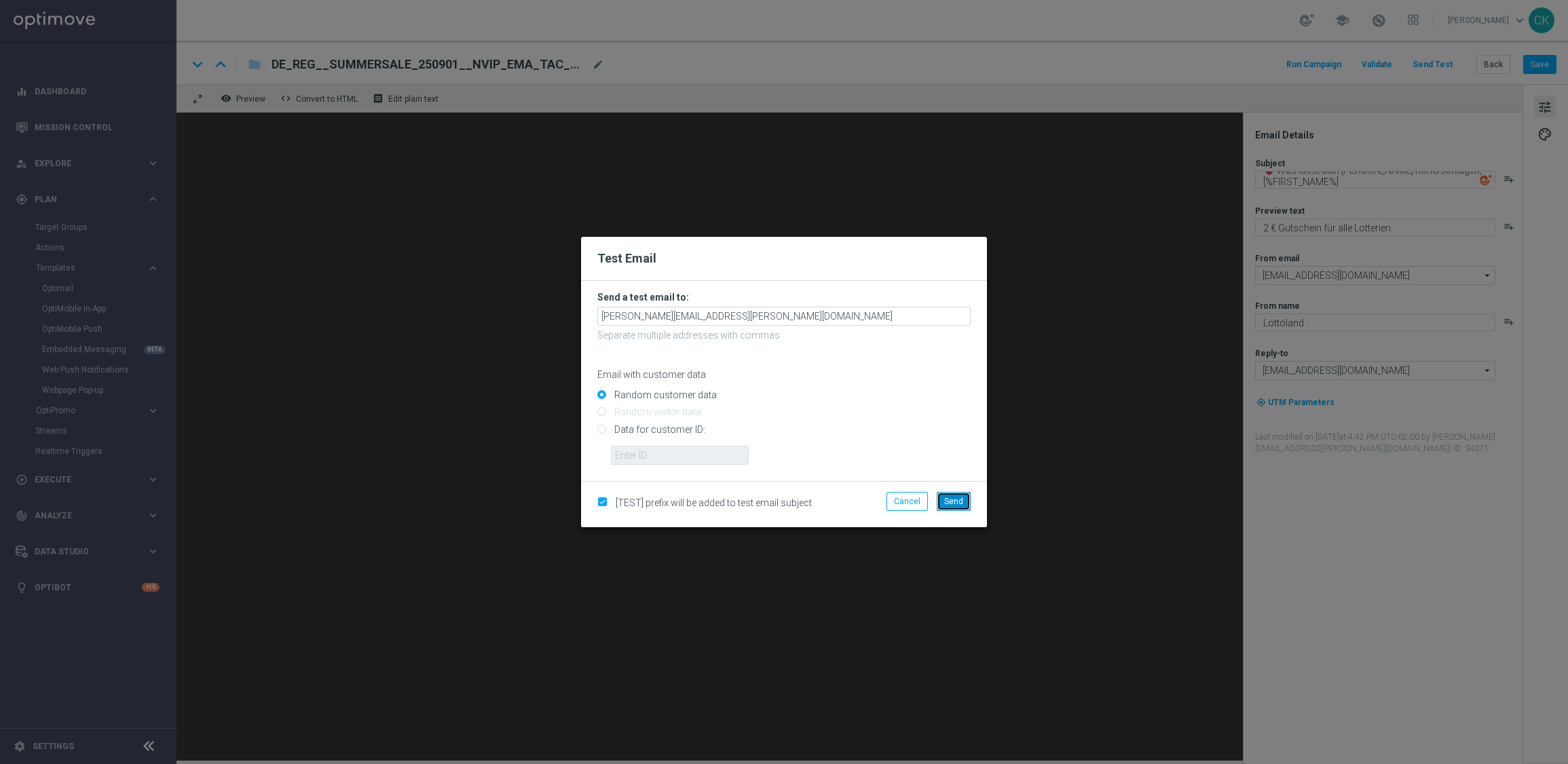
click at [957, 497] on span "Send" at bounding box center [953, 501] width 19 height 10
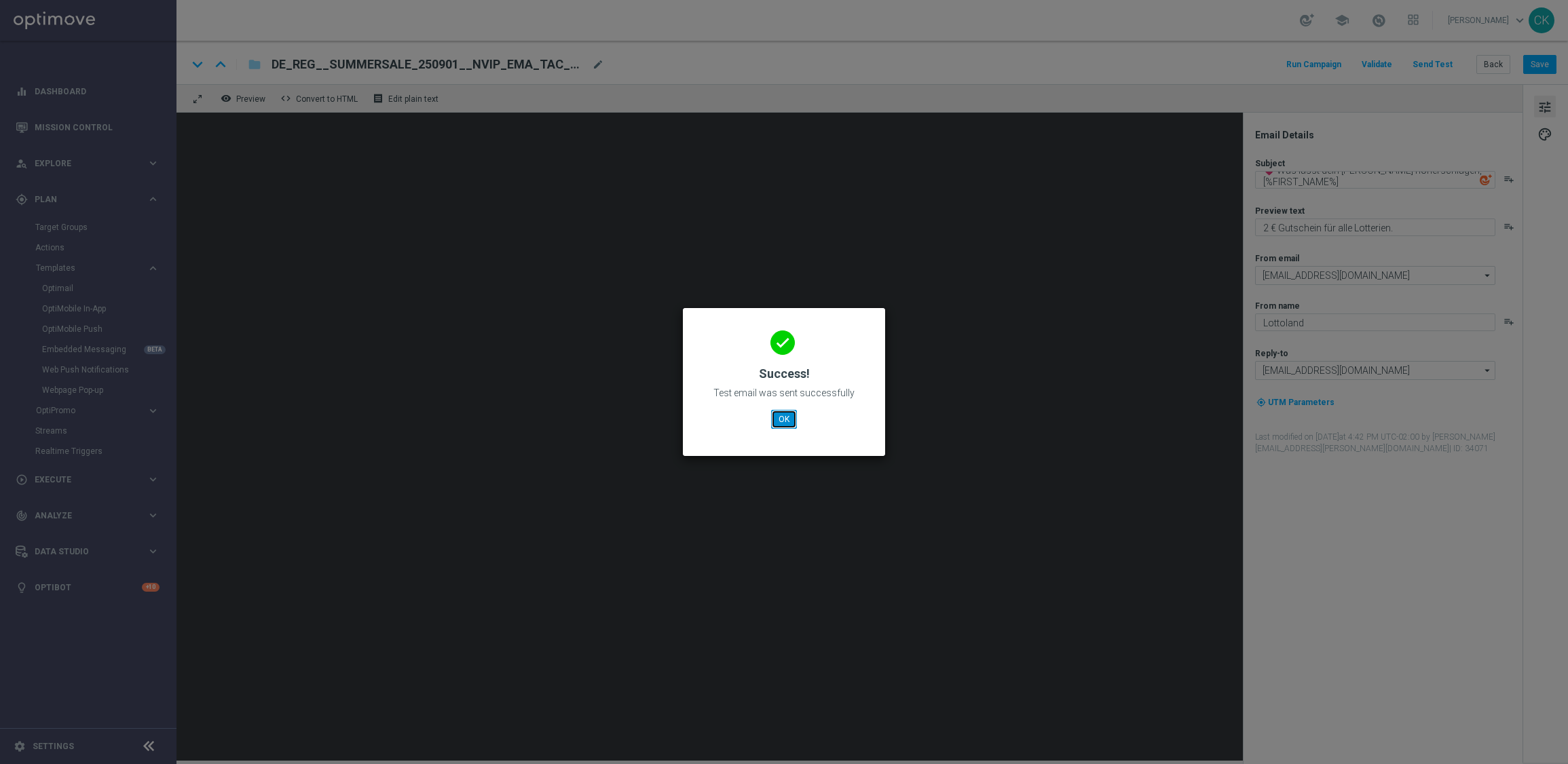
click at [778, 417] on button "OK" at bounding box center [784, 419] width 26 height 19
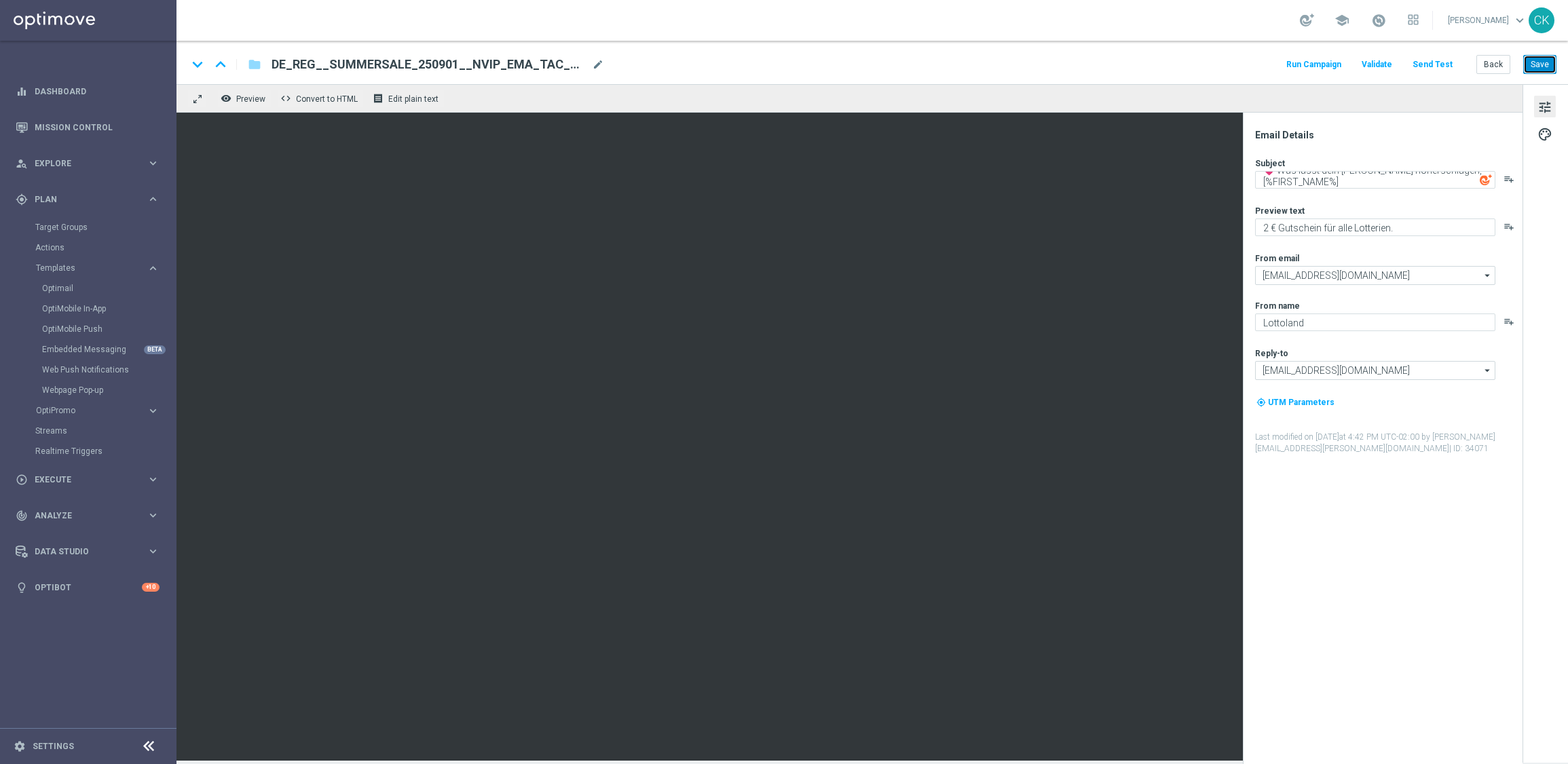
click at [1543, 63] on button "Save" at bounding box center [1539, 65] width 34 height 19
click at [1494, 61] on button "Back" at bounding box center [1494, 65] width 34 height 19
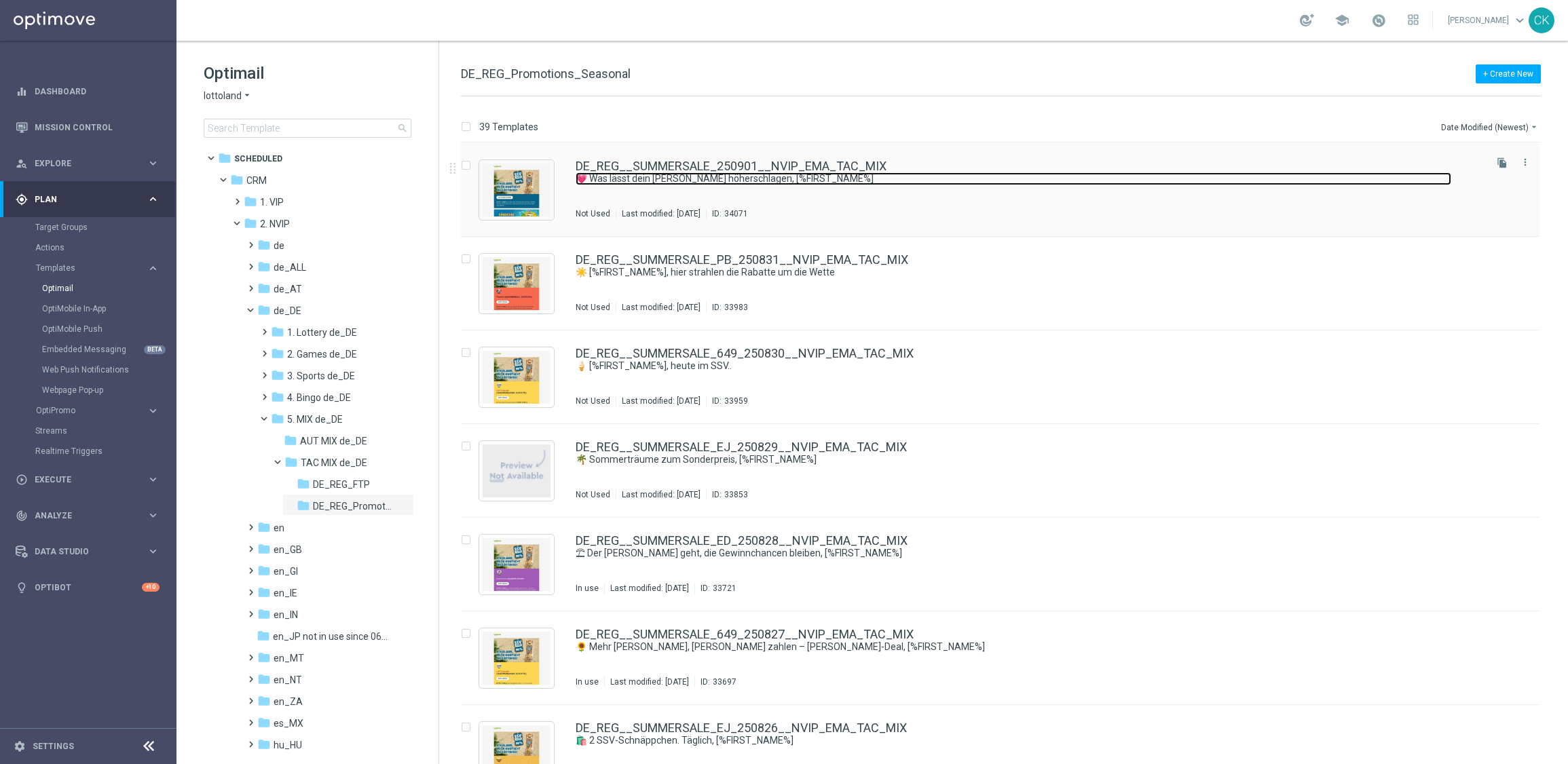
click at [706, 178] on link "💗 Was lässt dein [PERSON_NAME] höherschlagen, [%FIRST_NAME%]" at bounding box center [1013, 178] width 875 height 13
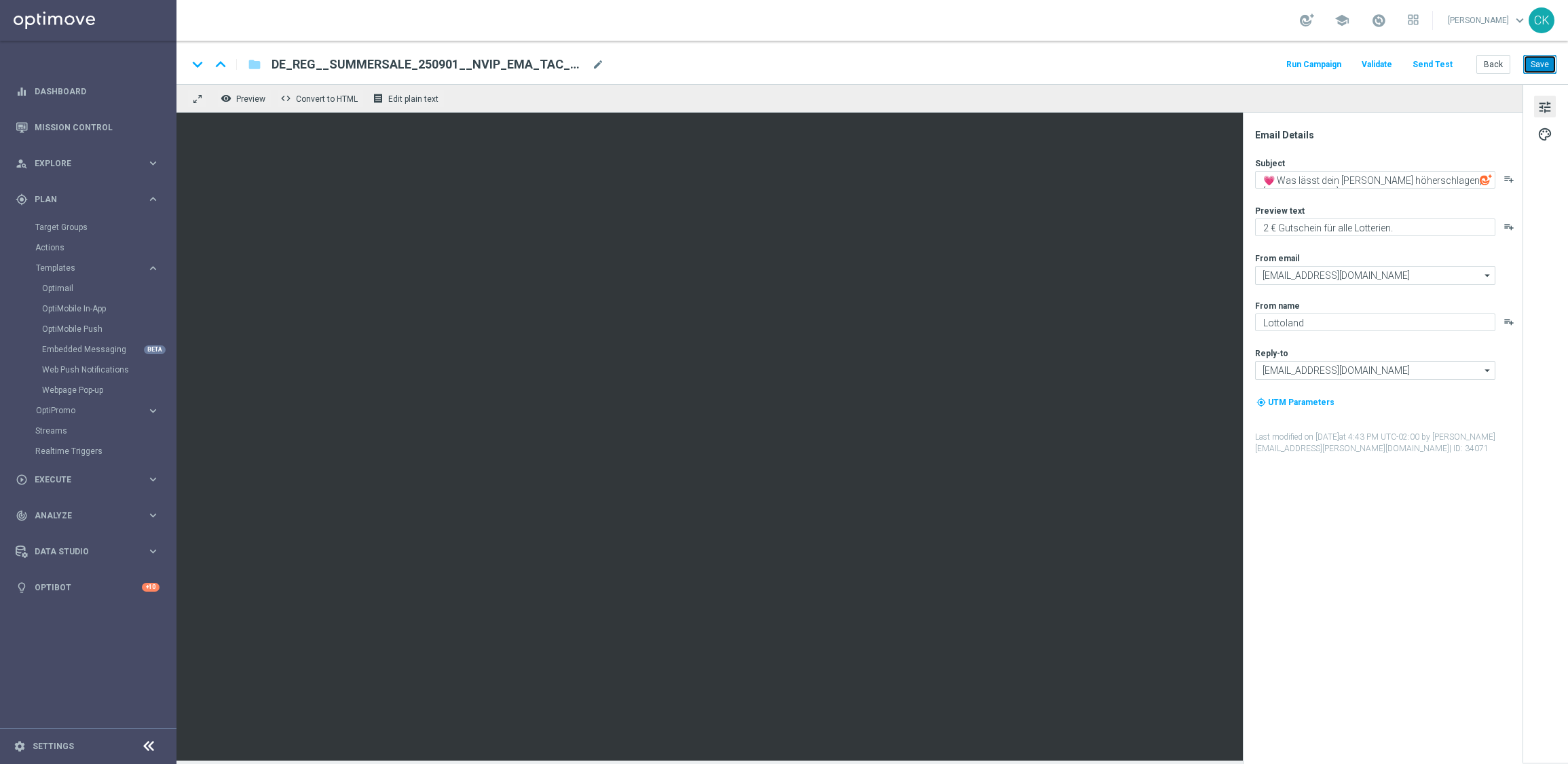
click at [1534, 67] on button "Save" at bounding box center [1539, 65] width 34 height 19
click at [1492, 61] on button "Back" at bounding box center [1494, 65] width 34 height 19
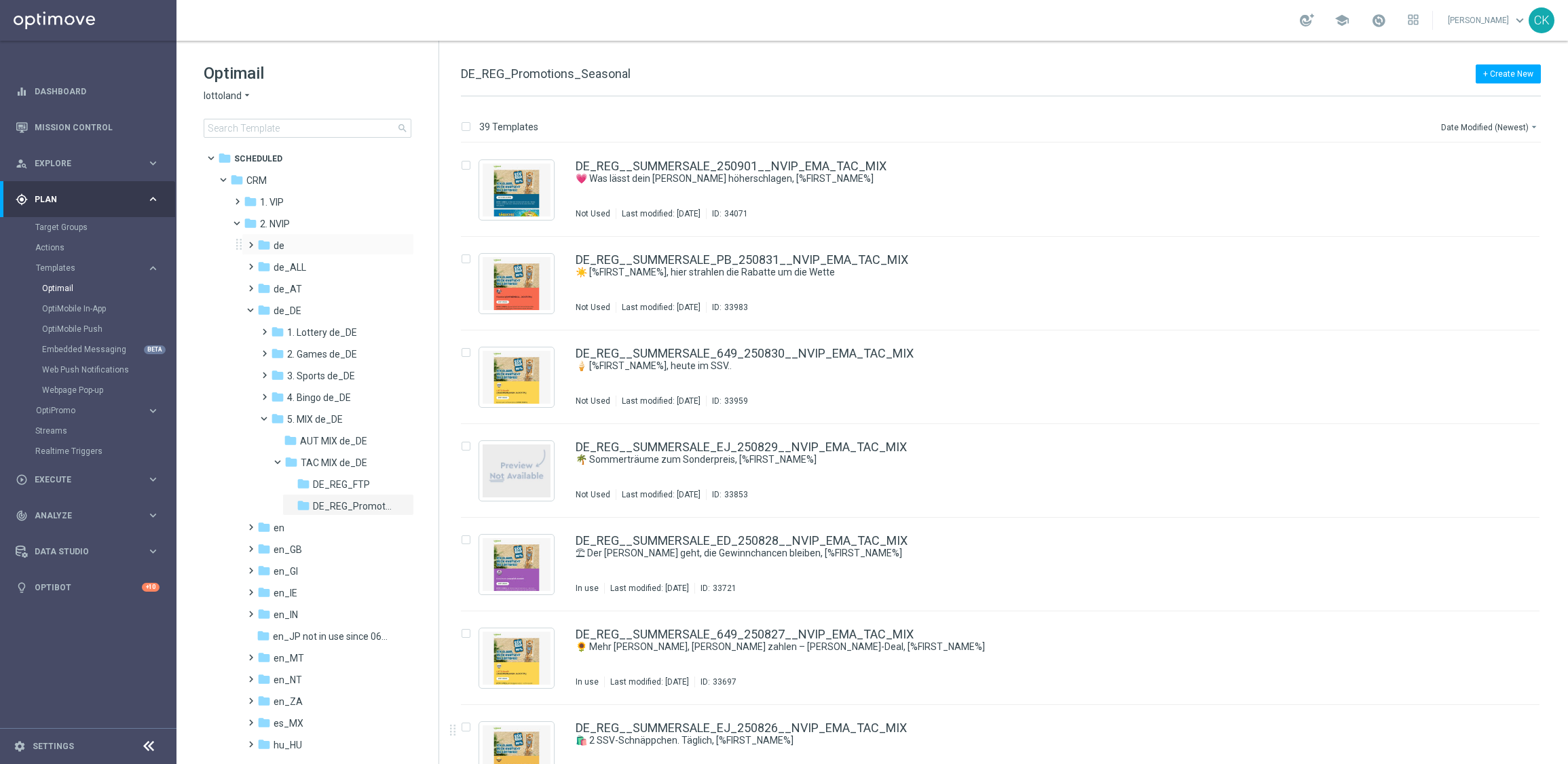
click at [250, 241] on span at bounding box center [248, 238] width 6 height 5
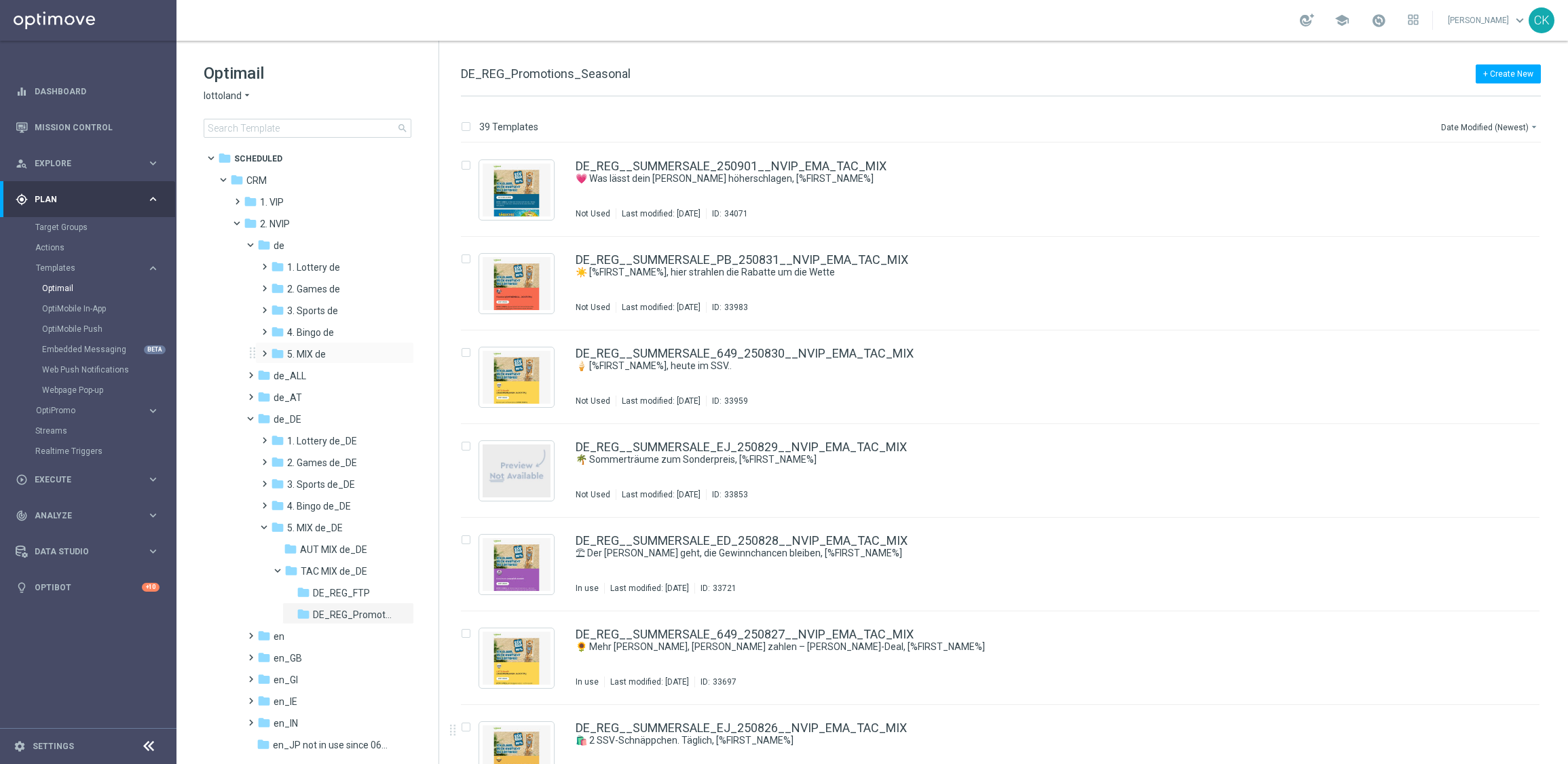
click at [264, 350] on span at bounding box center [261, 347] width 6 height 5
click at [277, 393] on span at bounding box center [275, 390] width 6 height 5
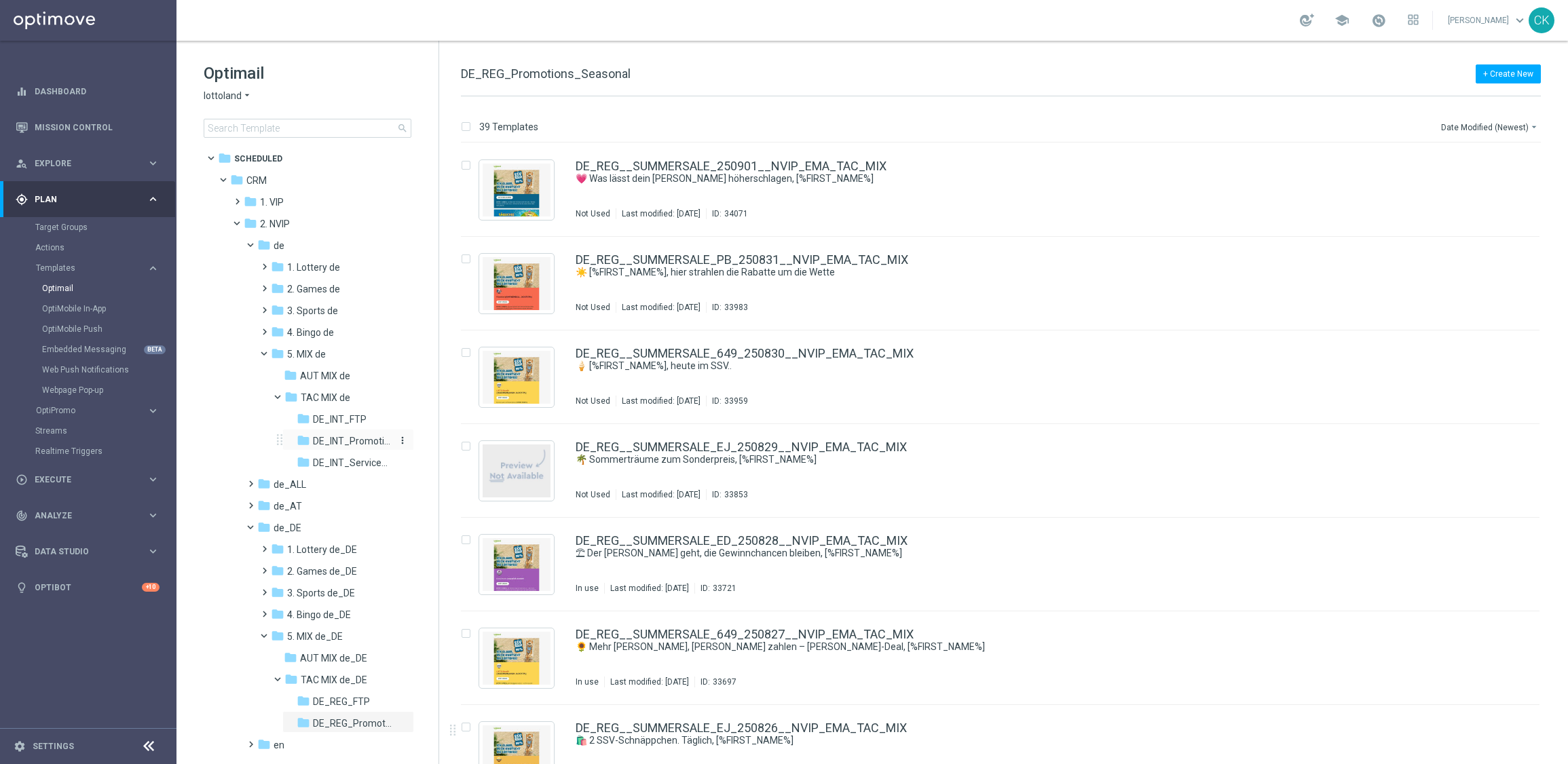
click at [360, 439] on span "DE_INT_Promotions_Seasonal" at bounding box center [352, 441] width 79 height 12
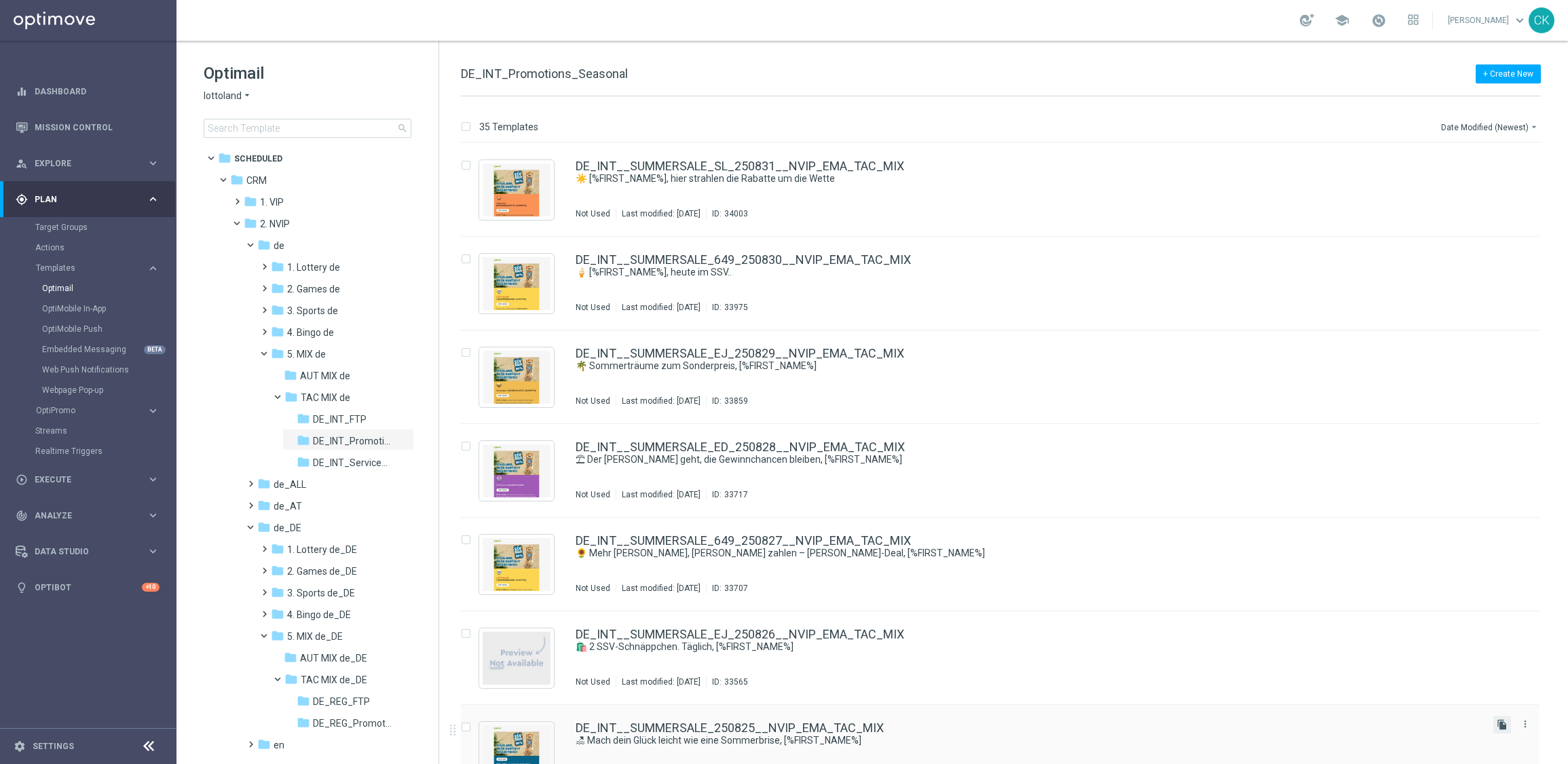
click at [1497, 723] on icon "file_copy" at bounding box center [1502, 725] width 11 height 11
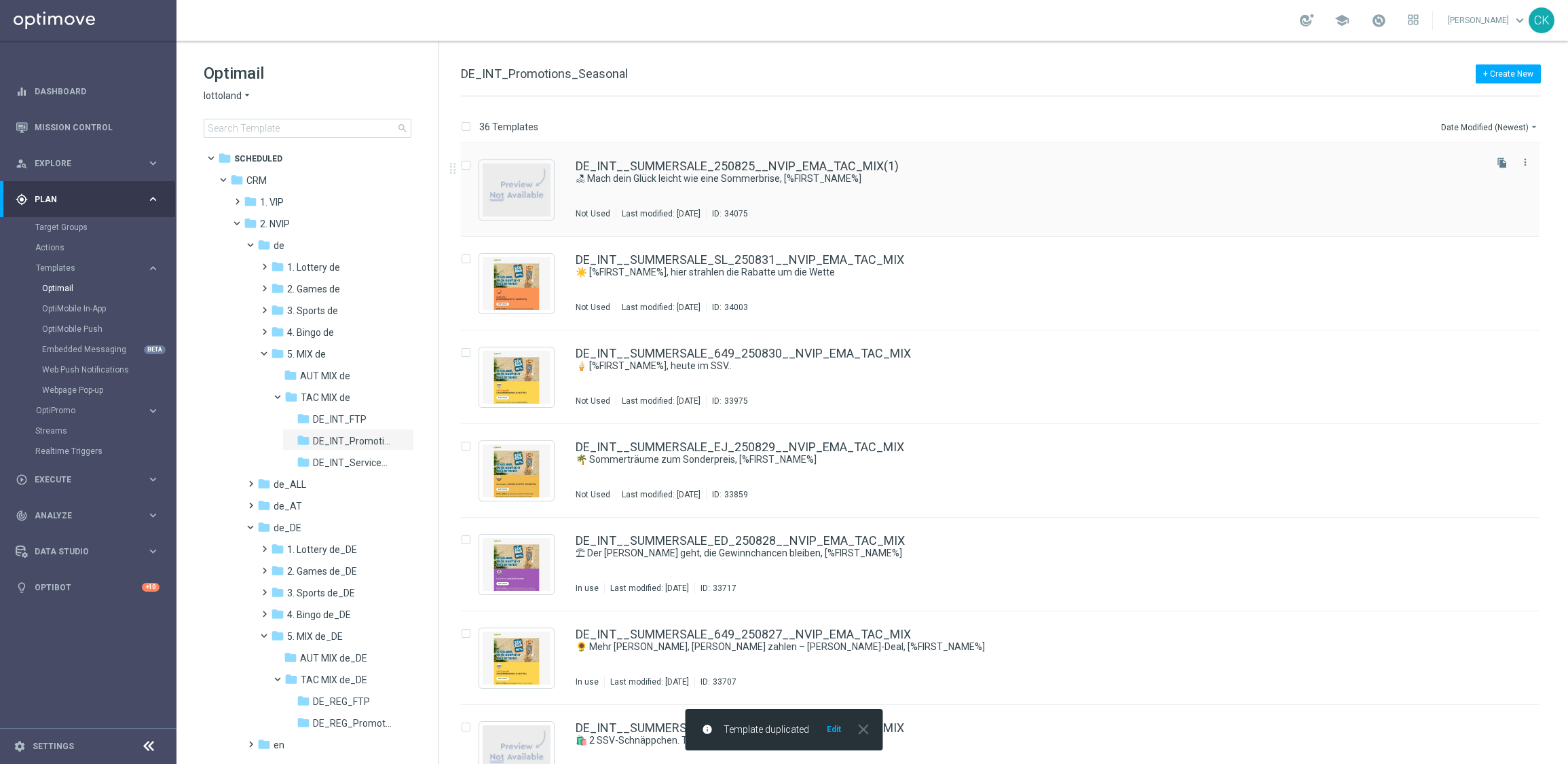
click at [639, 156] on div "DE_INT__SUMMERSALE_250825__NVIP_EMA_TAC_MIX(1) 🏖 Mach dein [PERSON_NAME] [PERSO…" at bounding box center [1000, 190] width 1079 height 94
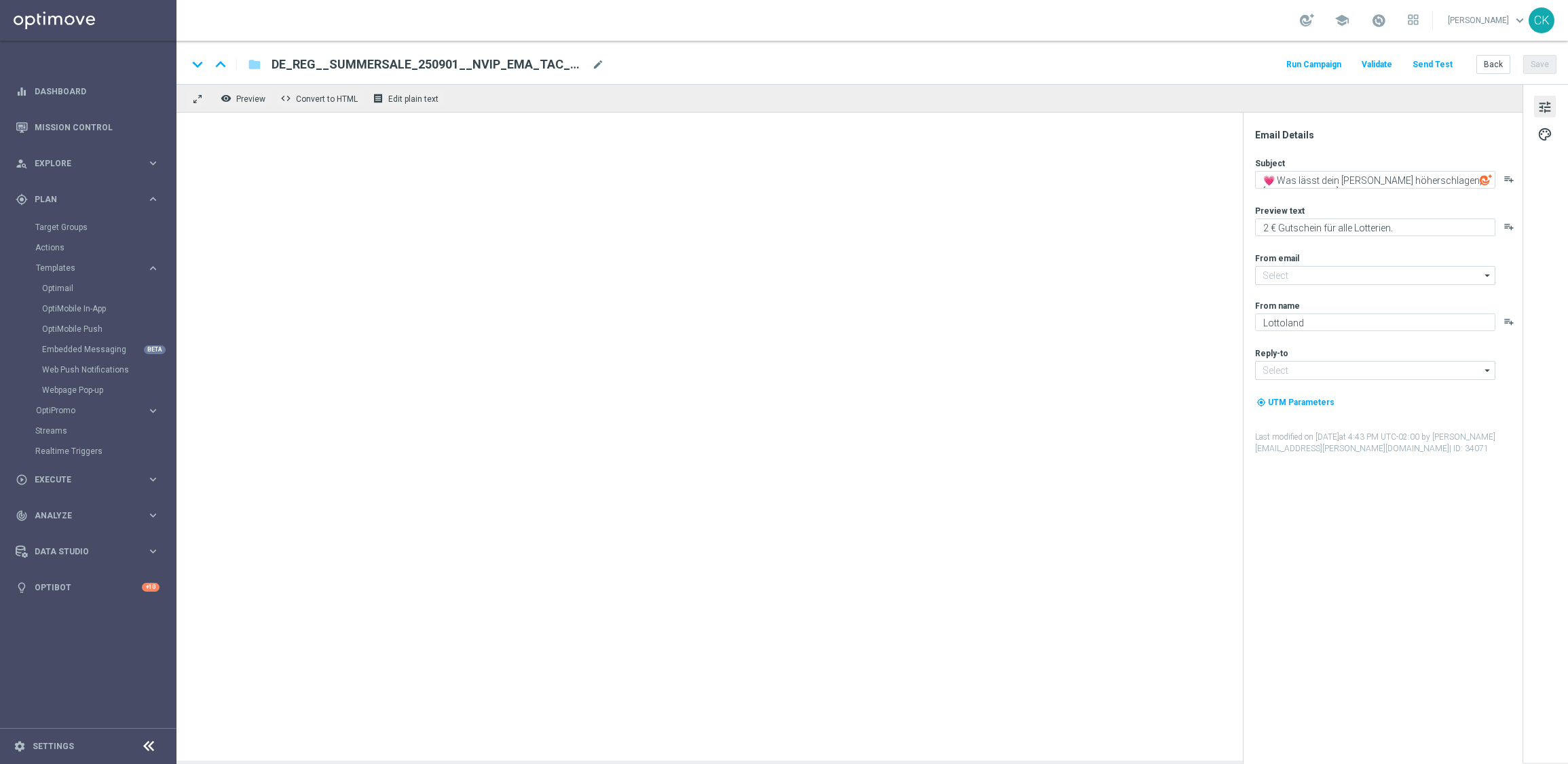
type input "[EMAIL_ADDRESS][DOMAIN_NAME]"
type input "DE_INT__SUMMERSALE_250825__NVIP_EMA_TAC_MIX(1)"
type textarea "🏖 Mach dein Glück leicht wie eine Sommerbrise, [%FIRST_NAME%]"
type textarea "[PERSON_NAME] geht. Sale kommt."
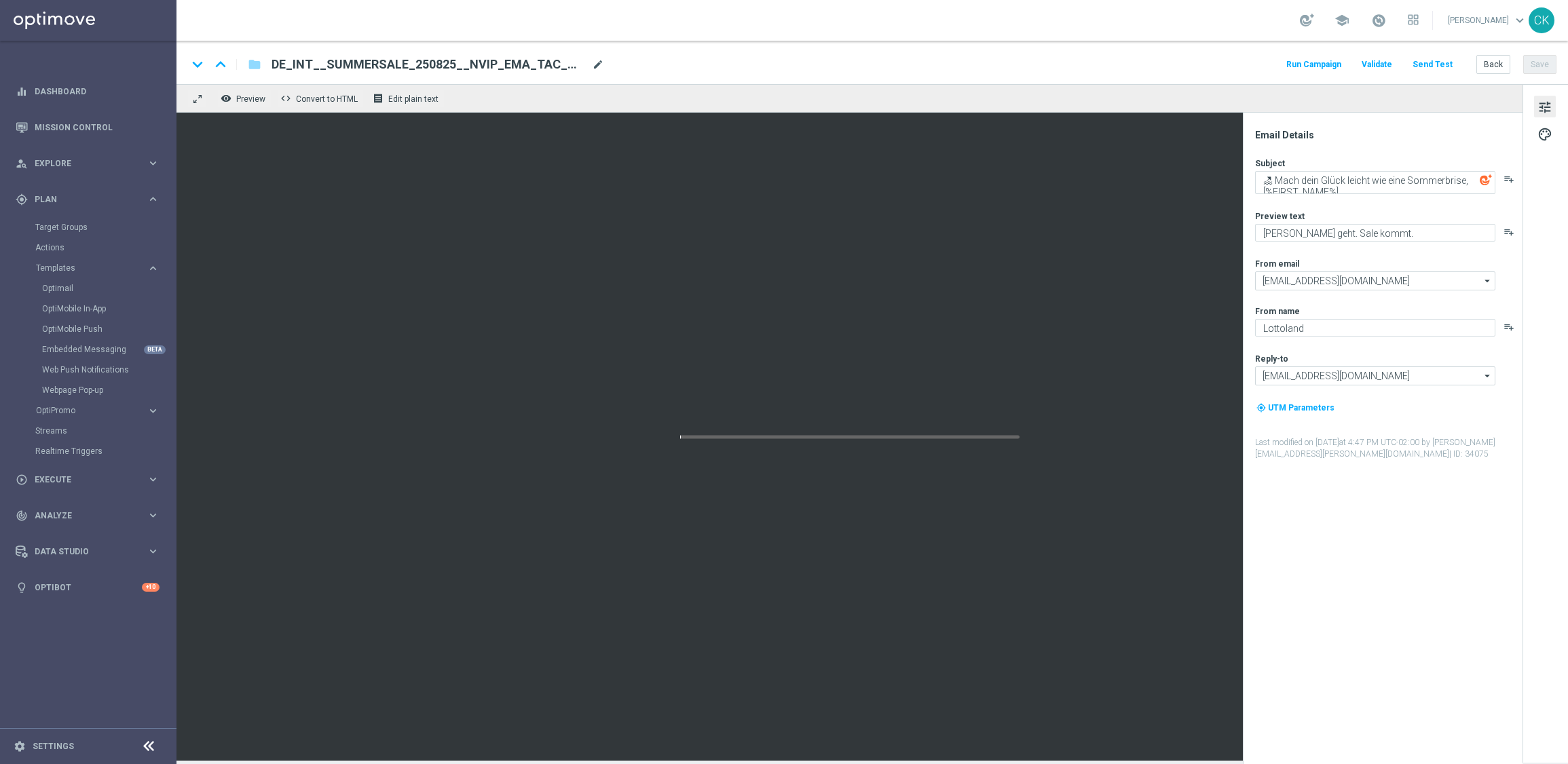
click at [593, 65] on span "mode_edit" at bounding box center [597, 64] width 12 height 12
click at [593, 65] on input "DE_INT__SUMMERSALE_250825__NVIP_EMA_TAC_MIX(1)" at bounding box center [439, 65] width 337 height 18
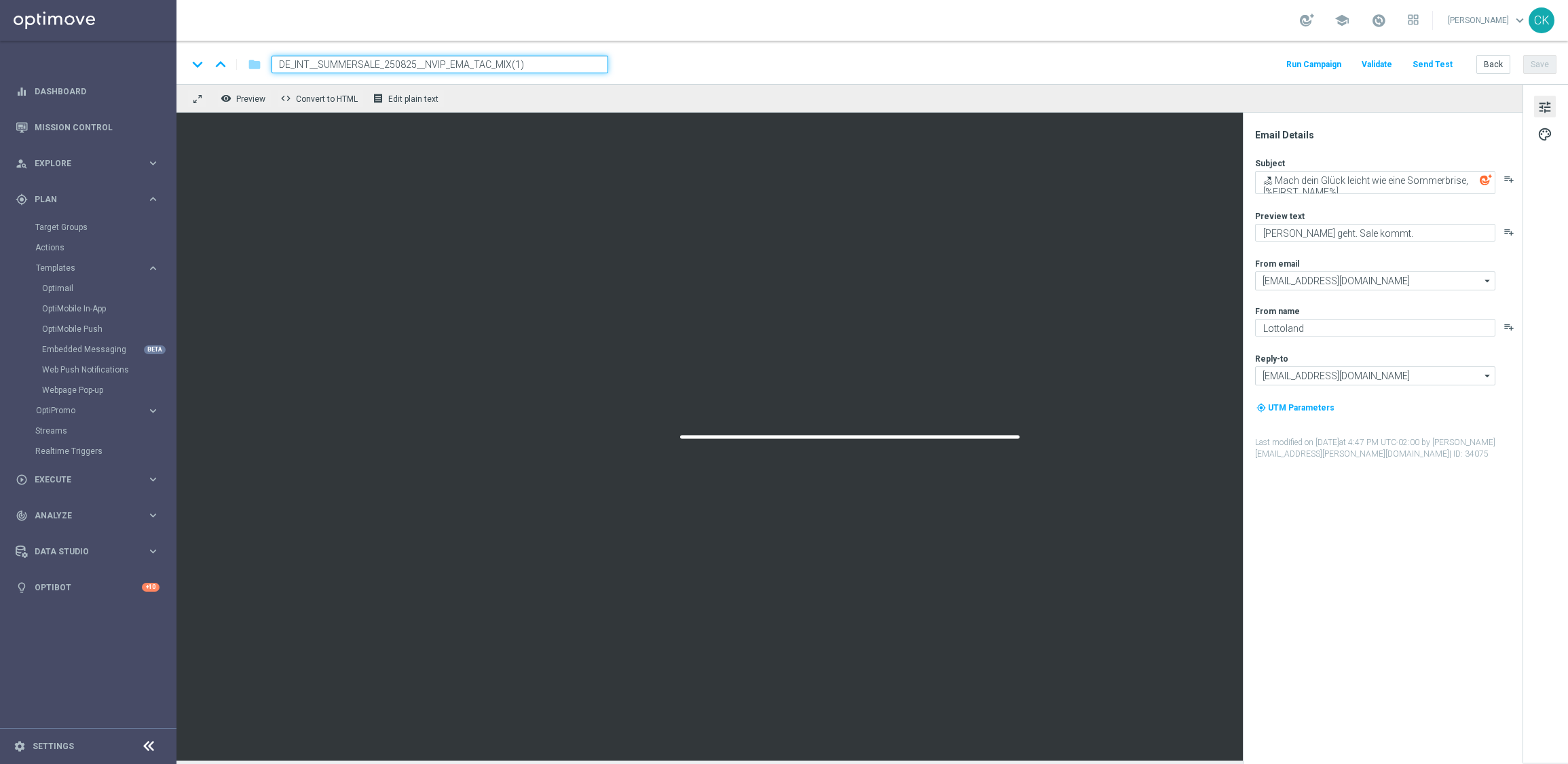
click at [593, 65] on input "DE_INT__SUMMERSALE_250825__NVIP_EMA_TAC_MIX(1)" at bounding box center [439, 65] width 337 height 18
paste input "901__NVIP_EMA_TAC_MIX"
type input "DE_INT__SUMMERSALE_250901__NVIP_EMA_TAC_MIX"
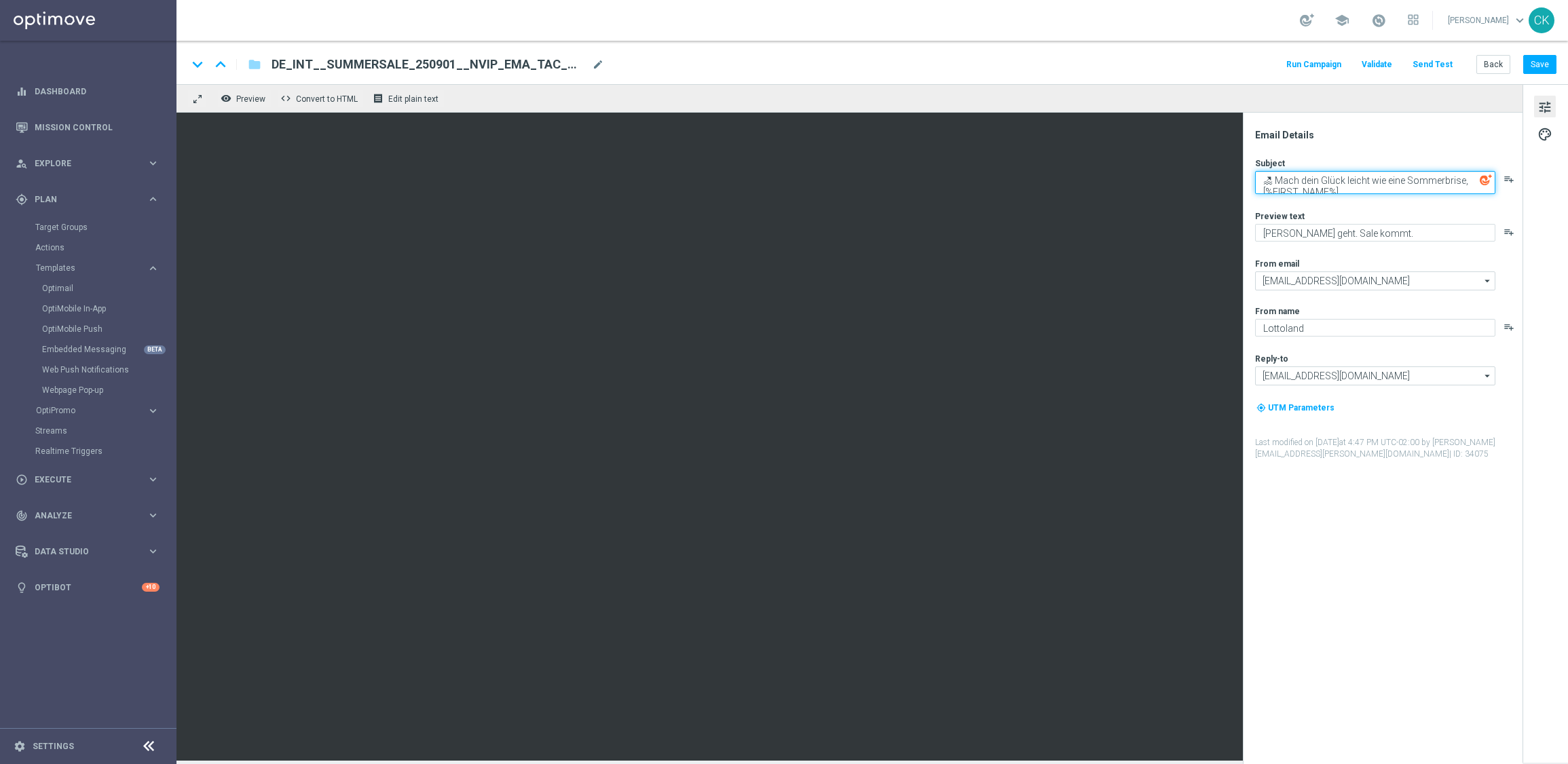
click at [1345, 181] on textarea "🏖 Mach dein Glück leicht wie eine Sommerbrise, [%FIRST_NAME%]" at bounding box center [1375, 182] width 241 height 23
paste textarea "Was lässt dein Herz höherschlagen,"
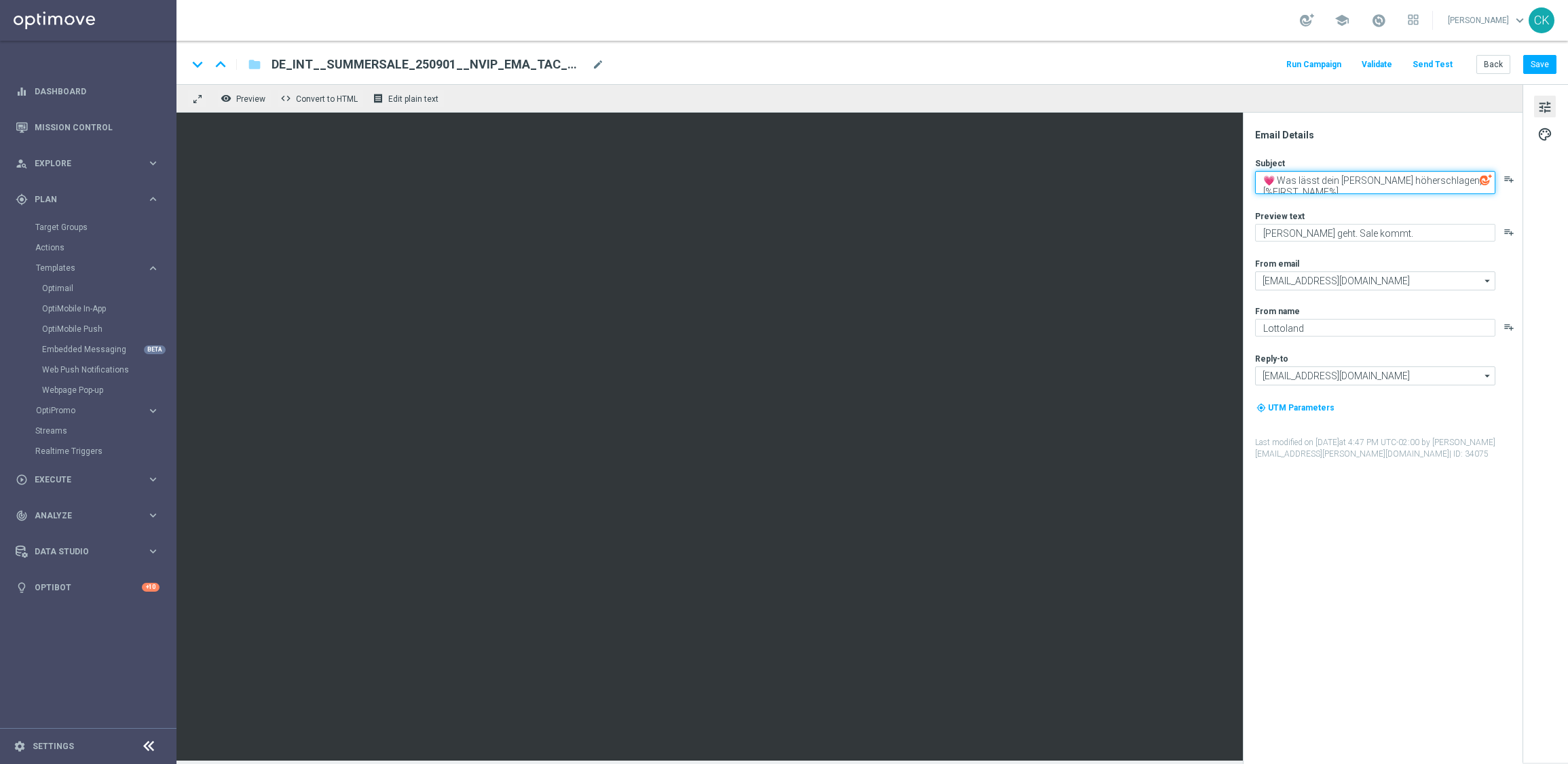
scroll to position [10, 0]
type textarea "💗 Was lässt dein [PERSON_NAME] höherschlagen, [%FIRST_NAME%]"
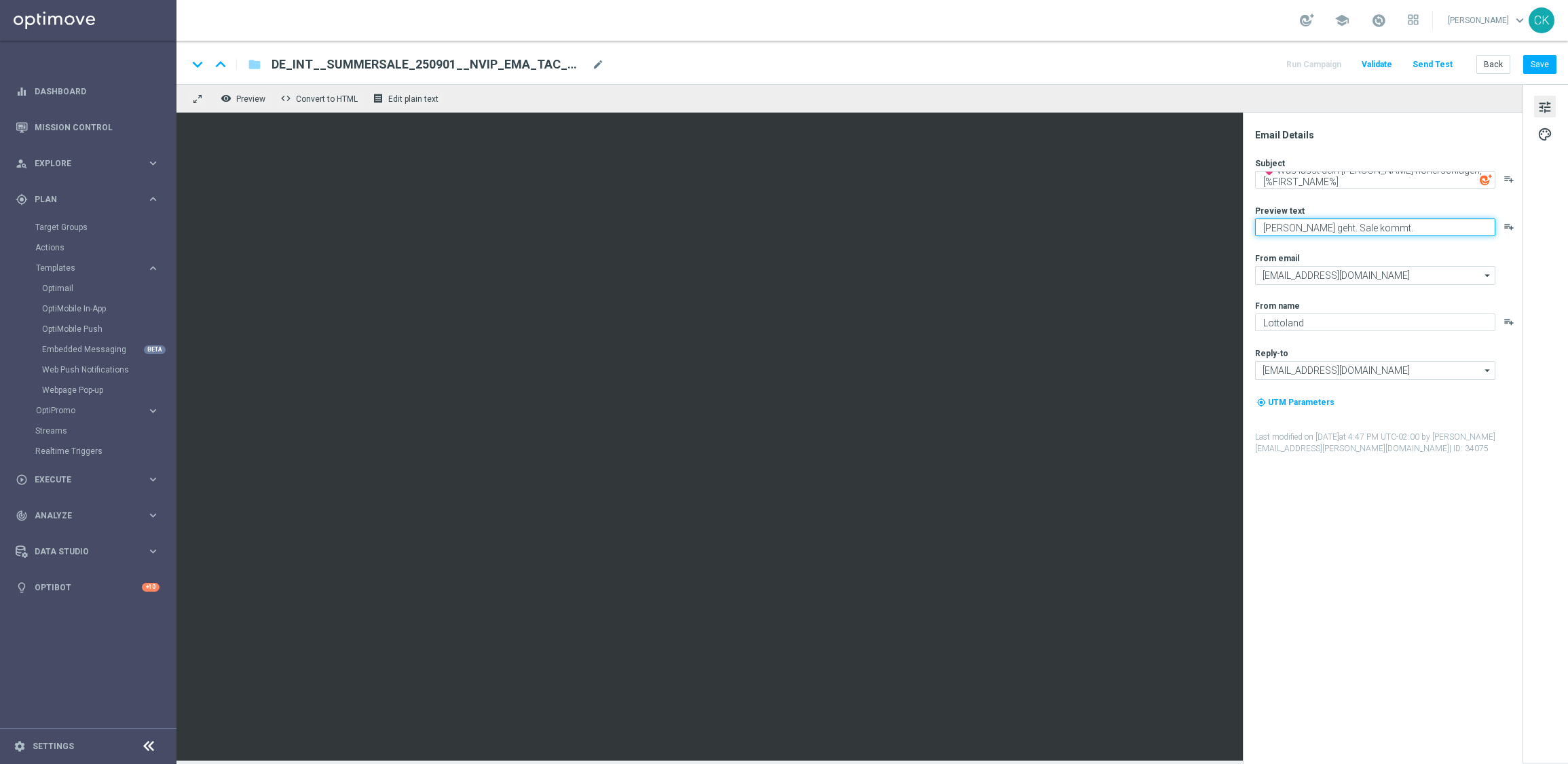
click at [1403, 232] on textarea "[PERSON_NAME] geht. Sale kommt." at bounding box center [1375, 227] width 241 height 18
paste textarea "2 € Gutschein für alle Lotterien"
type textarea "2 € Gutschein für alle Lotterien."
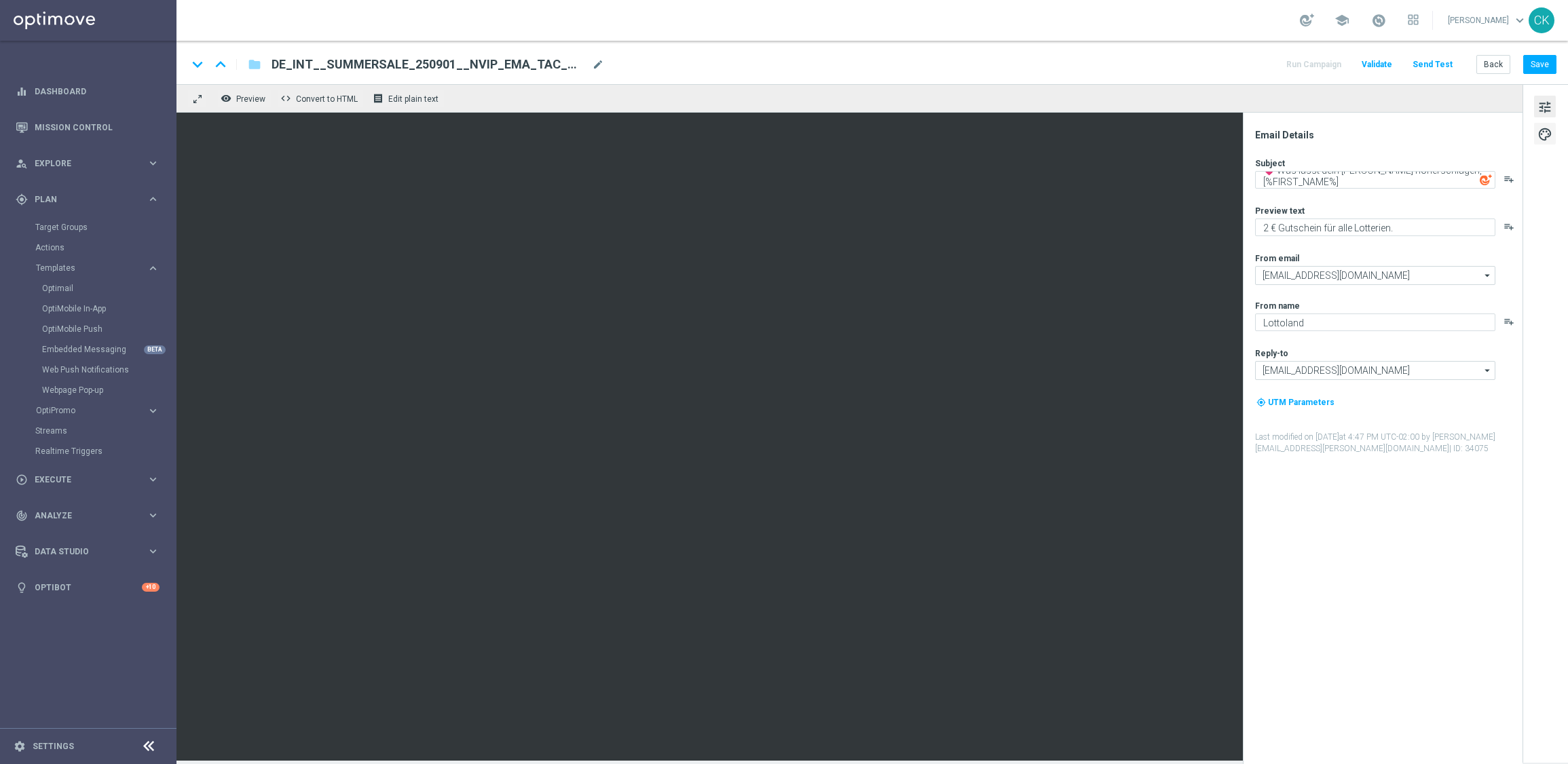
click at [1550, 126] on span "palette" at bounding box center [1545, 135] width 15 height 18
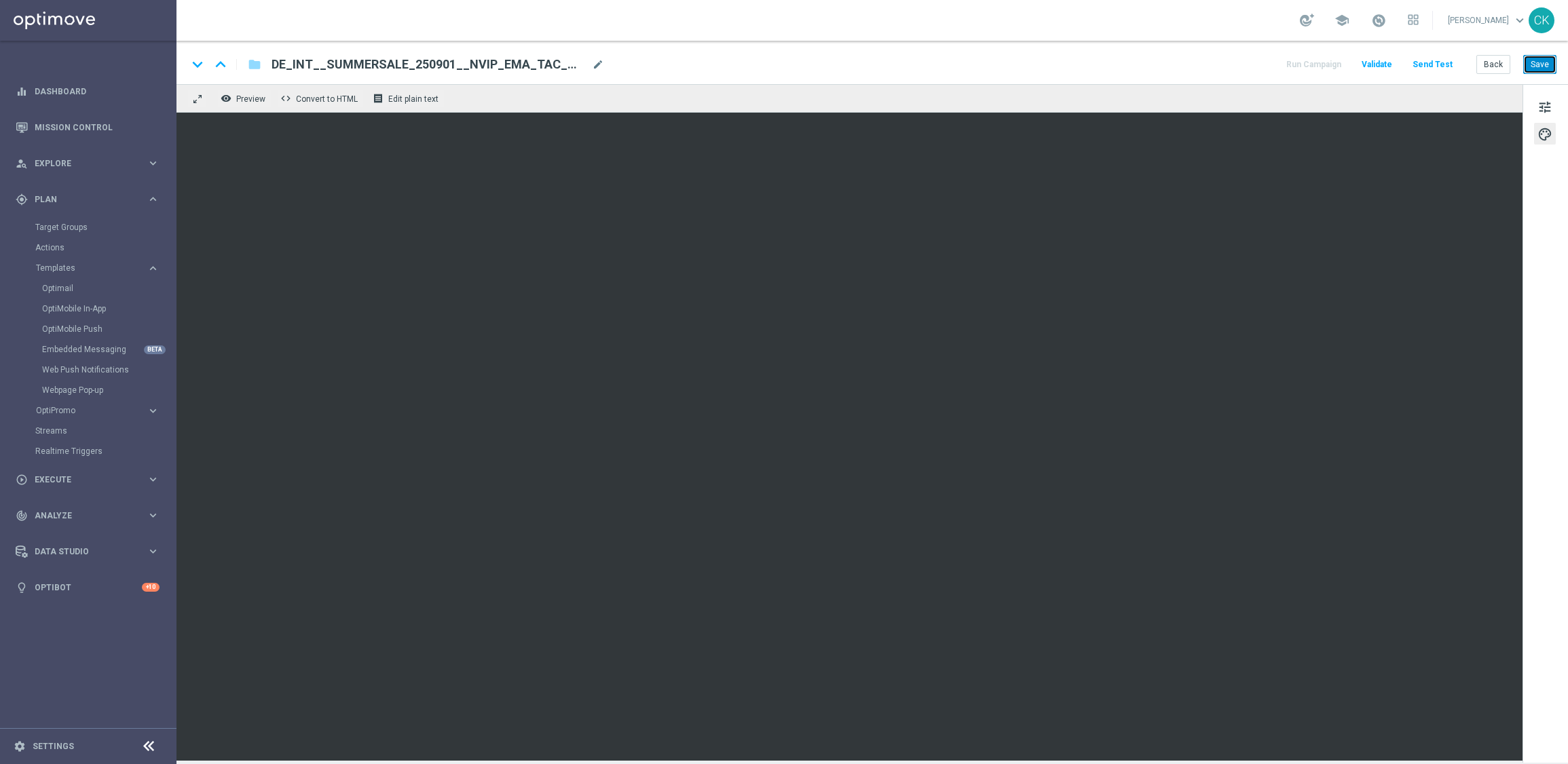
click at [1544, 62] on button "Save" at bounding box center [1539, 65] width 34 height 19
click at [1542, 66] on button "Save" at bounding box center [1539, 65] width 34 height 19
click at [1429, 60] on button "Send Test" at bounding box center [1432, 65] width 44 height 19
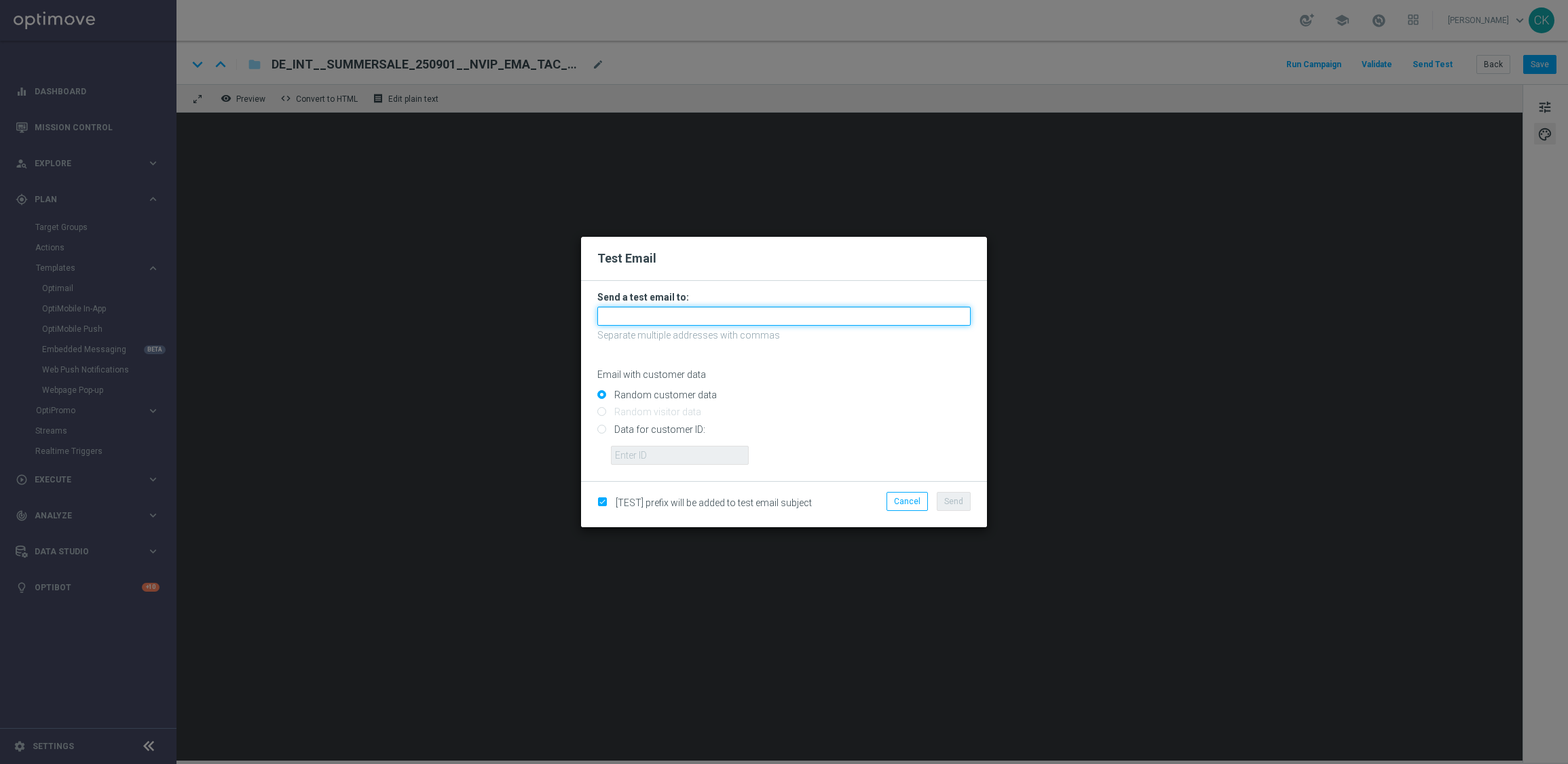
click at [688, 311] on input "text" at bounding box center [784, 316] width 373 height 19
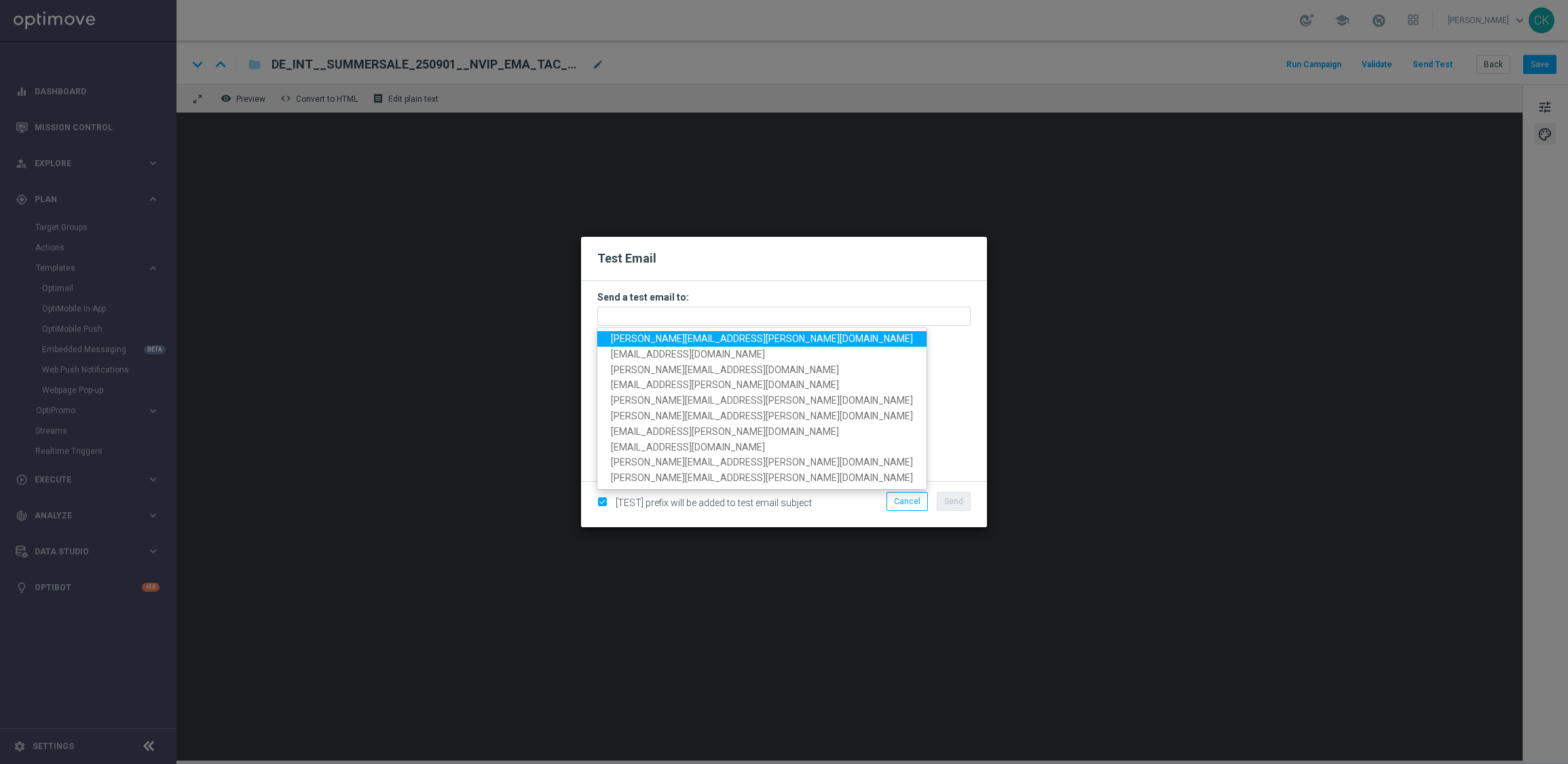
click at [691, 333] on span "[PERSON_NAME][EMAIL_ADDRESS][PERSON_NAME][DOMAIN_NAME]" at bounding box center [761, 338] width 302 height 11
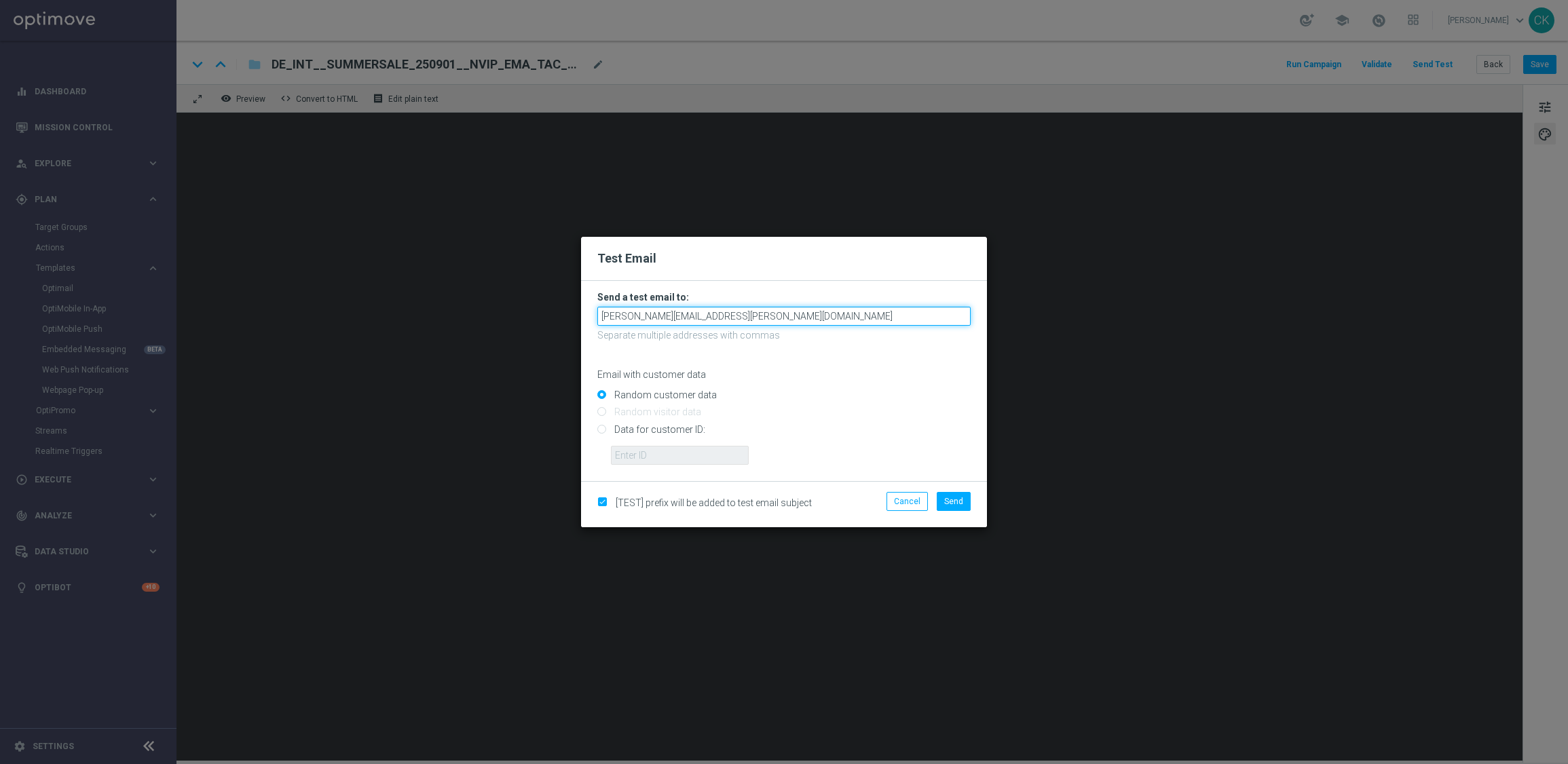
click at [791, 313] on input "[PERSON_NAME][EMAIL_ADDRESS][PERSON_NAME][DOMAIN_NAME]" at bounding box center [784, 316] width 373 height 19
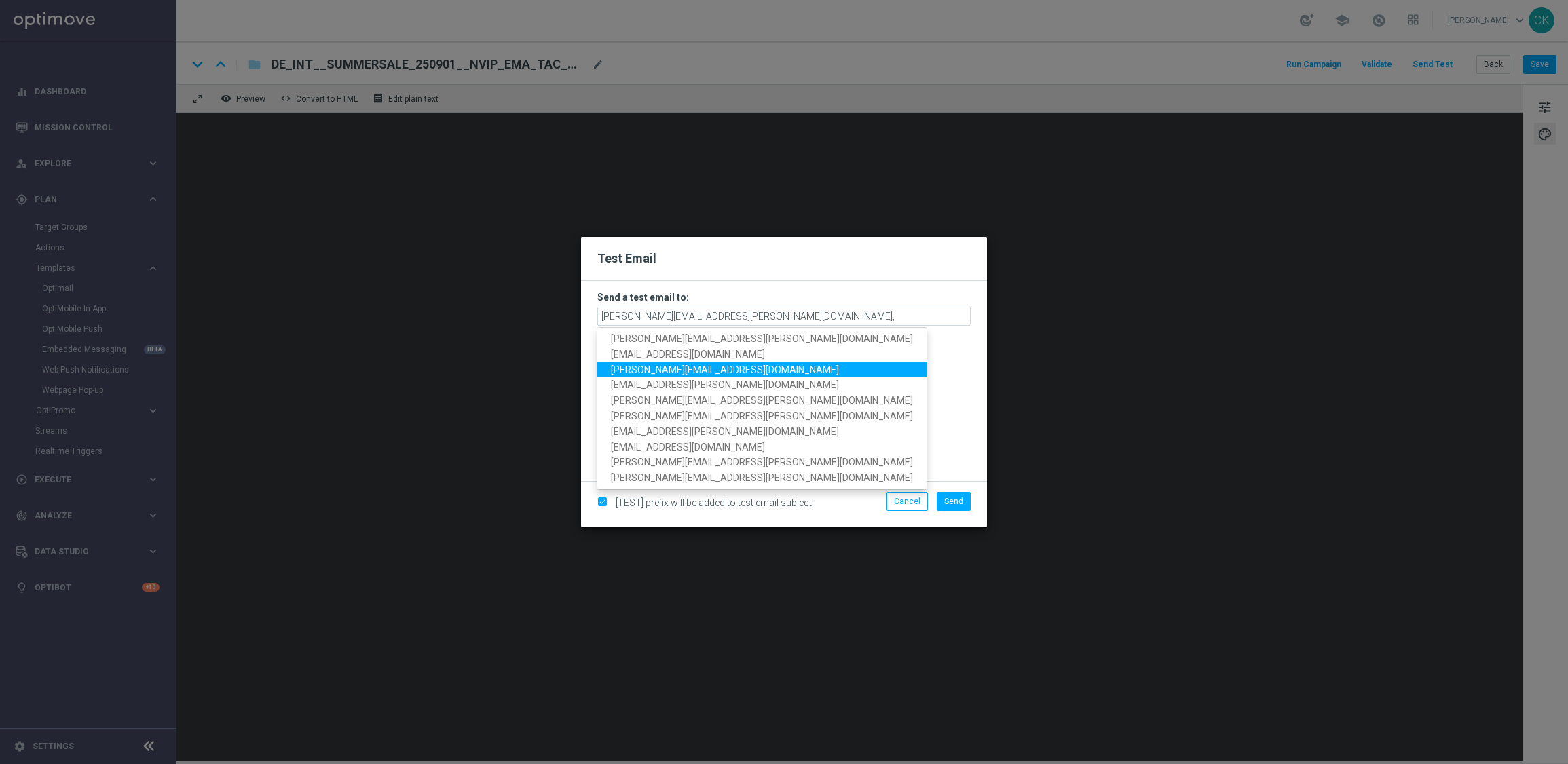
click at [714, 363] on link "[PERSON_NAME][EMAIL_ADDRESS][DOMAIN_NAME]" at bounding box center [762, 369] width 329 height 16
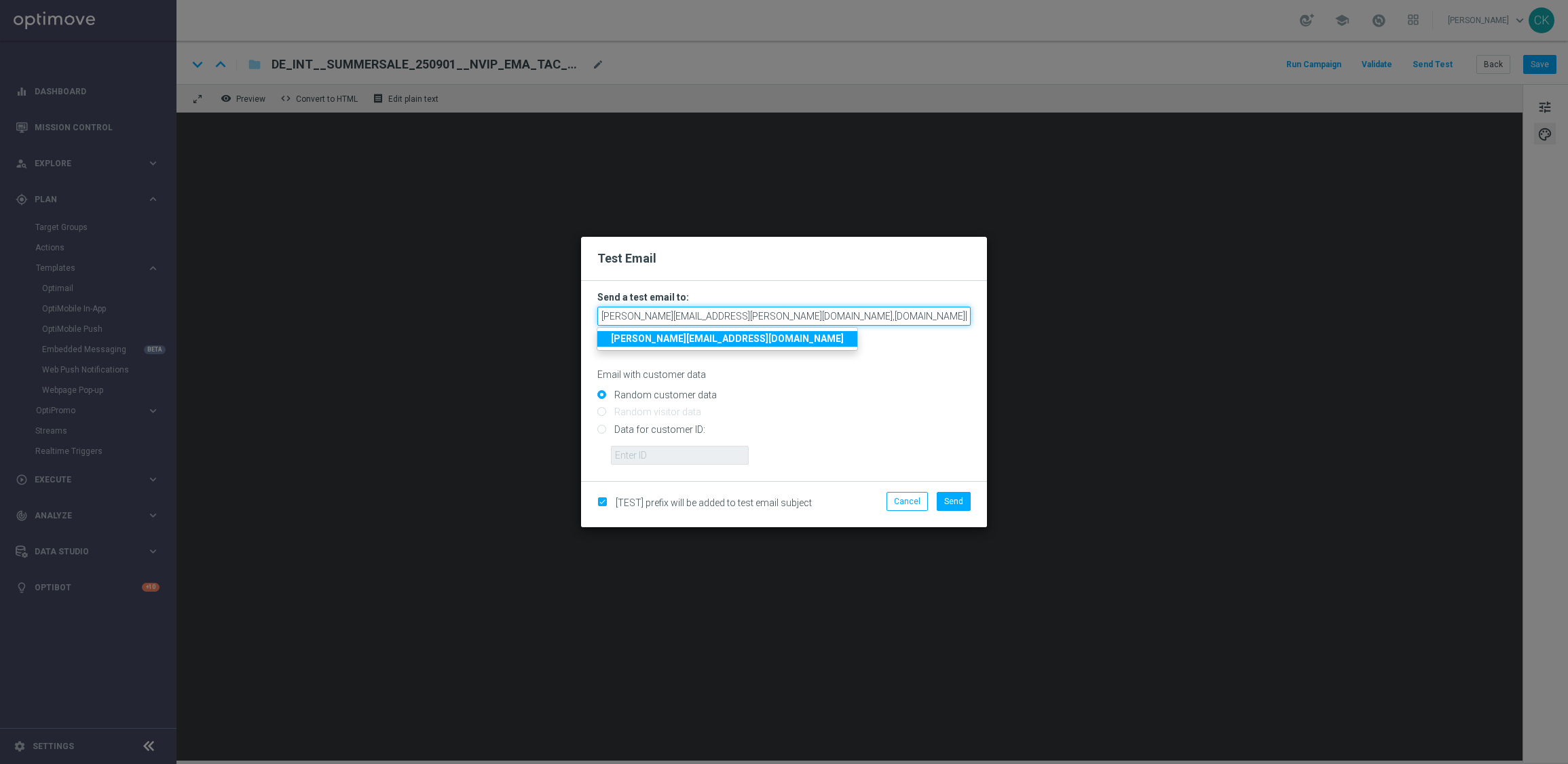
click at [921, 315] on input "[PERSON_NAME][EMAIL_ADDRESS][PERSON_NAME][DOMAIN_NAME],[DOMAIN_NAME][EMAIL_ADDR…" at bounding box center [784, 316] width 373 height 19
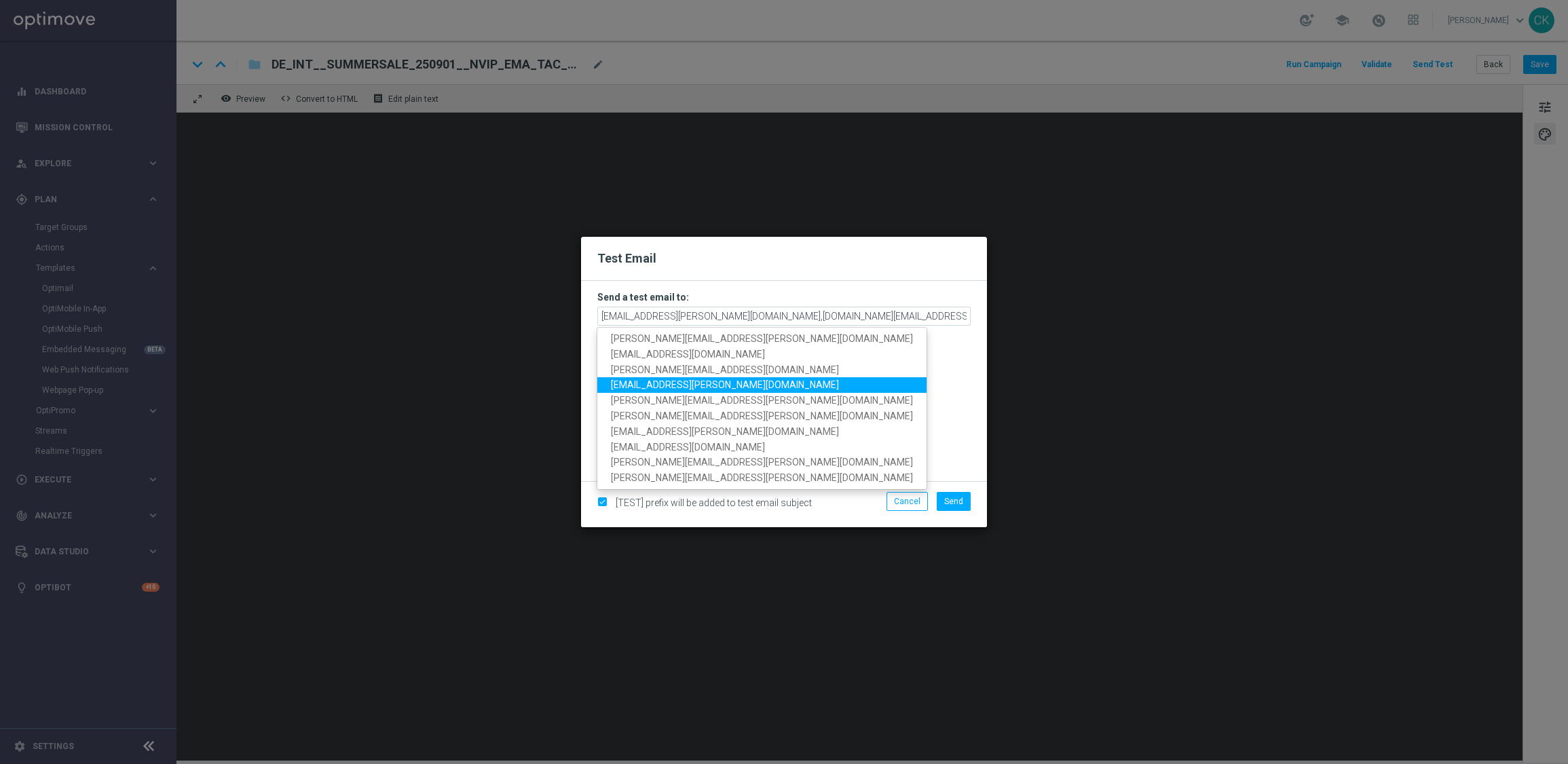
click at [733, 378] on link "[EMAIL_ADDRESS][PERSON_NAME][DOMAIN_NAME]" at bounding box center [762, 385] width 329 height 16
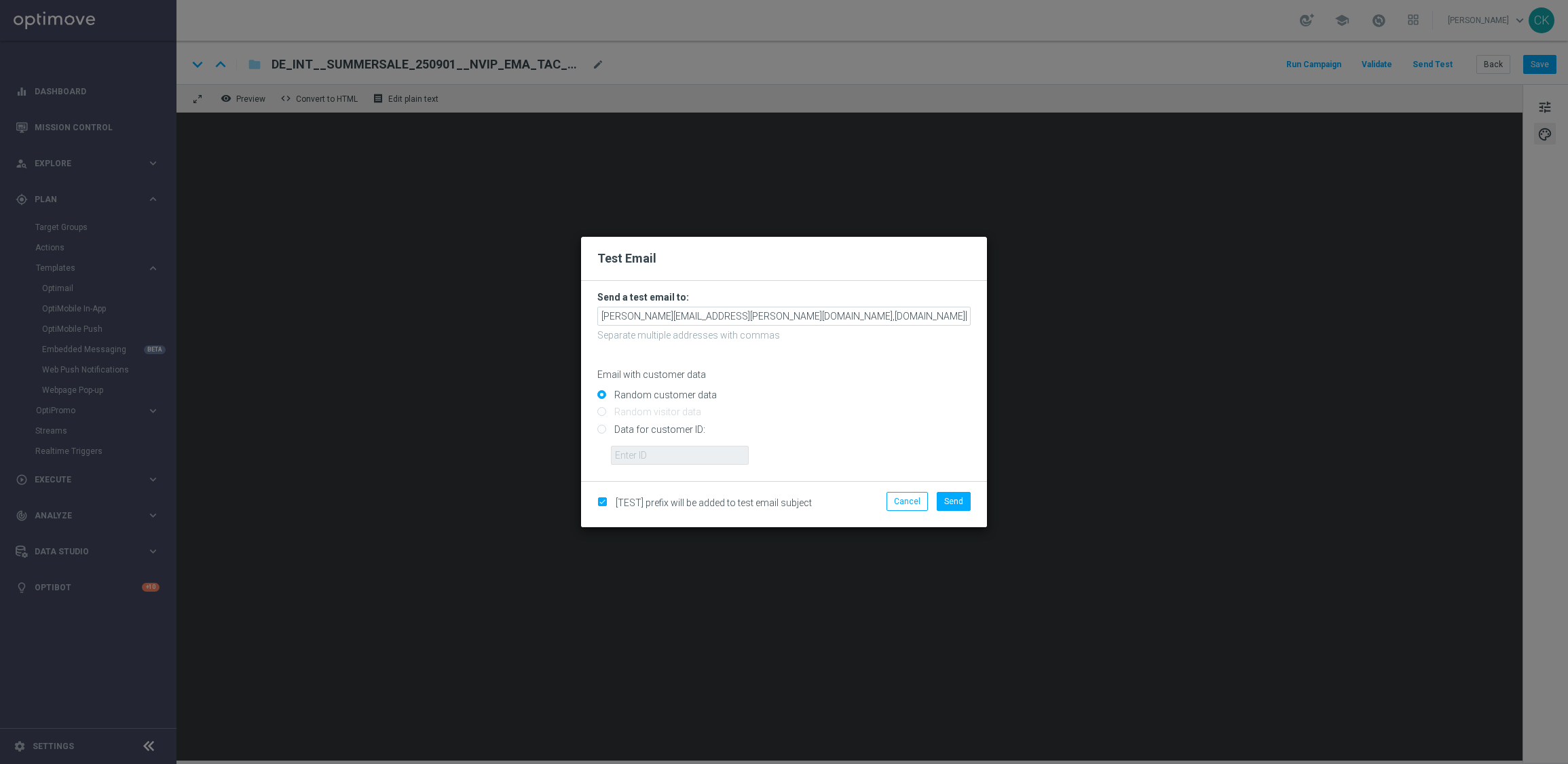
scroll to position [0, 38]
click at [965, 316] on input "[PERSON_NAME][EMAIL_ADDRESS][PERSON_NAME][DOMAIN_NAME],[DOMAIN_NAME][EMAIL_ADDR…" at bounding box center [784, 316] width 373 height 19
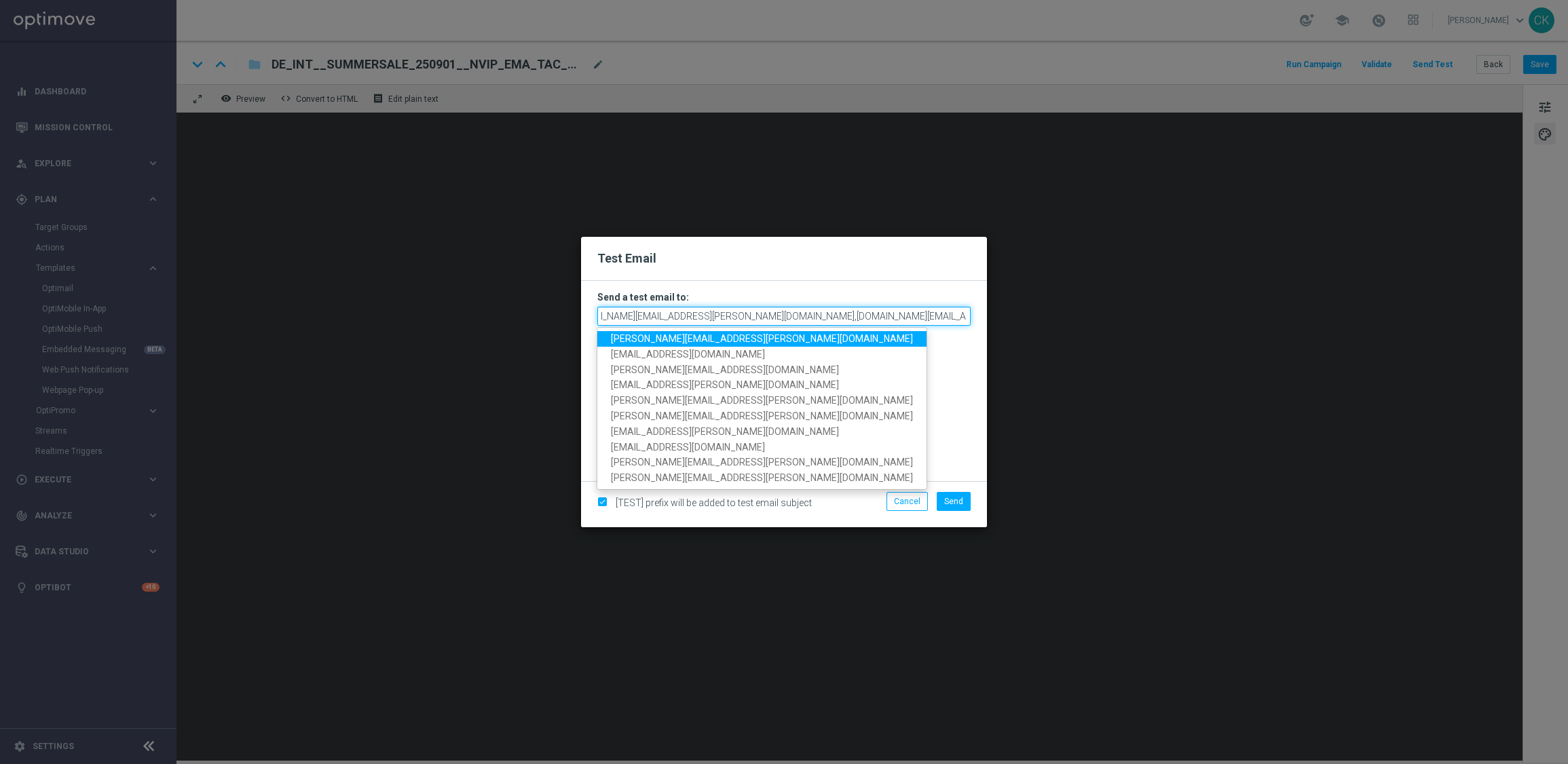
scroll to position [0, 39]
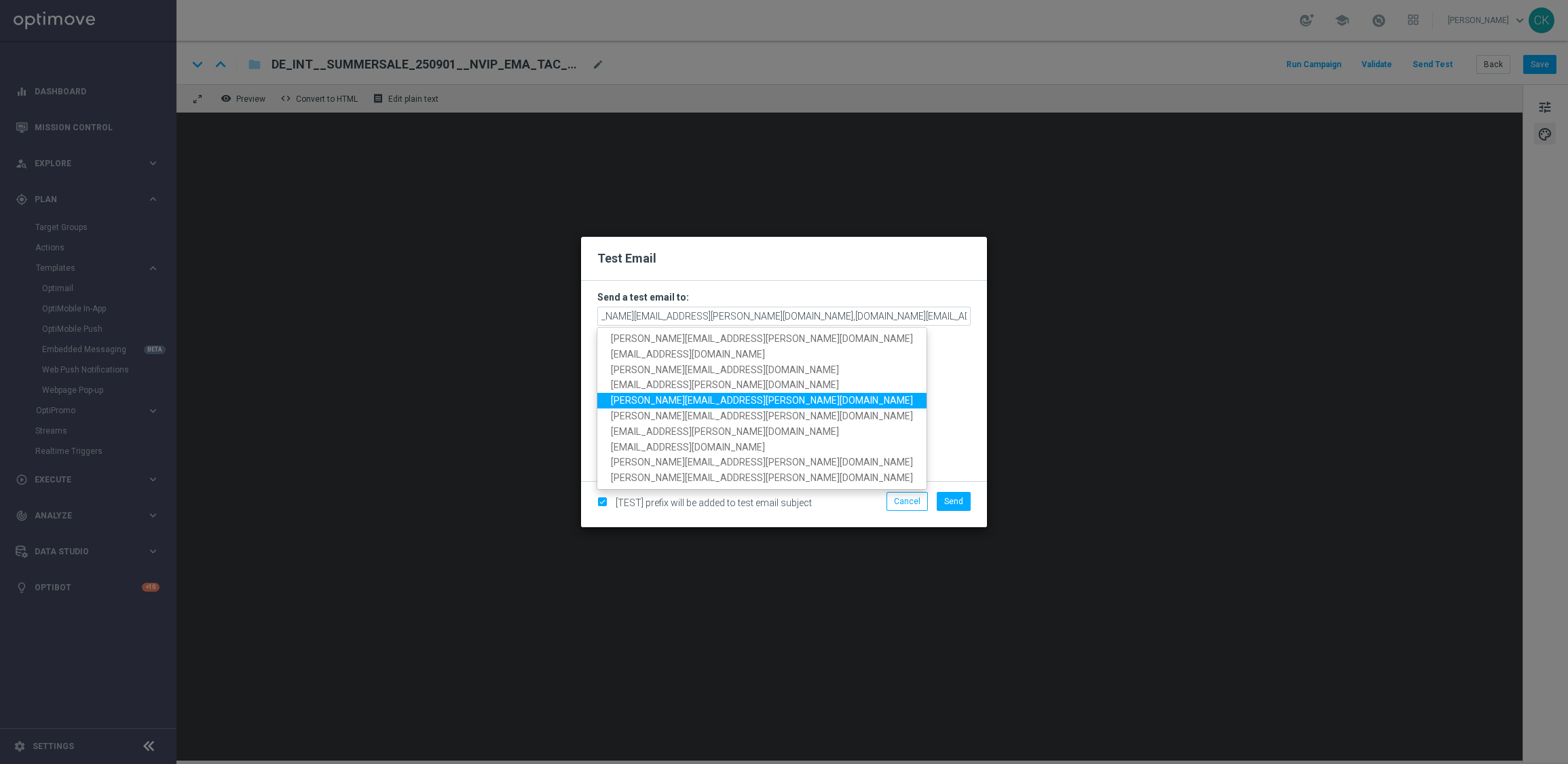
click at [730, 400] on span "[PERSON_NAME][EMAIL_ADDRESS][PERSON_NAME][DOMAIN_NAME]" at bounding box center [761, 400] width 302 height 11
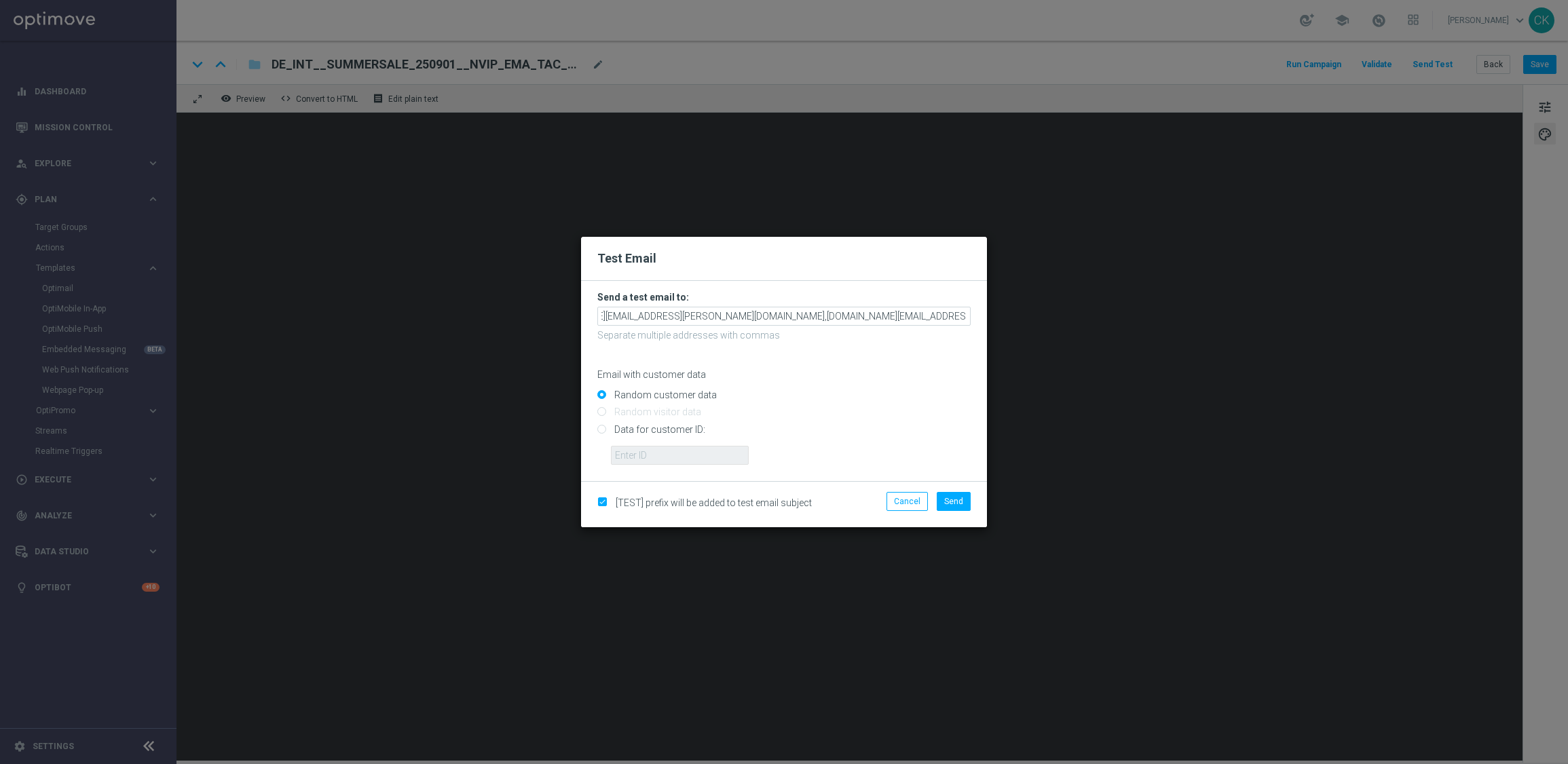
scroll to position [0, 188]
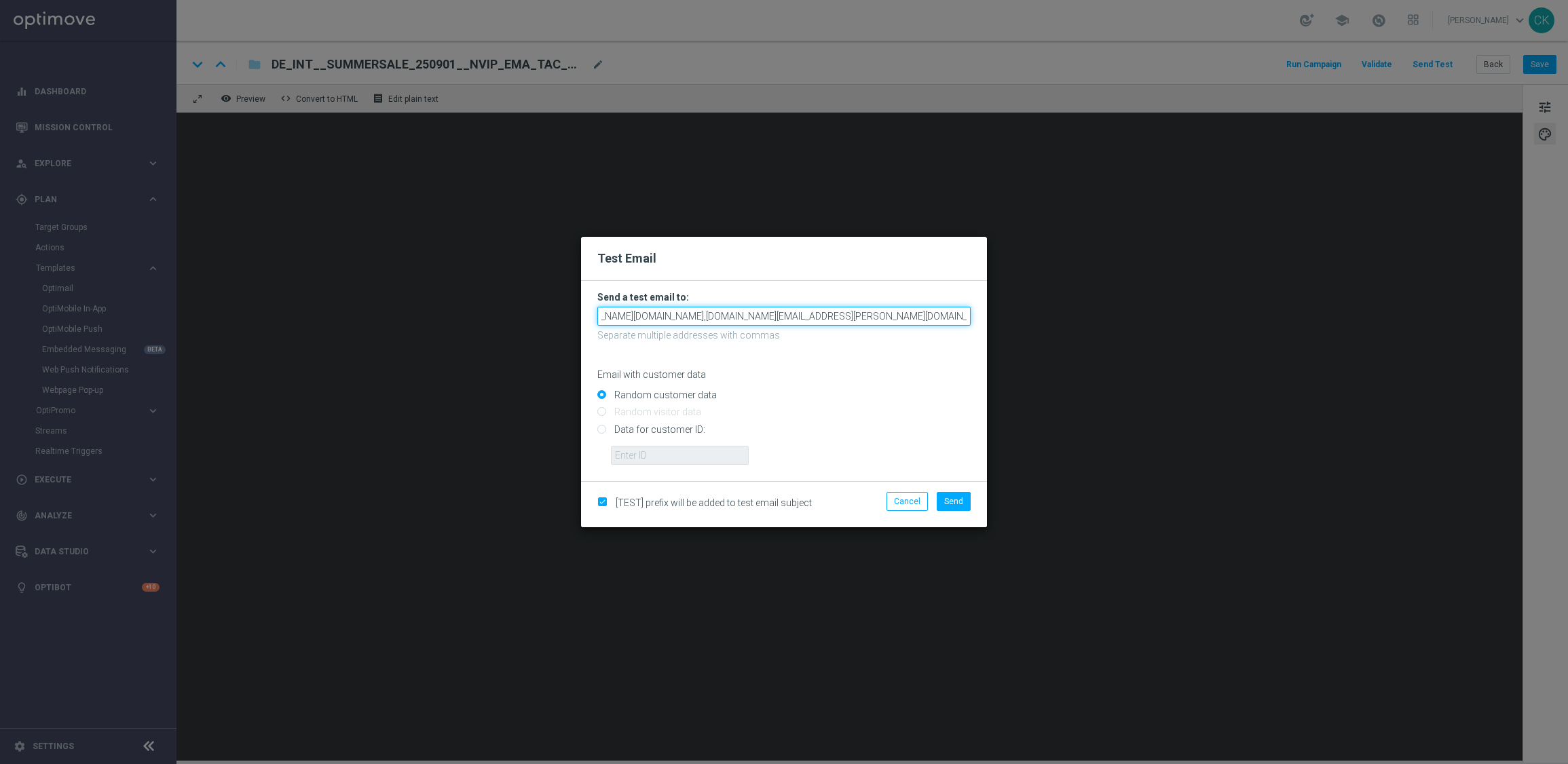
click at [966, 316] on input "[PERSON_NAME][EMAIL_ADDRESS][PERSON_NAME][DOMAIN_NAME],[DOMAIN_NAME][EMAIL_ADDR…" at bounding box center [784, 316] width 373 height 19
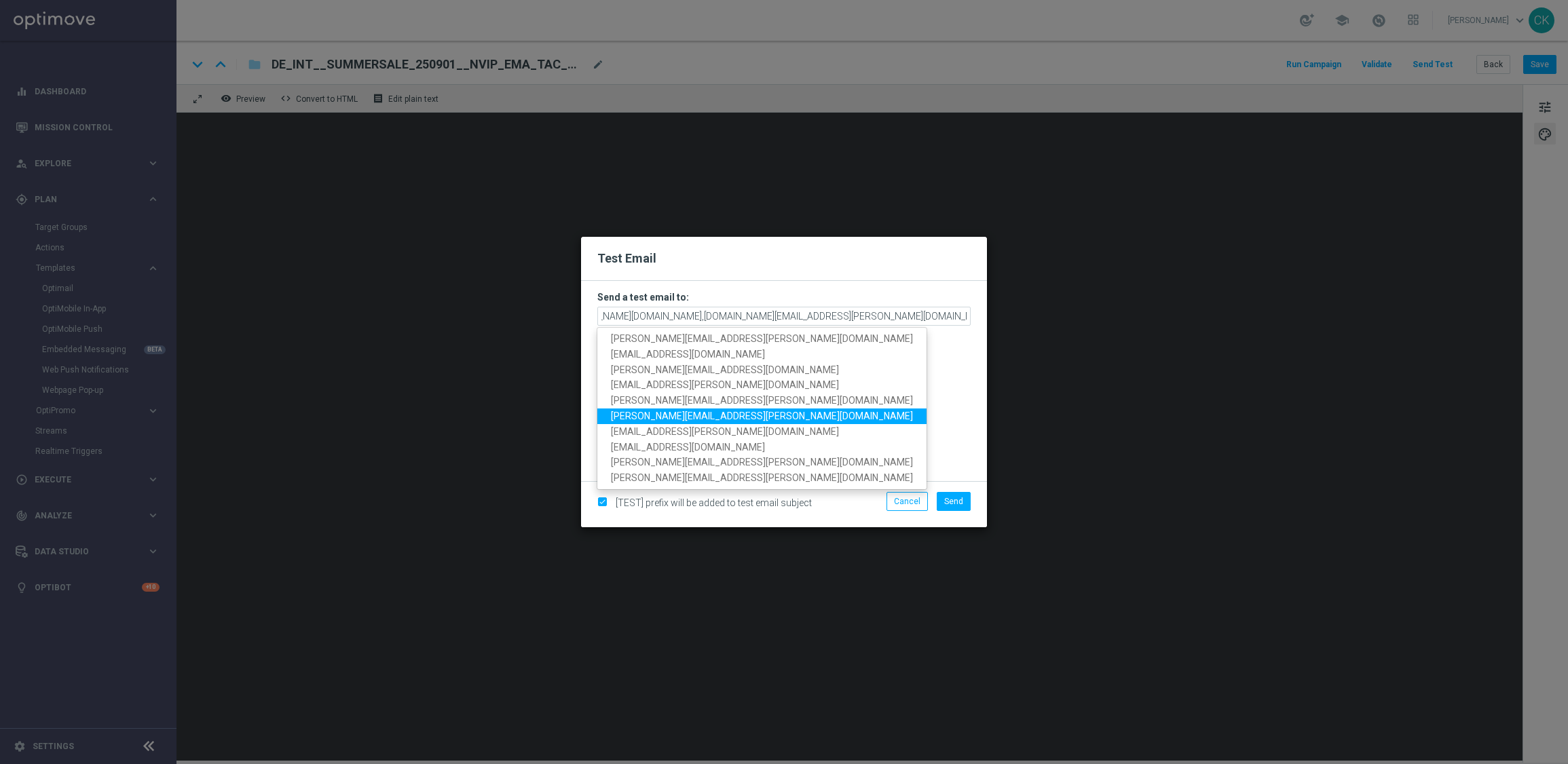
scroll to position [0, 0]
click at [690, 416] on span "[PERSON_NAME][EMAIL_ADDRESS][PERSON_NAME][DOMAIN_NAME]" at bounding box center [761, 416] width 302 height 11
type input "[PERSON_NAME][EMAIL_ADDRESS][PERSON_NAME][DOMAIN_NAME],[DOMAIN_NAME][EMAIL_ADDR…"
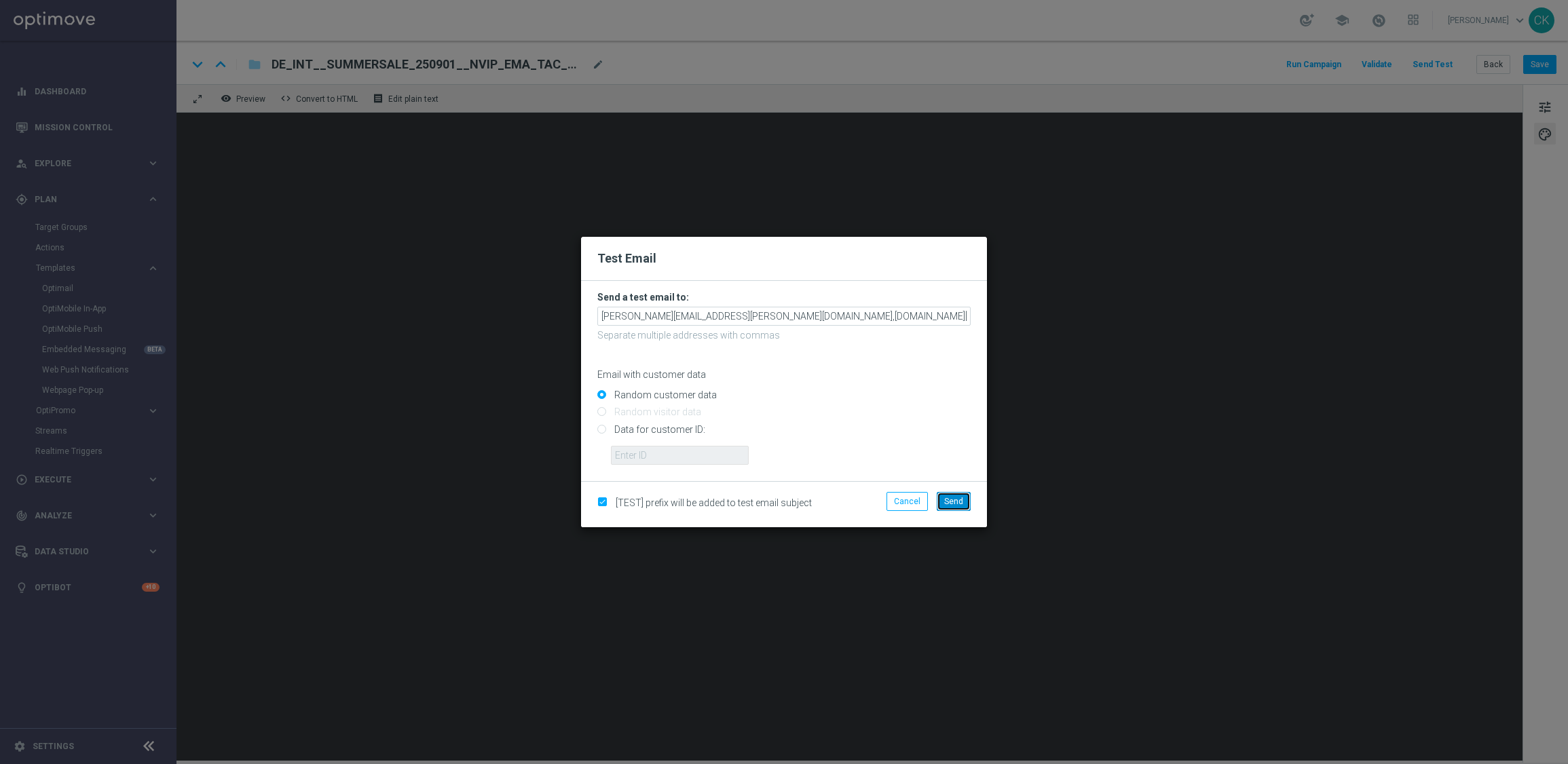
click at [960, 499] on span "Send" at bounding box center [953, 501] width 19 height 10
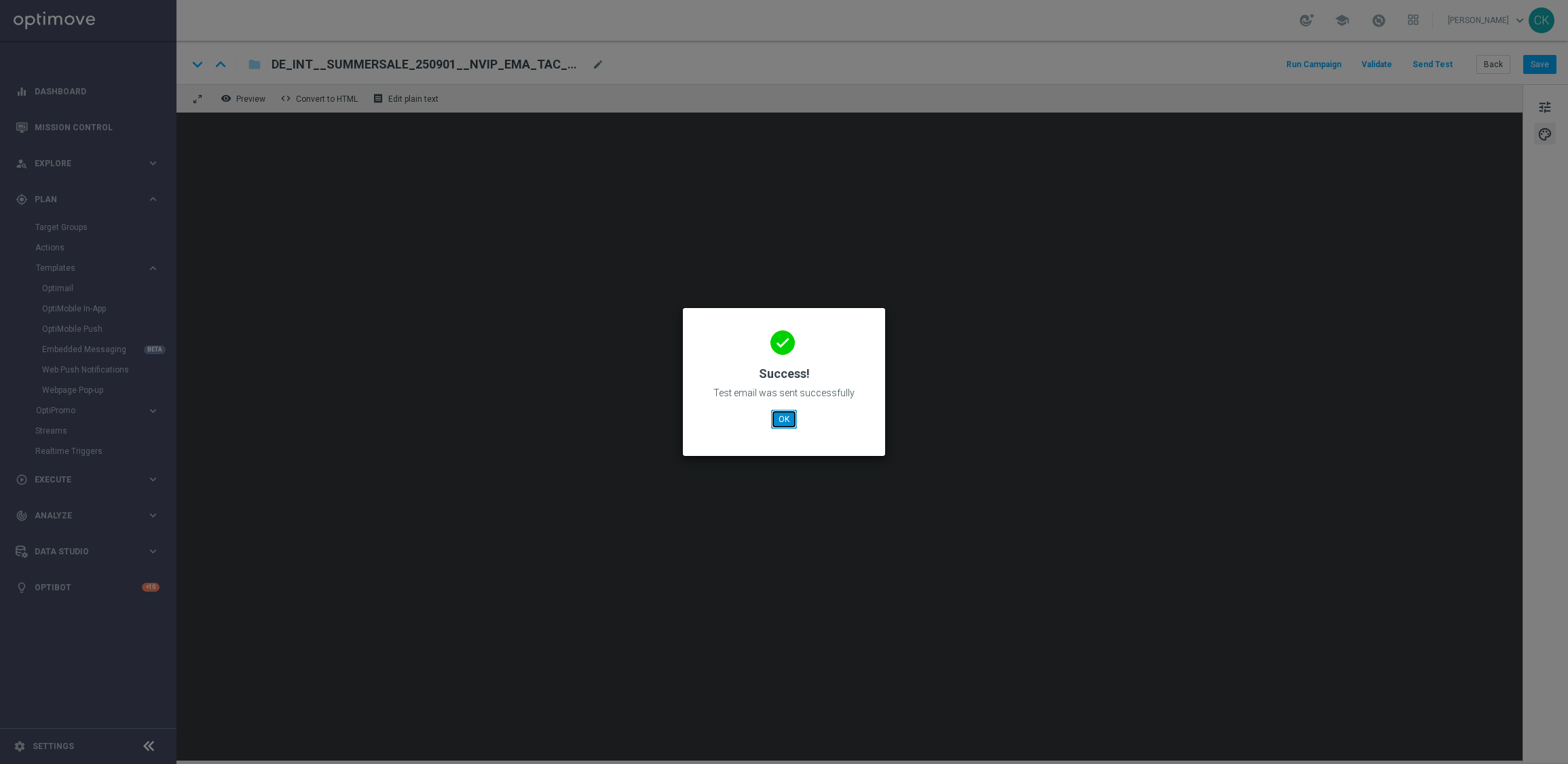
click at [778, 415] on button "OK" at bounding box center [784, 419] width 26 height 19
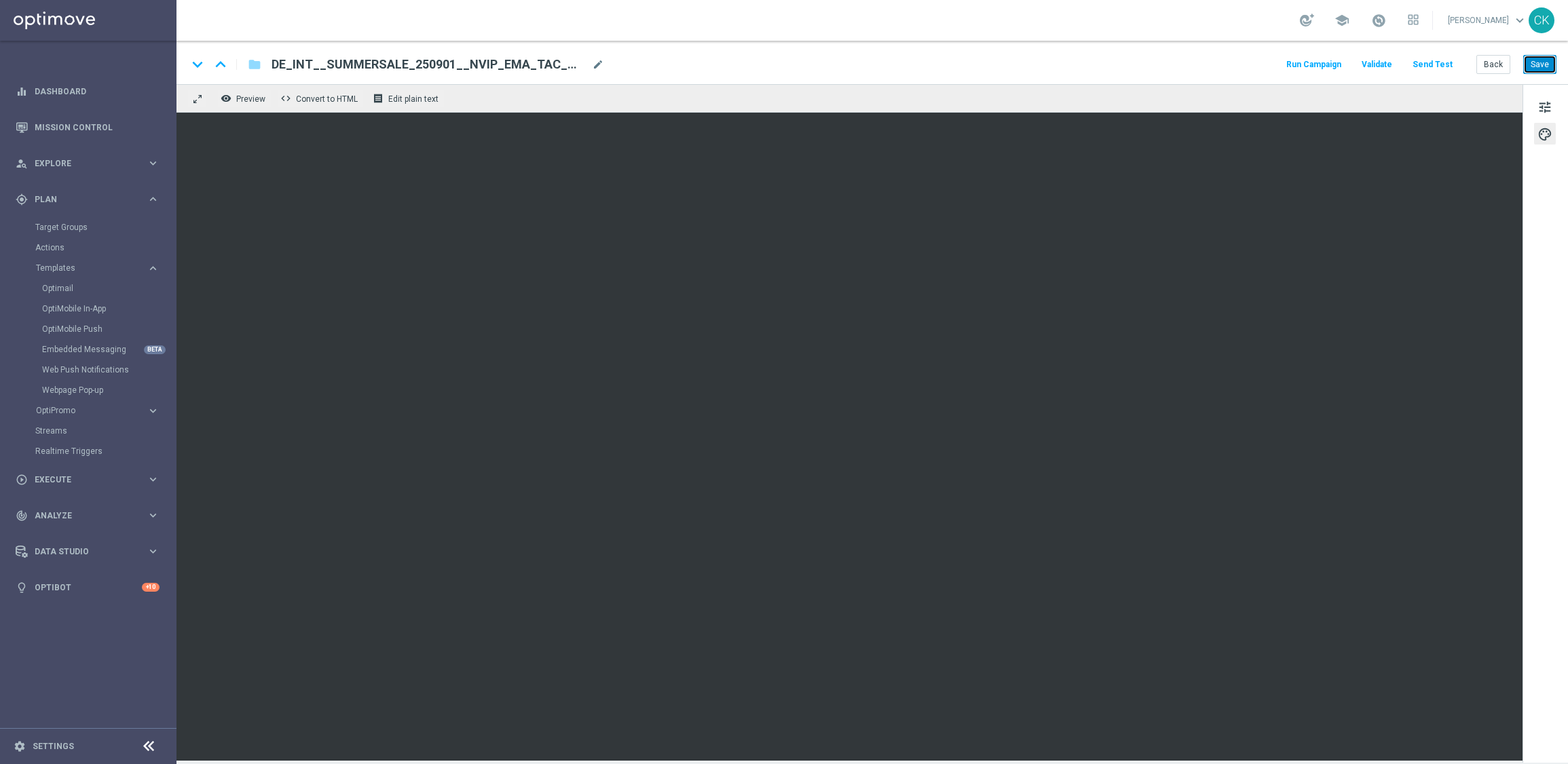
click at [1535, 56] on button "Save" at bounding box center [1539, 65] width 34 height 19
click at [1497, 60] on button "Back" at bounding box center [1494, 65] width 34 height 19
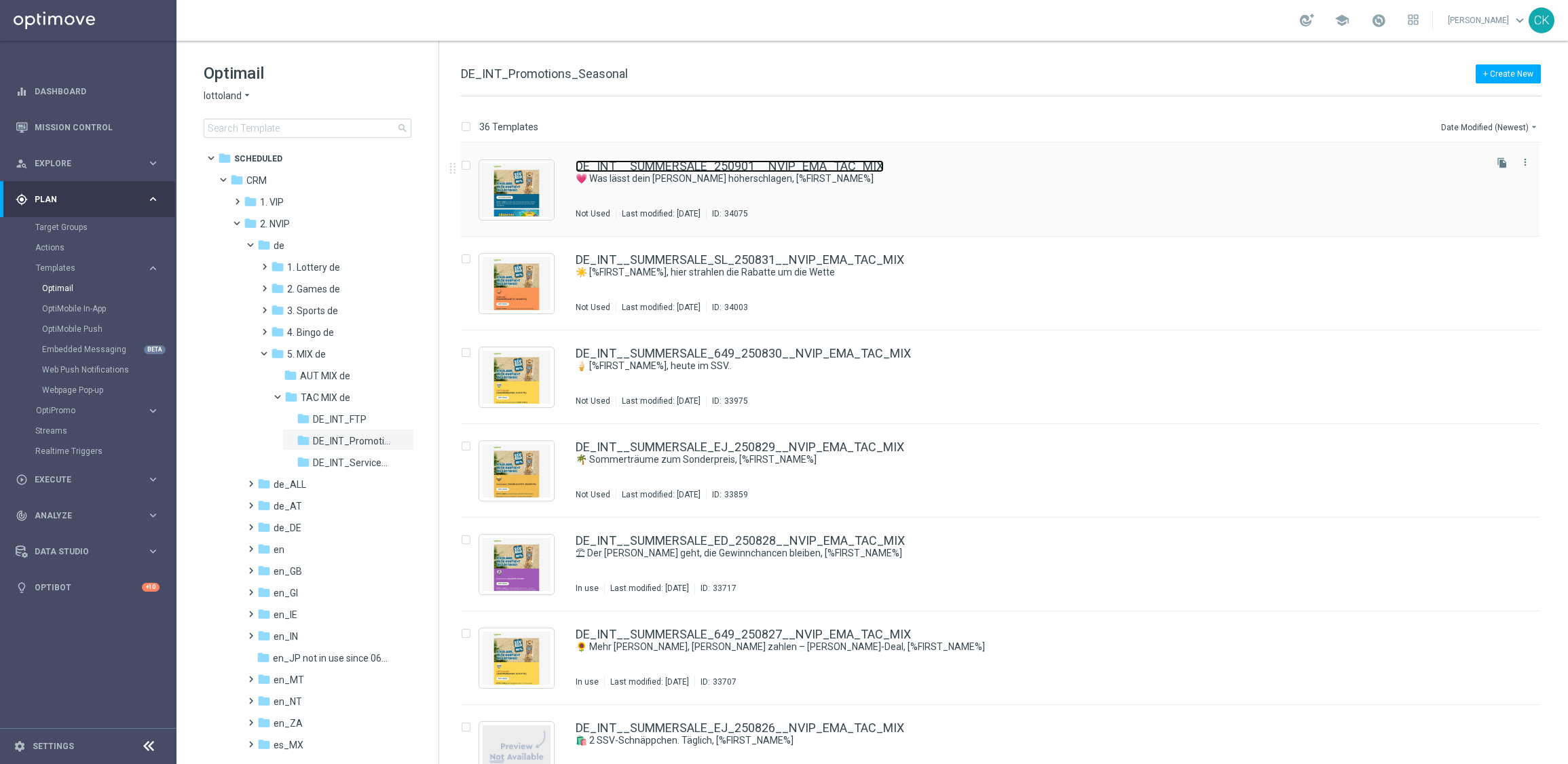
click at [664, 165] on link "DE_INT__SUMMERSALE_250901__NVIP_EMA_TAC_MIX" at bounding box center [730, 166] width 308 height 12
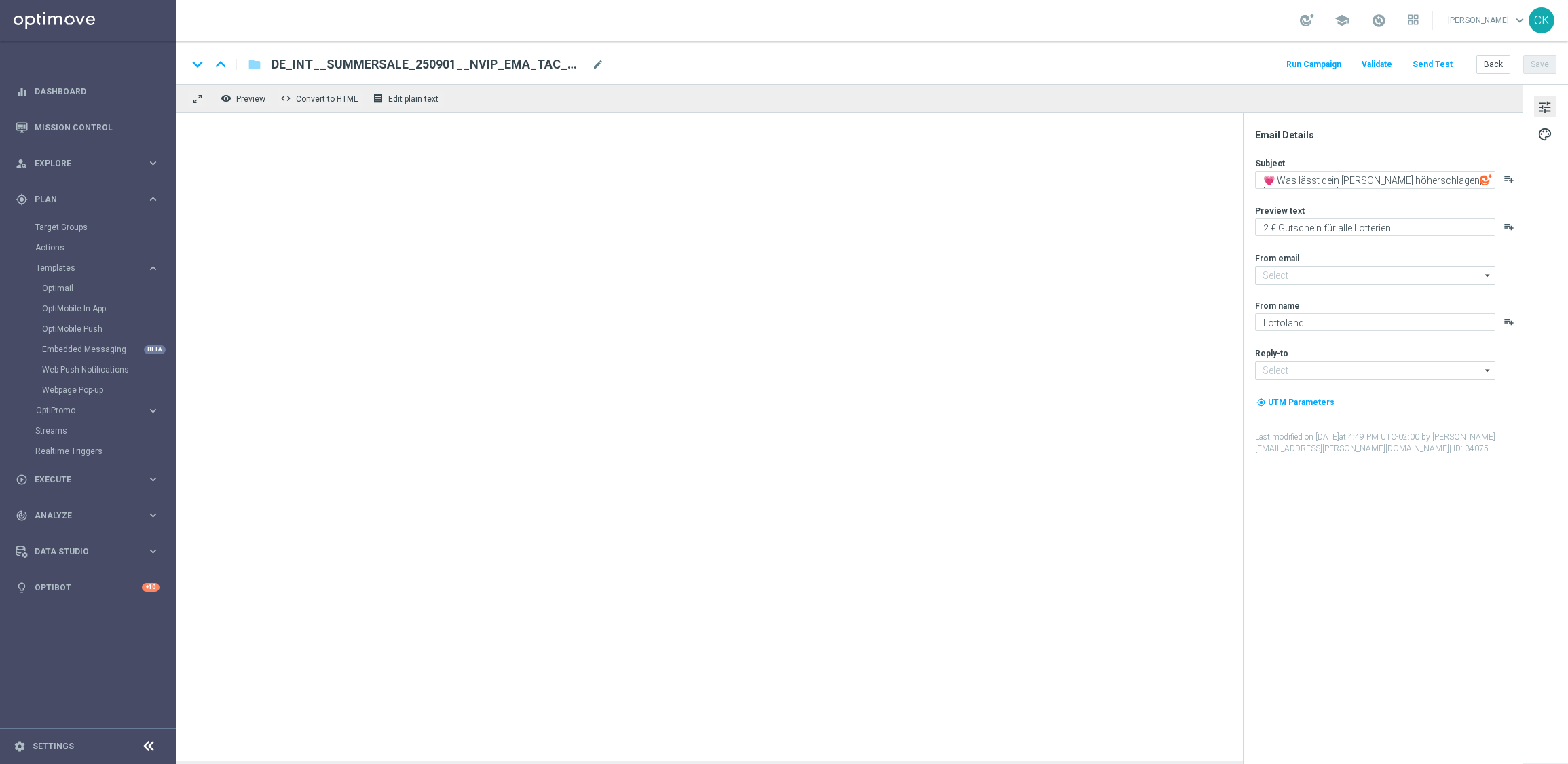
type input "[EMAIL_ADDRESS][DOMAIN_NAME]"
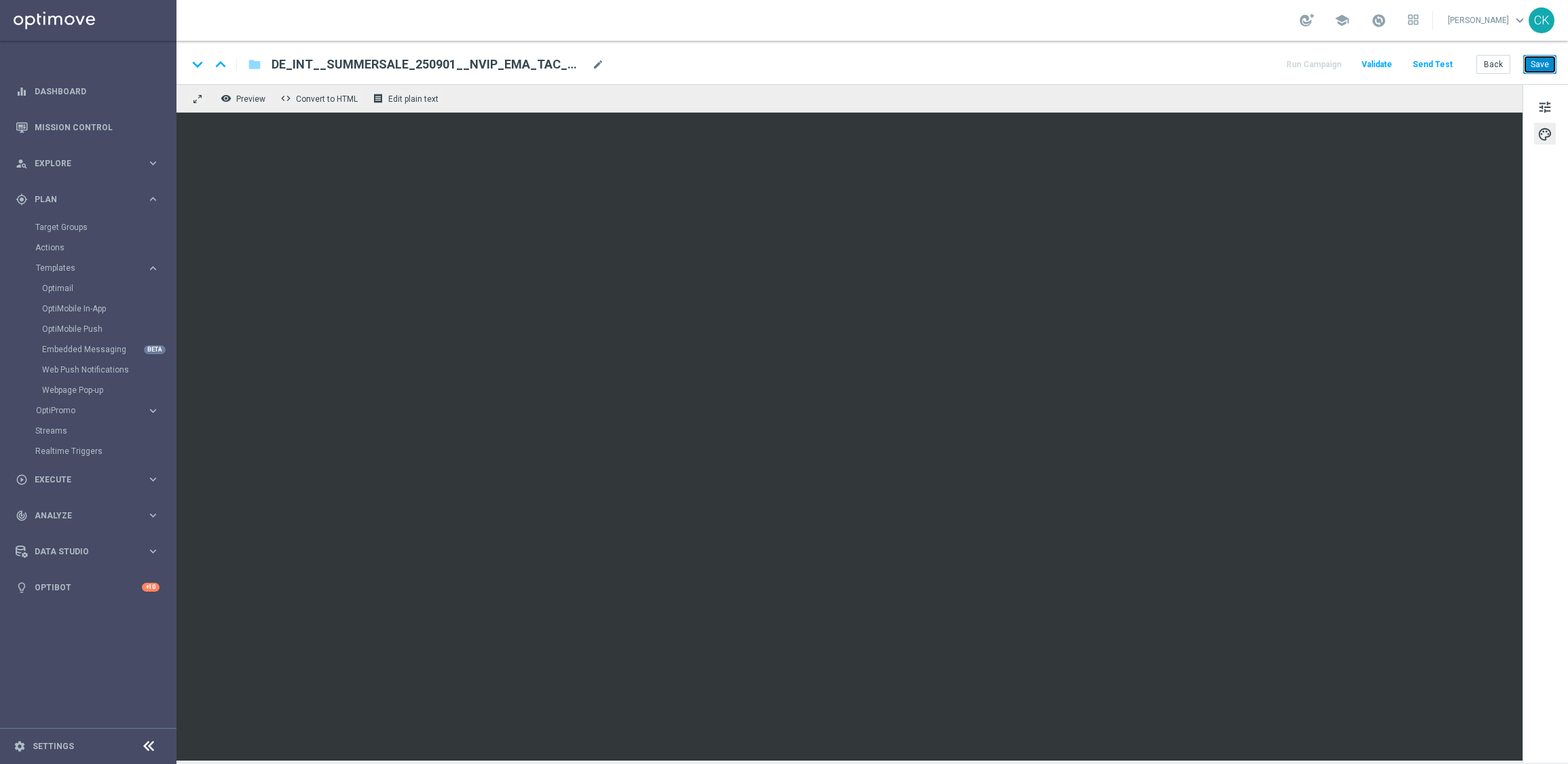
click at [1543, 59] on button "Save" at bounding box center [1539, 65] width 34 height 19
click at [1430, 65] on button "Send Test" at bounding box center [1432, 65] width 44 height 19
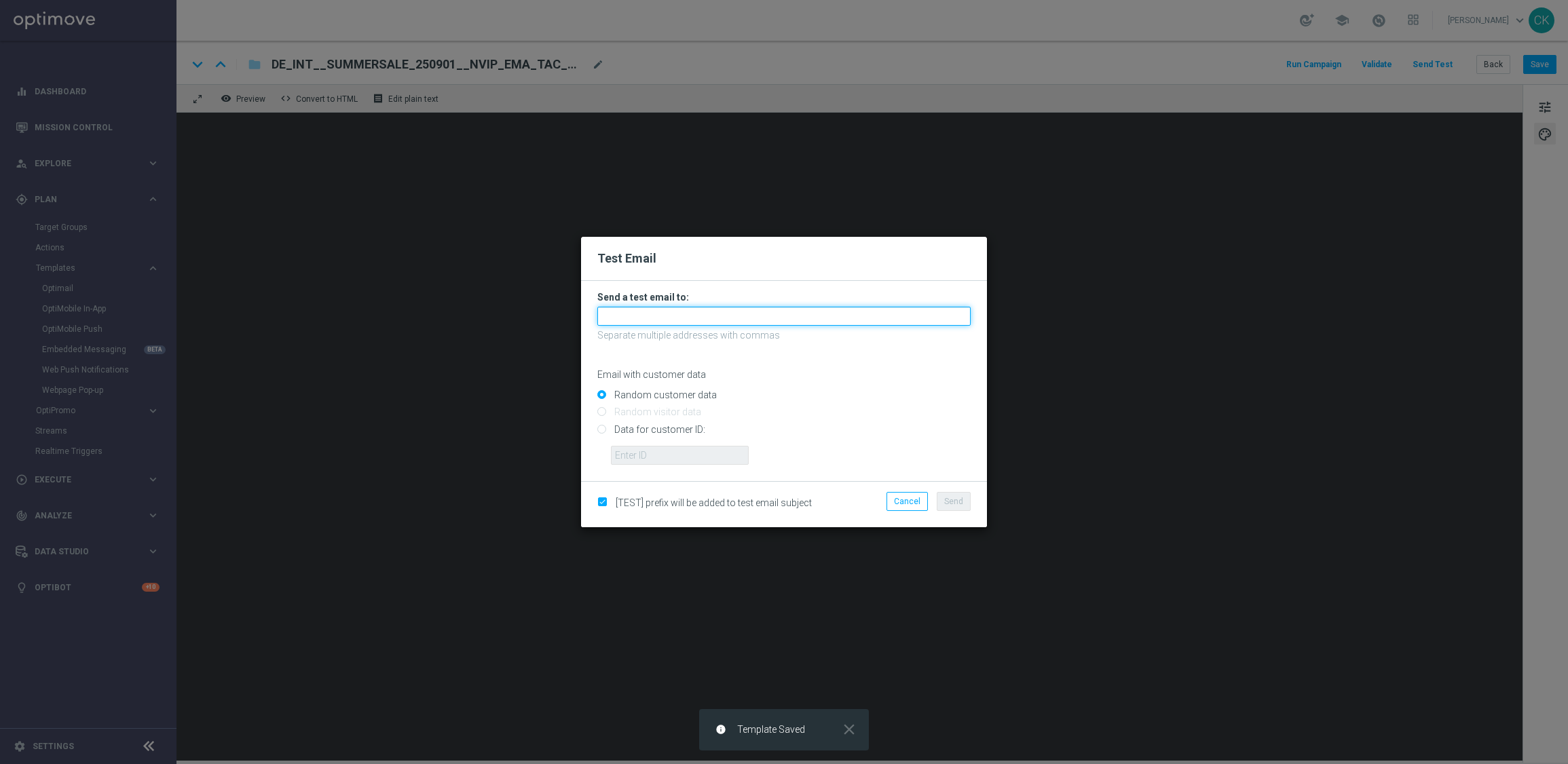
click at [704, 316] on input "text" at bounding box center [784, 316] width 373 height 19
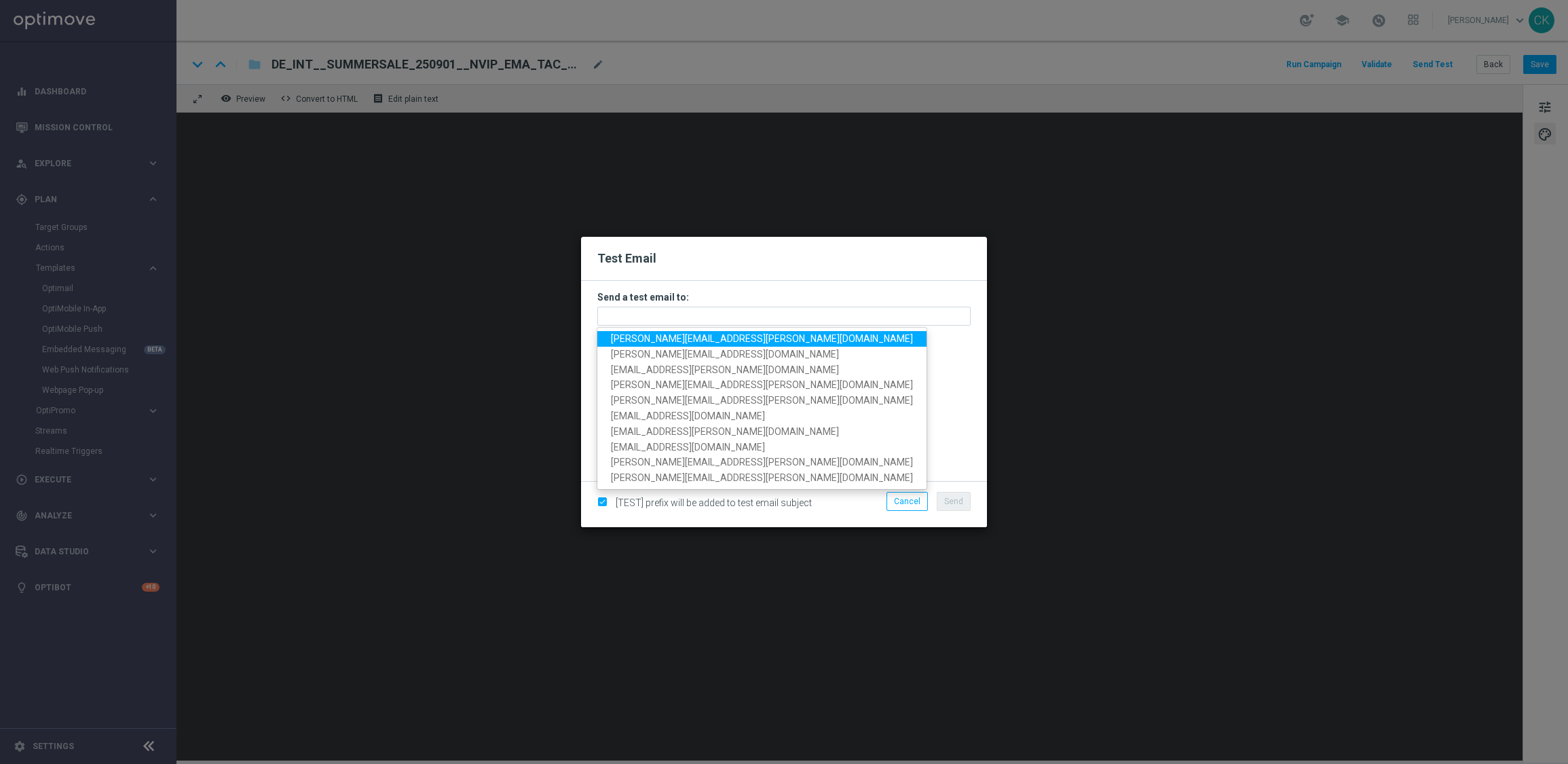
click at [697, 340] on span "[PERSON_NAME][EMAIL_ADDRESS][PERSON_NAME][DOMAIN_NAME]" at bounding box center [761, 338] width 302 height 11
type input "[PERSON_NAME][EMAIL_ADDRESS][PERSON_NAME][DOMAIN_NAME]"
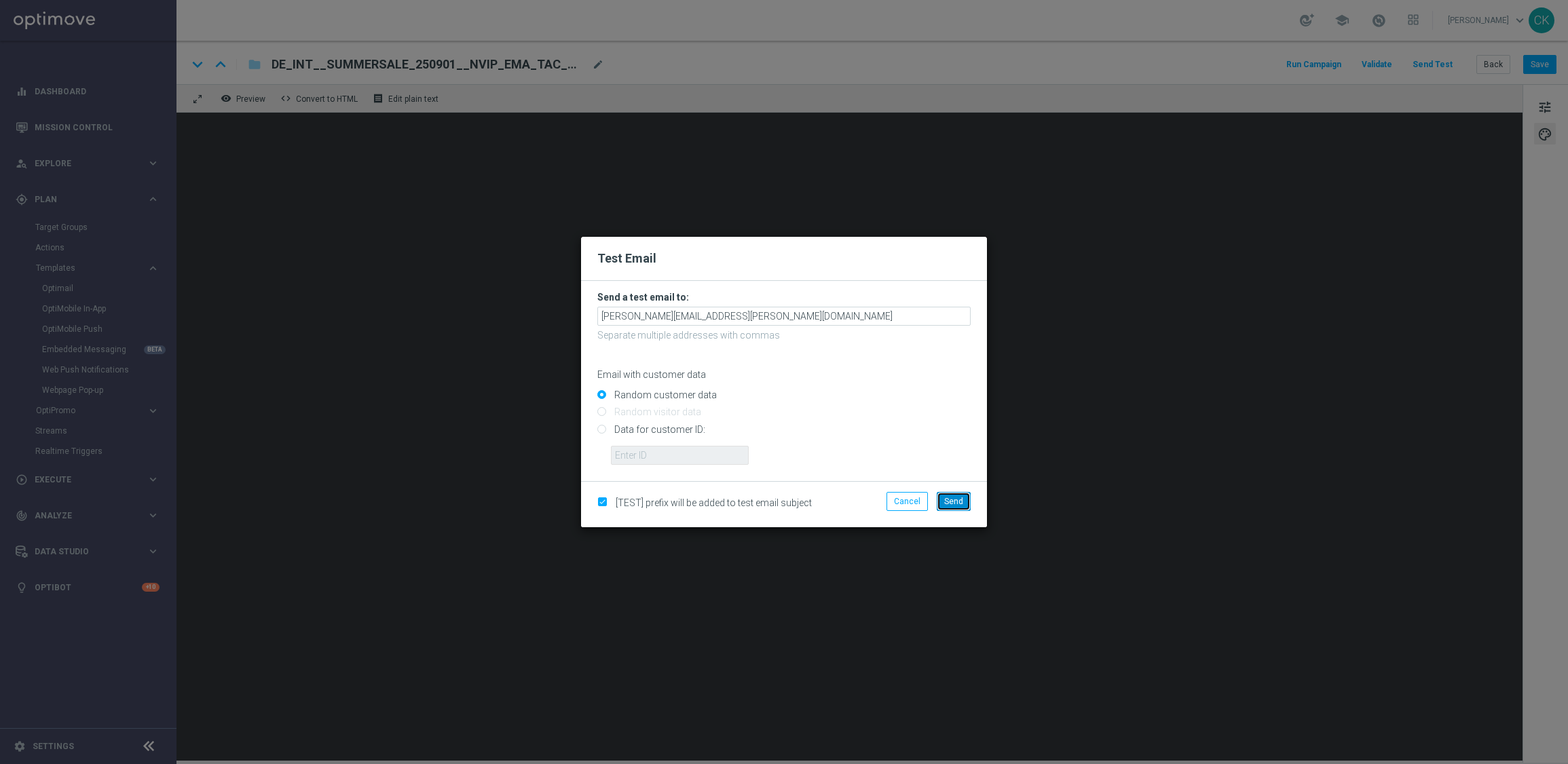
click at [961, 502] on span "Send" at bounding box center [953, 501] width 19 height 10
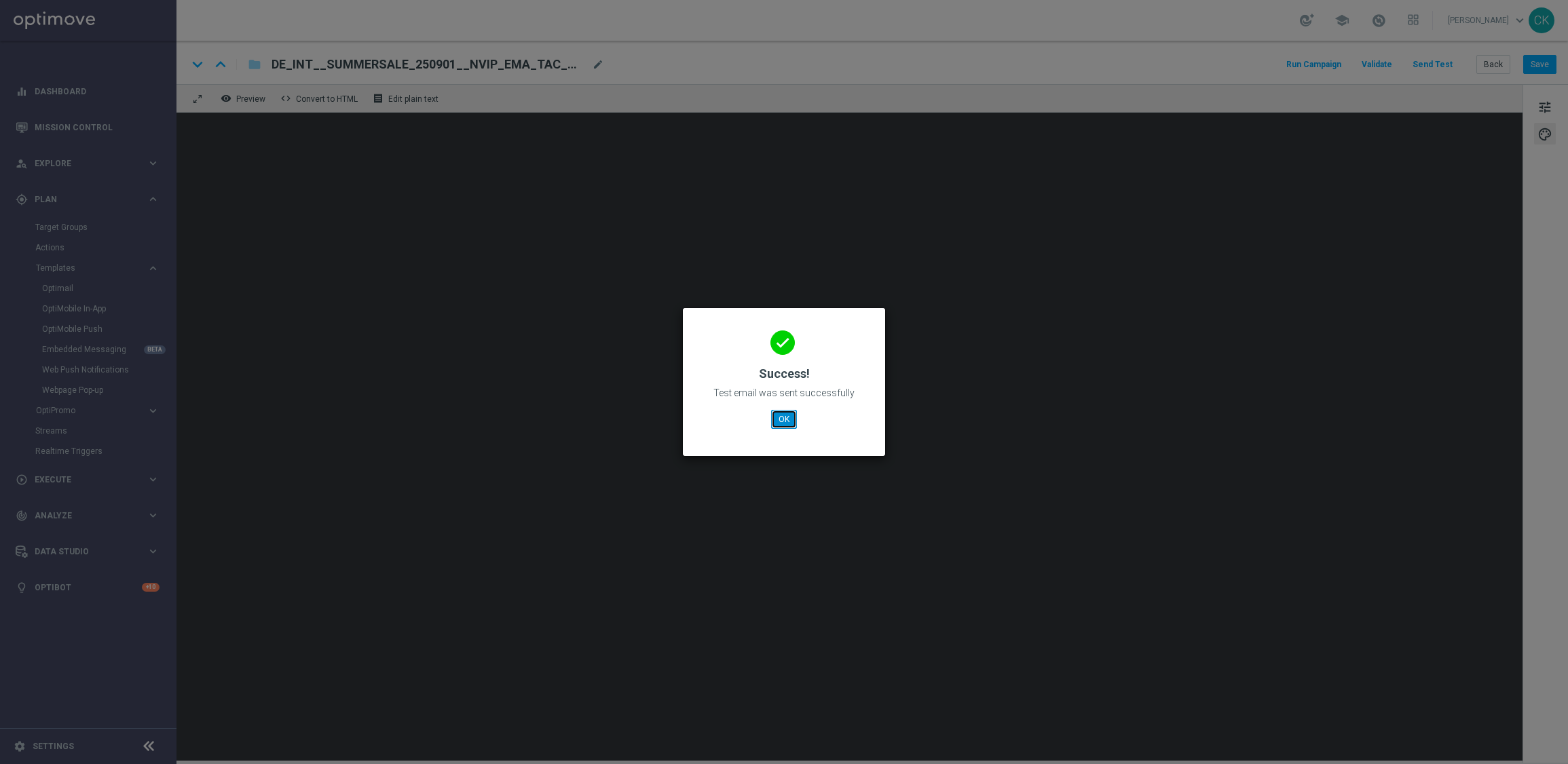
click at [784, 415] on button "OK" at bounding box center [784, 419] width 26 height 19
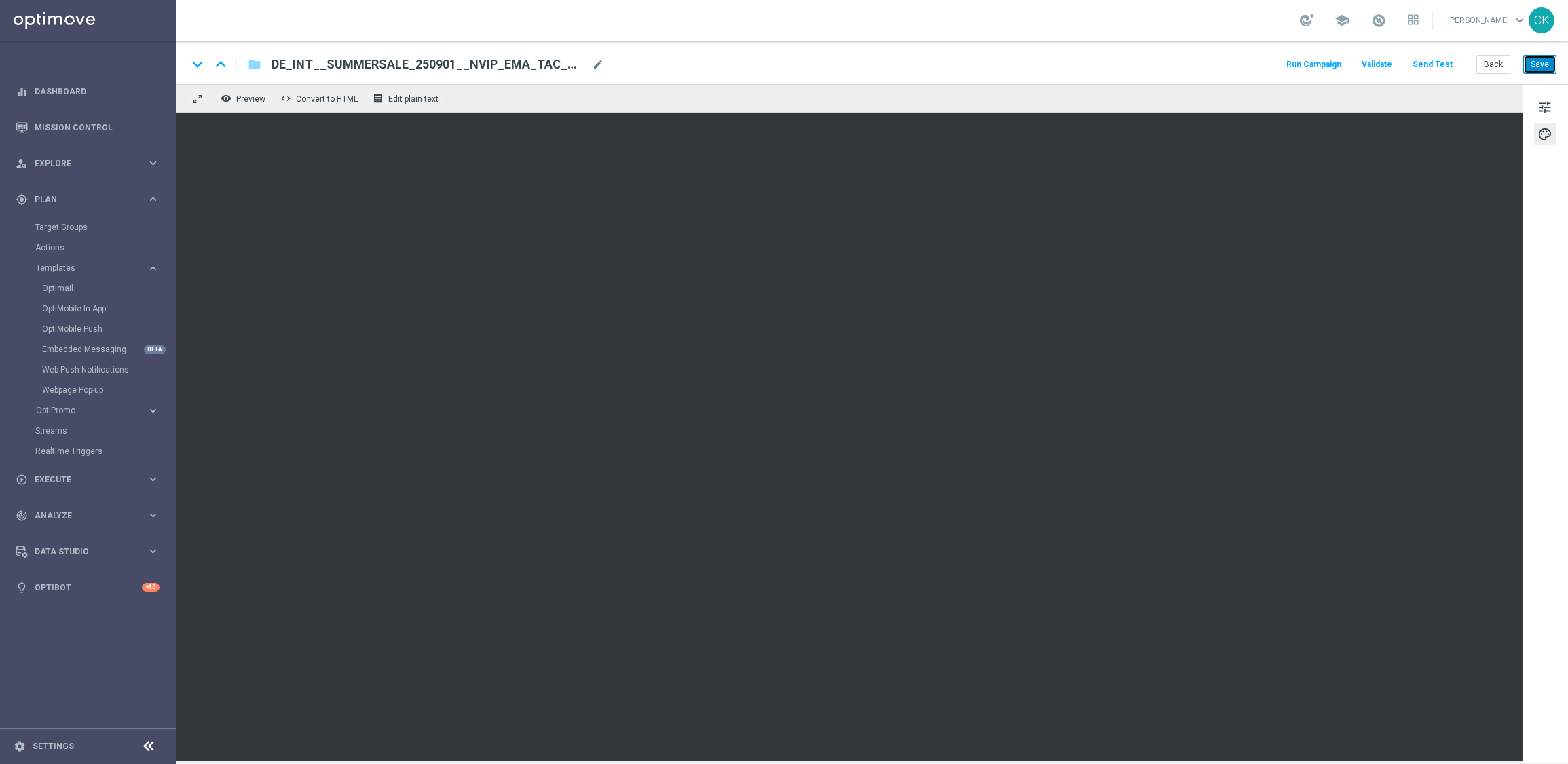
click at [1546, 57] on button "Save" at bounding box center [1539, 65] width 34 height 19
click at [1496, 64] on button "Back" at bounding box center [1494, 65] width 34 height 19
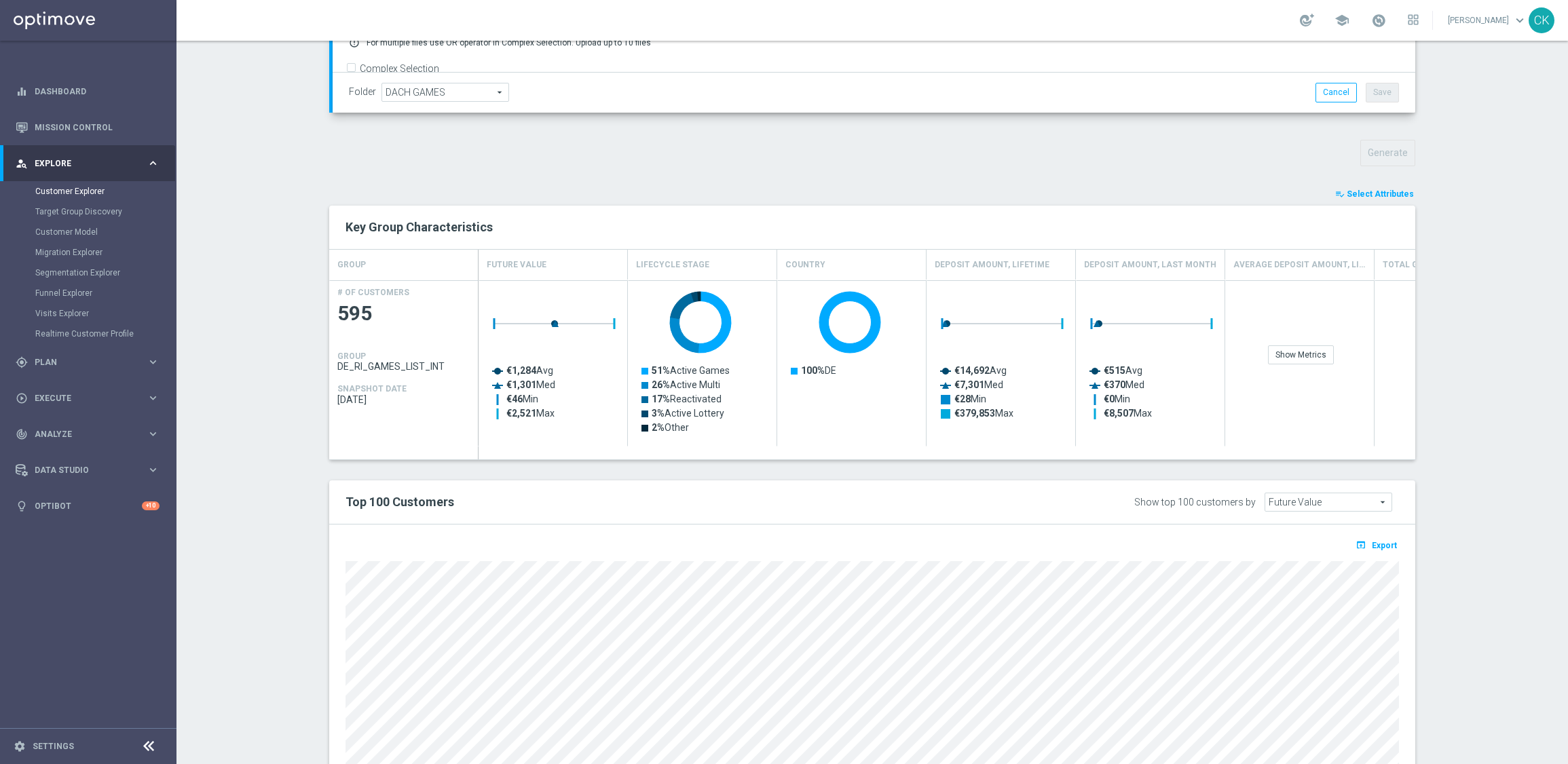
scroll to position [393, 0]
click at [1371, 193] on span "Select Attributes" at bounding box center [1380, 192] width 67 height 10
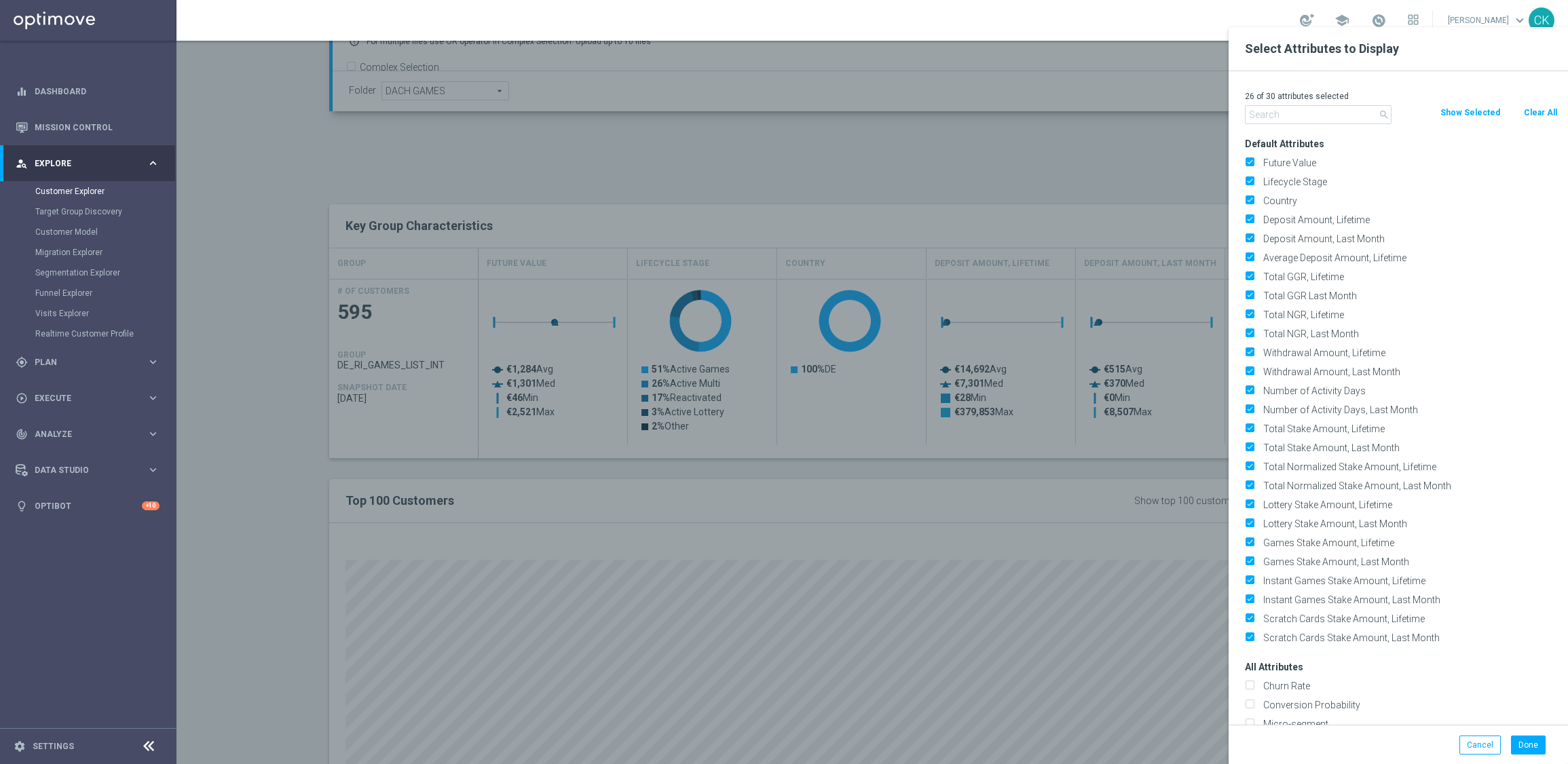
click at [1538, 112] on button "Clear All" at bounding box center [1540, 112] width 36 height 15
checkbox input "false"
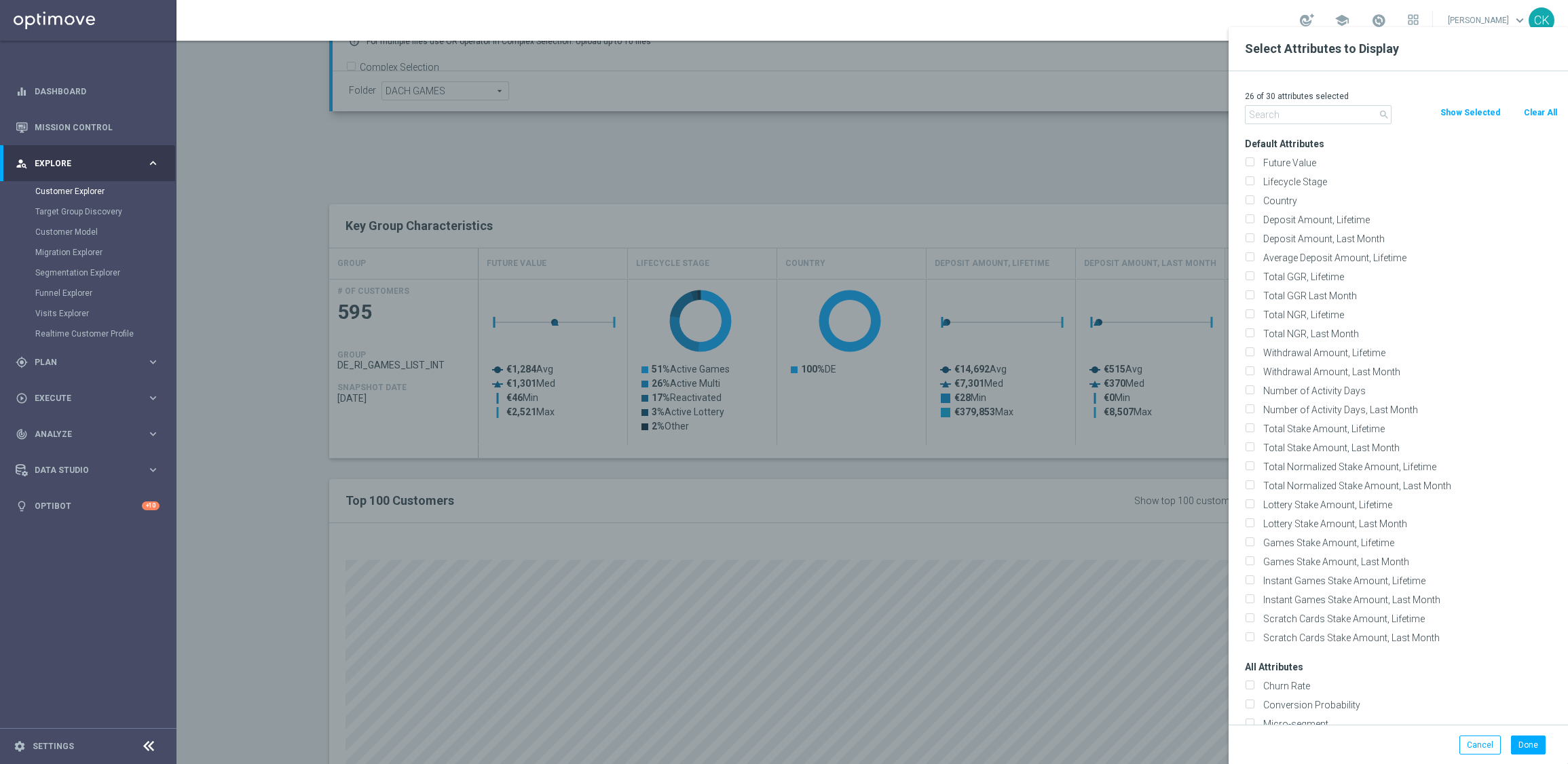
checkbox input "false"
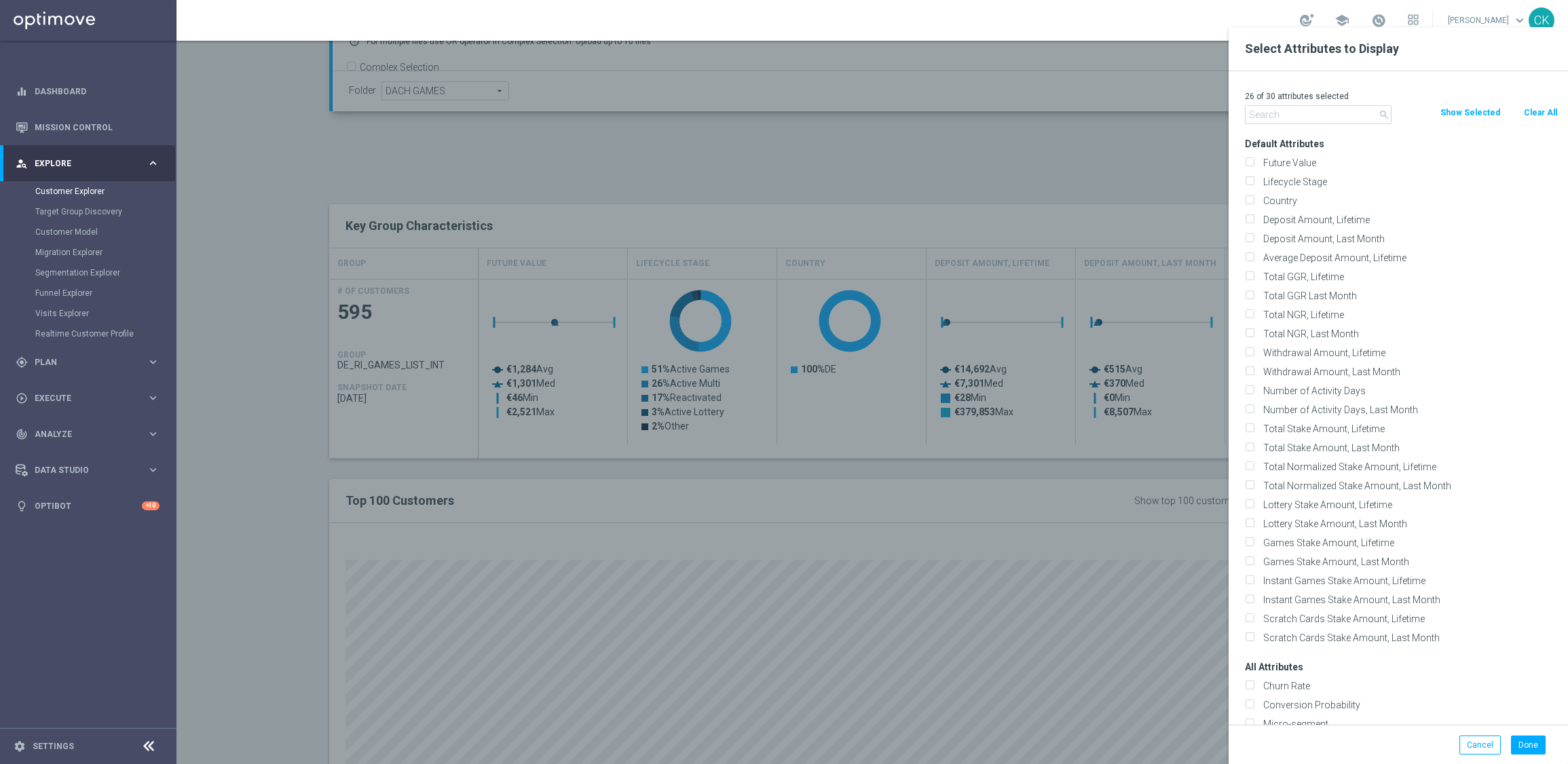
checkbox input "false"
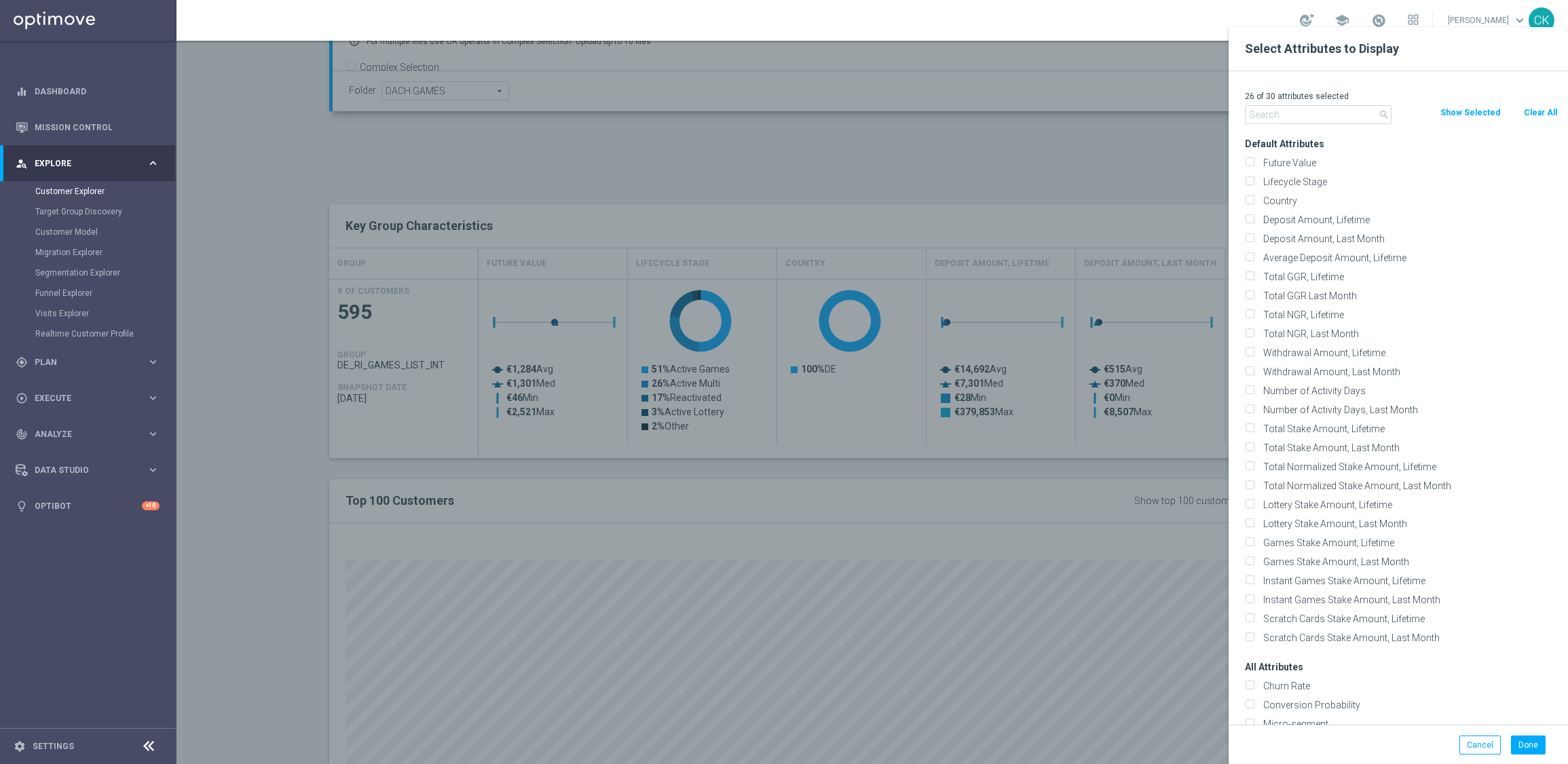
checkbox input "false"
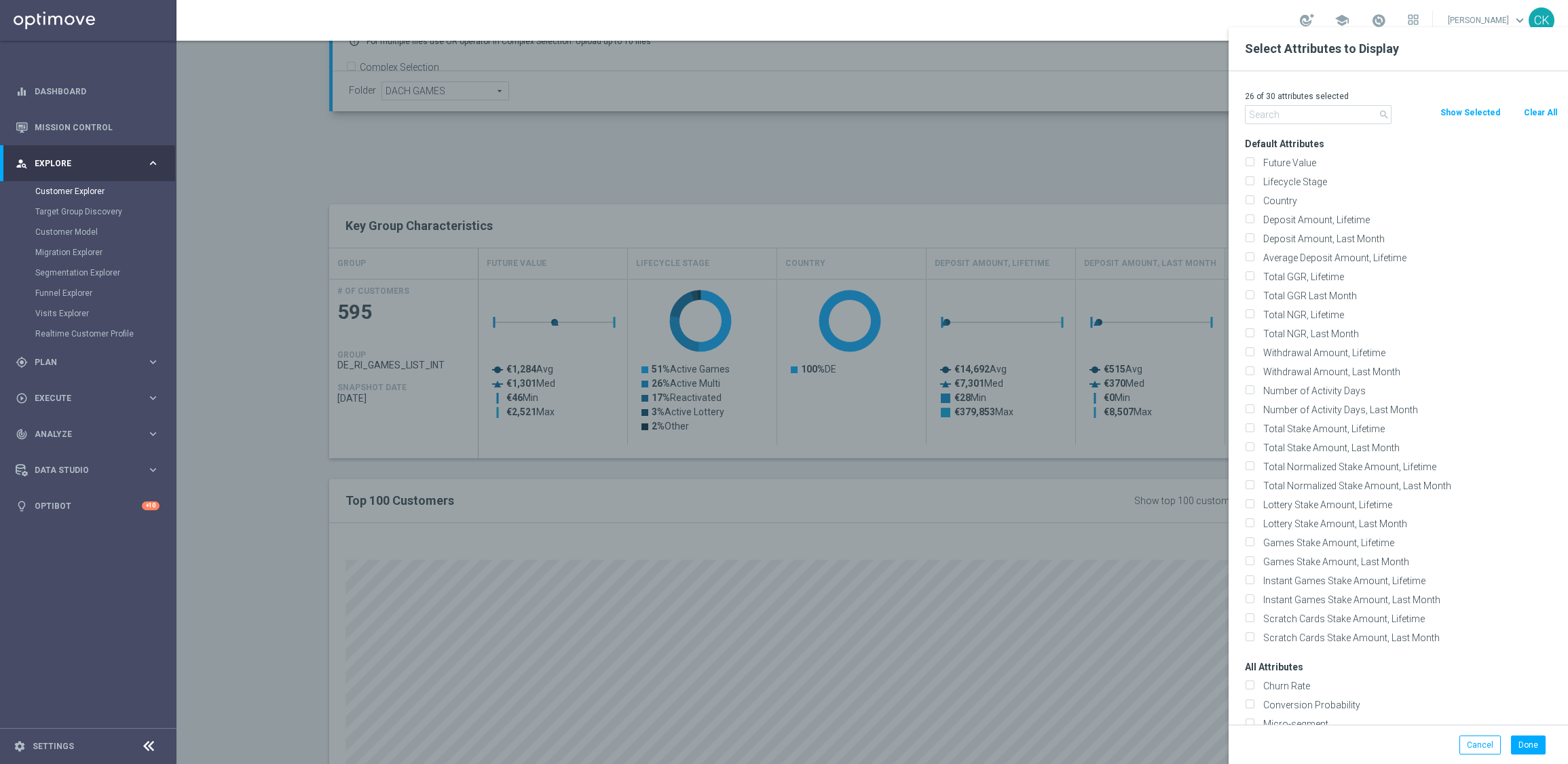
checkbox input "false"
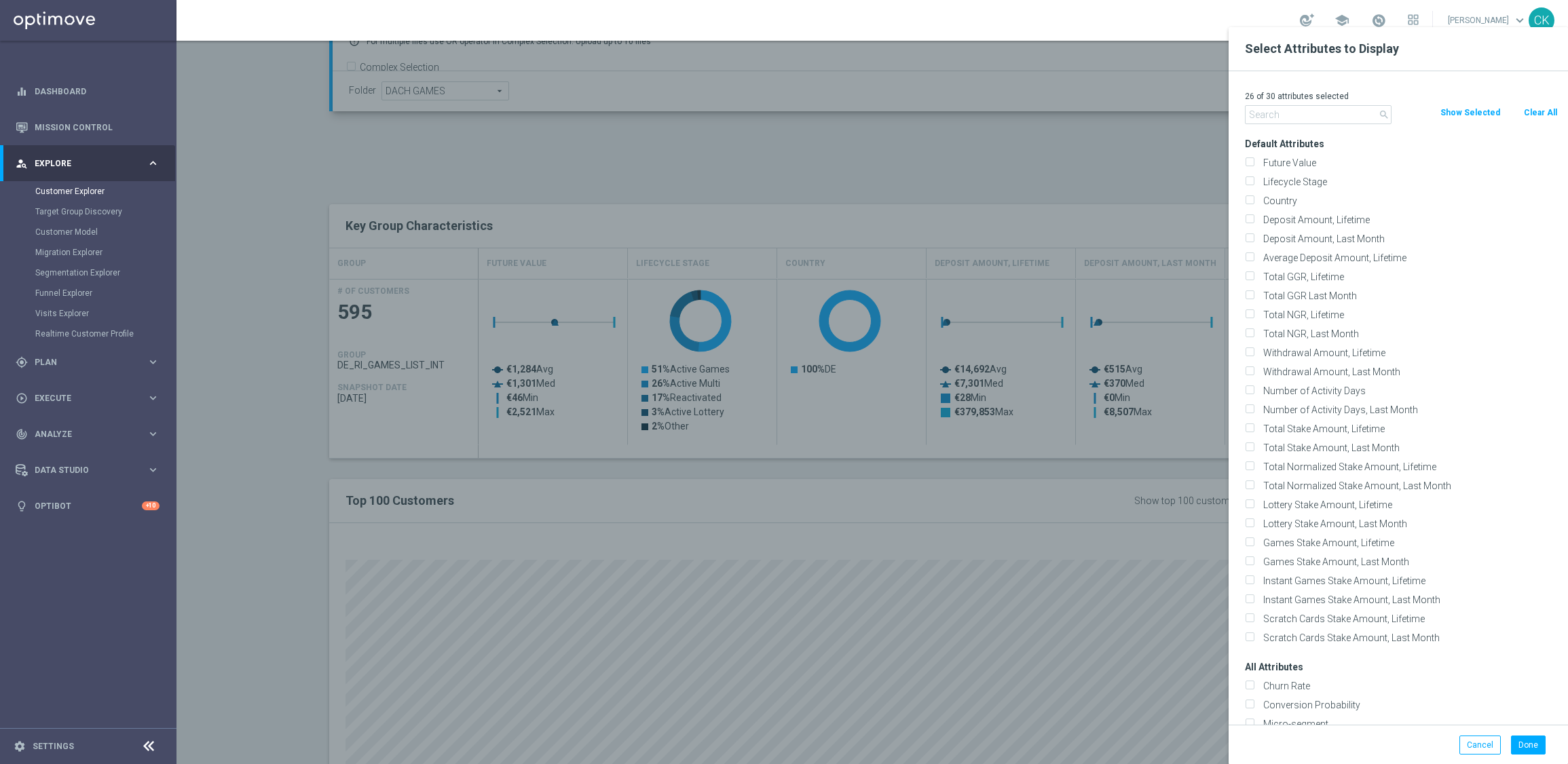
checkbox input "false"
click at [1289, 194] on div "Country" at bounding box center [1400, 201] width 333 height 19
click at [1272, 204] on label "Country" at bounding box center [1408, 200] width 299 height 12
click at [1254, 204] on input "Country" at bounding box center [1249, 203] width 9 height 9
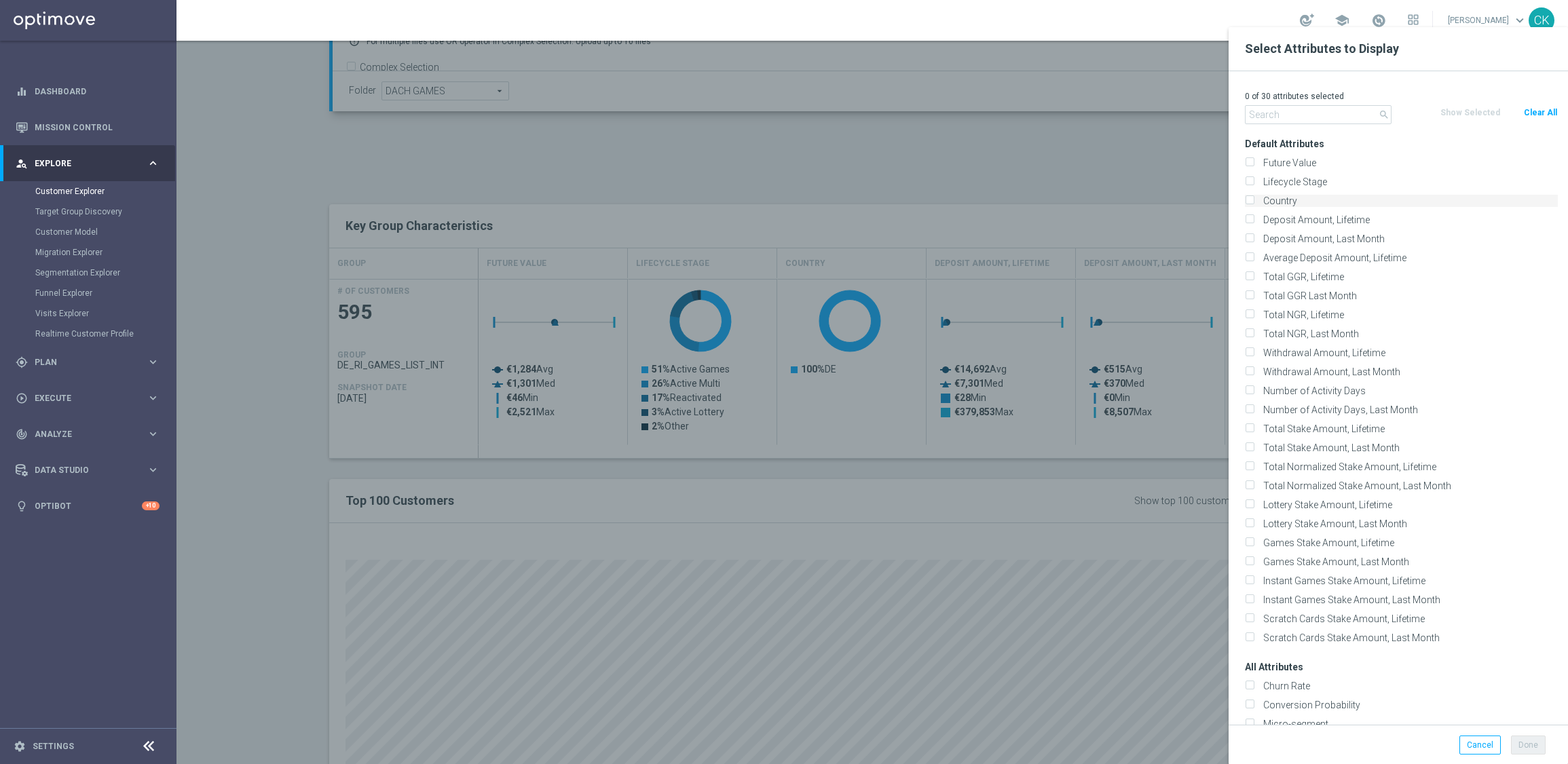
checkbox input "true"
click at [1529, 744] on button "Done" at bounding box center [1528, 745] width 34 height 19
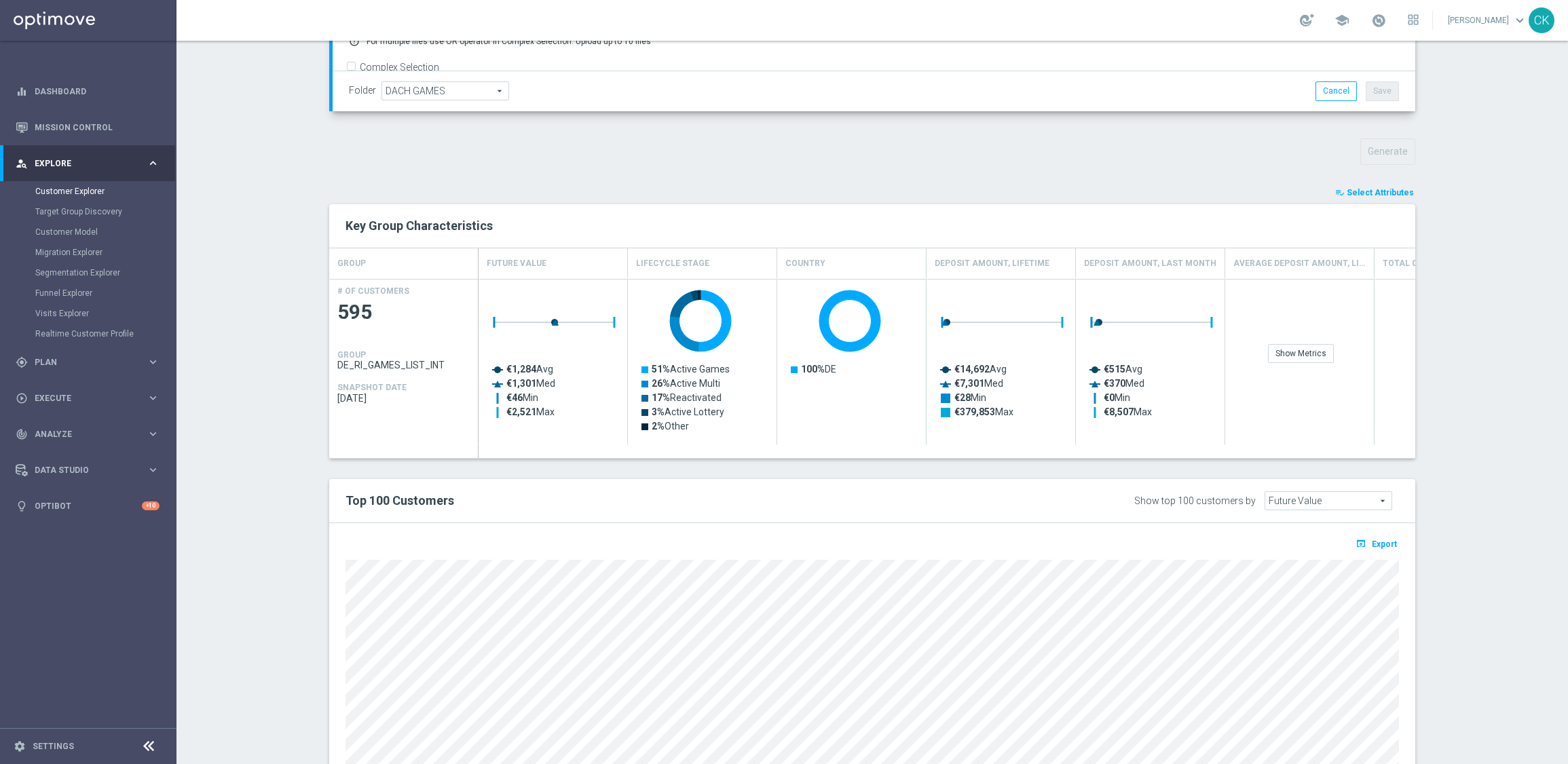
type input "Search"
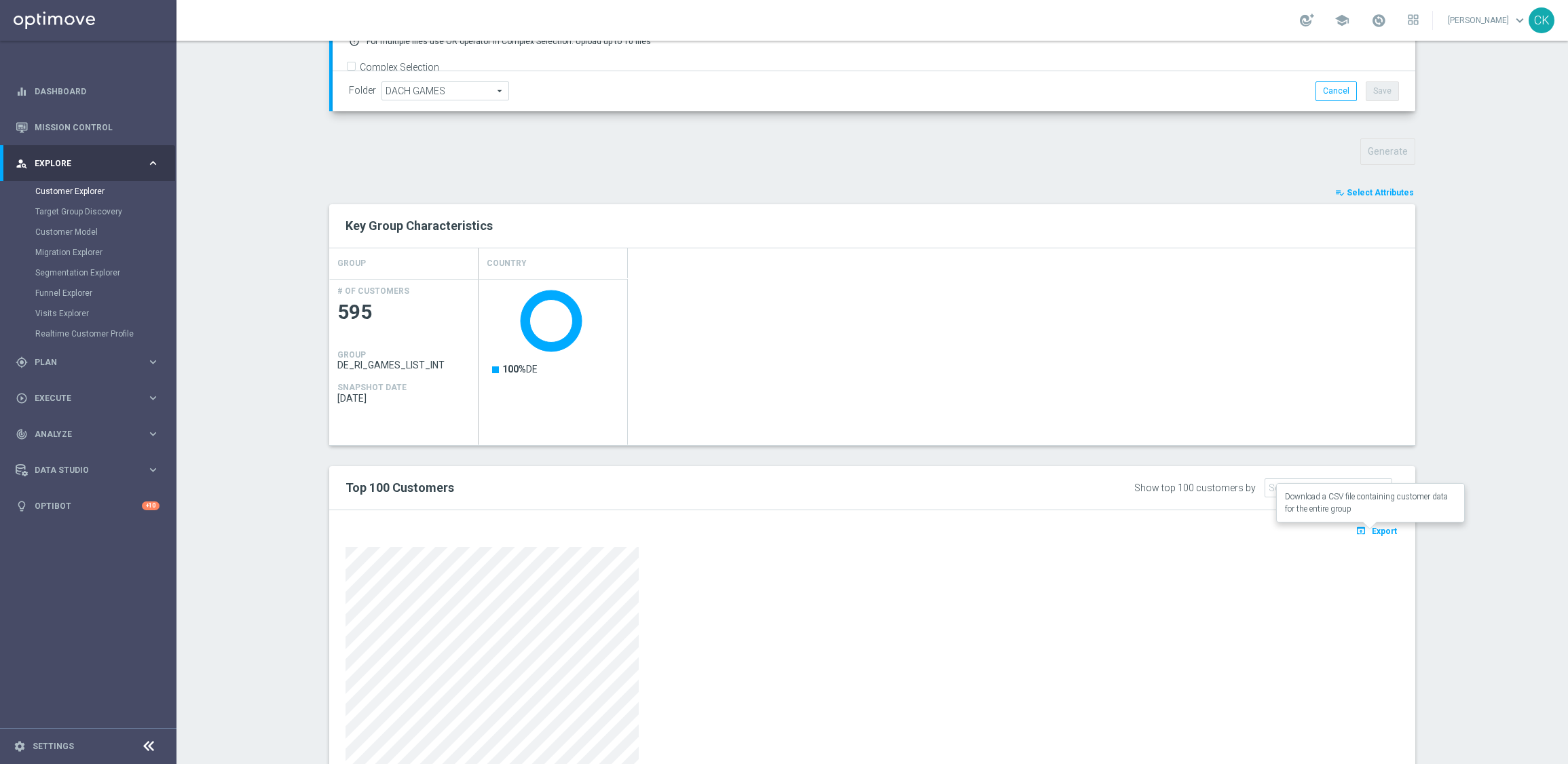
click at [1377, 532] on span "Export" at bounding box center [1384, 531] width 25 height 10
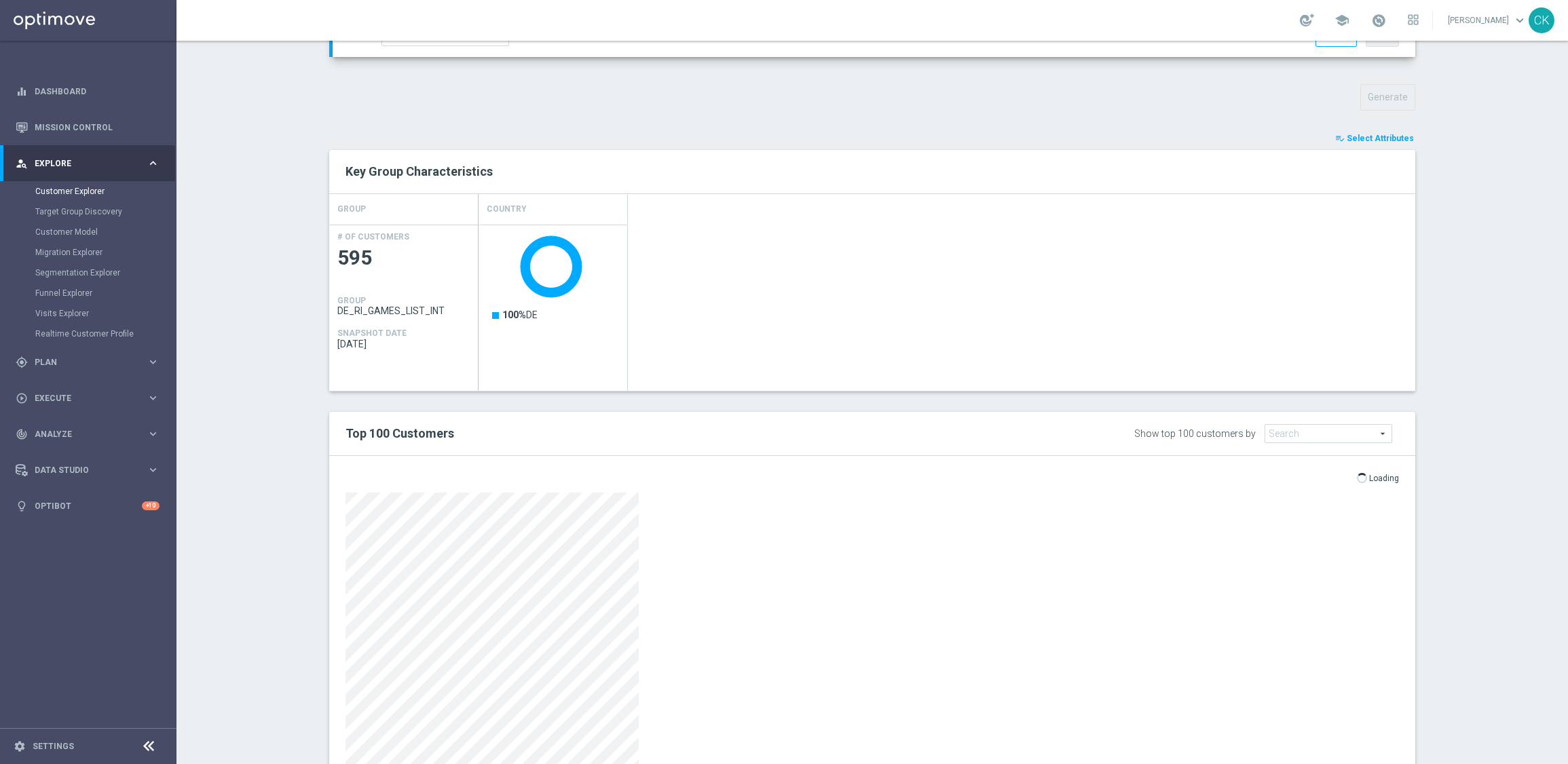
scroll to position [450, 0]
